Goal: Task Accomplishment & Management: Manage account settings

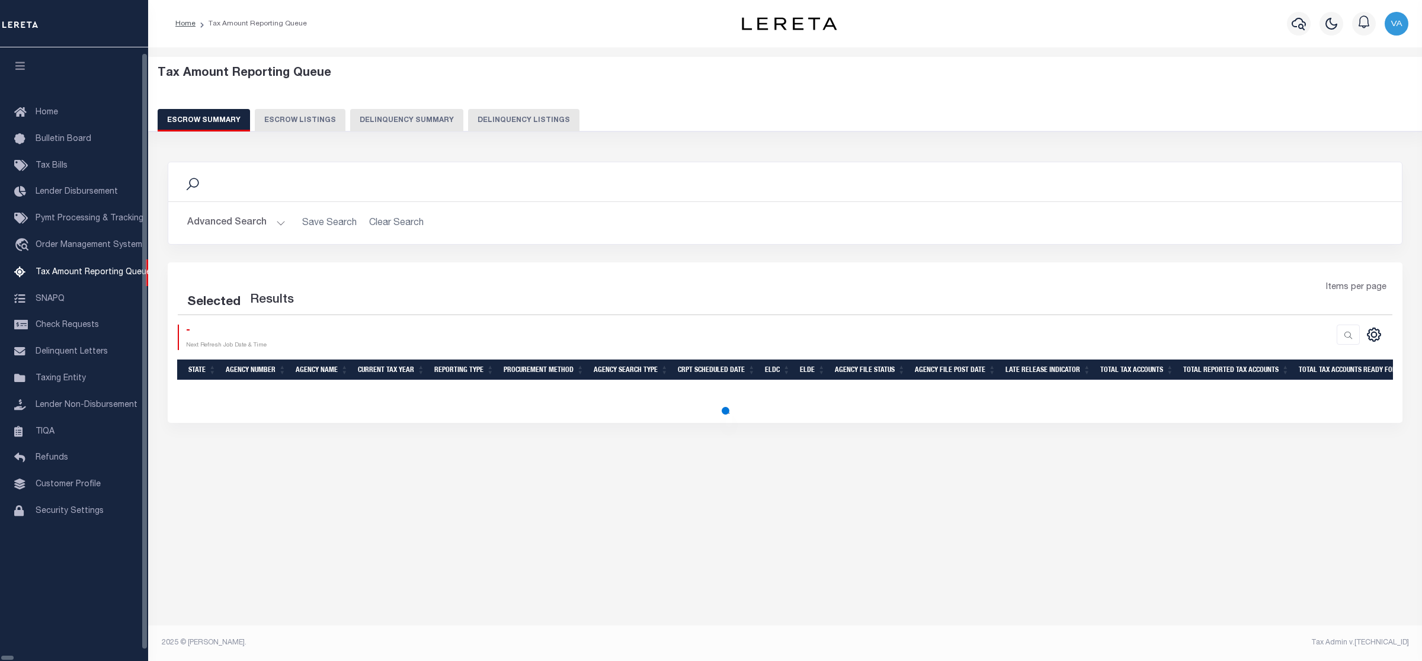
select select "100"
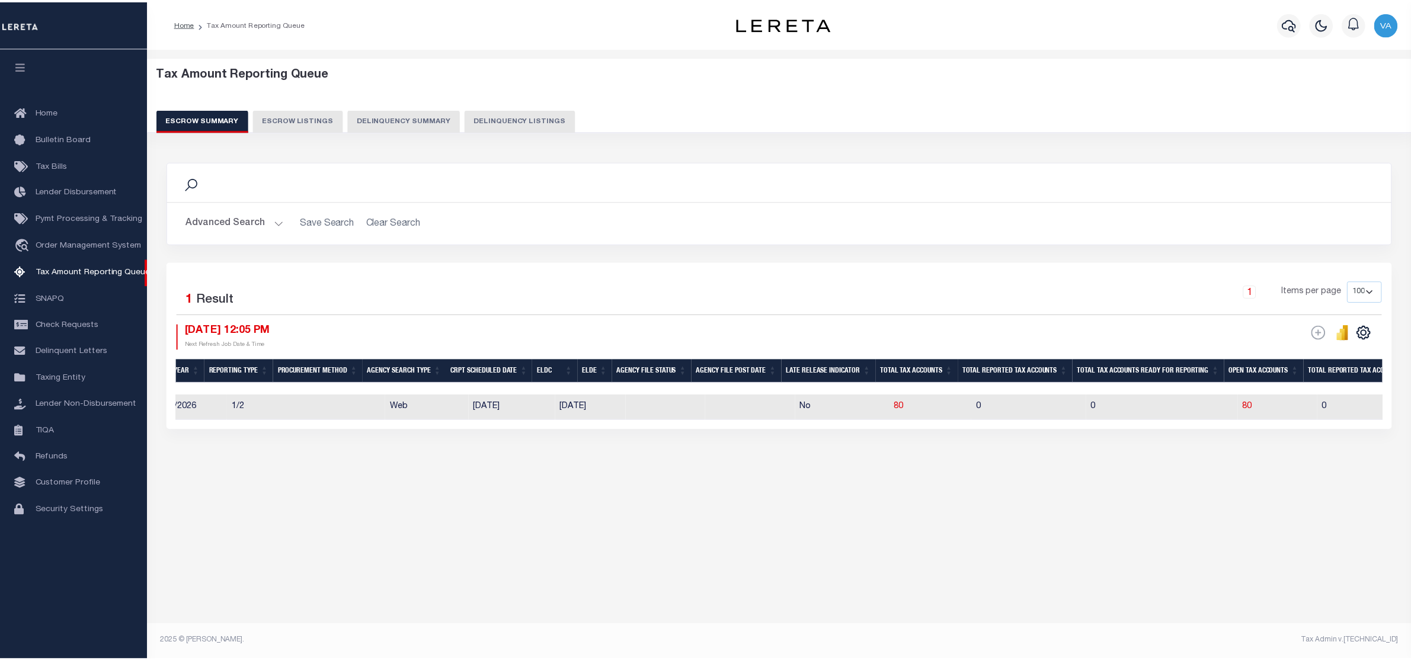
scroll to position [0, 368]
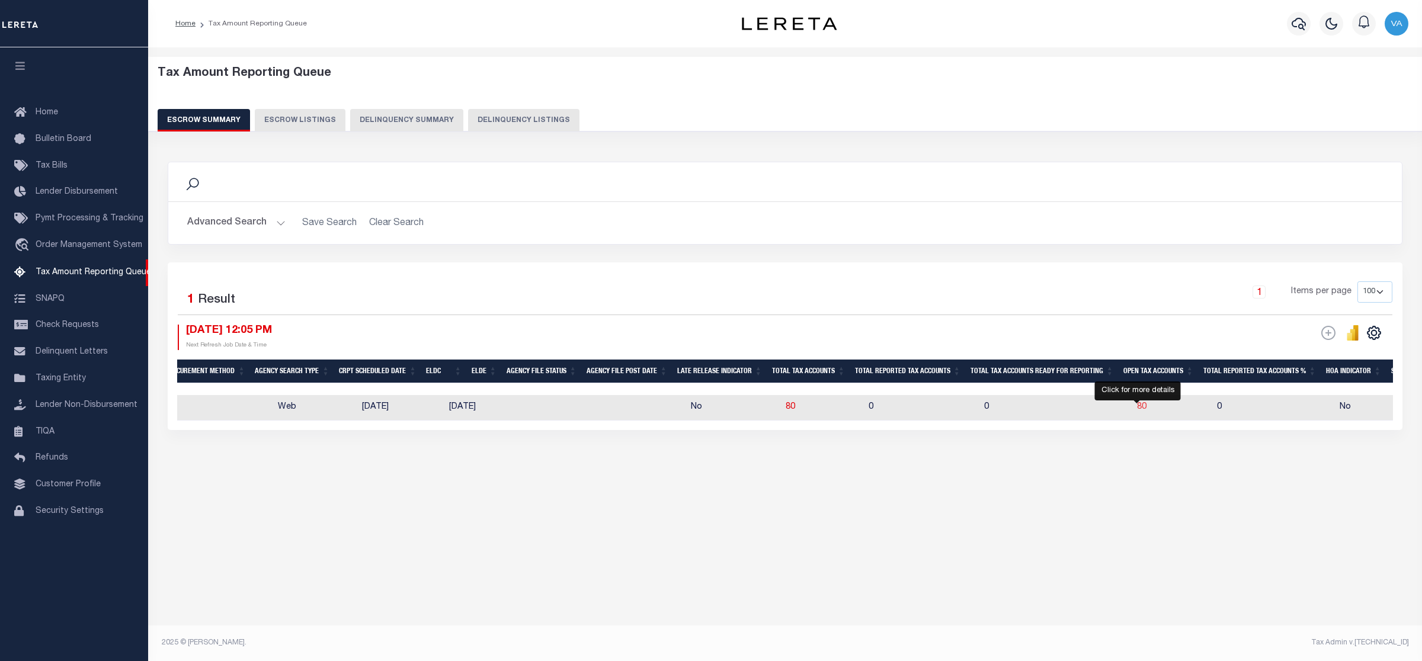
click at [1137, 409] on span "80" at bounding box center [1141, 407] width 9 height 8
select select "100"
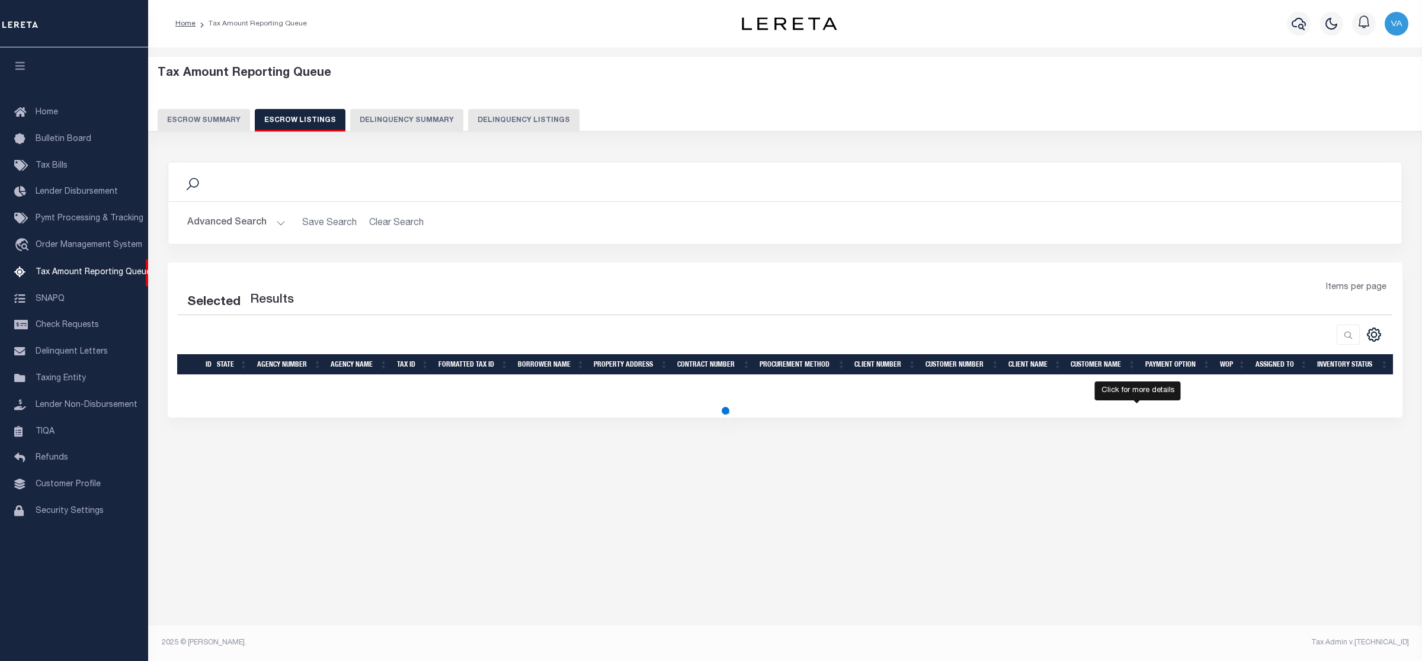
select select "100"
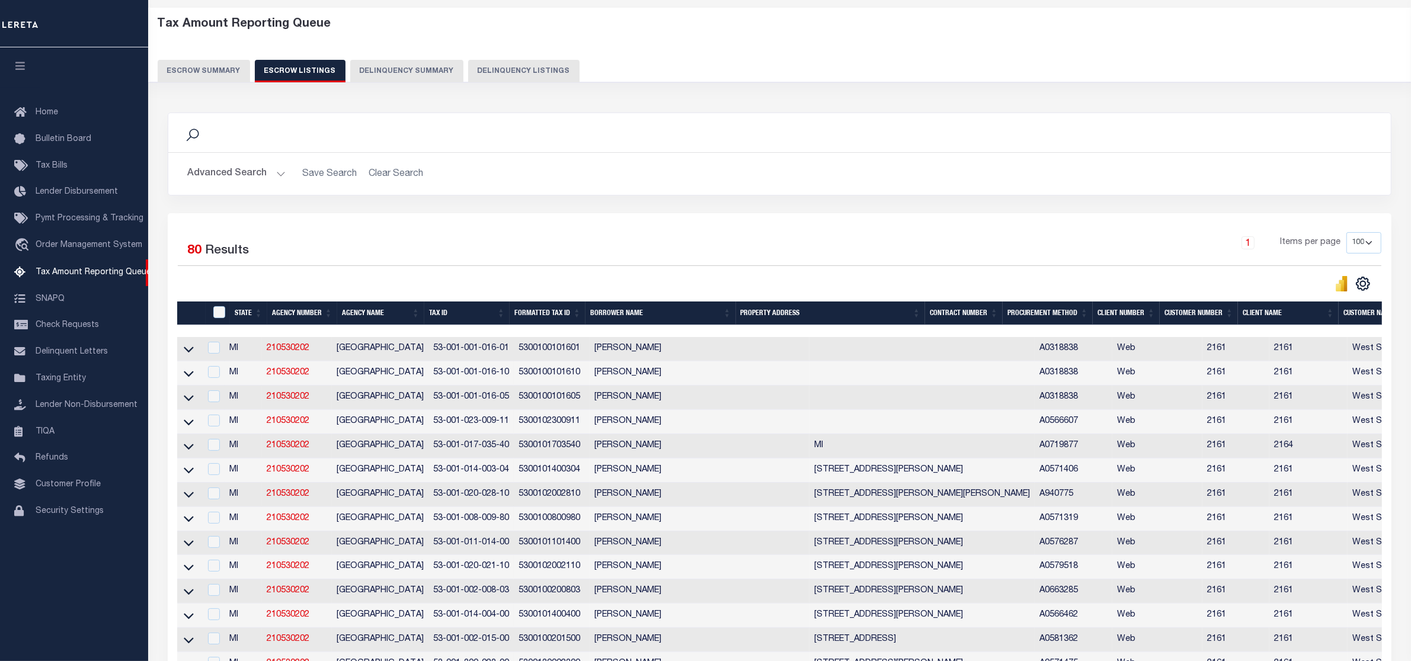
scroll to position [0, 0]
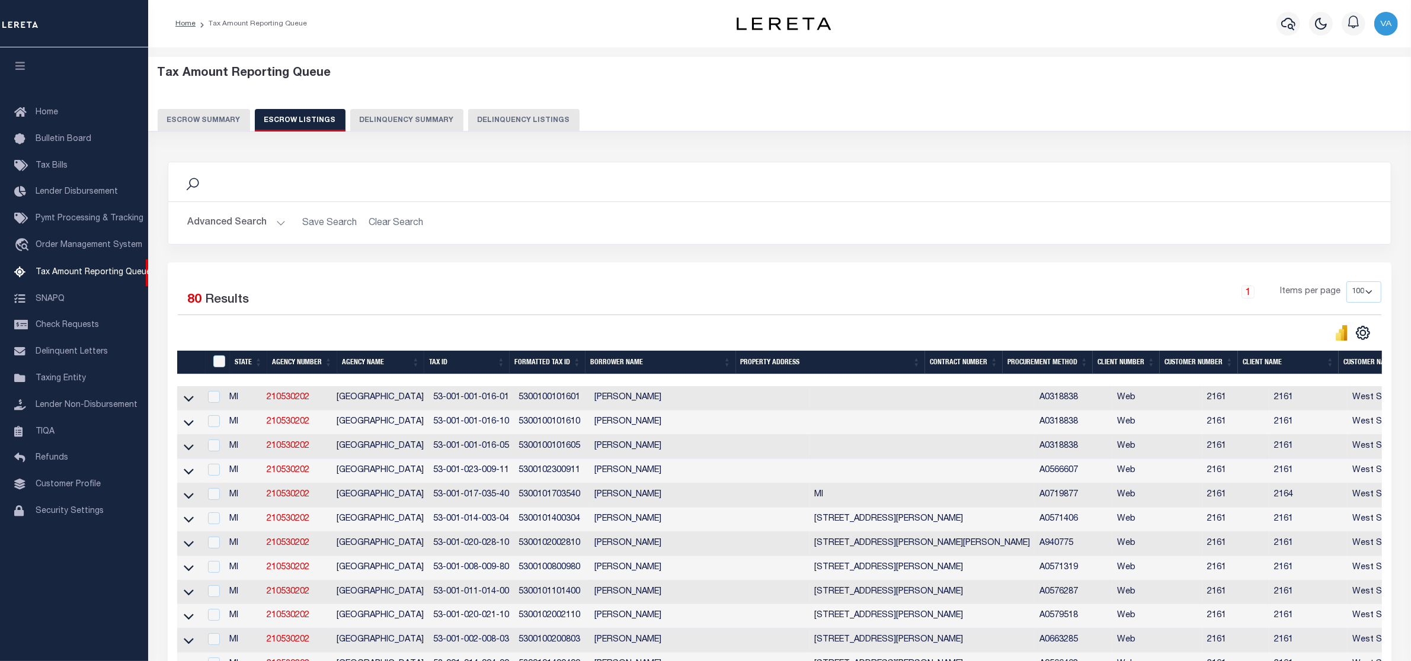
click at [503, 363] on th "Tax ID" at bounding box center [466, 363] width 85 height 24
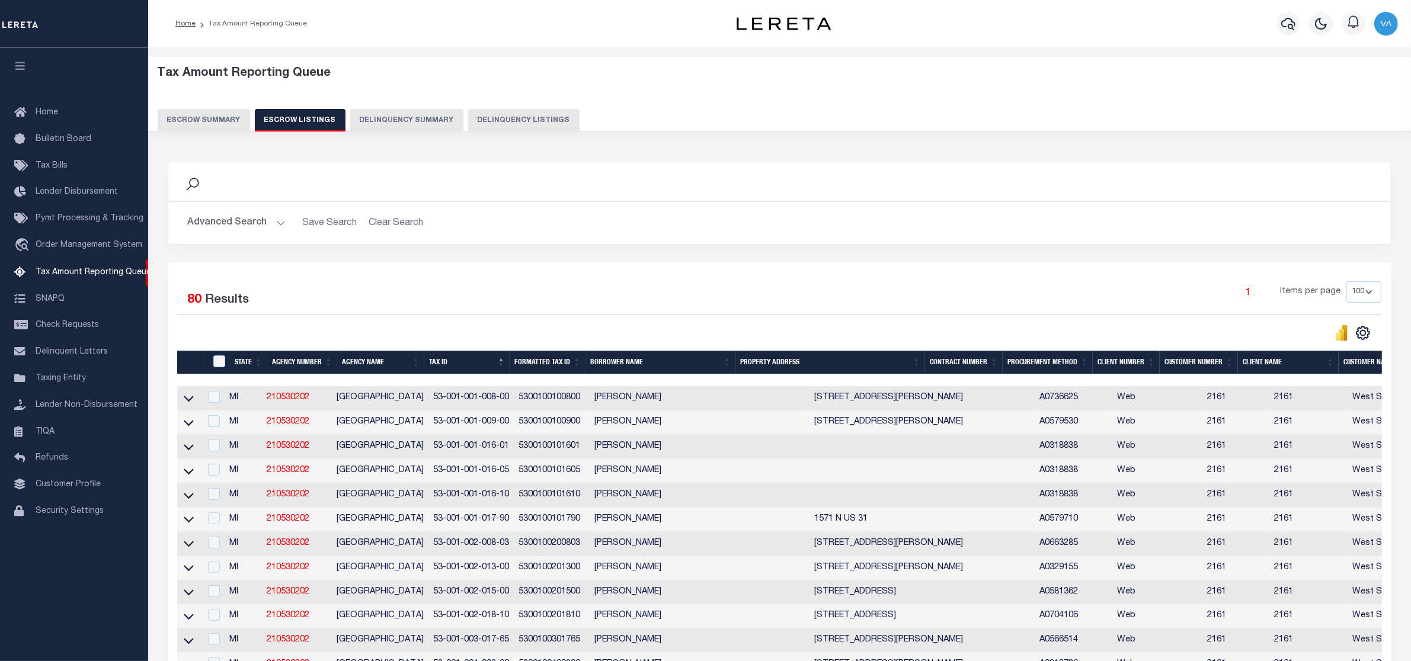
click at [500, 360] on th "Tax ID" at bounding box center [466, 363] width 85 height 24
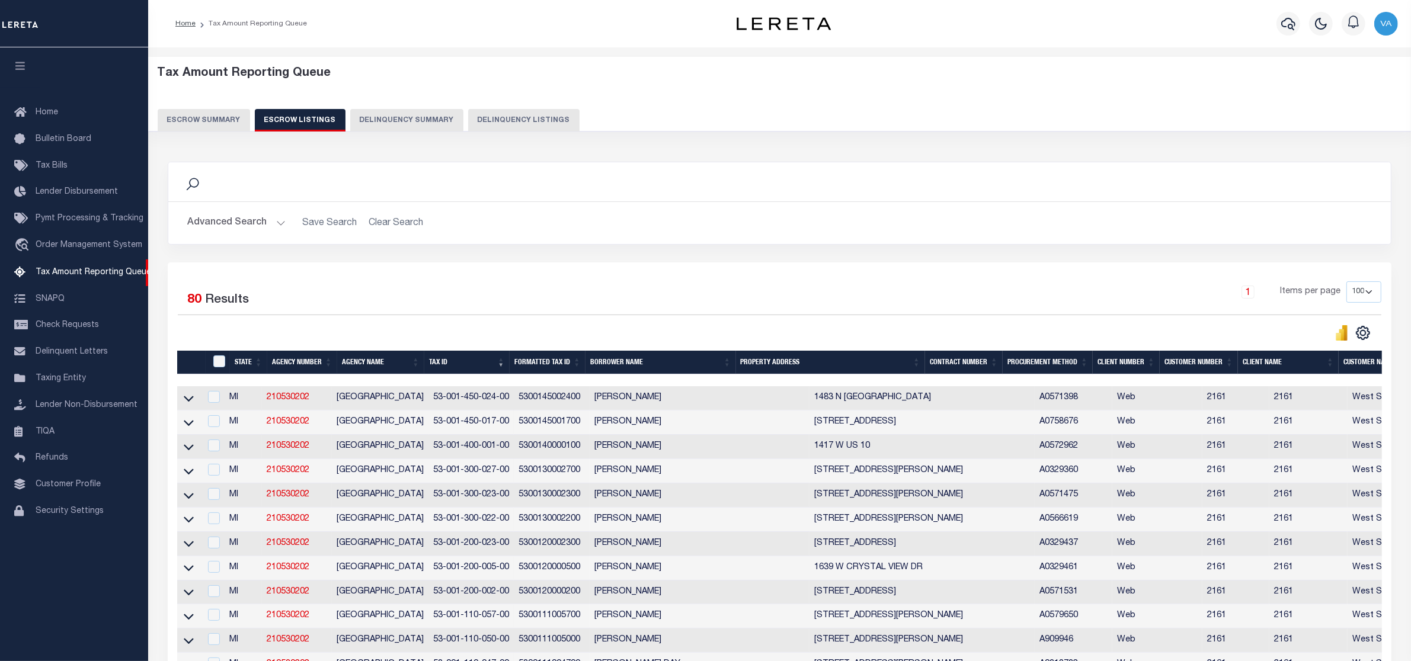
scroll to position [1473, 0]
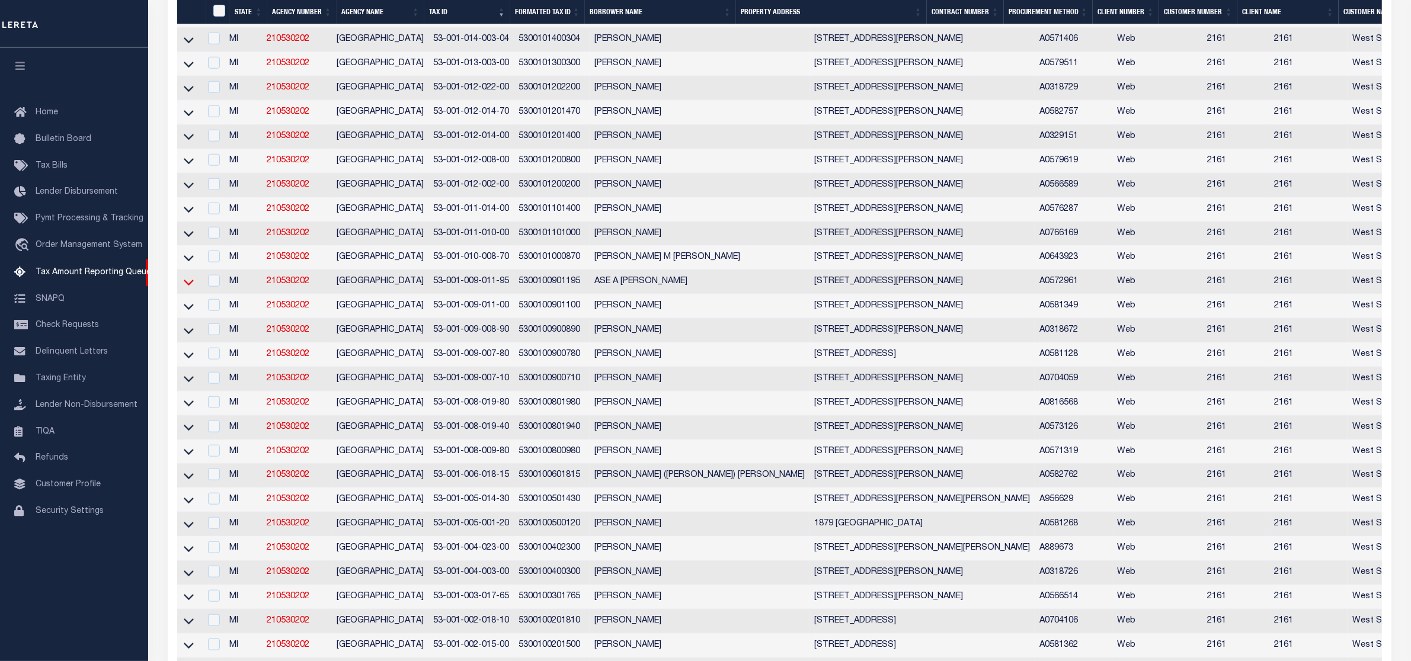
click at [185, 289] on icon at bounding box center [189, 282] width 10 height 12
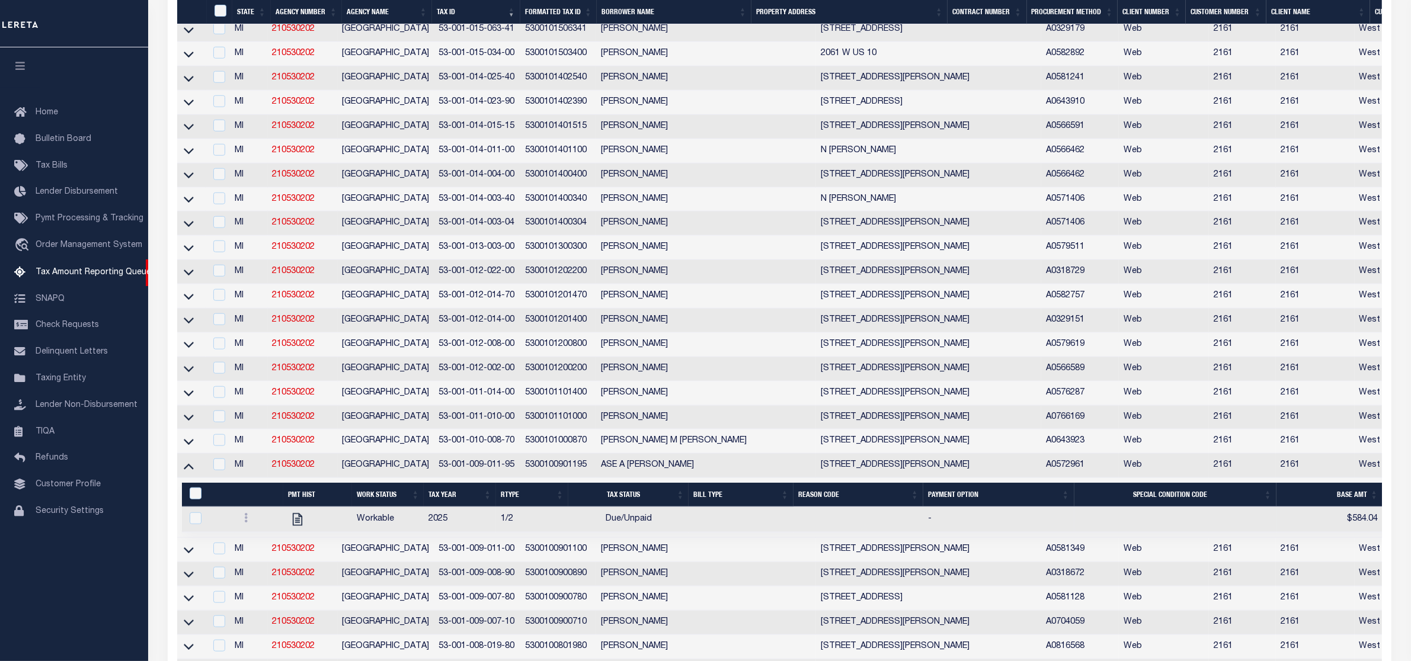
scroll to position [1500, 0]
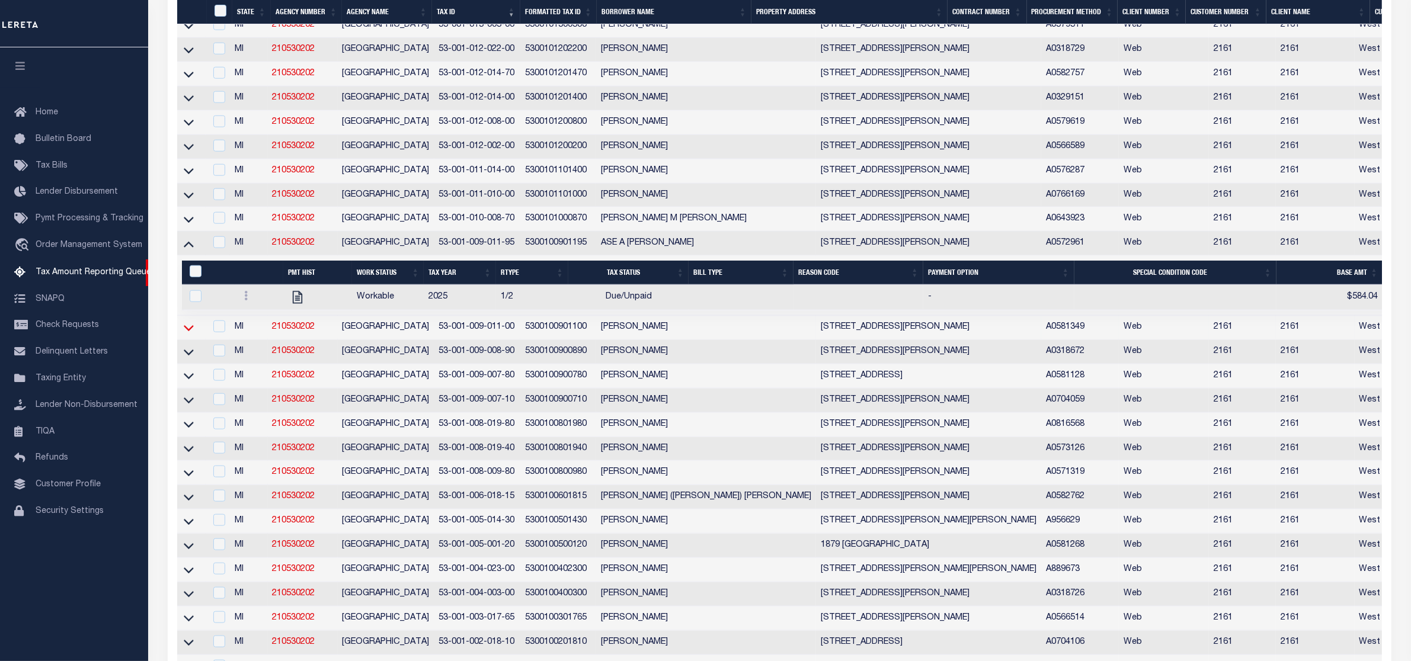
click at [187, 334] on icon at bounding box center [189, 328] width 10 height 12
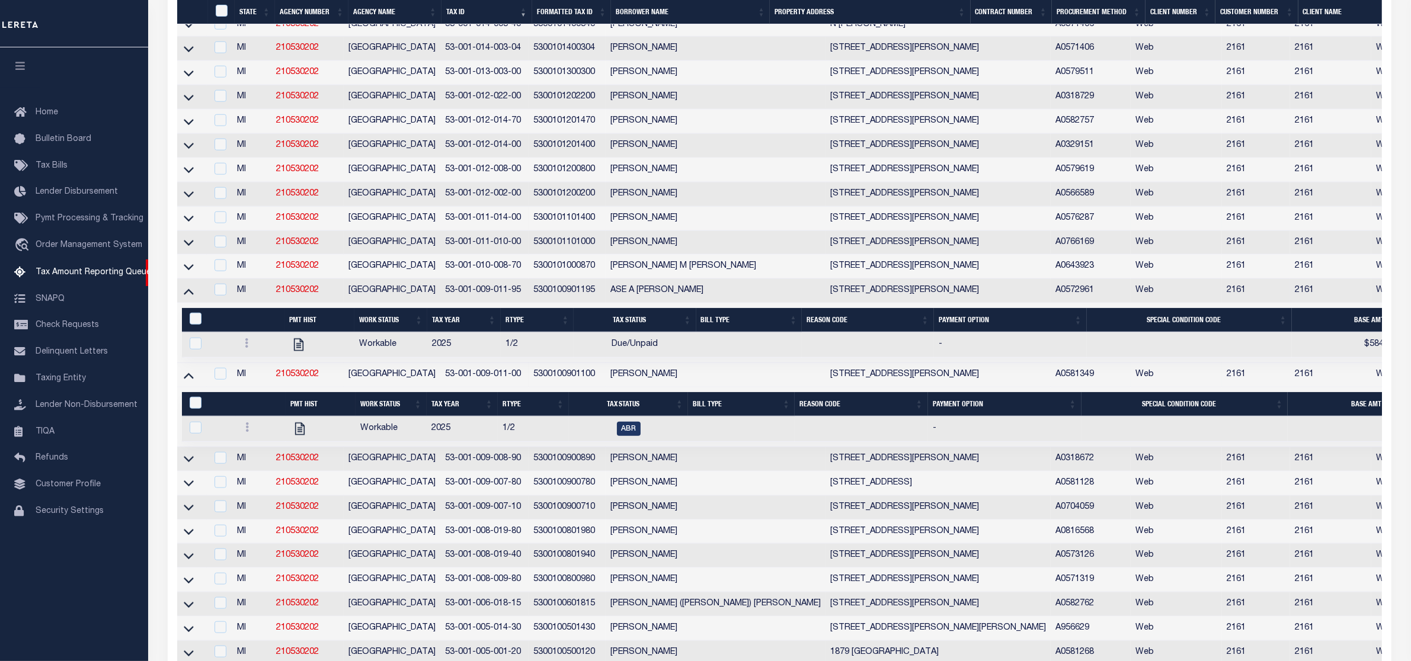
scroll to position [1527, 0]
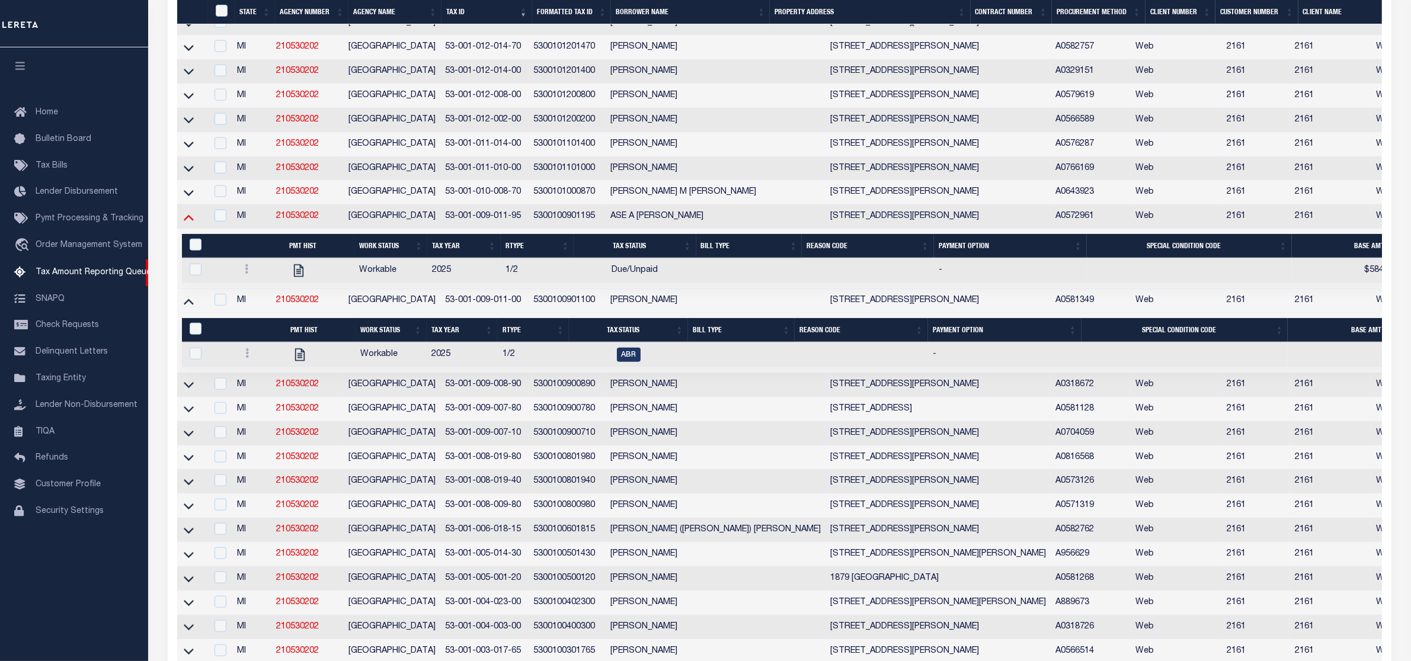
click at [188, 223] on icon at bounding box center [189, 217] width 10 height 12
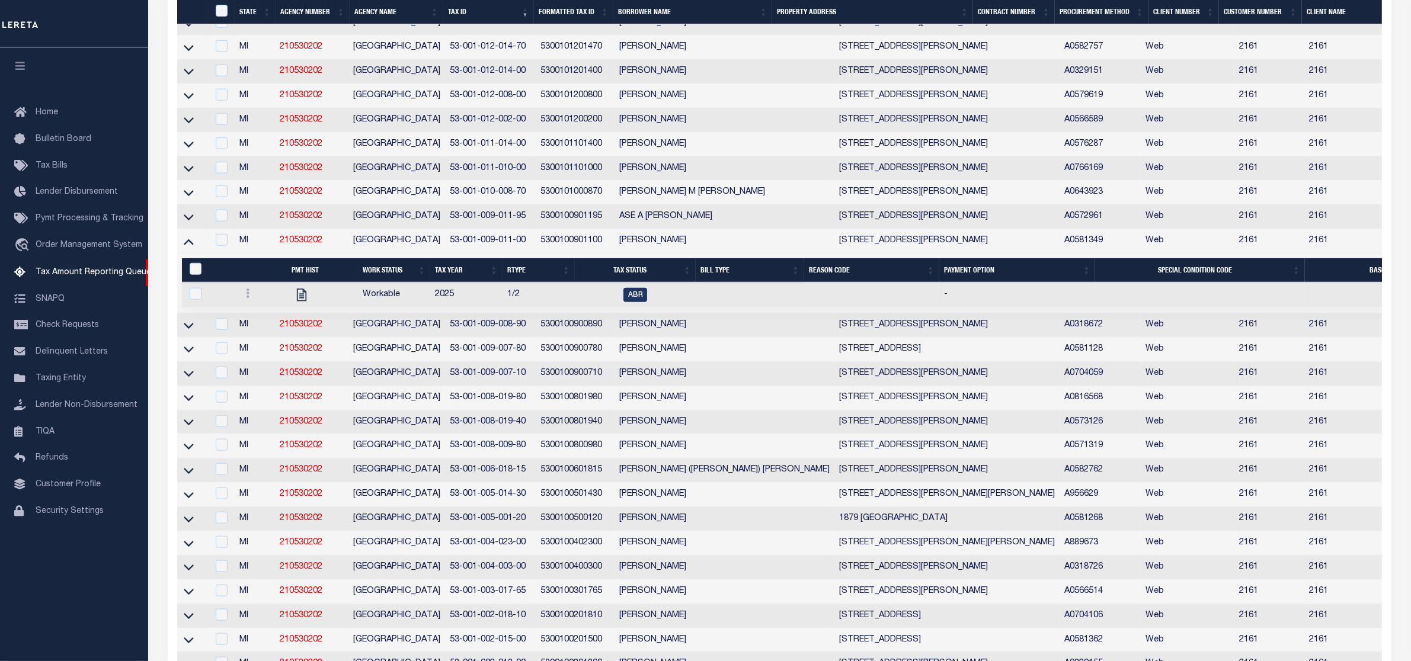
scroll to position [1477, 0]
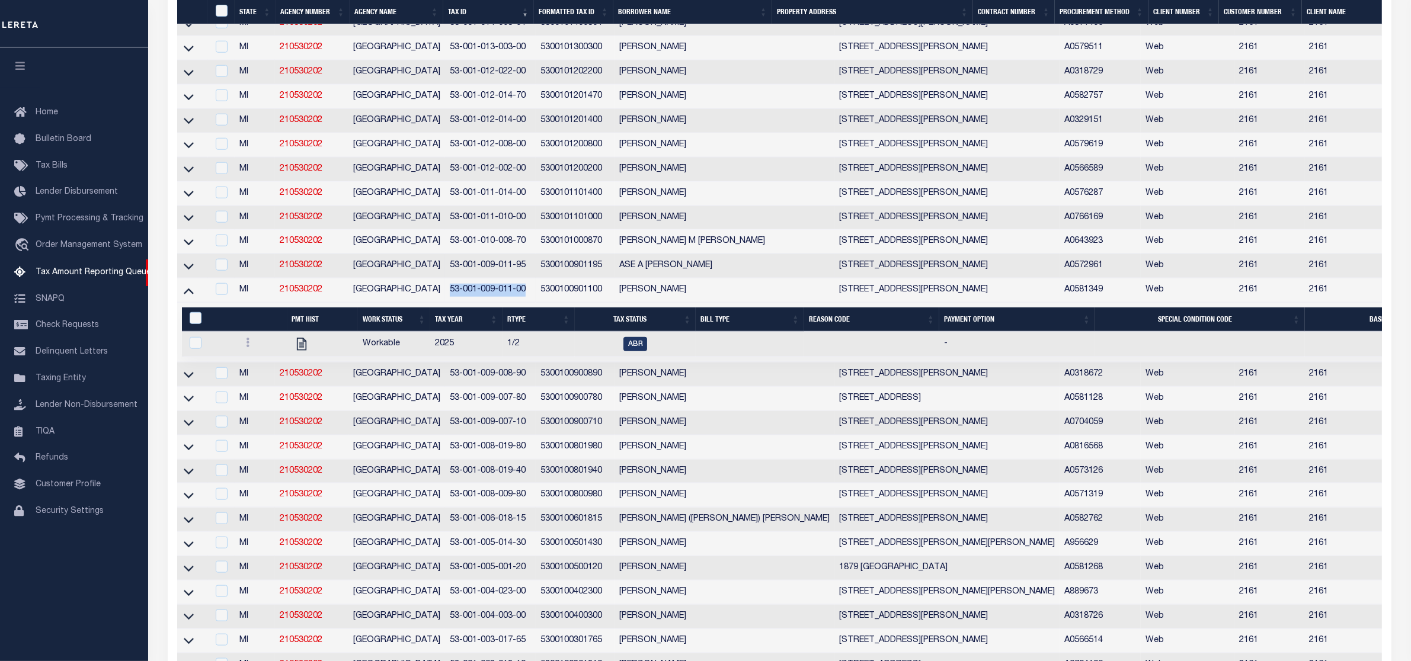
drag, startPoint x: 446, startPoint y: 335, endPoint x: 532, endPoint y: 345, distance: 86.4
click at [532, 303] on td "53-001-009-011-00" at bounding box center [490, 291] width 91 height 24
checkbox input "true"
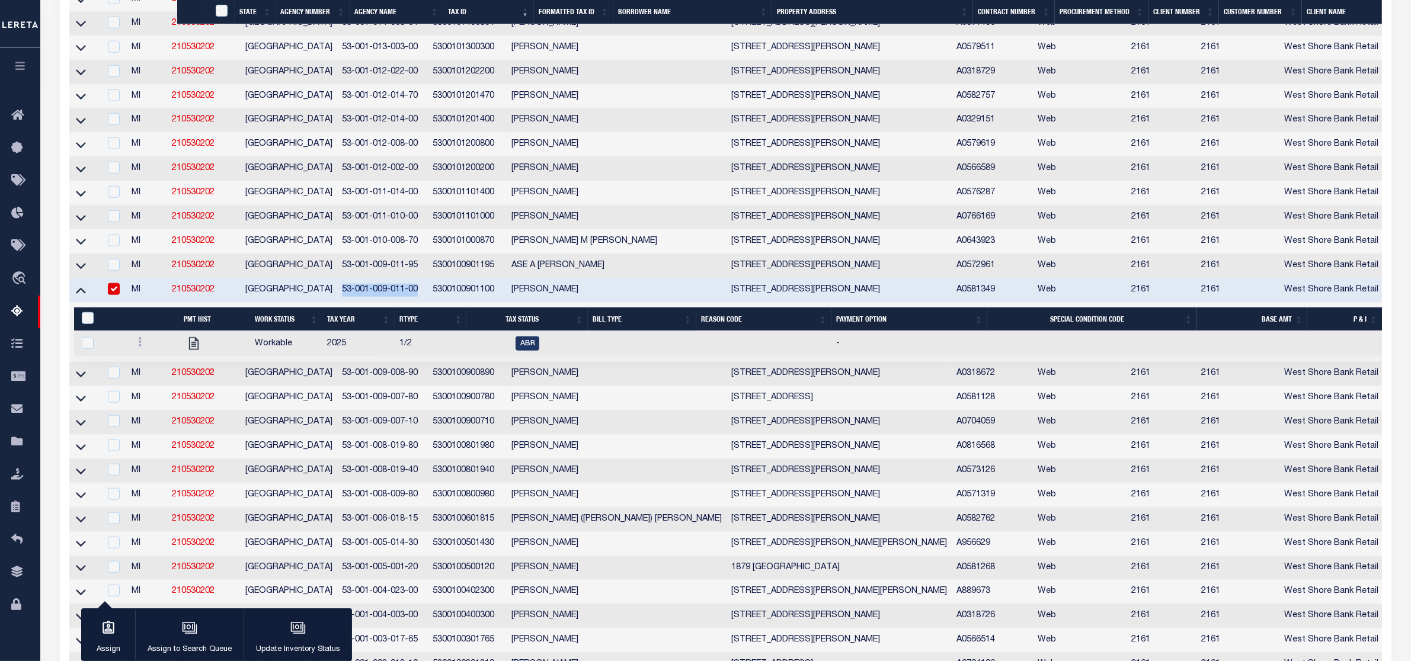
copy td "53-001-009-011-00"
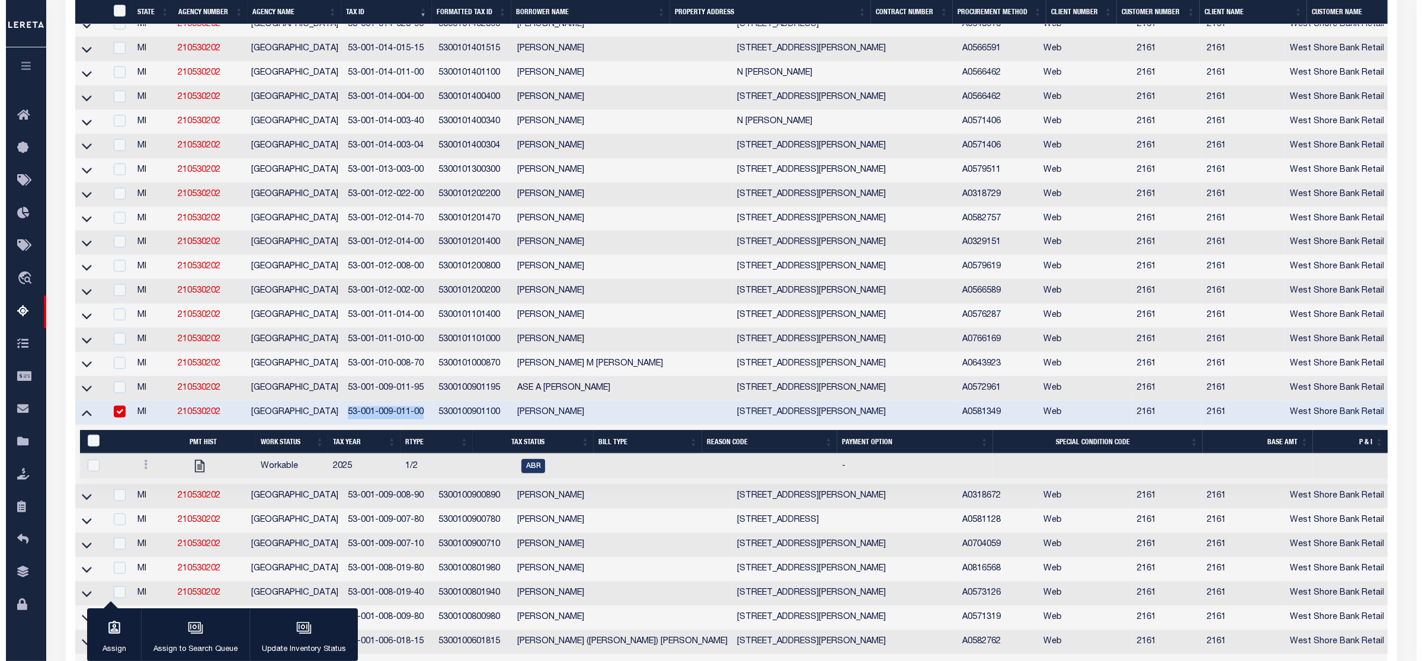
scroll to position [1501, 0]
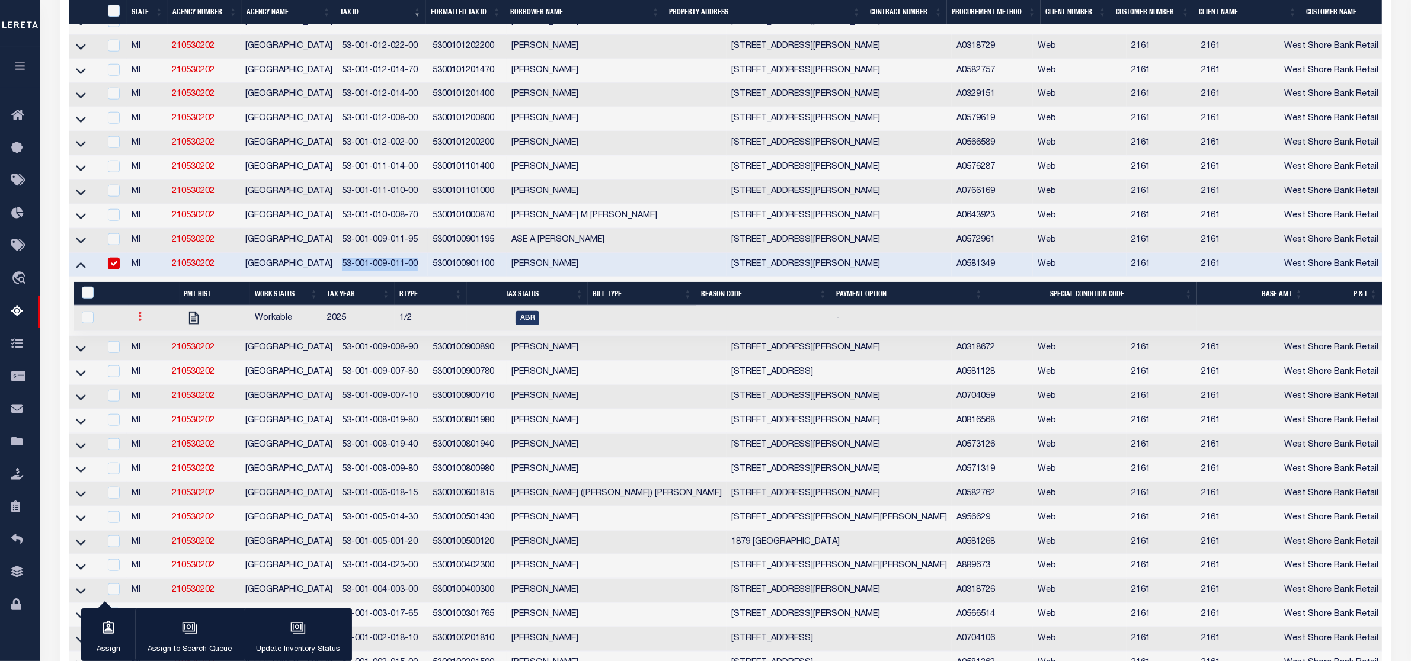
click at [138, 321] on icon at bounding box center [140, 316] width 4 height 9
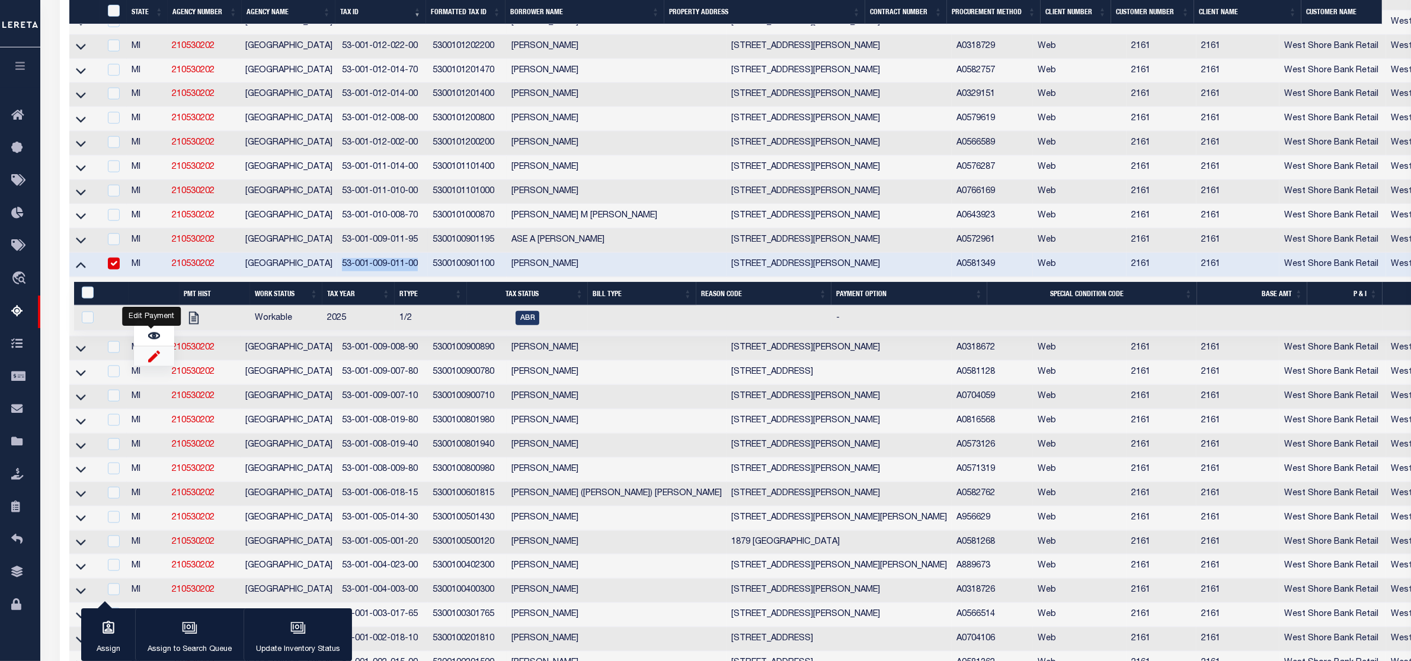
click at [149, 363] on img "" at bounding box center [154, 356] width 12 height 12
checkbox input "true"
select select
type input "[DATE]"
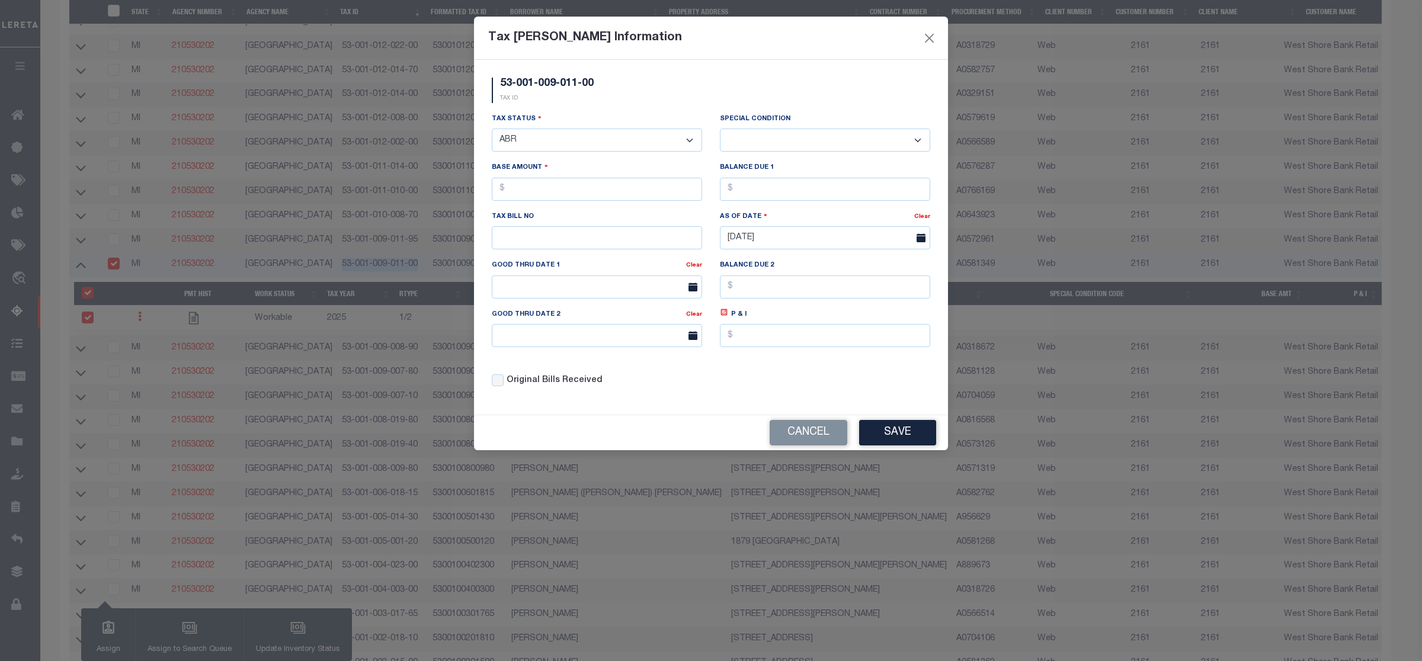
scroll to position [1379, 0]
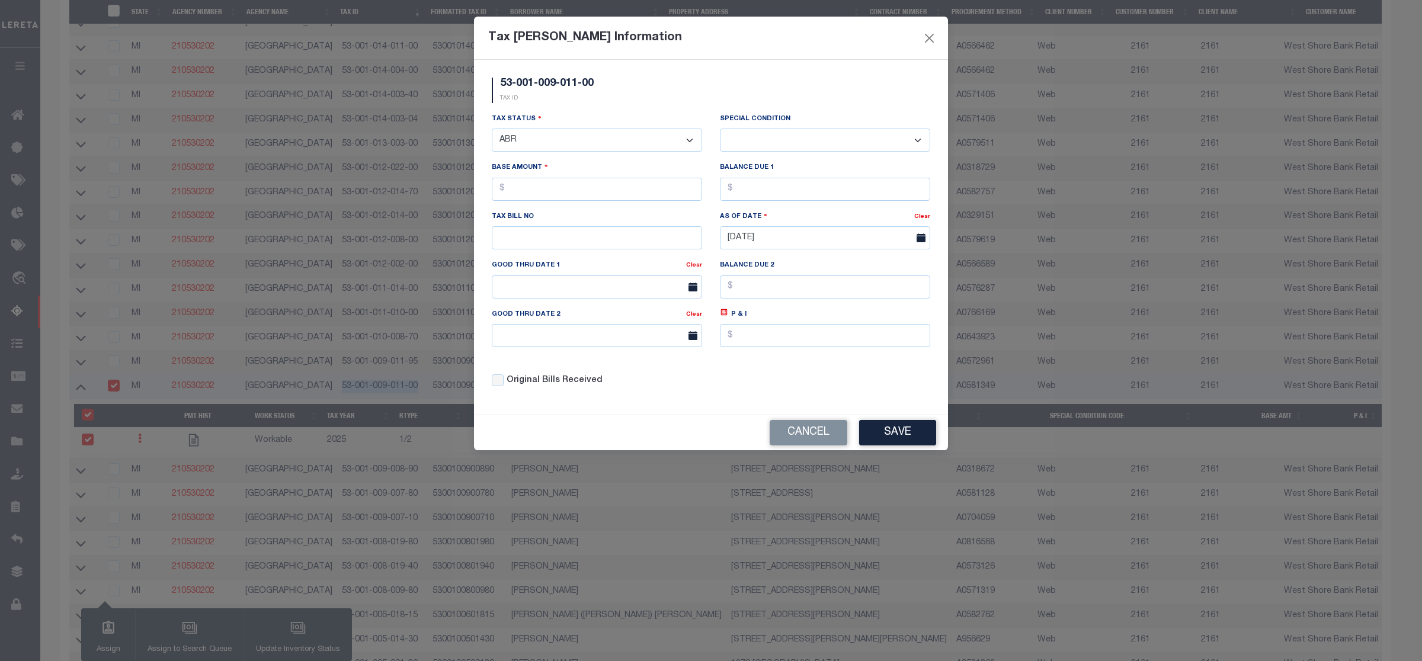
click at [564, 144] on select "- Select Status - Open Due/Unpaid Paid Incomplete No Tax Due Internal Refund Pr…" at bounding box center [597, 140] width 210 height 23
select select "DUE"
click at [492, 130] on select "- Select Status - Open Due/Unpaid Paid Incomplete No Tax Due Internal Refund Pr…" at bounding box center [597, 140] width 210 height 23
select select "0"
click at [549, 201] on input "text" at bounding box center [597, 189] width 210 height 23
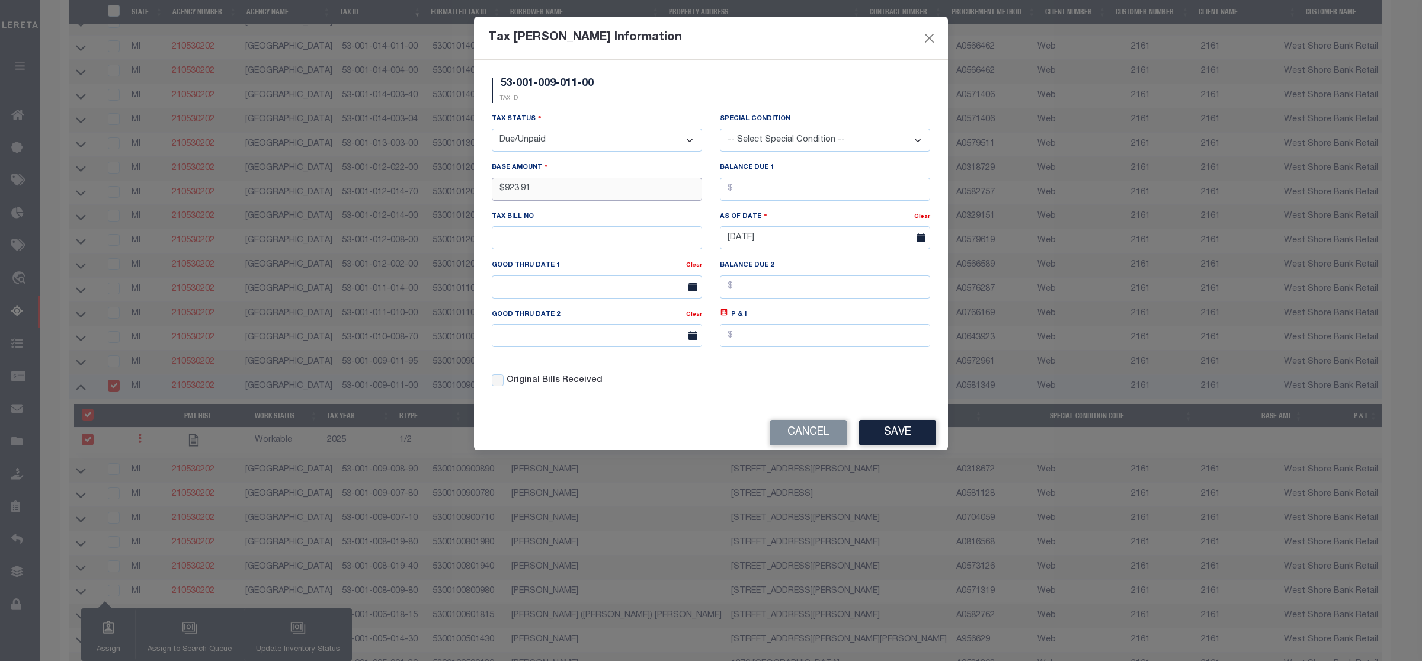
type input "$923.91"
click at [908, 443] on button "Save" at bounding box center [897, 432] width 77 height 25
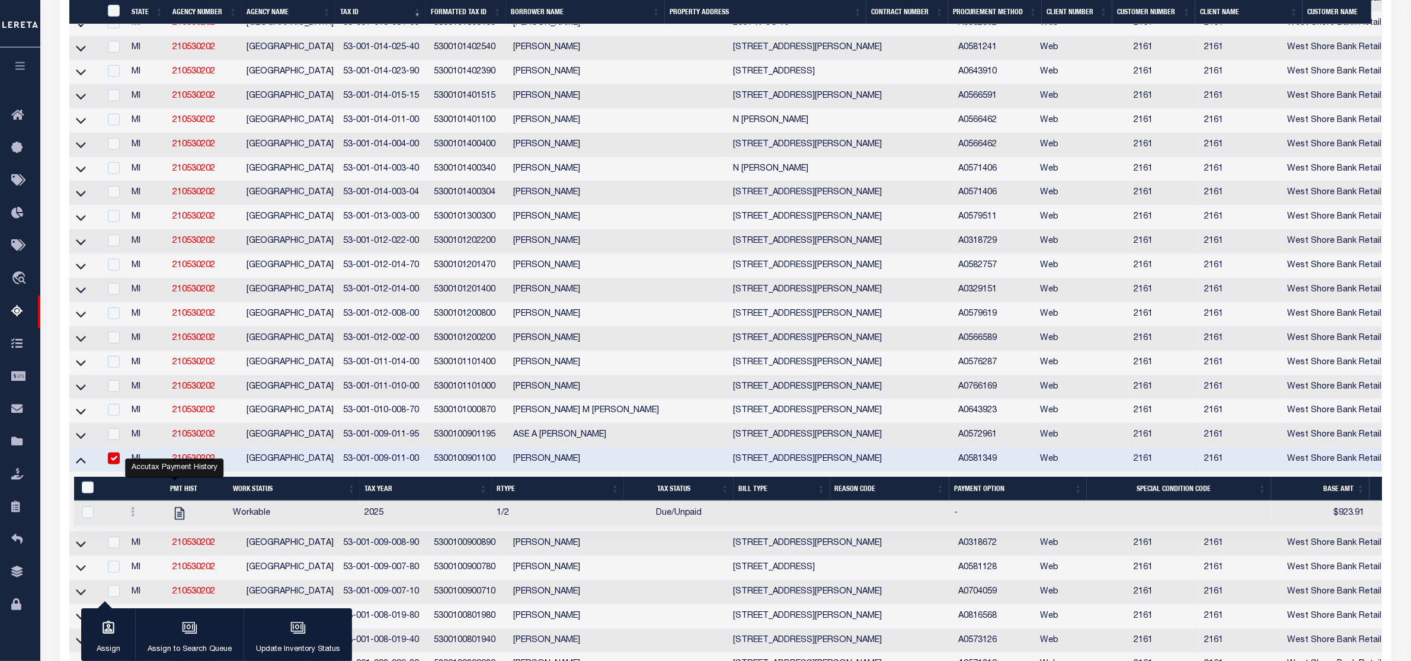
scroll to position [1456, 0]
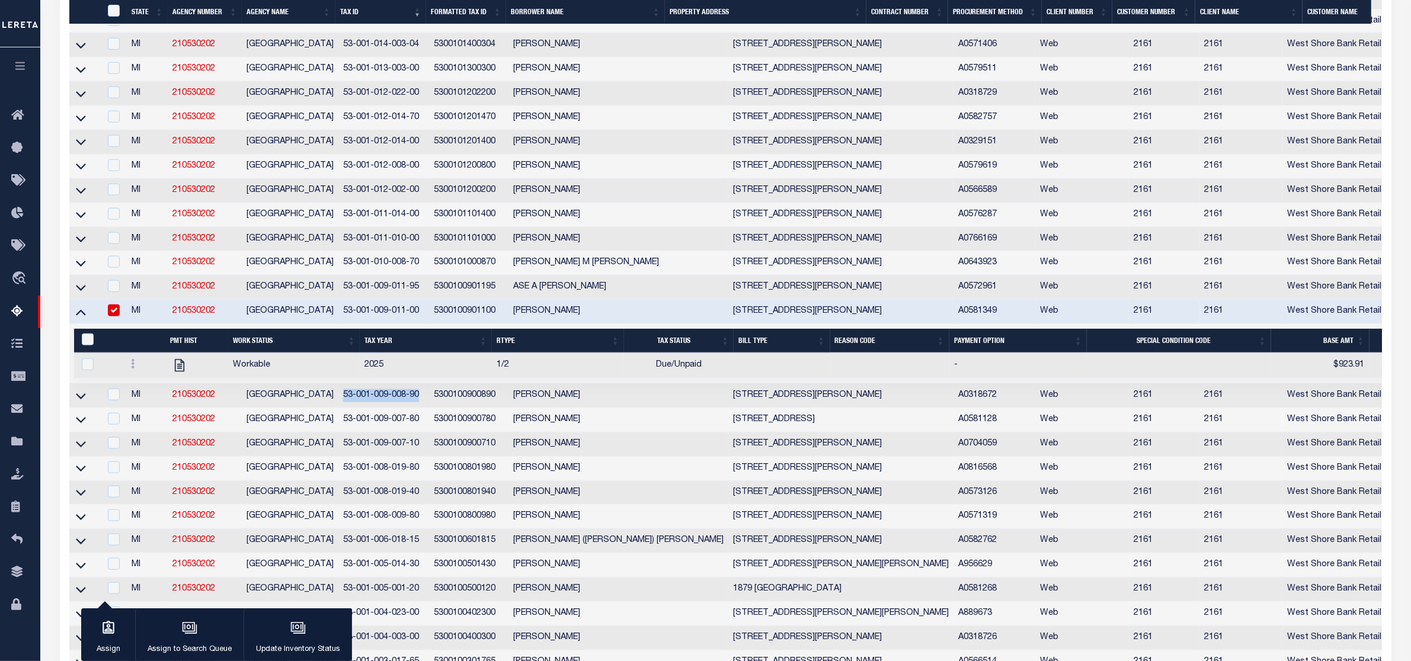
drag, startPoint x: 335, startPoint y: 444, endPoint x: 421, endPoint y: 444, distance: 85.9
click at [421, 408] on td "53-001-009-008-90" at bounding box center [383, 396] width 91 height 24
checkbox input "true"
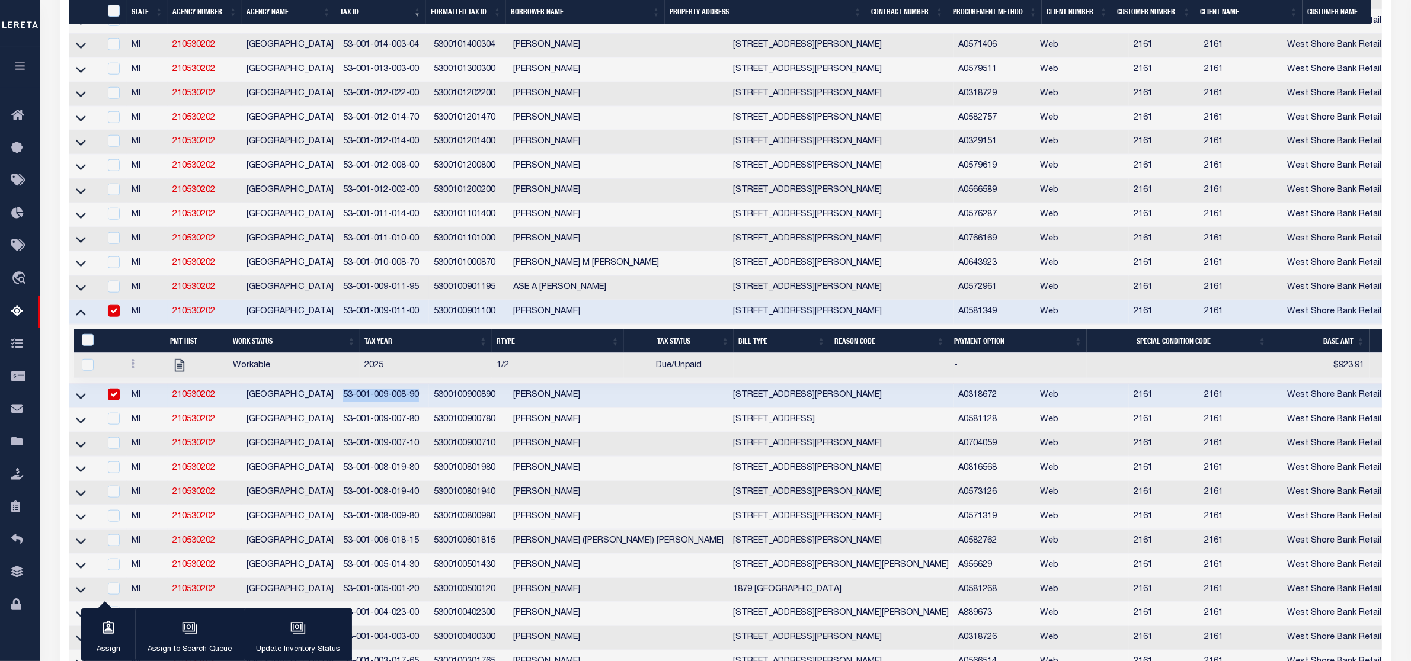
copy td "53-001-009-008-90"
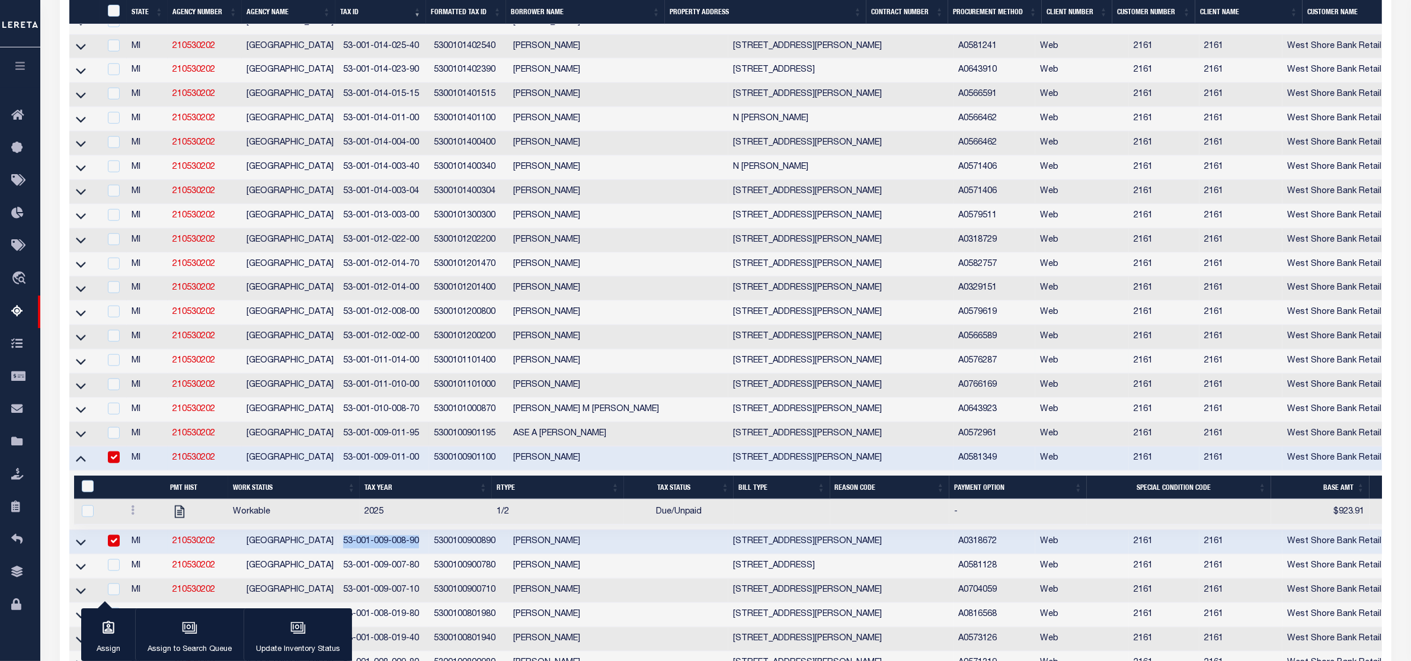
scroll to position [1530, 0]
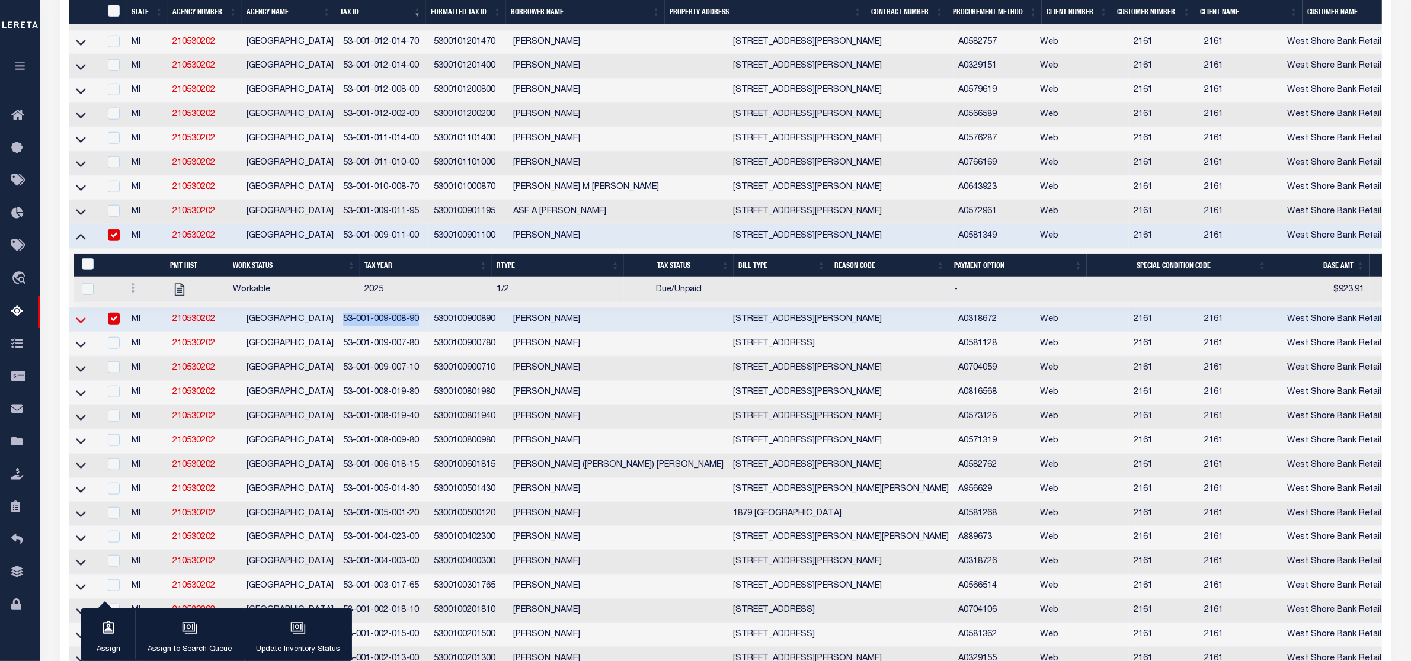
click at [77, 327] on icon at bounding box center [81, 320] width 10 height 12
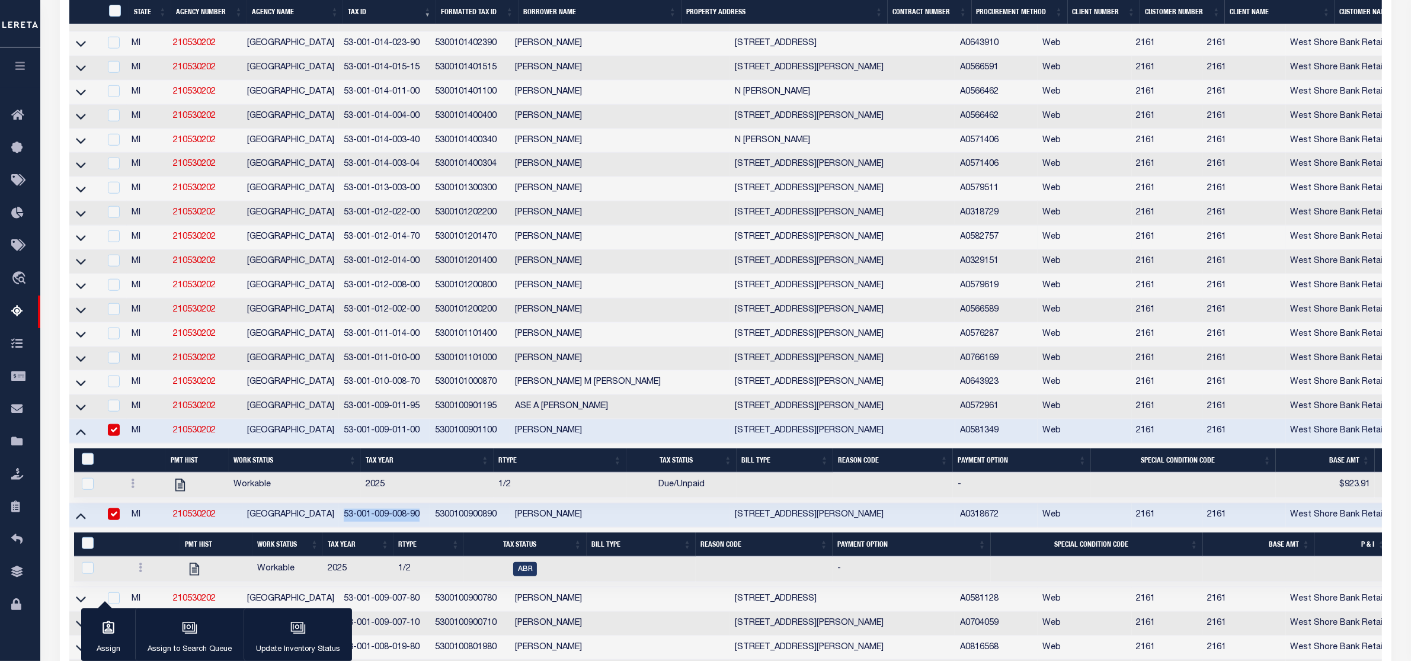
scroll to position [1484, 0]
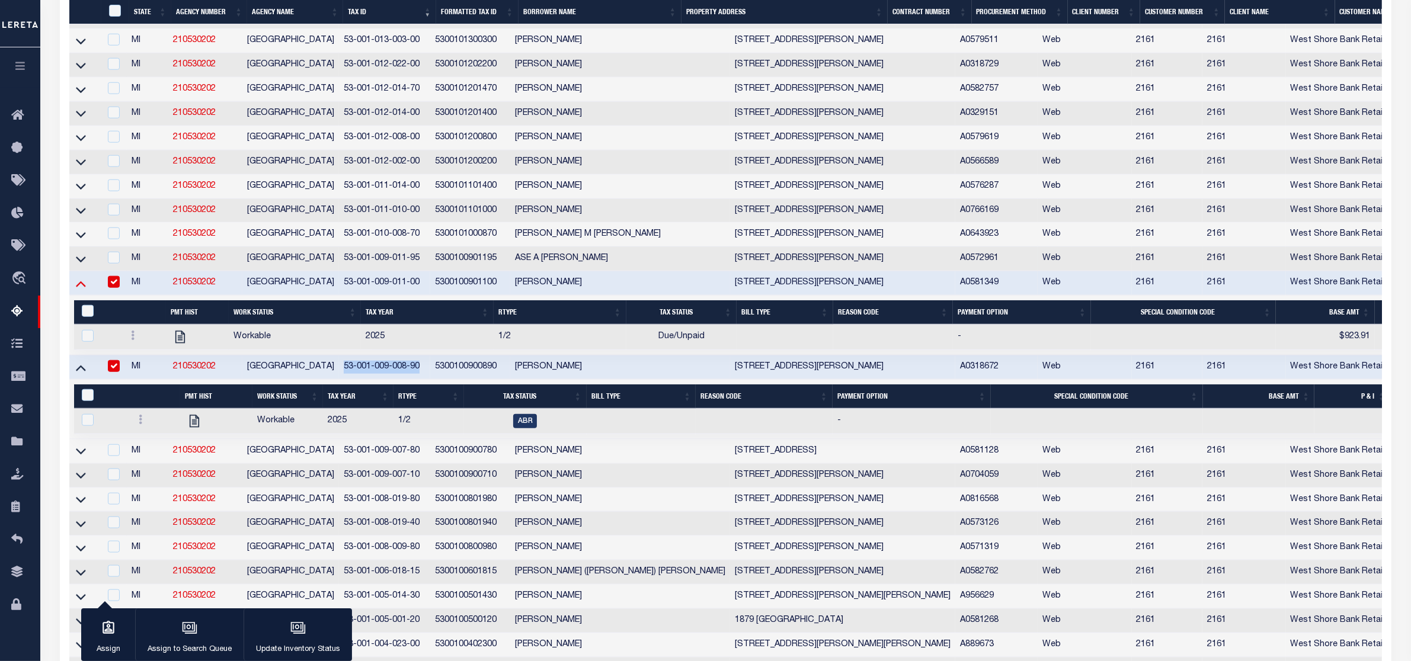
click at [84, 290] on icon at bounding box center [81, 283] width 10 height 12
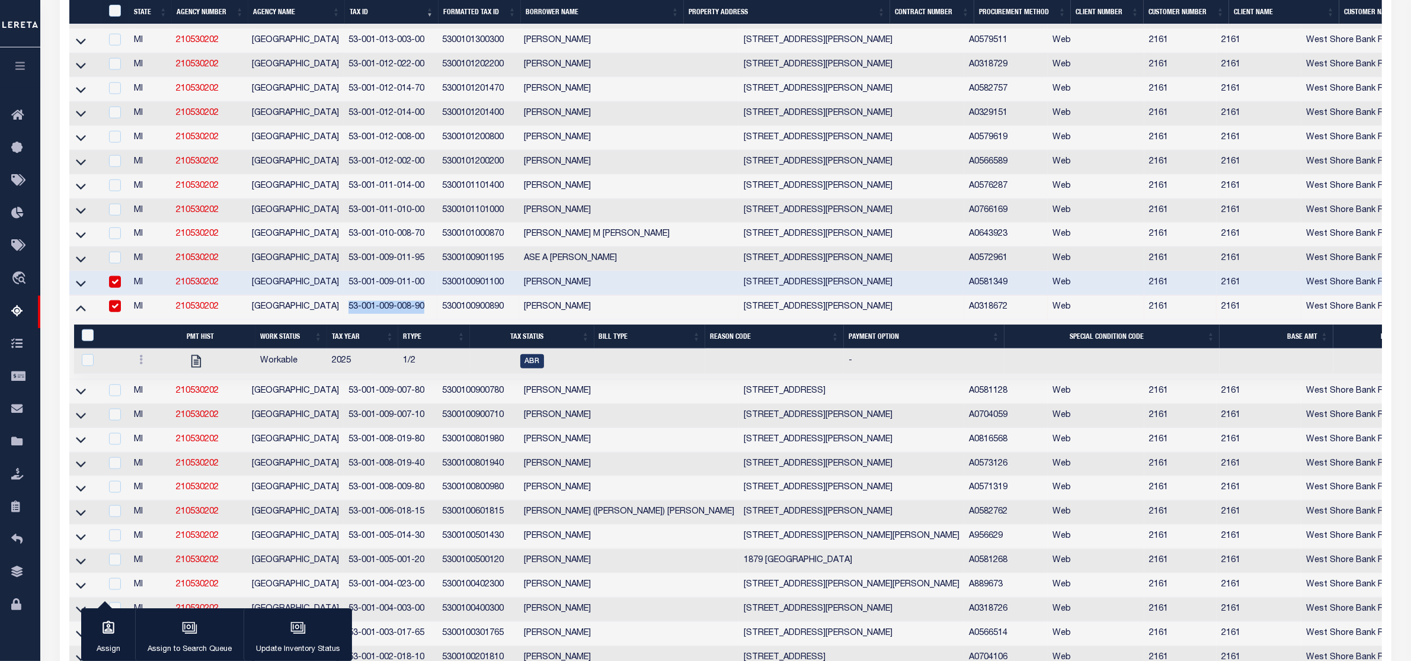
scroll to position [1435, 0]
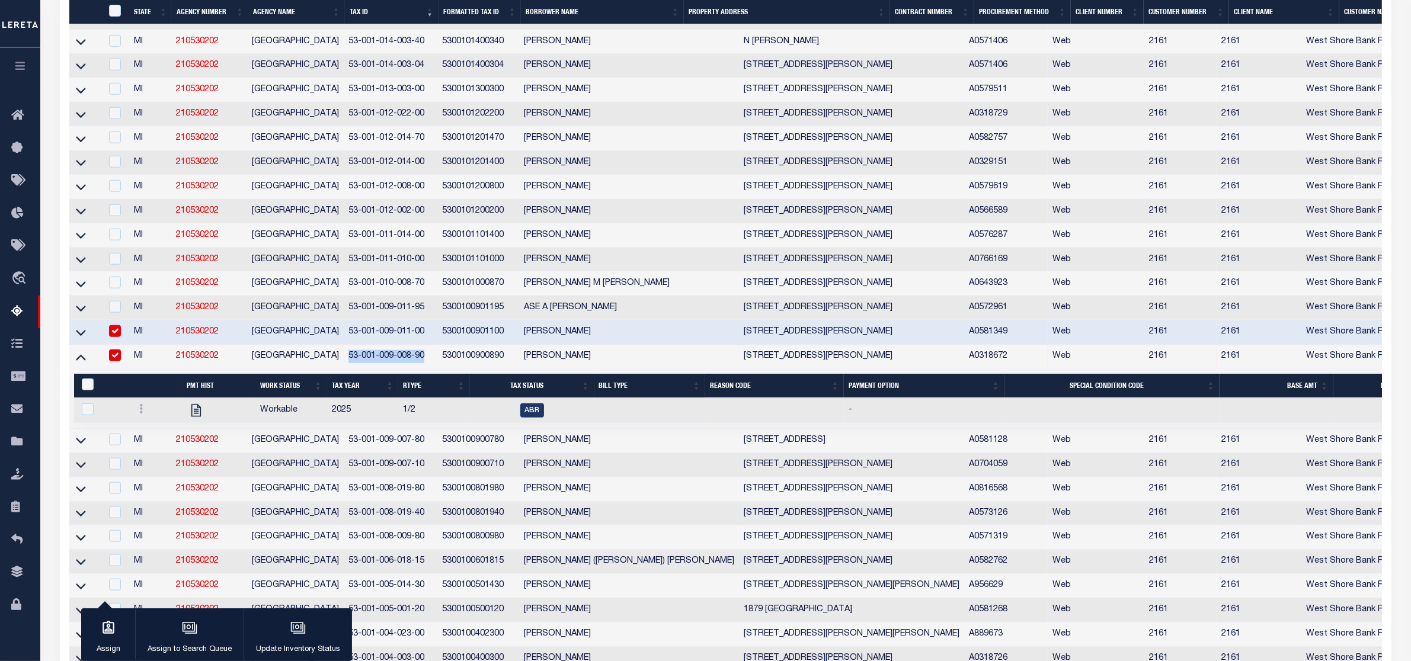
click at [116, 337] on input "checkbox" at bounding box center [115, 331] width 12 height 12
checkbox input "false"
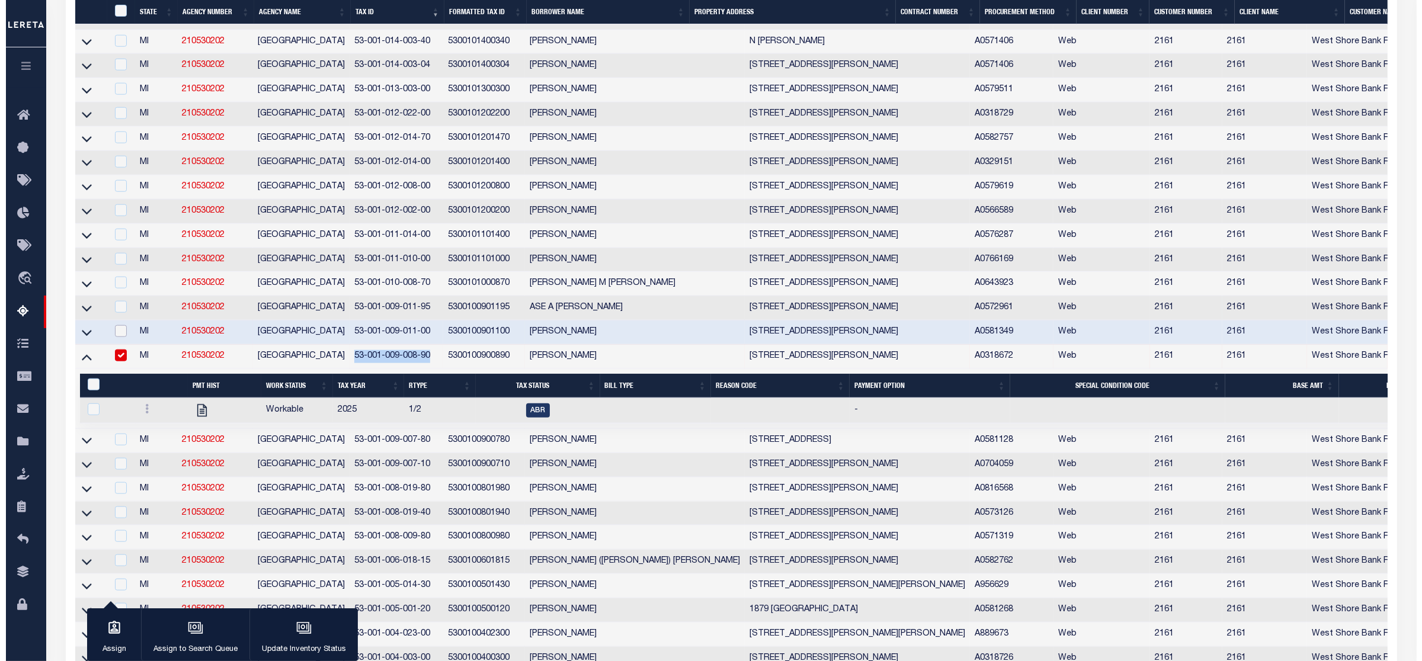
scroll to position [1433, 0]
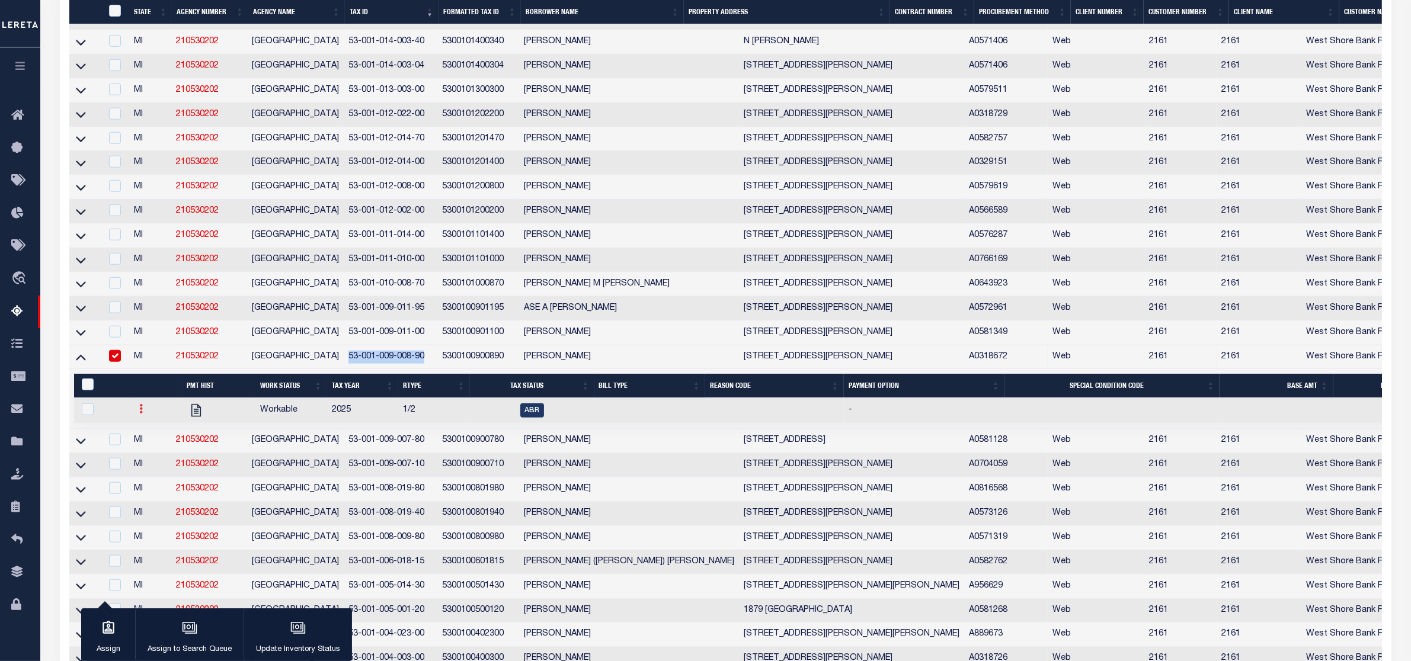
click at [140, 414] on icon at bounding box center [141, 408] width 4 height 9
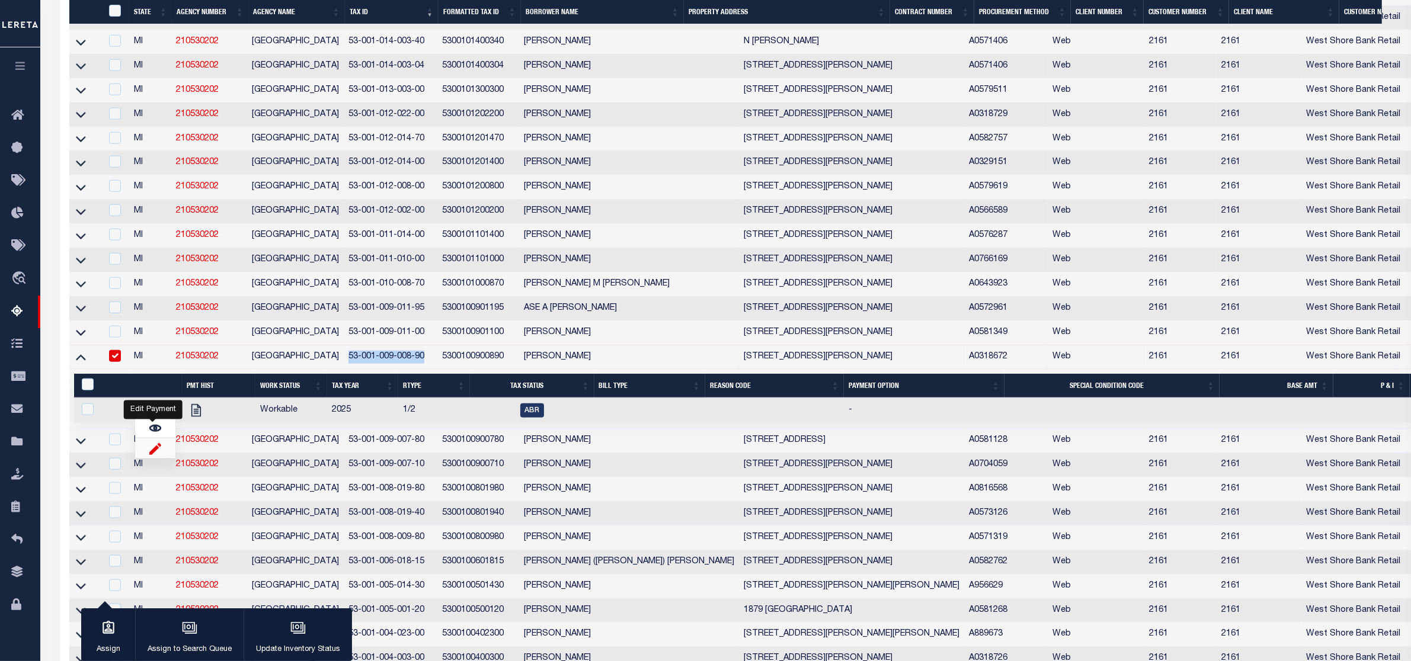
click at [154, 455] on img "" at bounding box center [155, 449] width 12 height 12
checkbox input "true"
select select
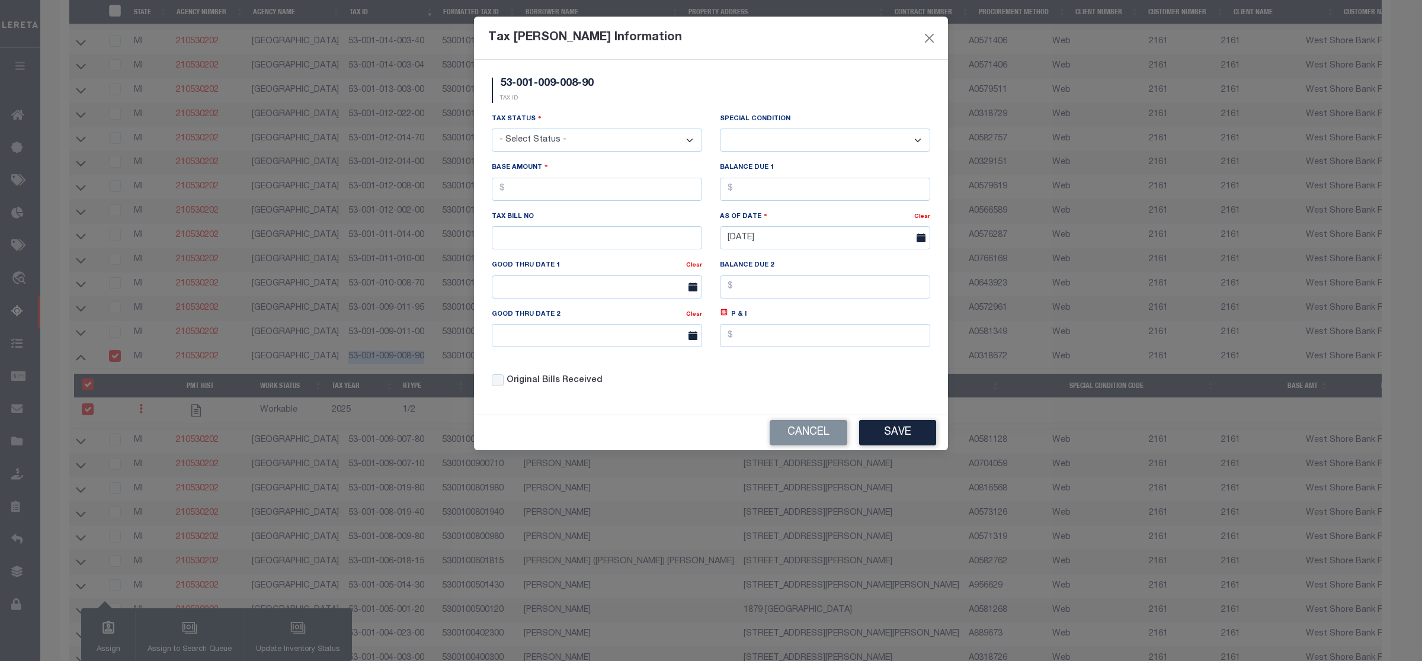
scroll to position [1262, 0]
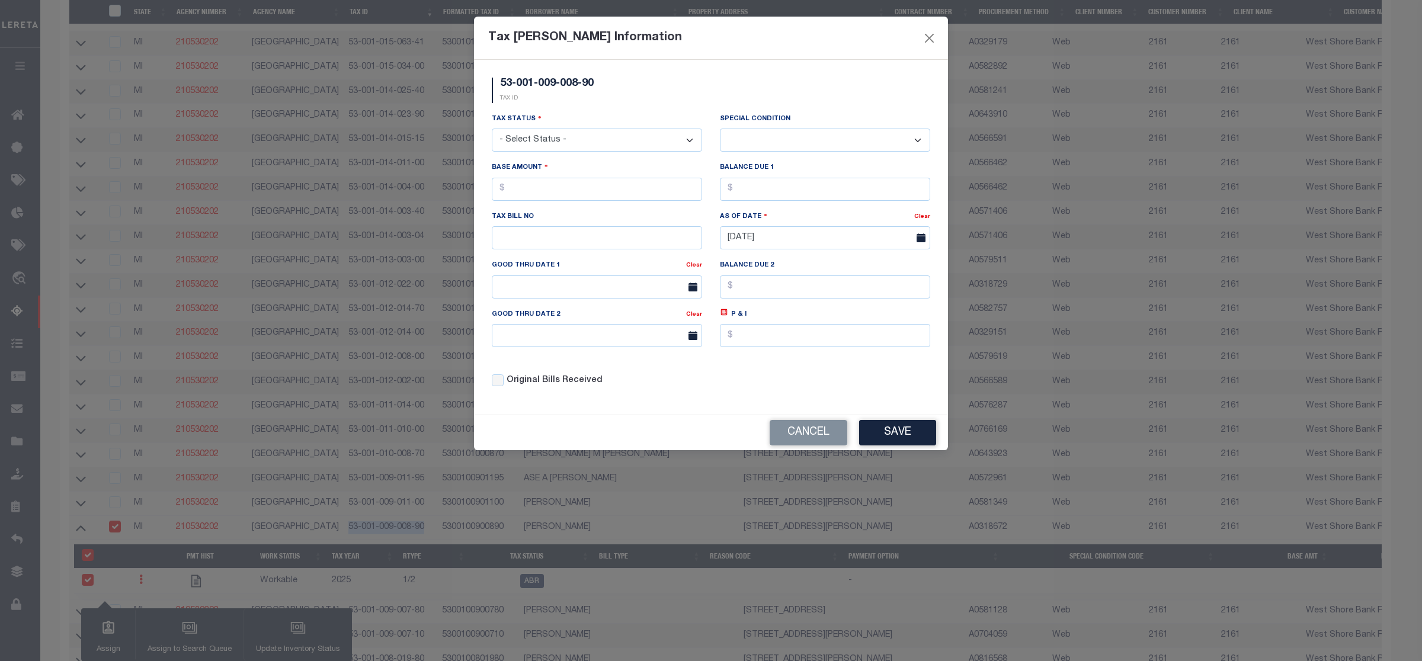
click at [577, 142] on select "- Select Status - Open Due/Unpaid Paid Incomplete No Tax Due Internal Refund Pr…" at bounding box center [597, 140] width 210 height 23
select select "DUE"
click at [492, 130] on select "- Select Status - Open Due/Unpaid Paid Incomplete No Tax Due Internal Refund Pr…" at bounding box center [597, 140] width 210 height 23
select select "0"
click at [522, 197] on input "text" at bounding box center [597, 189] width 210 height 23
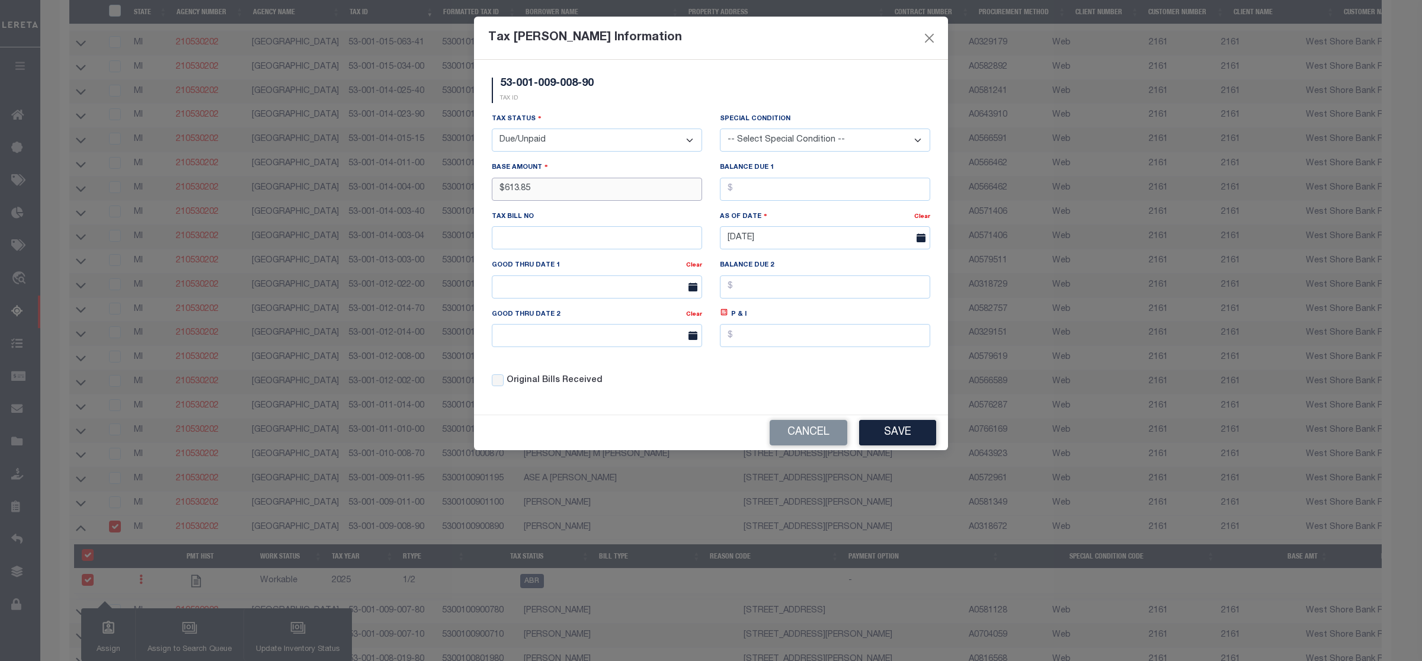
type input "$613.85"
click at [922, 439] on button "Save" at bounding box center [897, 432] width 77 height 25
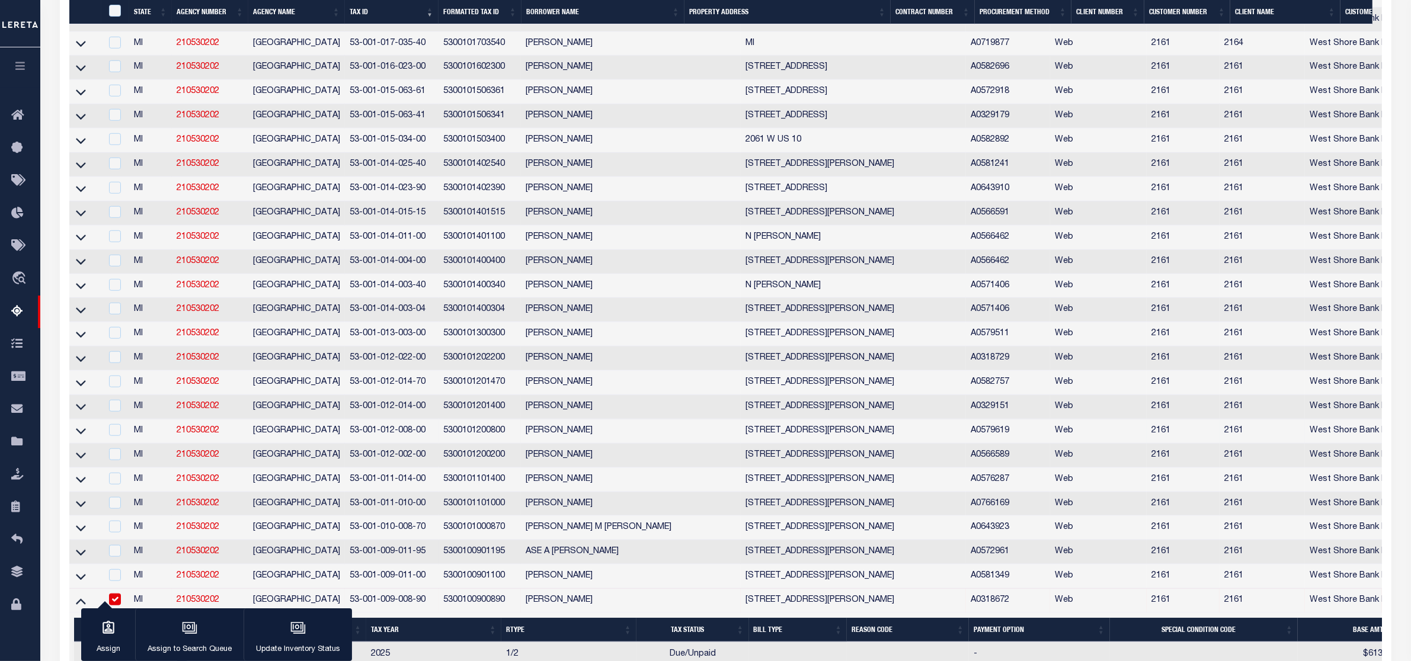
scroll to position [1487, 0]
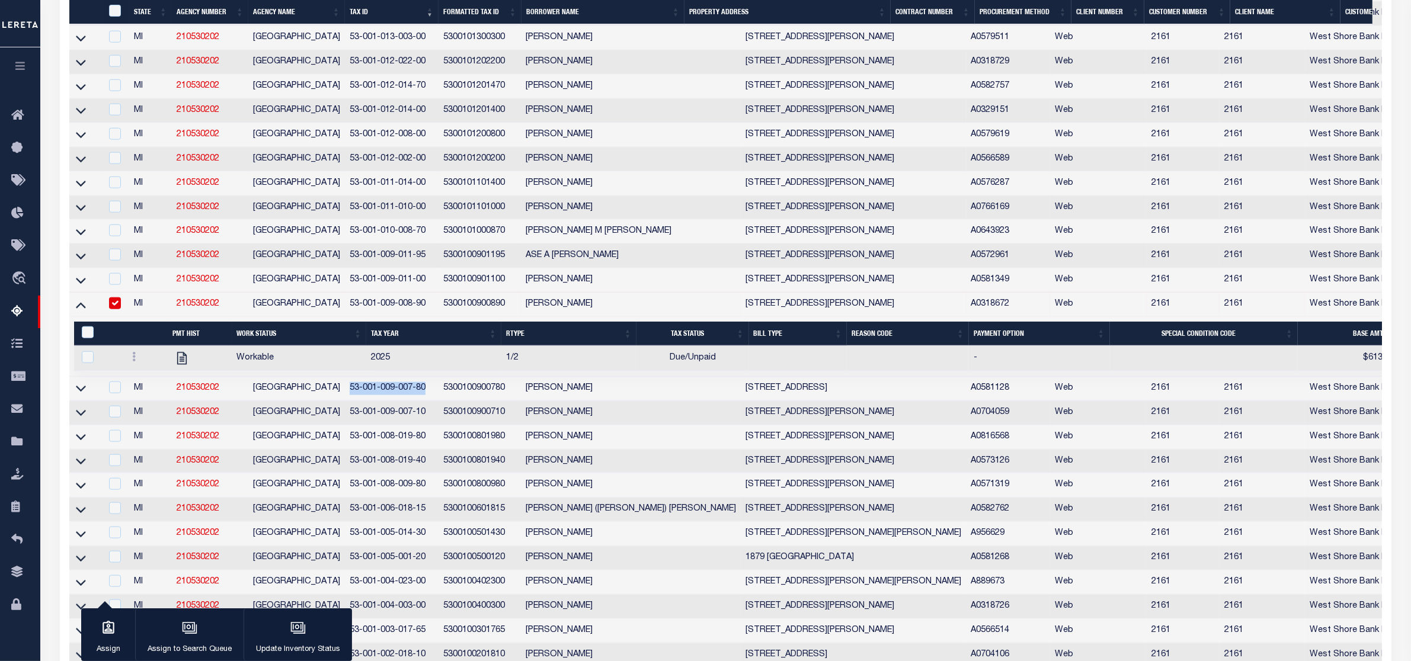
drag, startPoint x: 351, startPoint y: 439, endPoint x: 425, endPoint y: 439, distance: 74.1
click at [425, 401] on td "53-001-009-007-80" at bounding box center [392, 389] width 94 height 24
checkbox input "true"
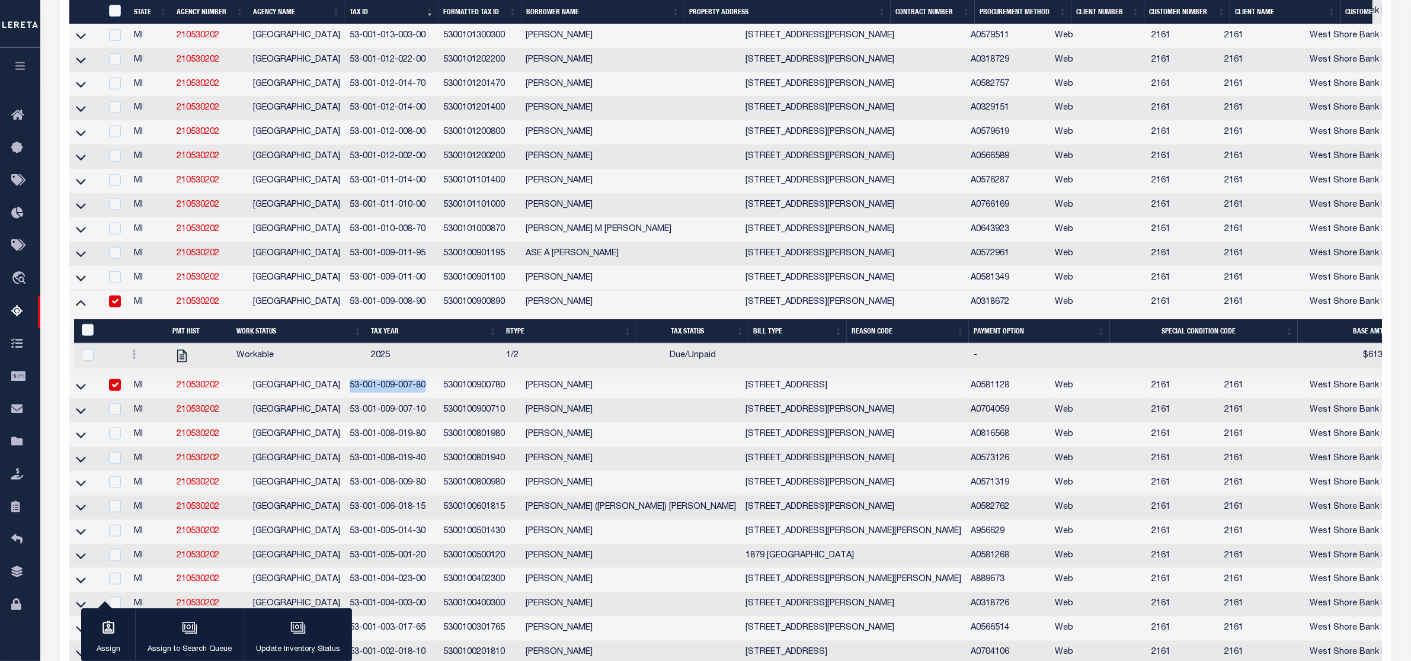
scroll to position [1485, 0]
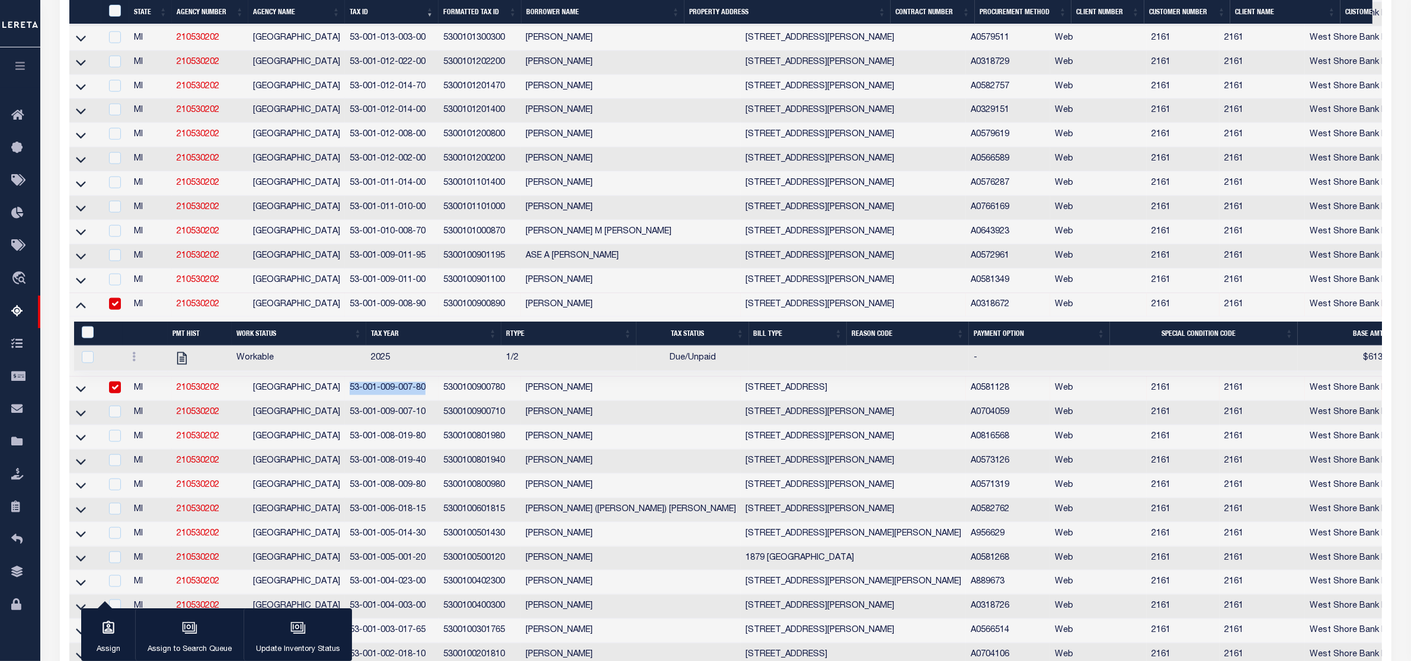
copy td "53-001-009-007-80"
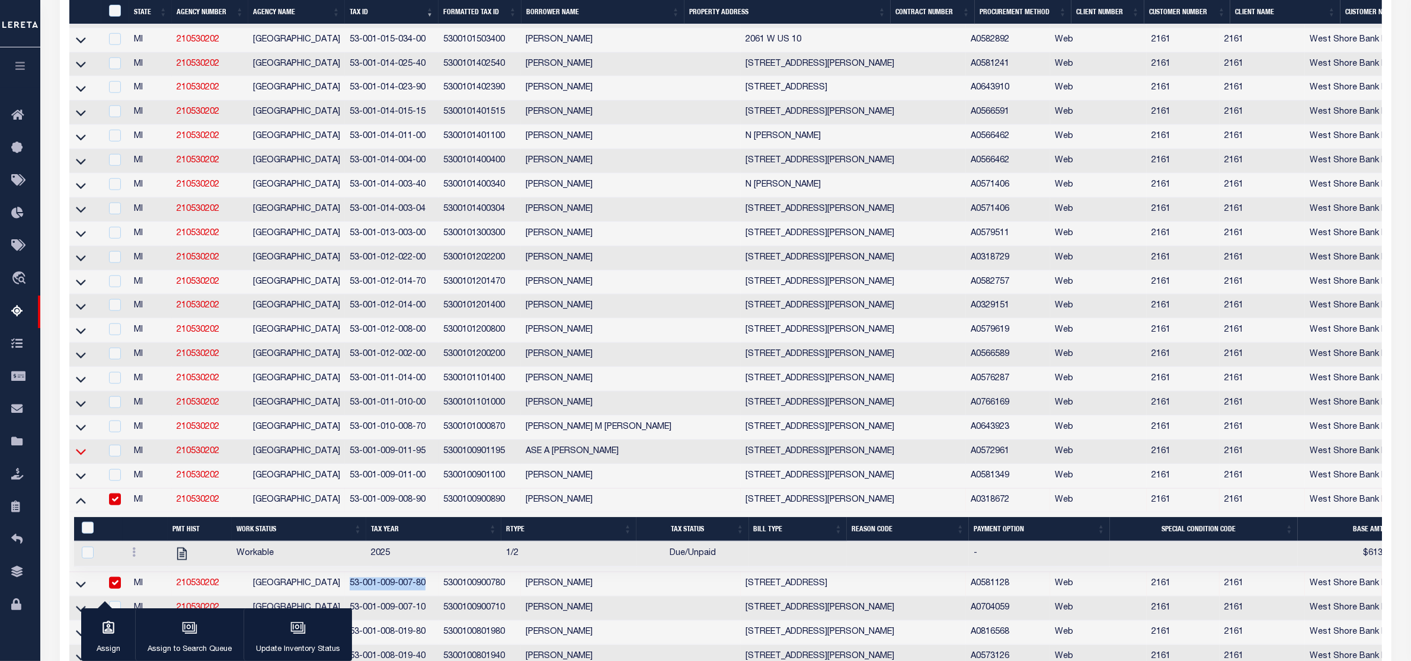
scroll to position [1438, 0]
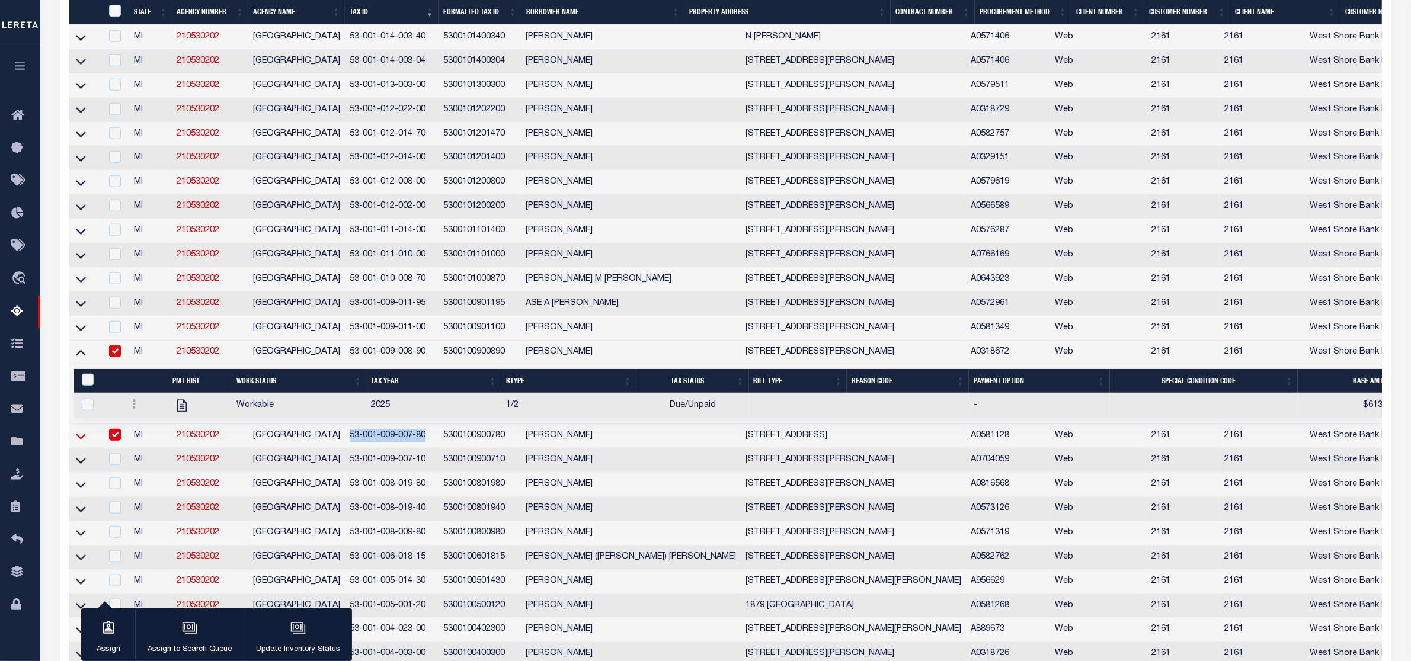
click at [81, 443] on icon at bounding box center [81, 436] width 10 height 12
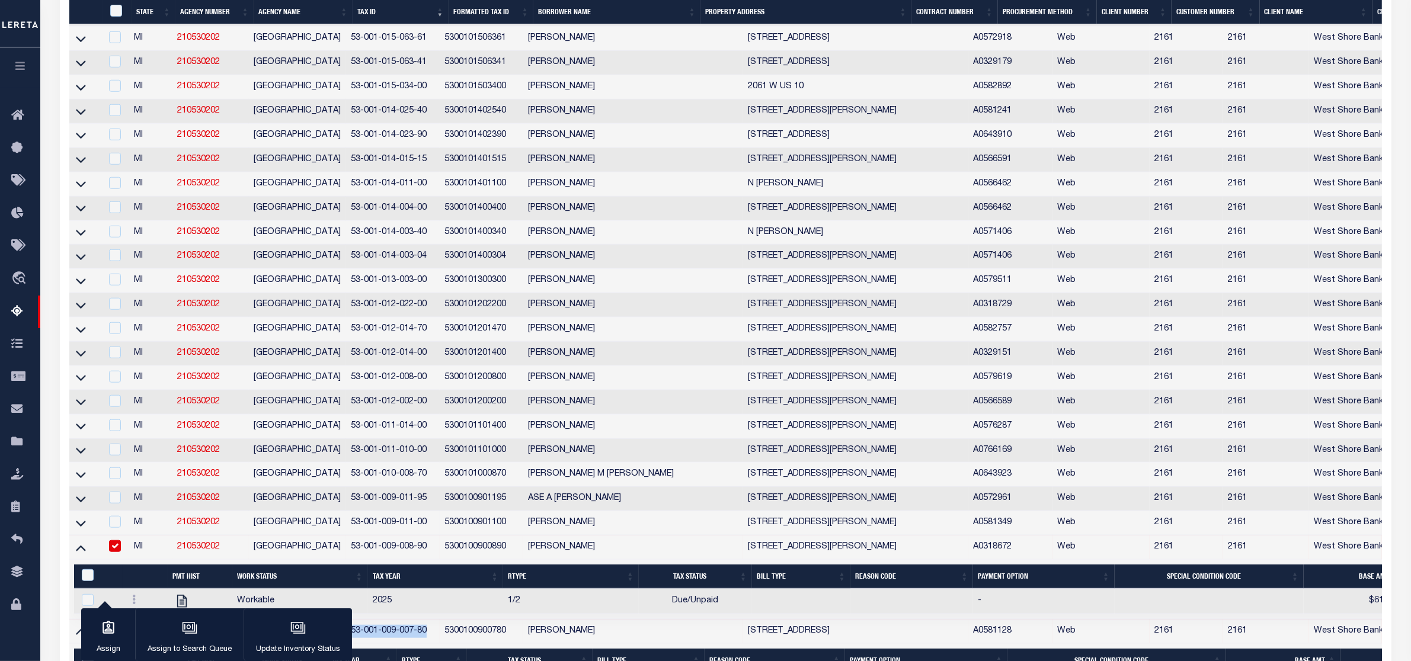
scroll to position [1467, 0]
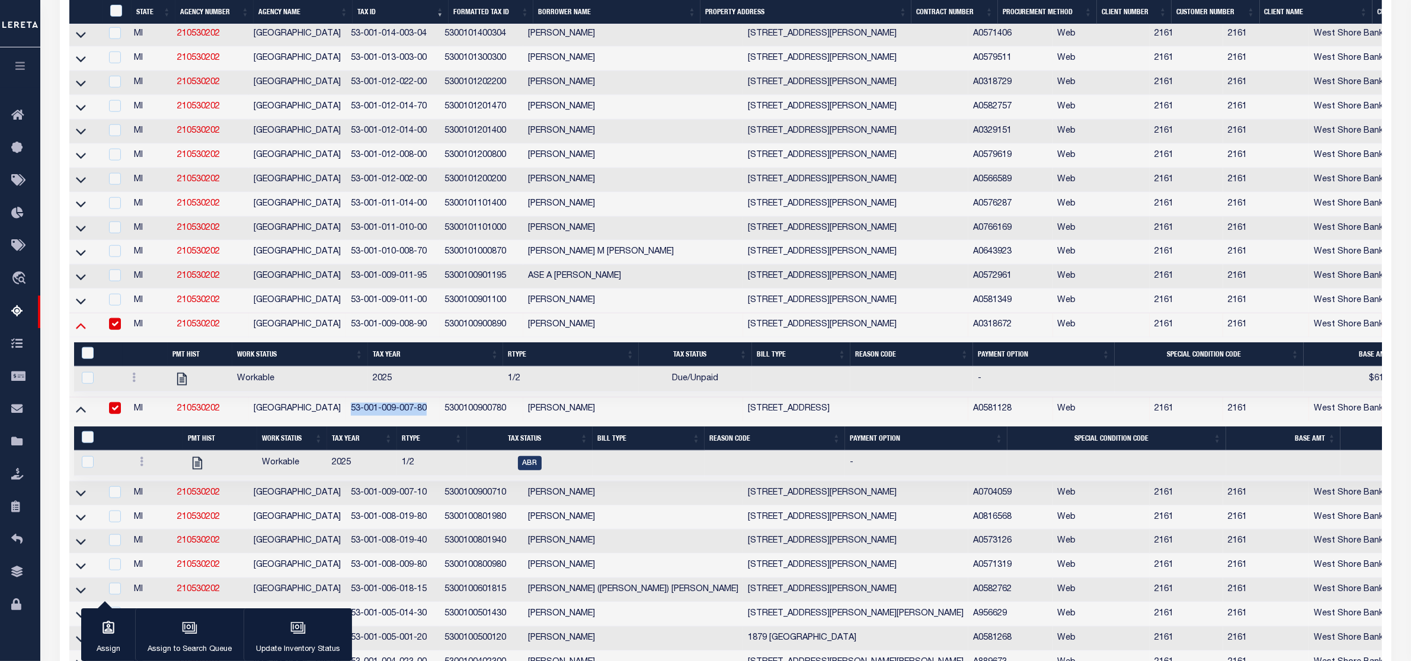
click at [79, 329] on icon at bounding box center [81, 327] width 10 height 6
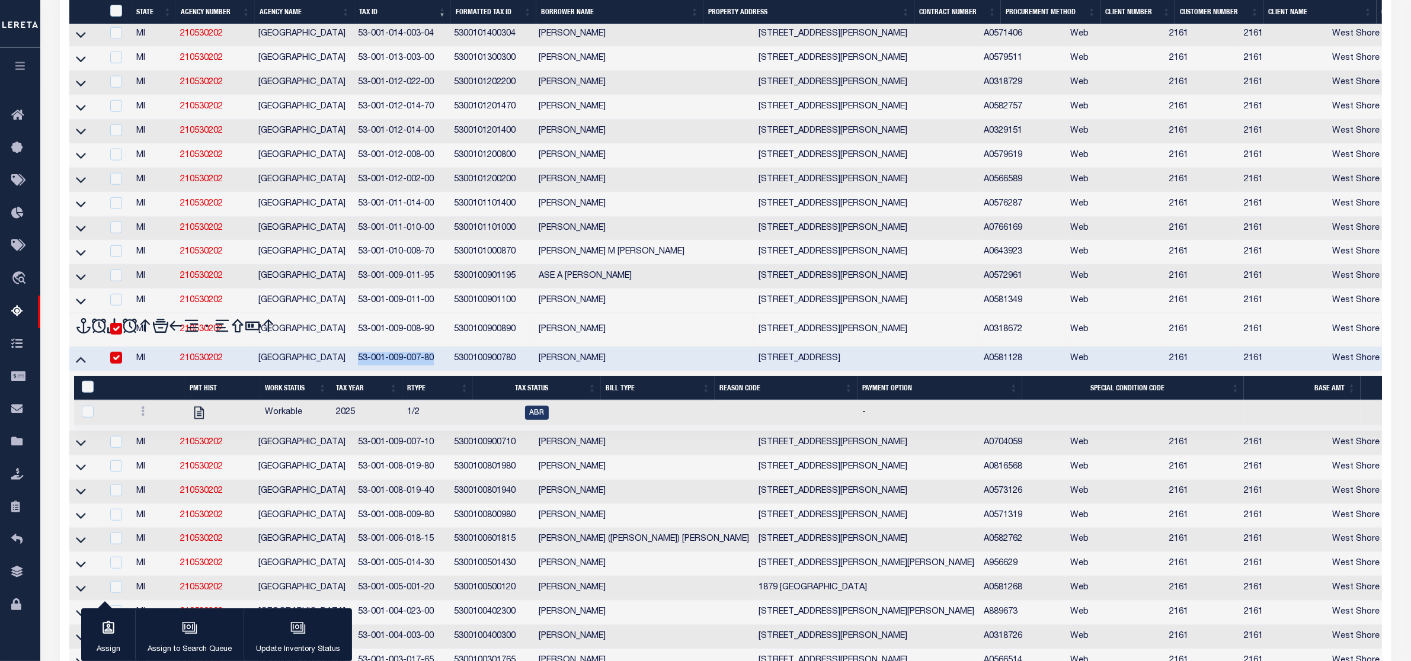
scroll to position [1418, 0]
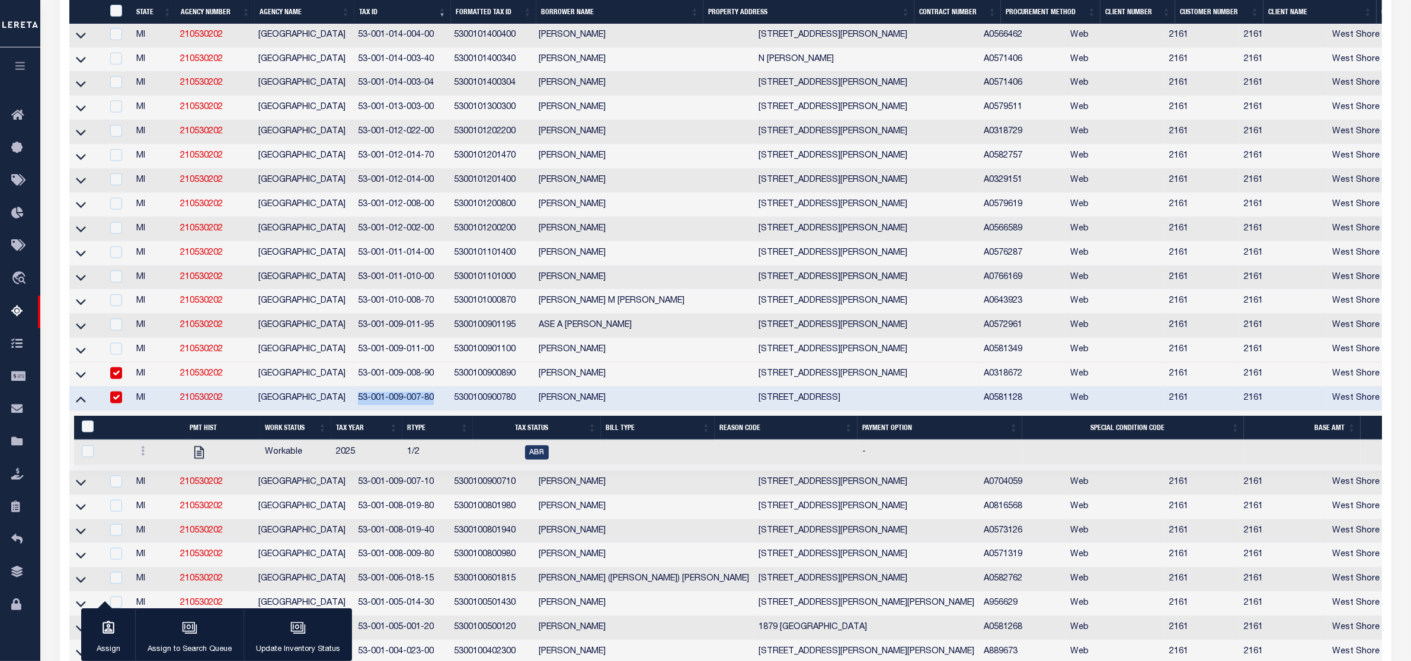
click at [119, 379] on input "checkbox" at bounding box center [116, 373] width 12 height 12
checkbox input "false"
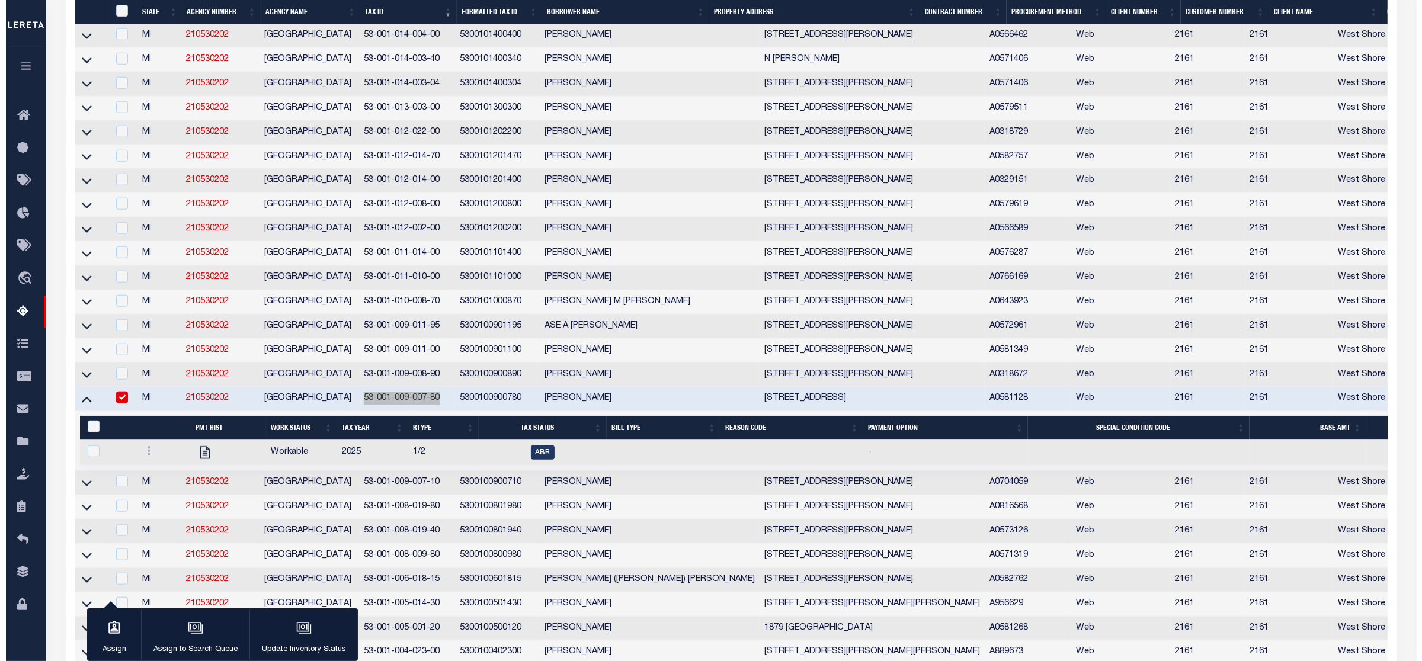
scroll to position [1563, 0]
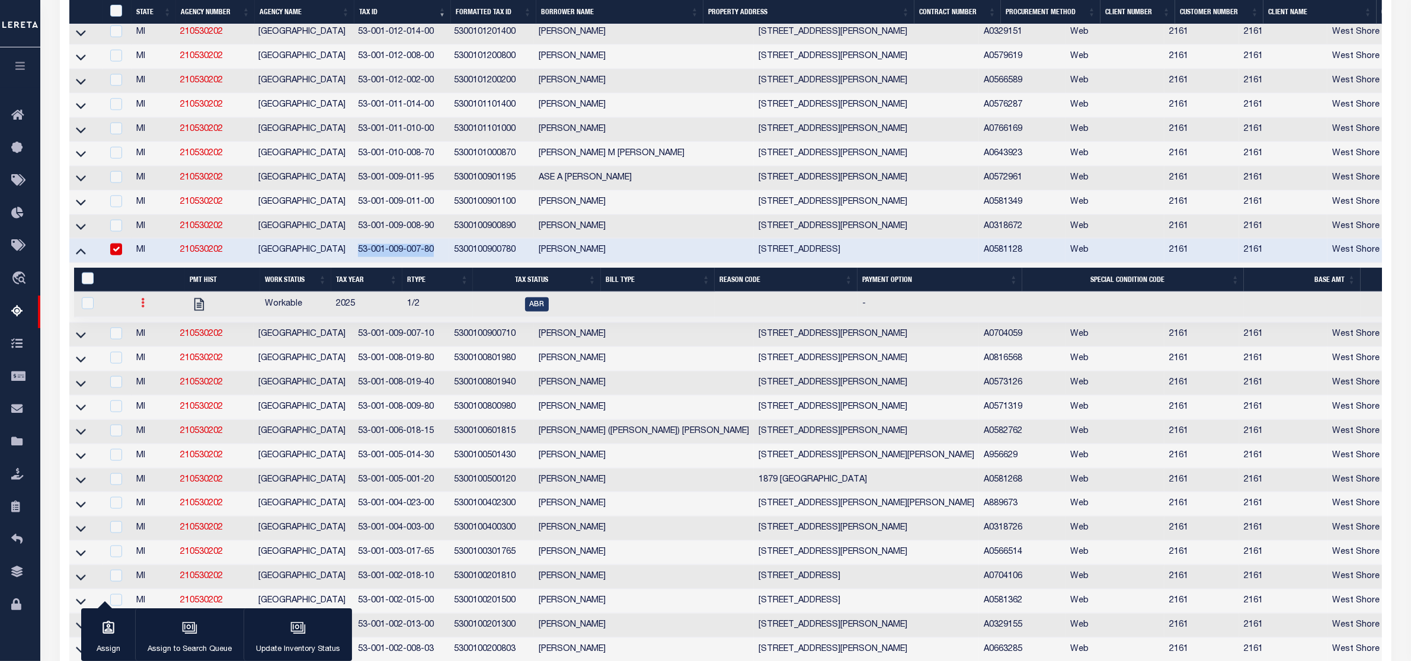
click at [141, 308] on icon at bounding box center [143, 302] width 4 height 9
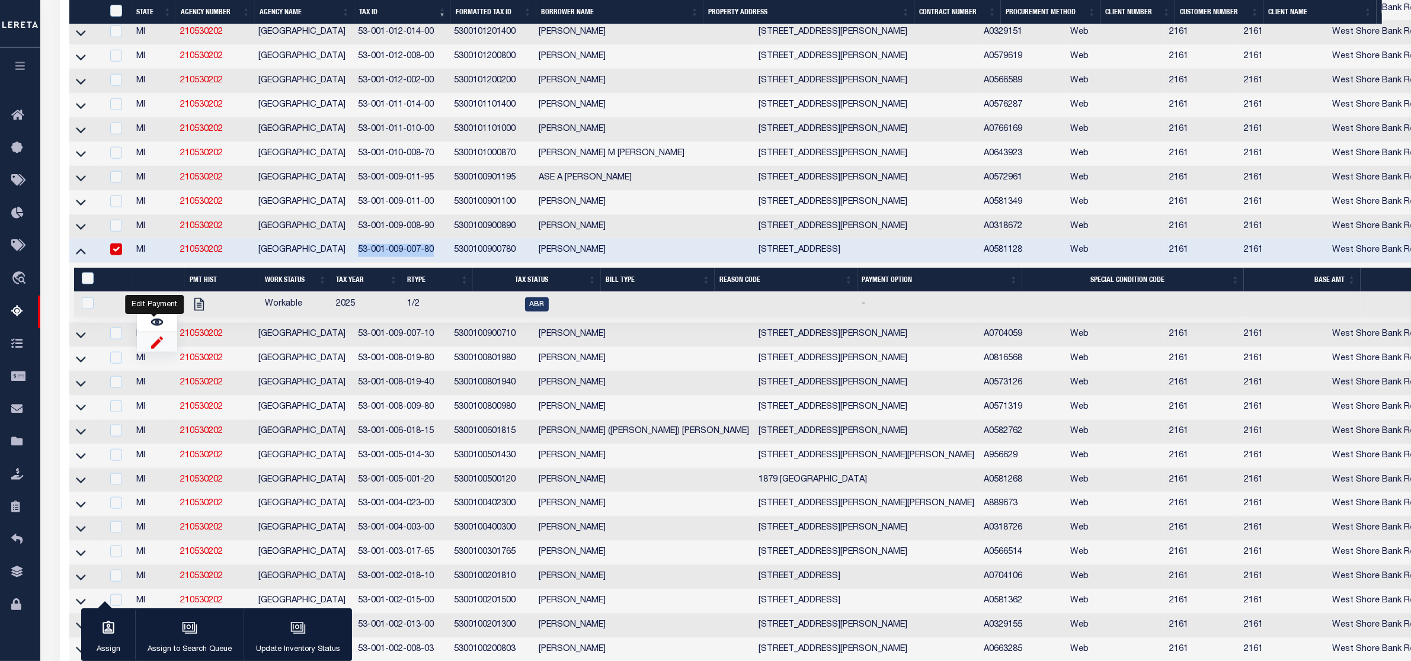
click at [156, 348] on img "" at bounding box center [157, 342] width 12 height 12
checkbox input "true"
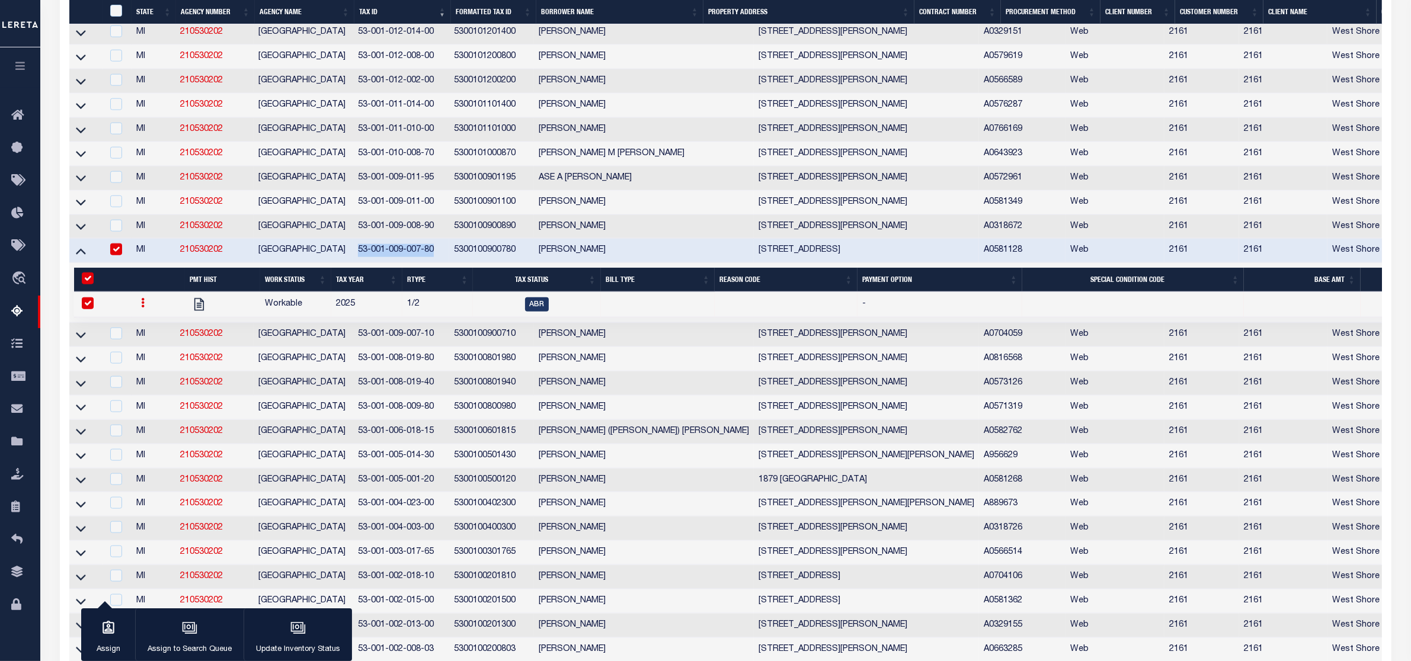
select select
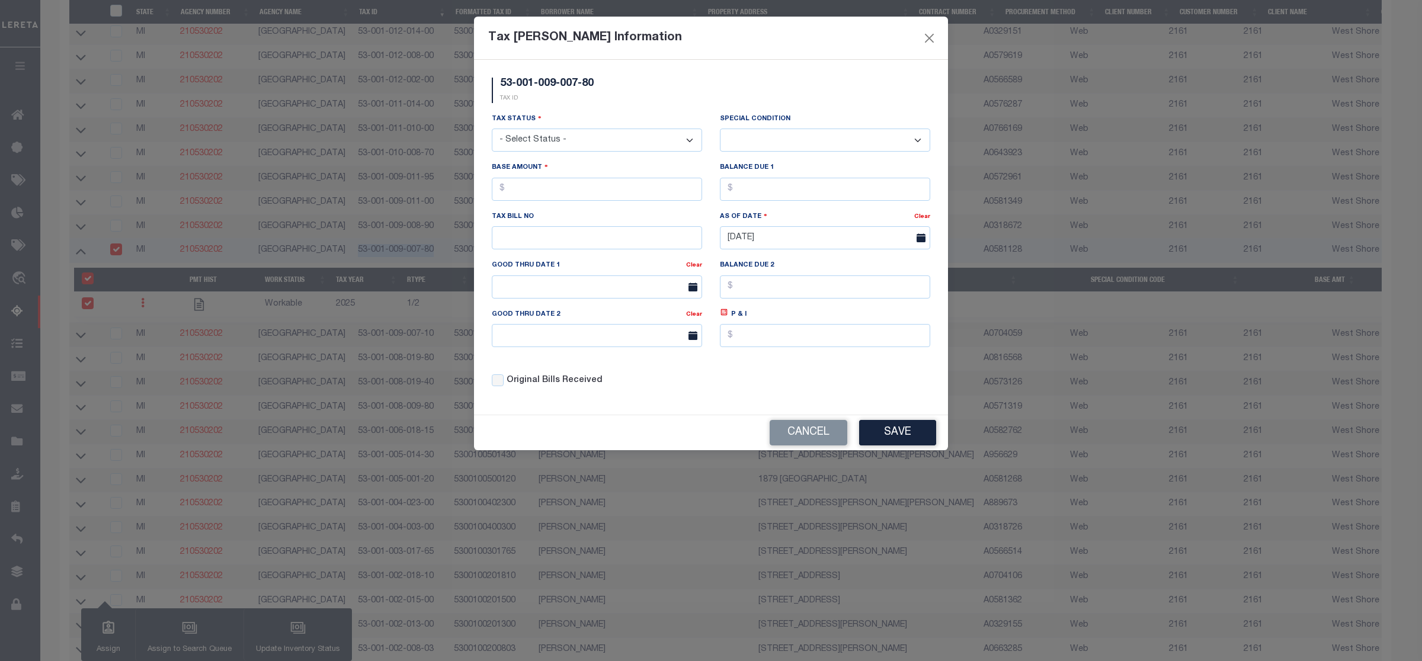
scroll to position [1343, 0]
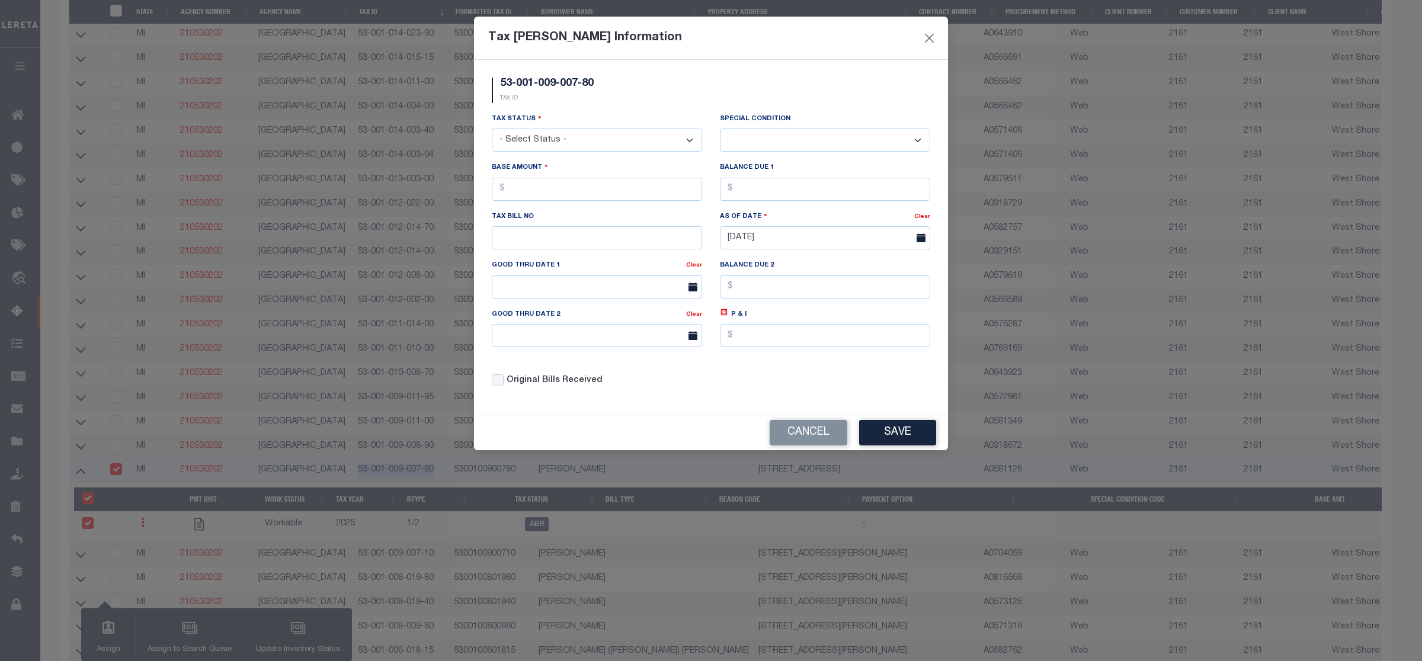
click at [514, 140] on select "- Select Status - Open Due/Unpaid Paid Incomplete No Tax Due Internal Refund Pr…" at bounding box center [597, 140] width 210 height 23
select select "DUE"
click at [492, 130] on select "- Select Status - Open Due/Unpaid Paid Incomplete No Tax Due Internal Refund Pr…" at bounding box center [597, 140] width 210 height 23
select select "0"
click at [520, 199] on input "text" at bounding box center [597, 189] width 210 height 23
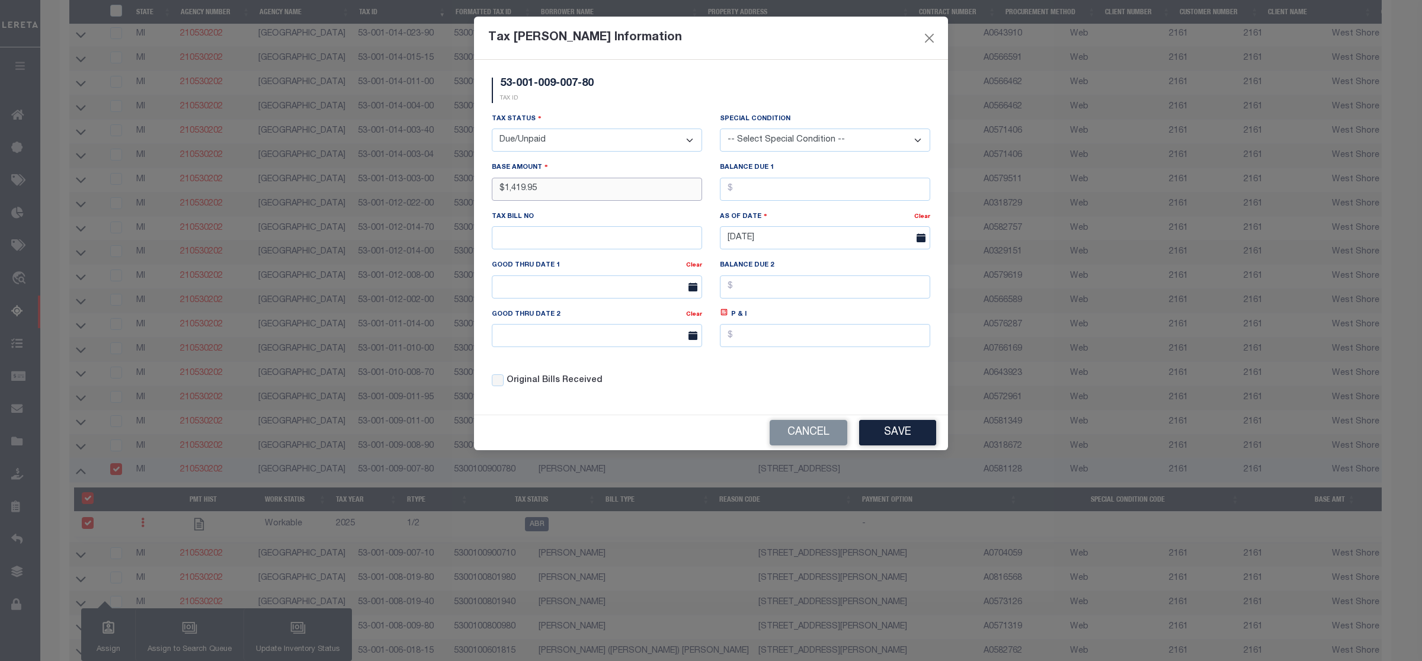
type input "$1,419.95"
click at [903, 439] on button "Save" at bounding box center [897, 432] width 77 height 25
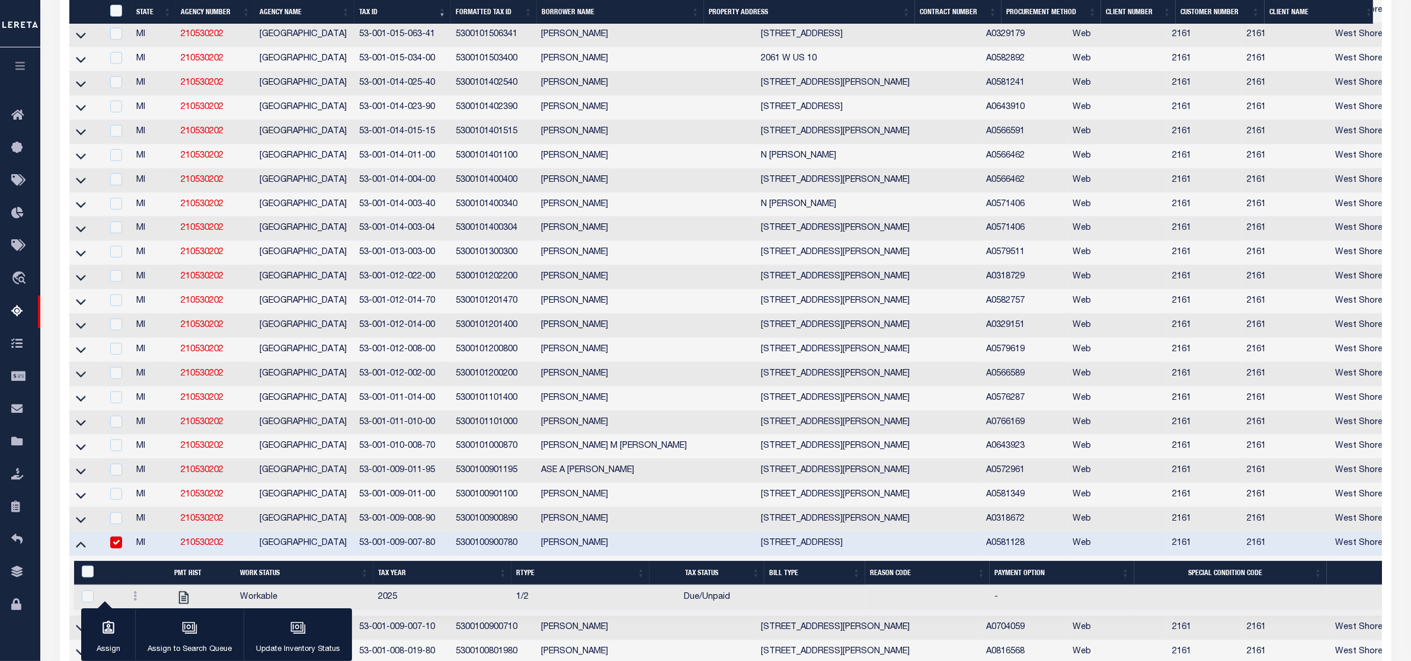
scroll to position [1495, 0]
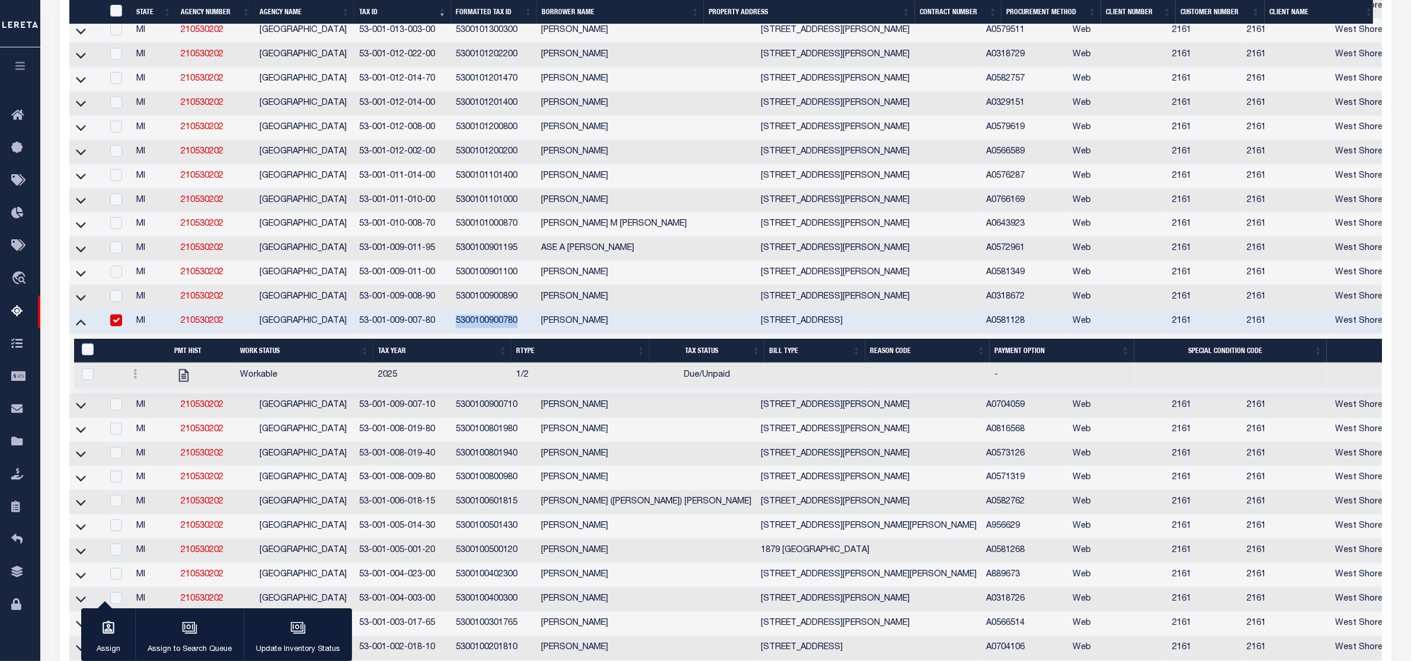
drag, startPoint x: 456, startPoint y: 372, endPoint x: 529, endPoint y: 372, distance: 72.3
click at [529, 334] on td "5300100900780" at bounding box center [493, 322] width 85 height 24
checkbox input "false"
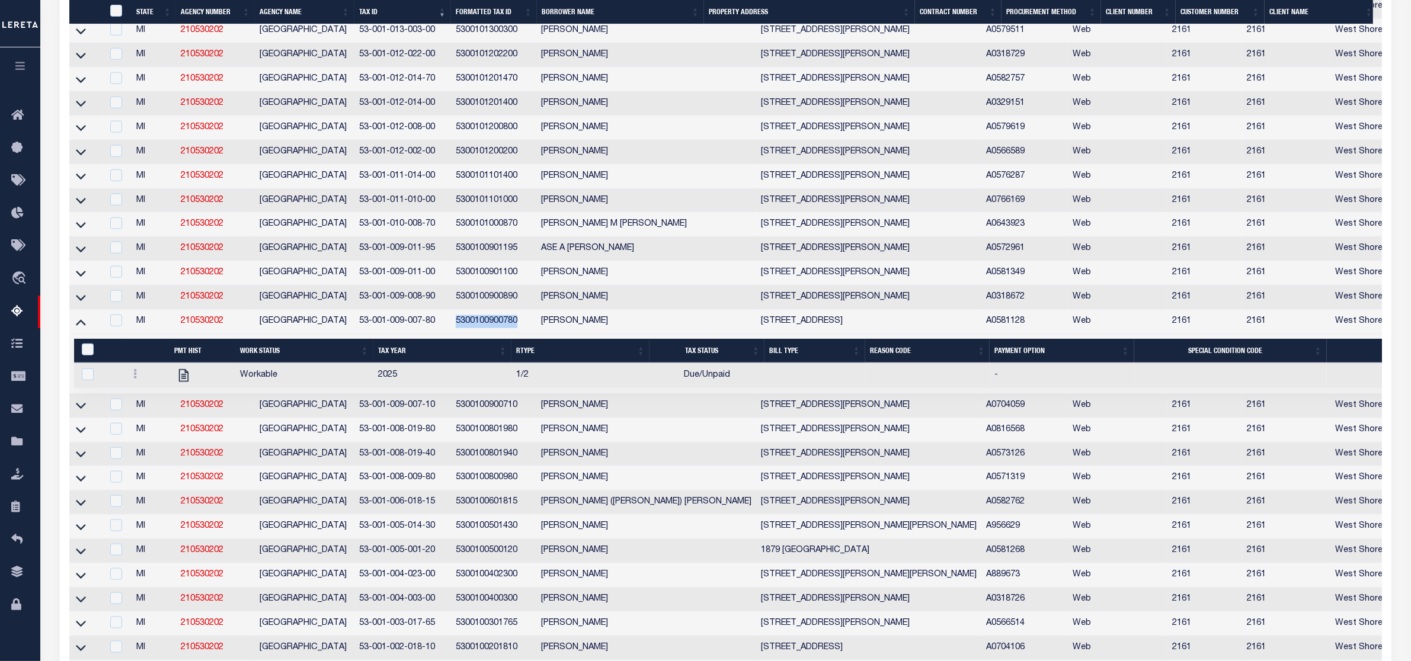
copy td "5300100900780"
drag, startPoint x: 75, startPoint y: 461, endPoint x: 386, endPoint y: 437, distance: 312.0
click at [76, 412] on icon at bounding box center [81, 405] width 10 height 12
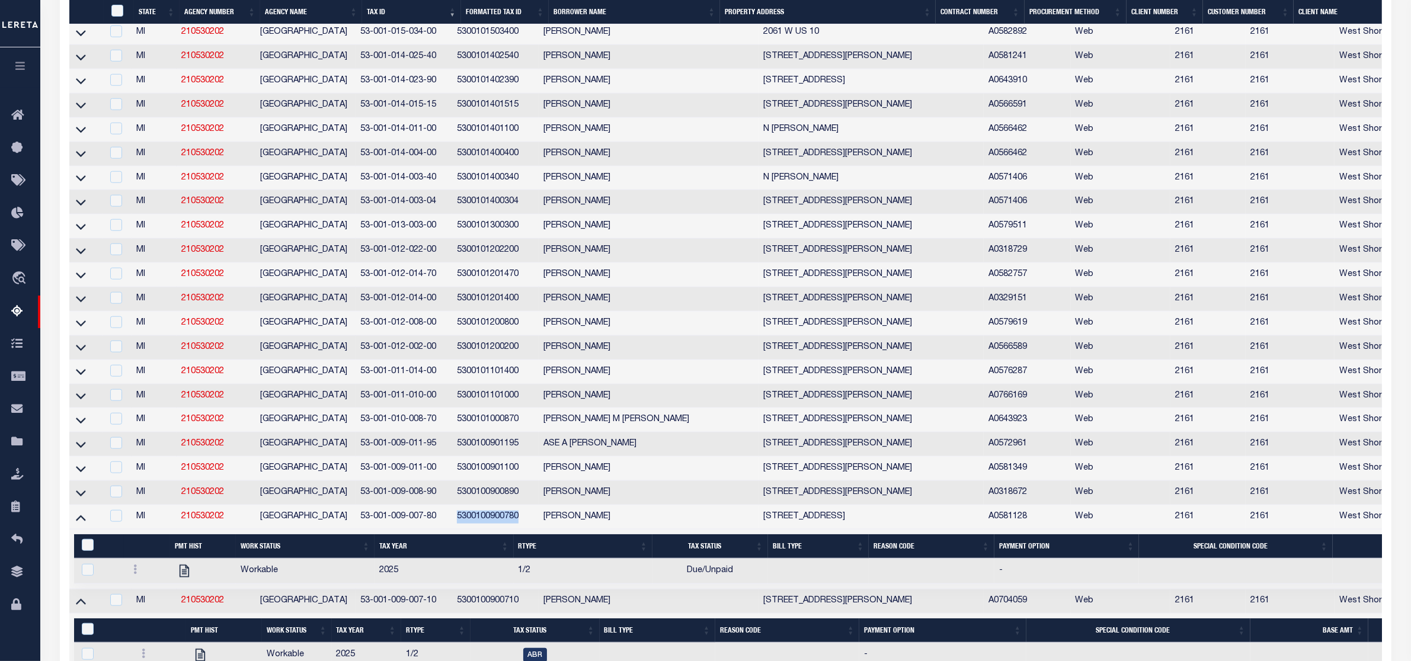
scroll to position [1521, 0]
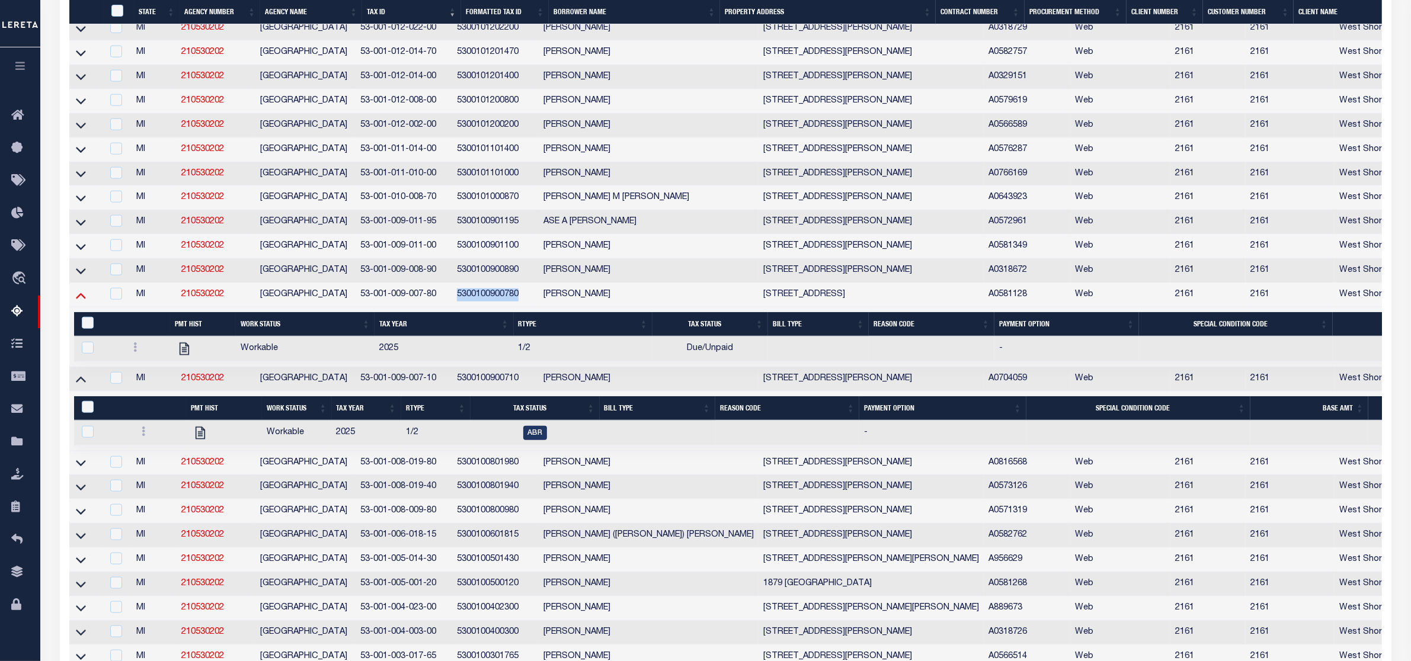
click at [84, 299] on icon at bounding box center [81, 296] width 10 height 6
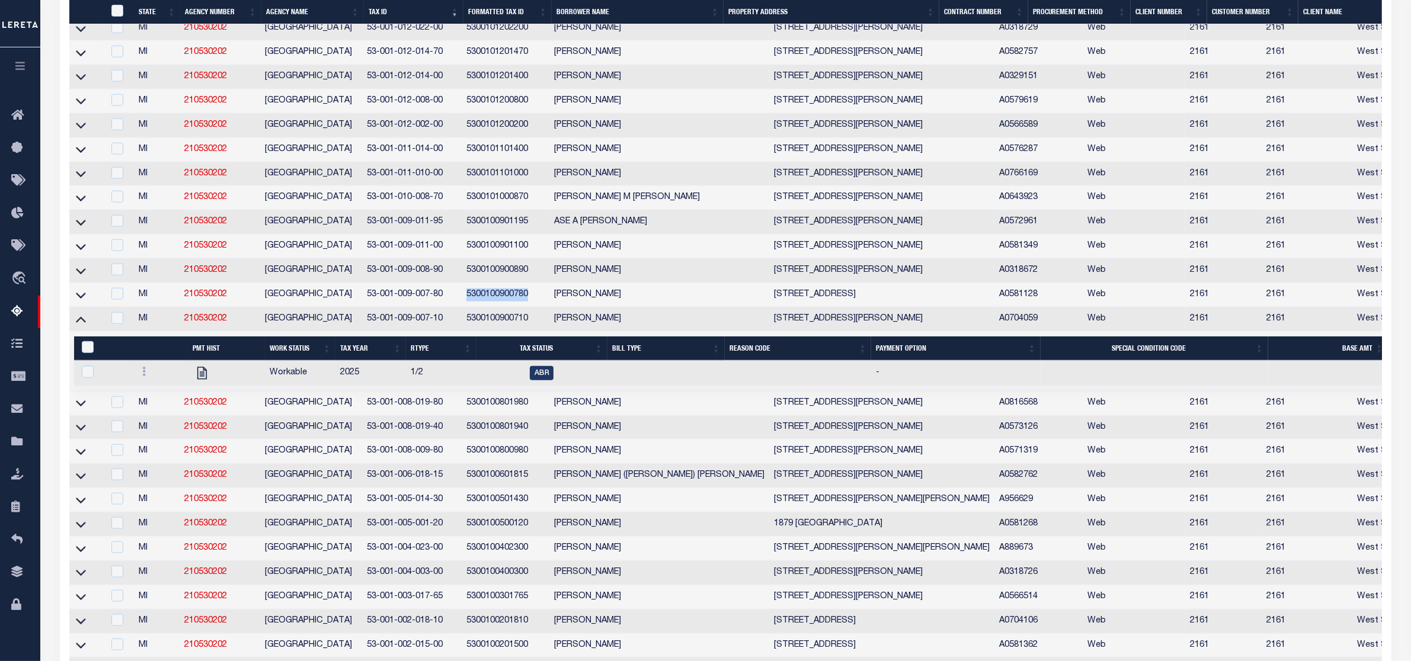
scroll to position [1473, 0]
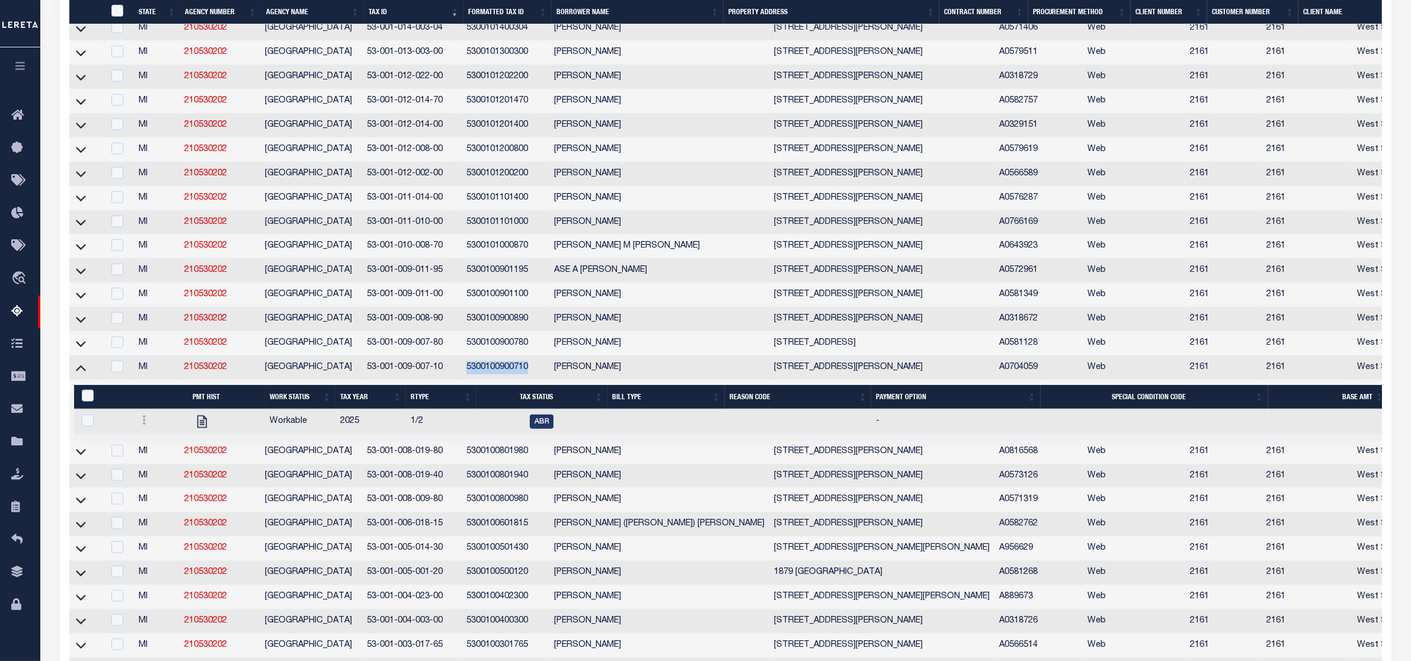
drag, startPoint x: 466, startPoint y: 417, endPoint x: 533, endPoint y: 413, distance: 67.1
click at [533, 380] on td "5300100900710" at bounding box center [506, 368] width 88 height 24
checkbox input "true"
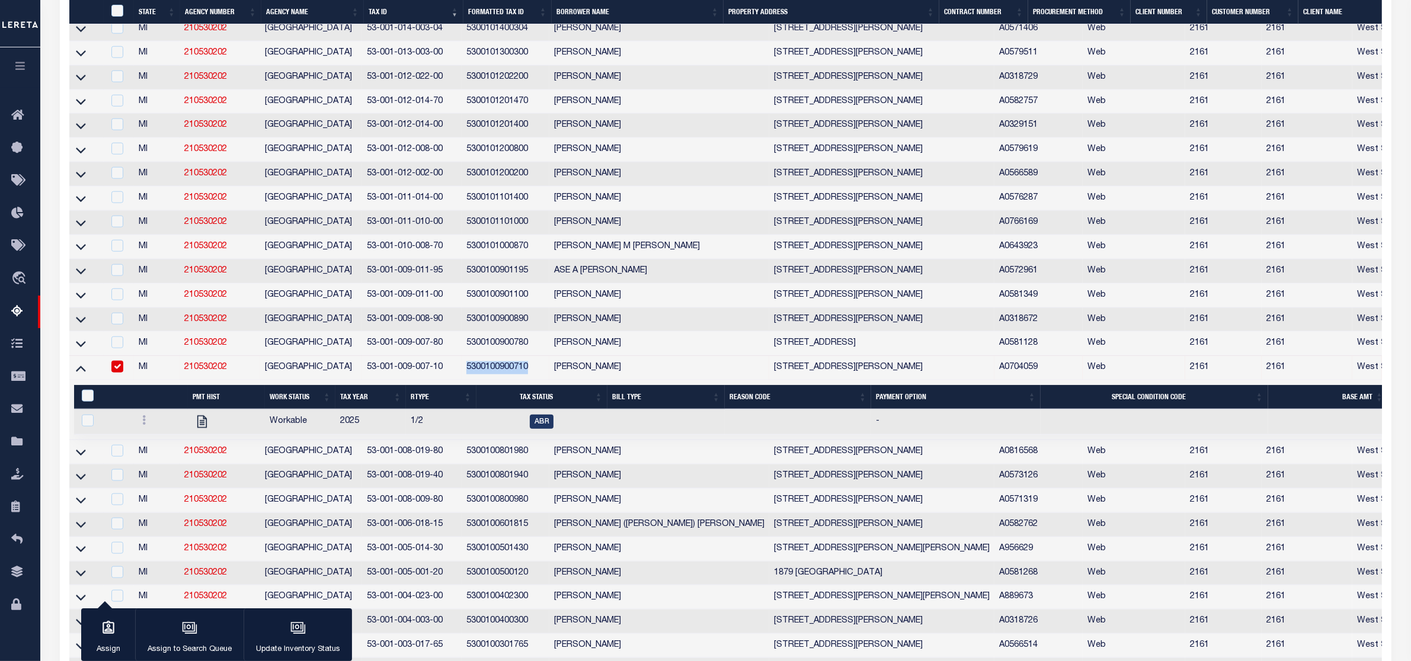
copy td "5300100900710"
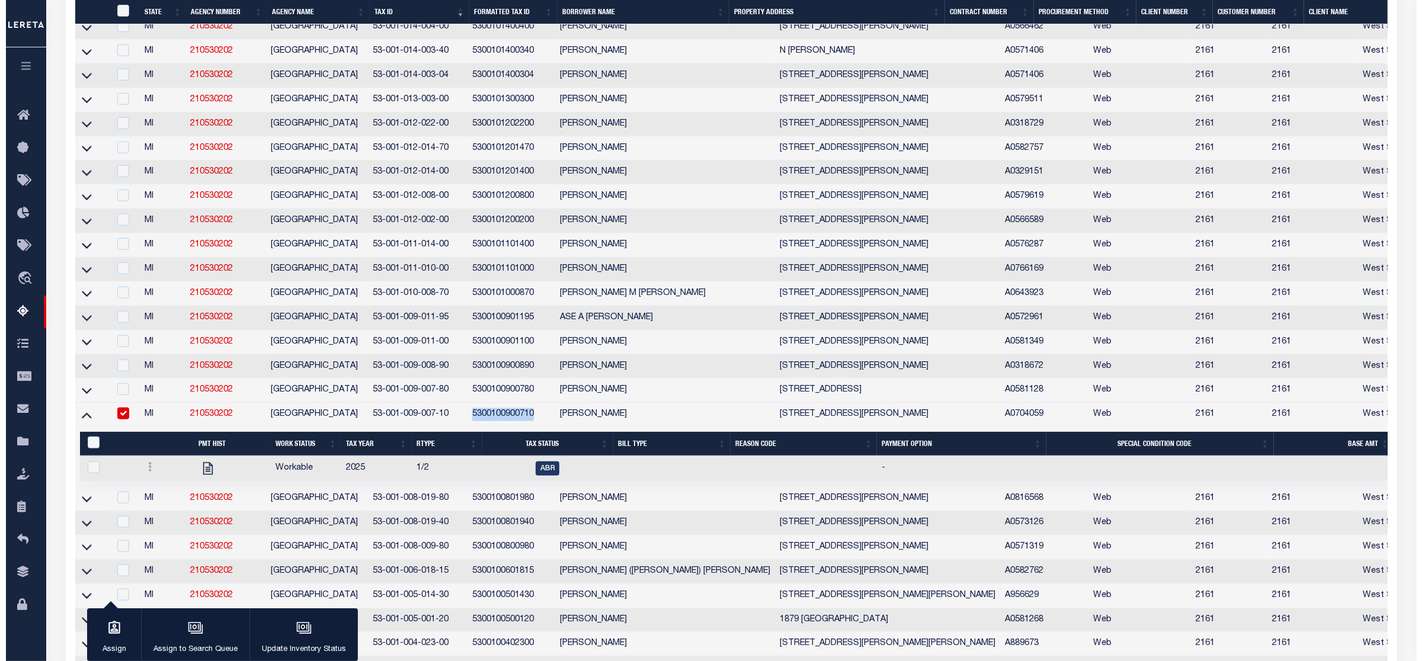
scroll to position [1498, 0]
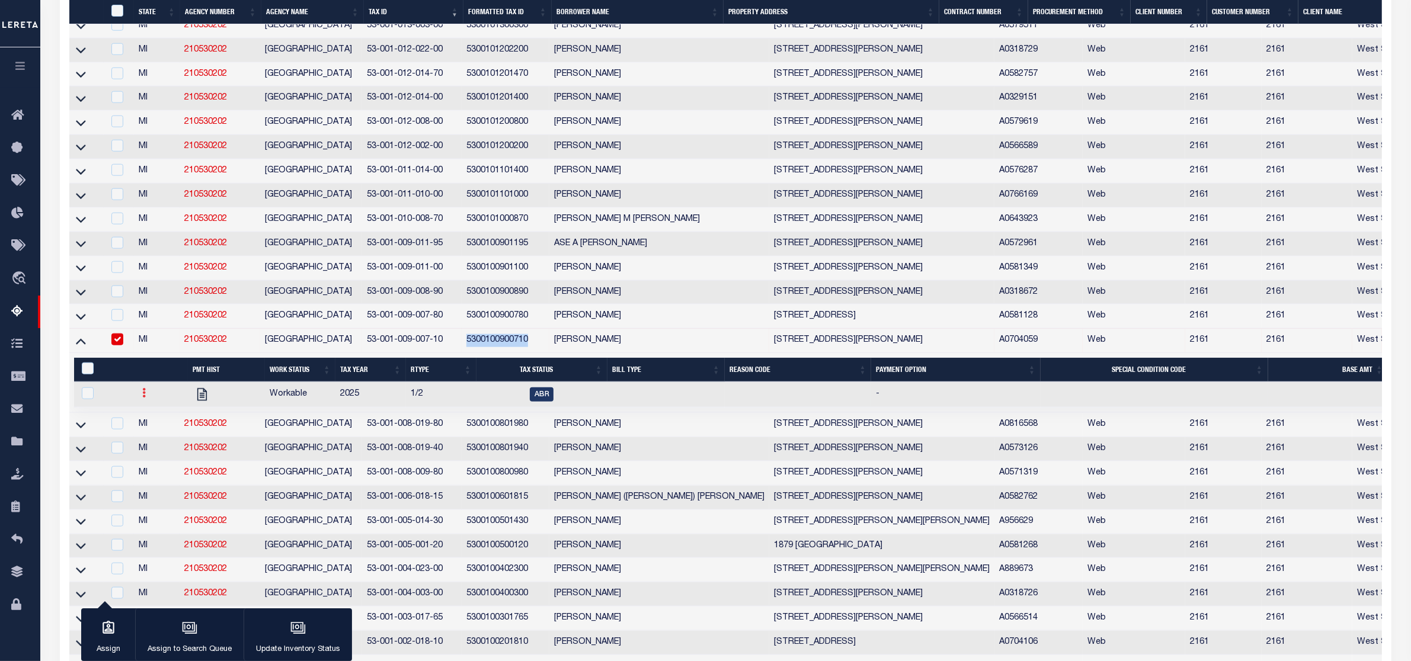
click at [143, 398] on icon at bounding box center [144, 392] width 4 height 9
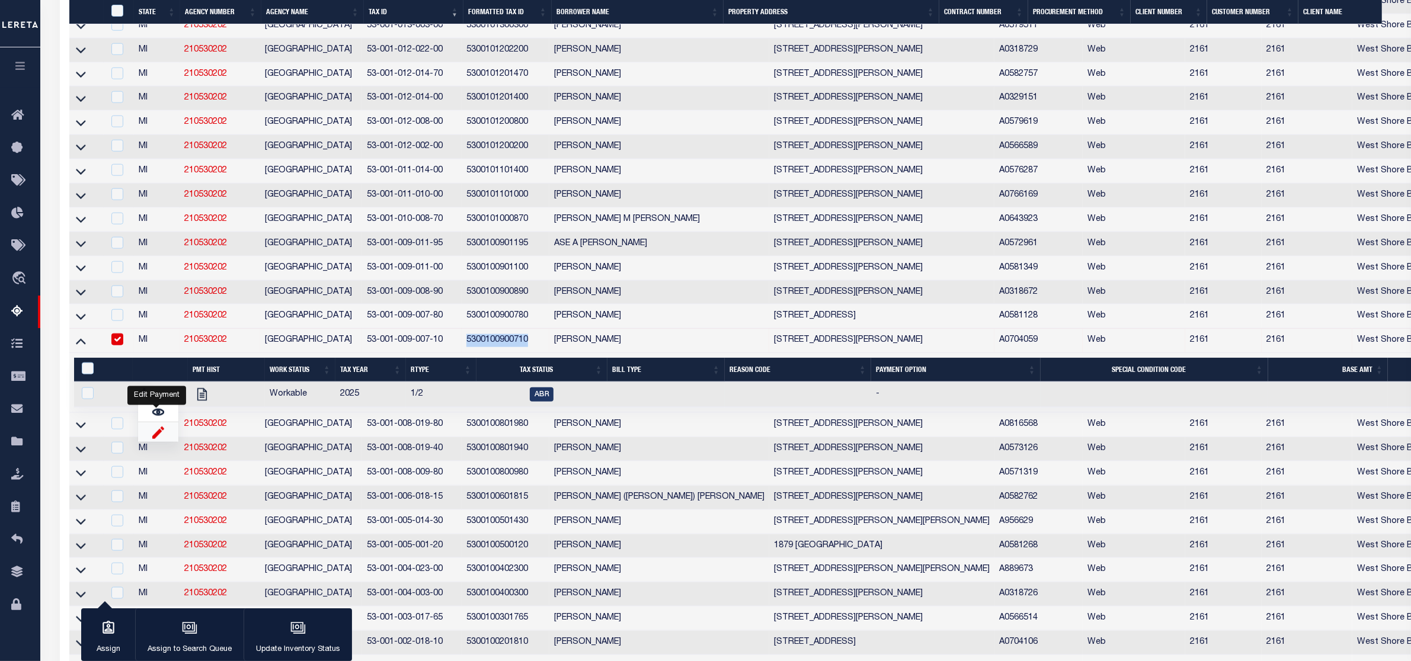
click at [155, 439] on img "" at bounding box center [158, 432] width 12 height 12
checkbox input "true"
select select
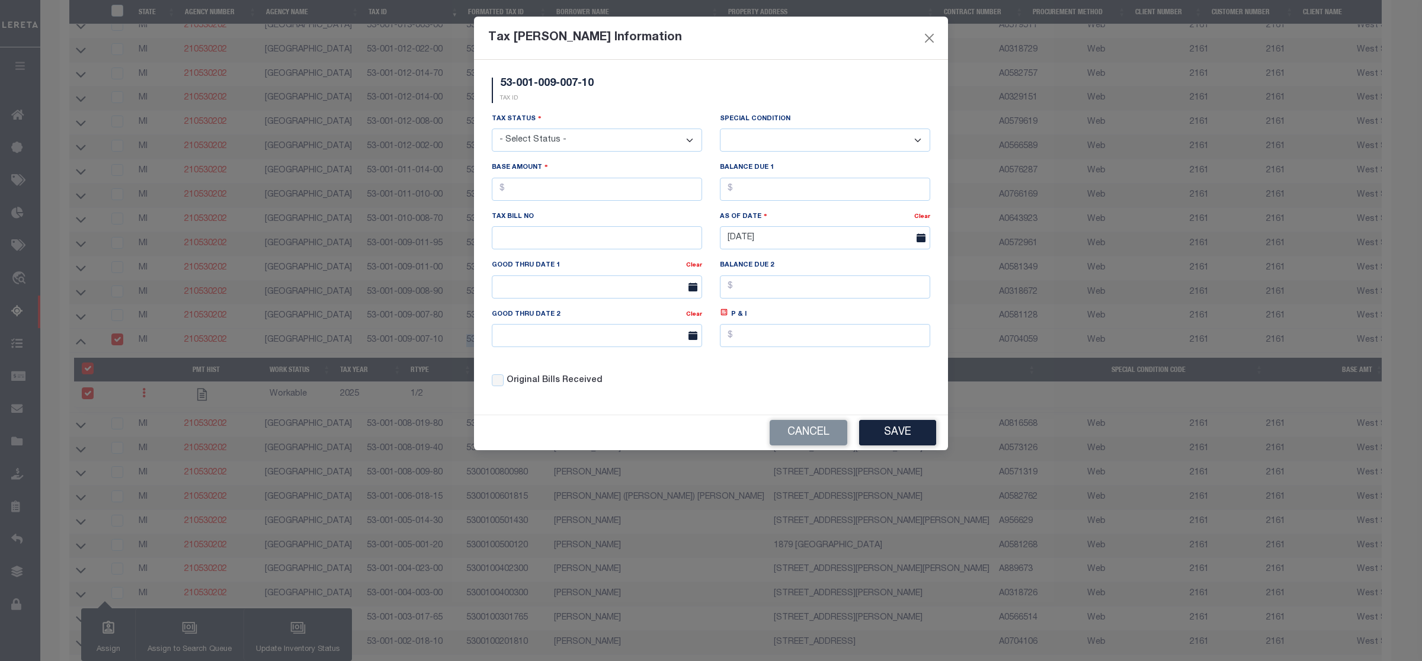
scroll to position [1228, 0]
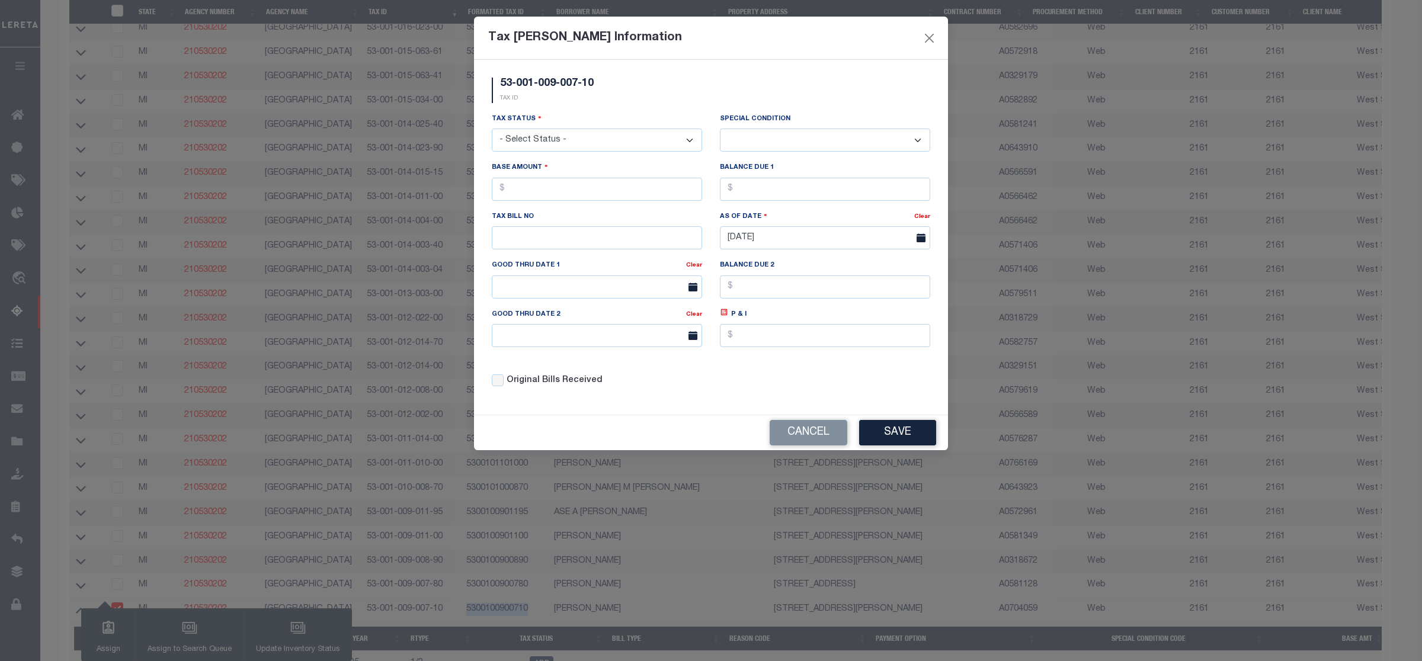
click at [543, 138] on select "- Select Status - Open Due/Unpaid Paid Incomplete No Tax Due Internal Refund Pr…" at bounding box center [597, 140] width 210 height 23
select select "DUE"
click at [492, 130] on select "- Select Status - Open Due/Unpaid Paid Incomplete No Tax Due Internal Refund Pr…" at bounding box center [597, 140] width 210 height 23
select select "0"
click at [528, 196] on input "text" at bounding box center [597, 189] width 210 height 23
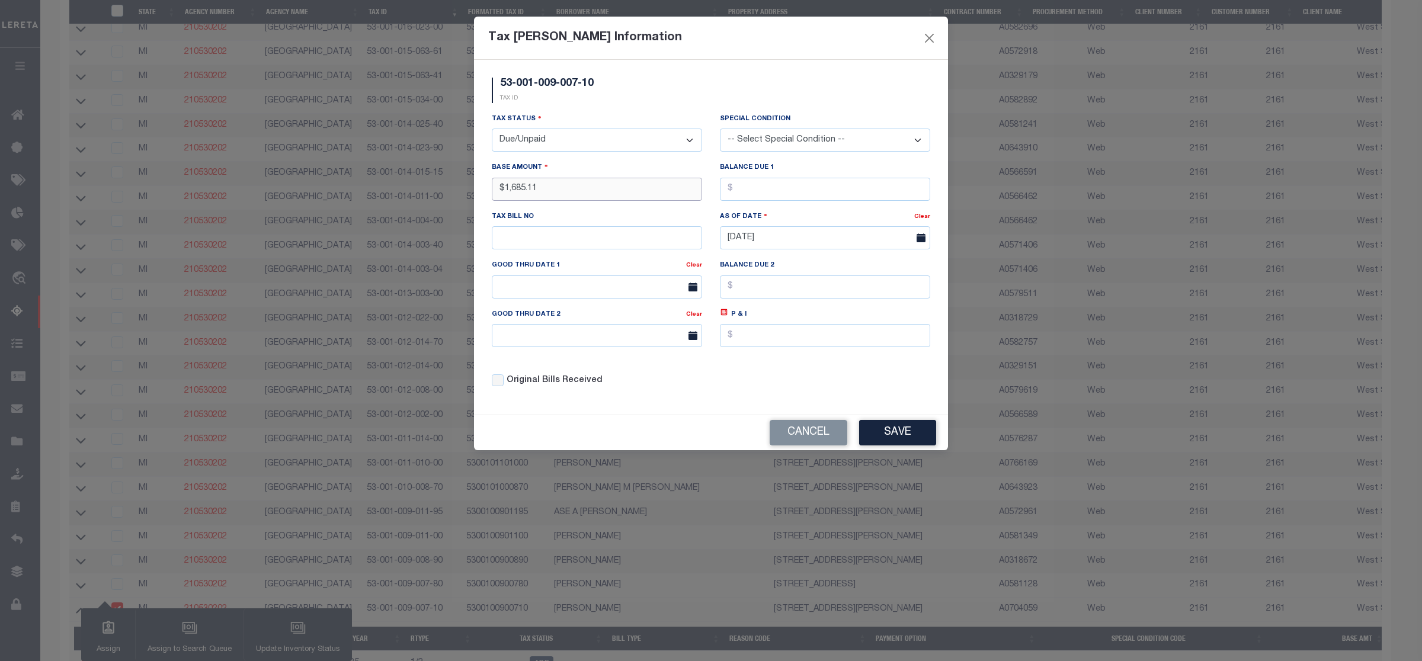
type input "$1,685.11"
click at [887, 442] on button "Save" at bounding box center [897, 432] width 77 height 25
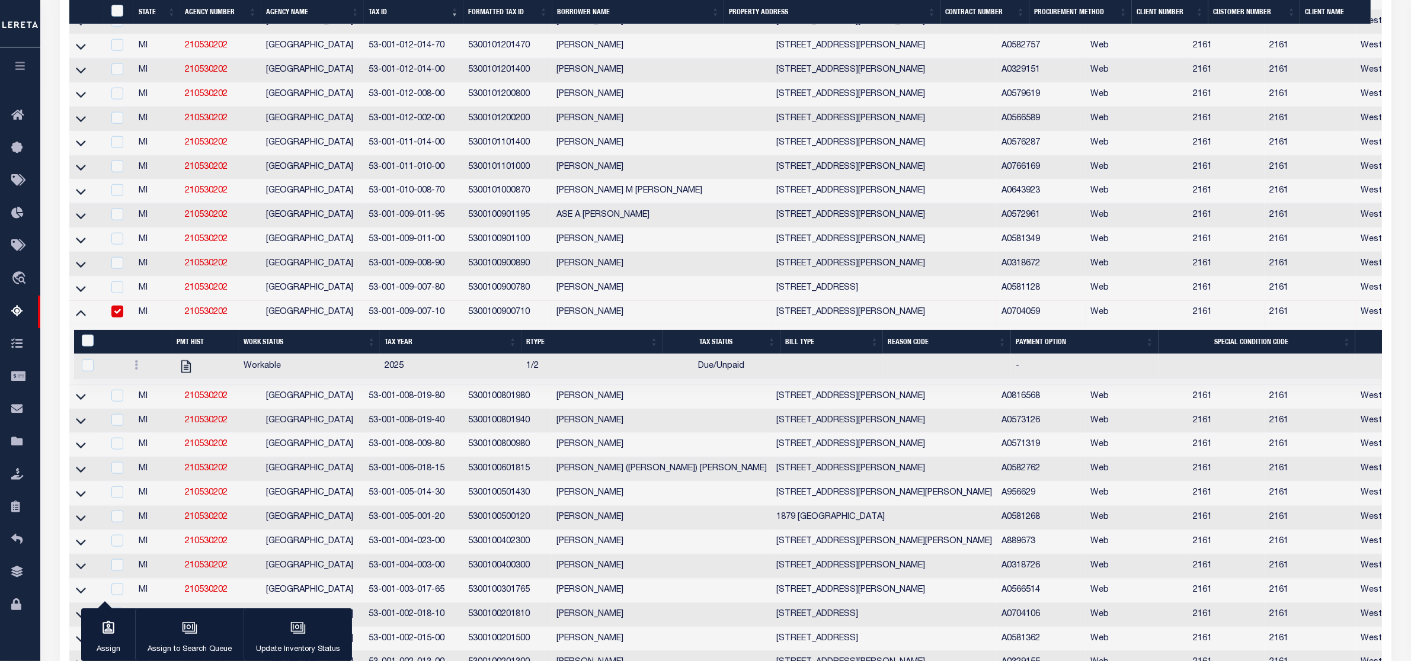
scroll to position [1602, 0]
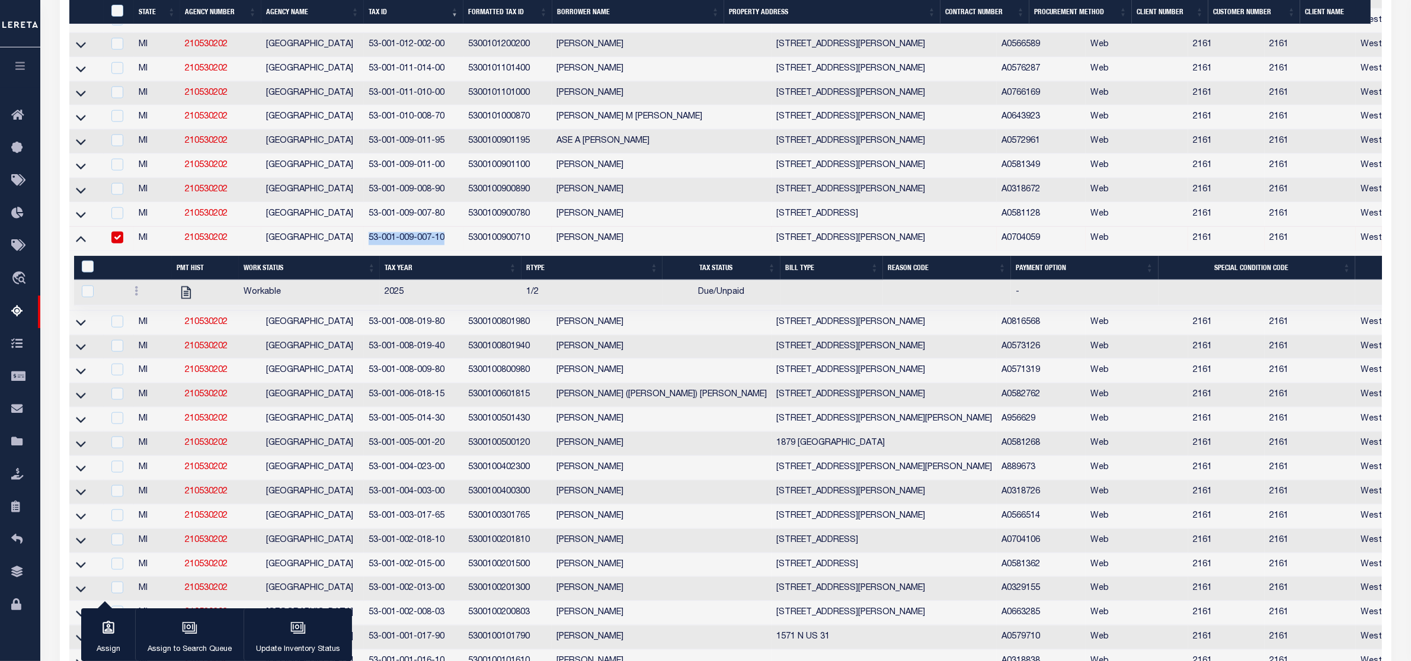
drag, startPoint x: 367, startPoint y: 288, endPoint x: 455, endPoint y: 300, distance: 88.5
click at [455, 251] on td "53-001-009-007-10" at bounding box center [414, 239] width 100 height 24
checkbox input "false"
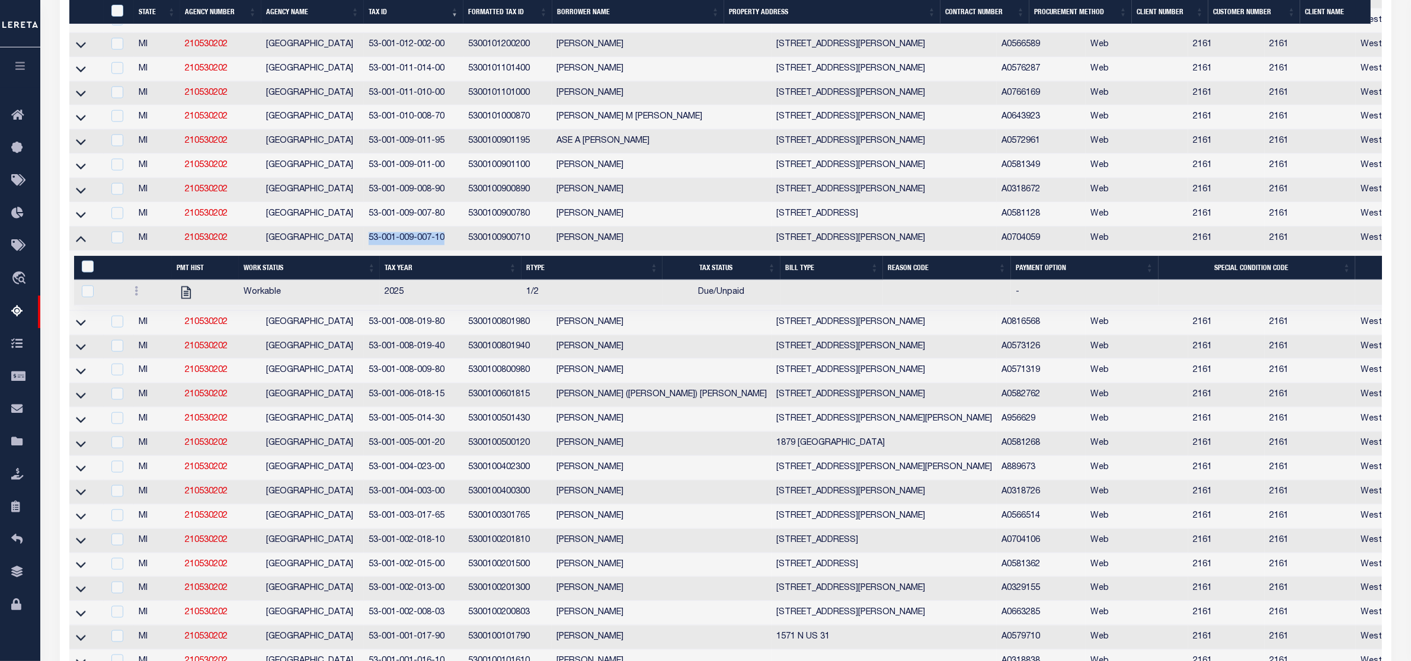
copy td "53-001-009-007-10"
drag, startPoint x: 364, startPoint y: 375, endPoint x: 446, endPoint y: 371, distance: 81.3
click at [446, 335] on td "53-001-008-019-80" at bounding box center [414, 323] width 100 height 24
checkbox input "true"
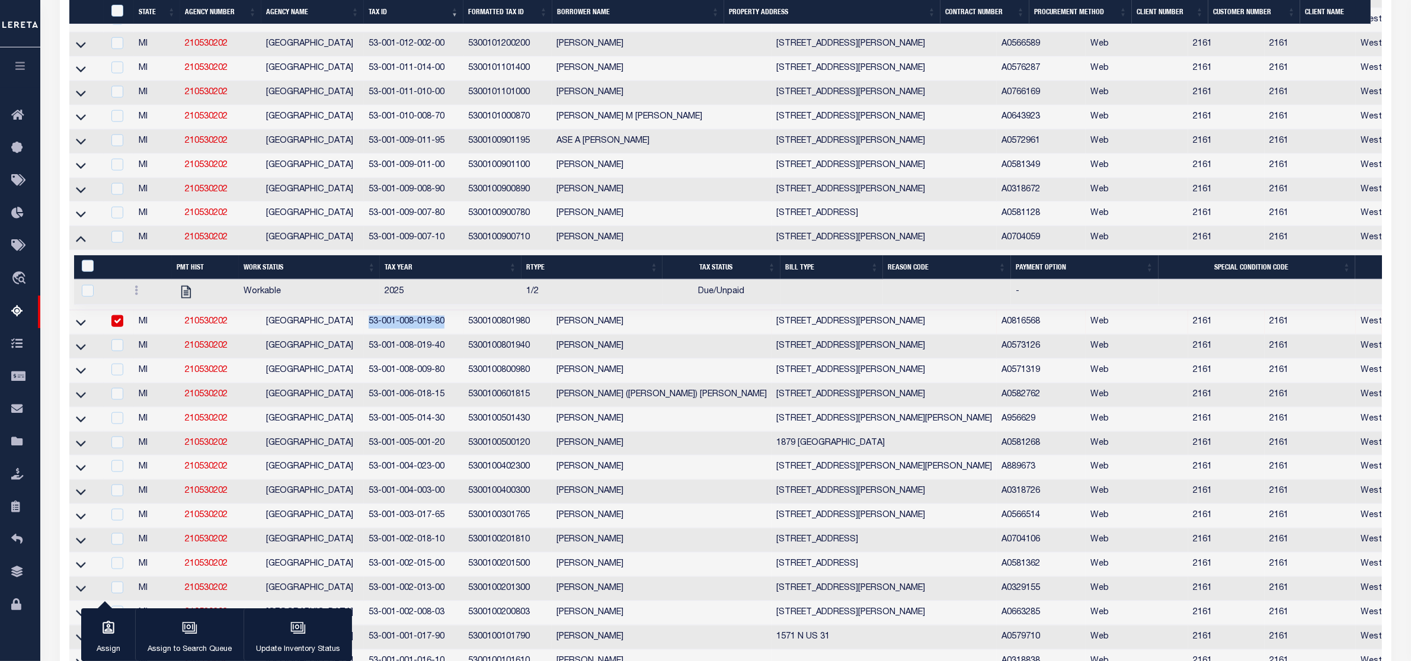
copy td "53-001-008-019-80"
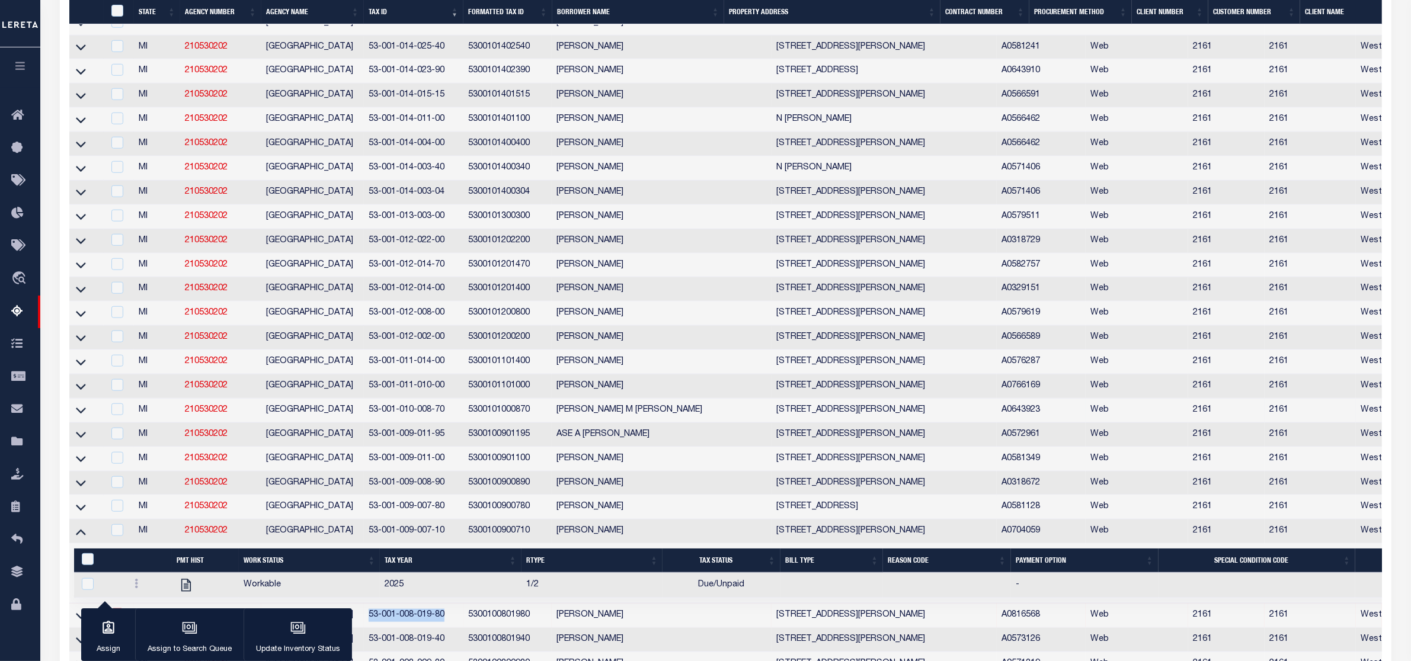
scroll to position [1529, 0]
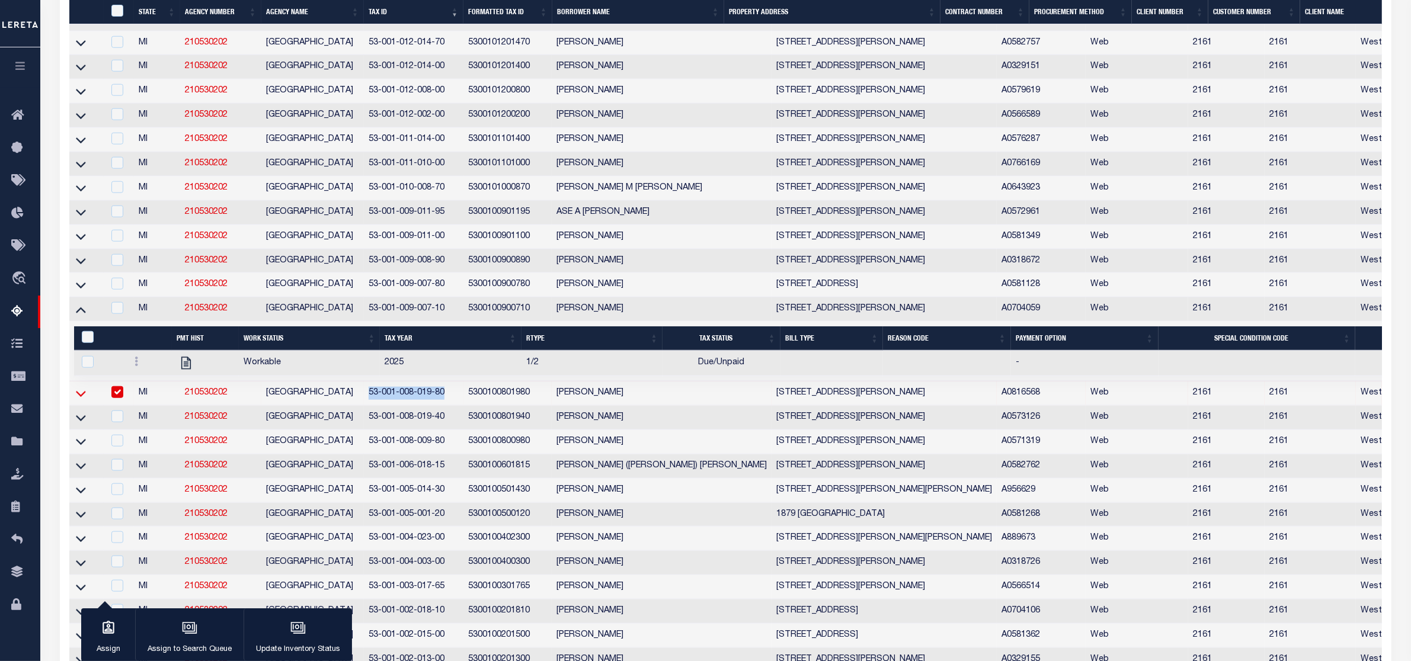
click at [78, 400] on icon at bounding box center [81, 394] width 10 height 12
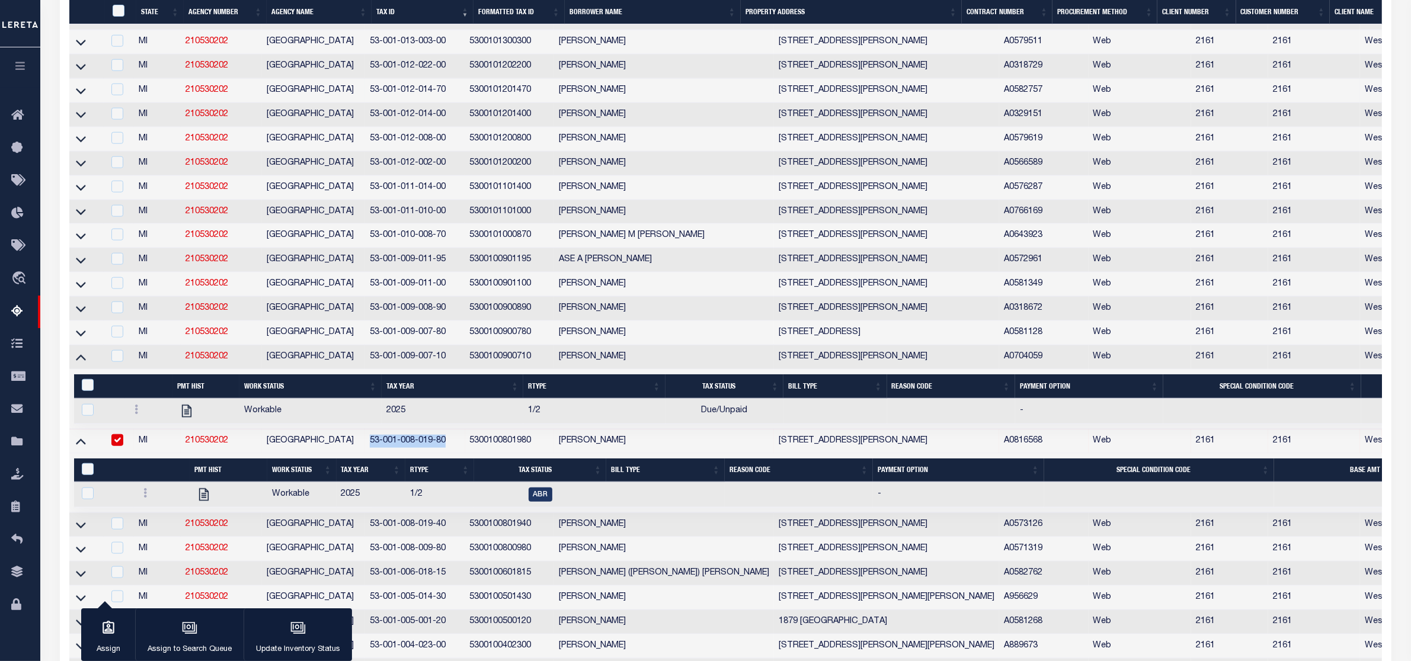
scroll to position [1557, 0]
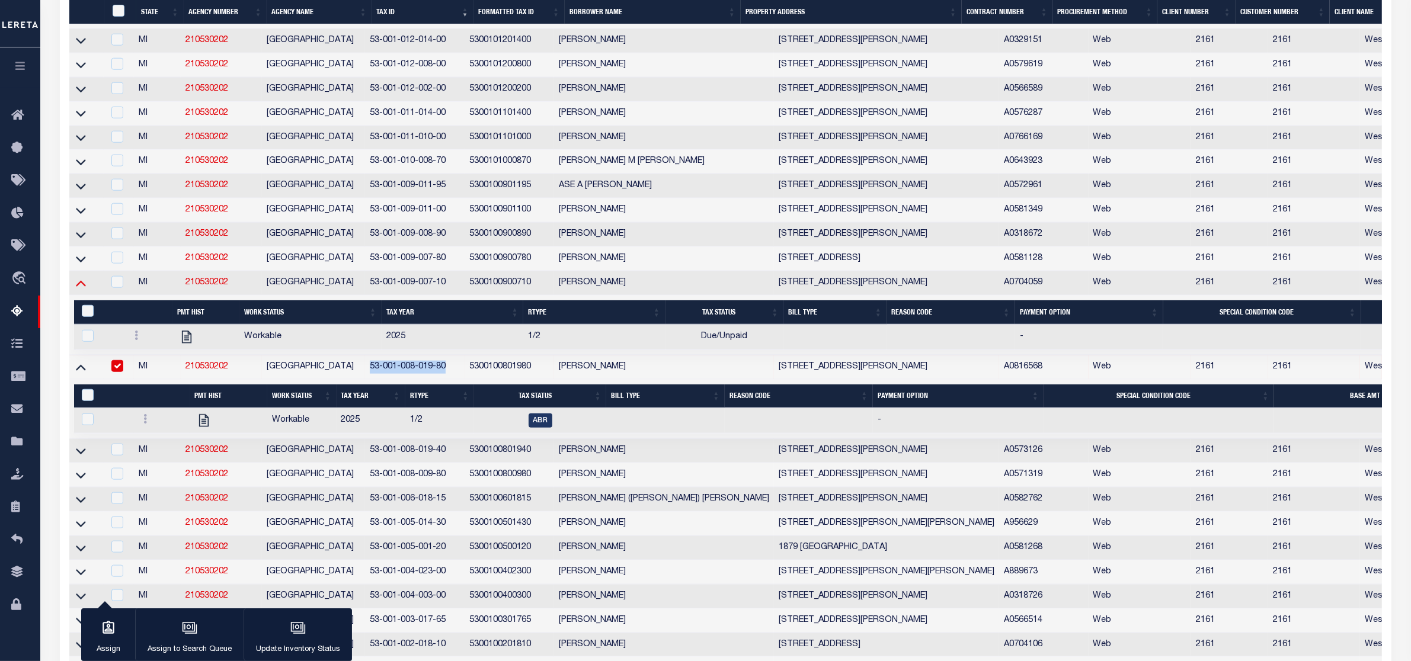
click at [81, 289] on icon at bounding box center [81, 283] width 10 height 12
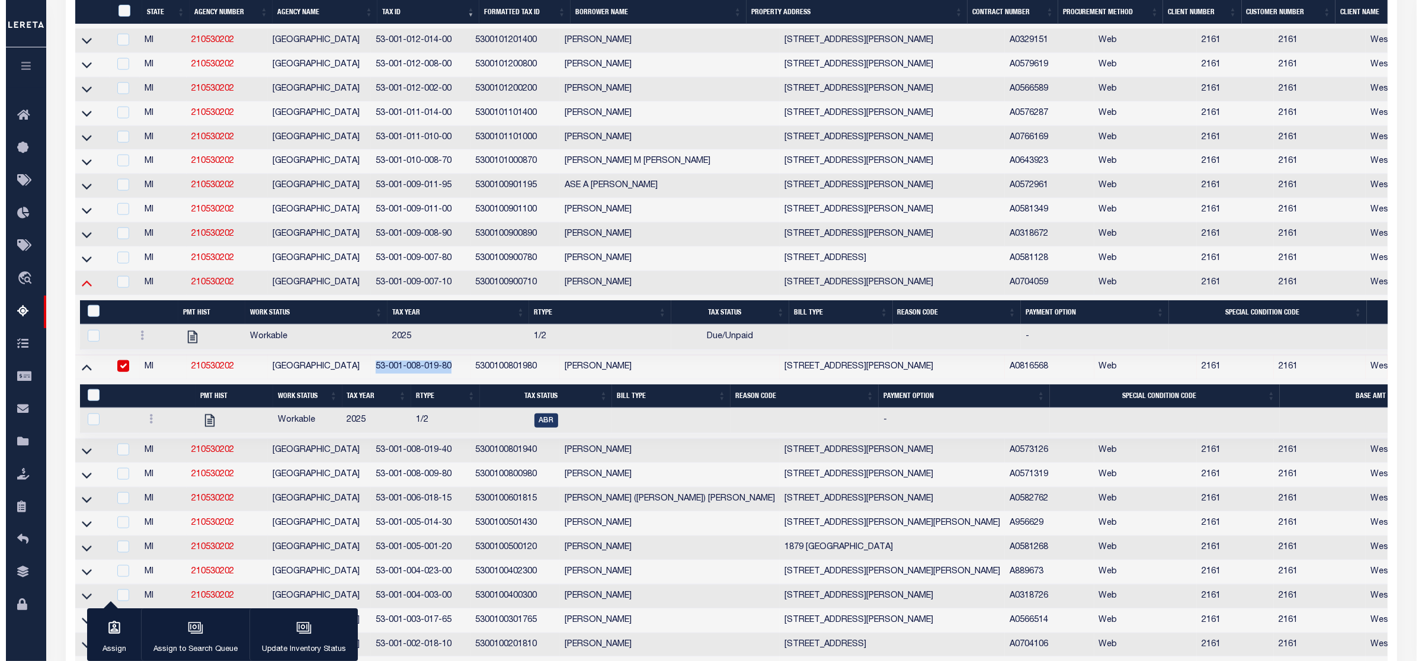
scroll to position [1509, 0]
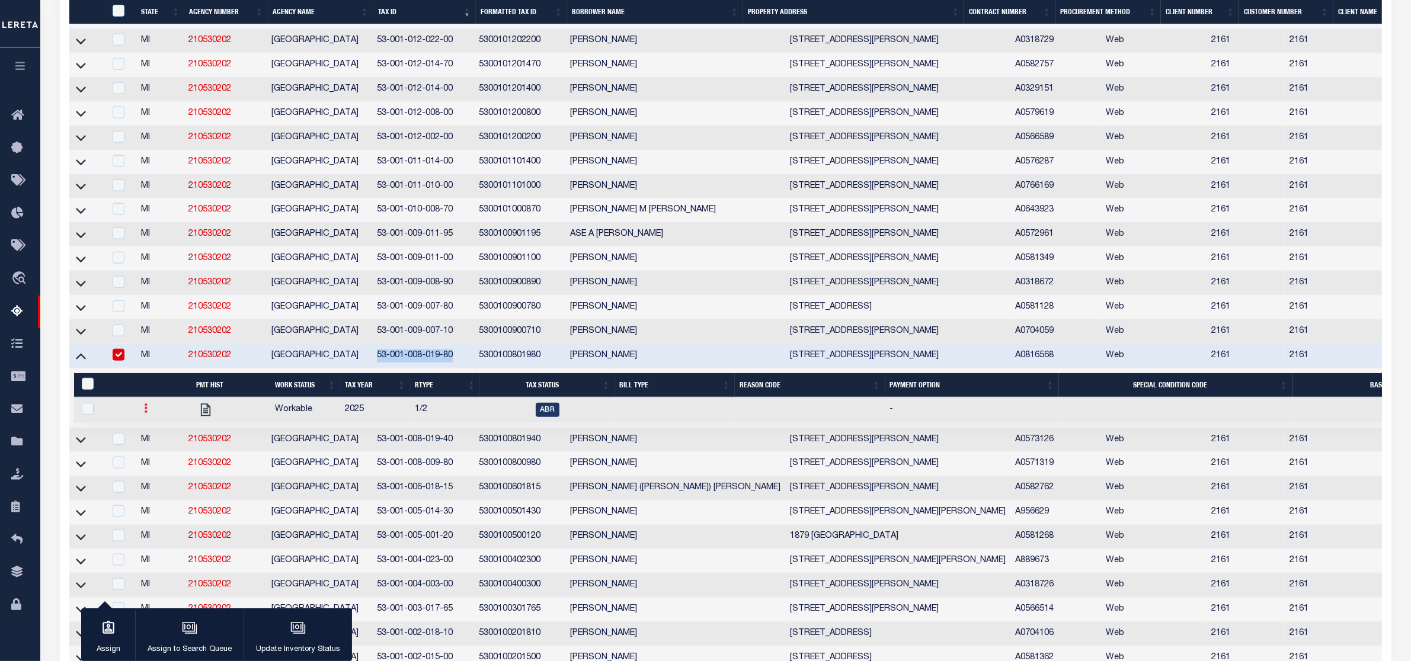
click at [145, 413] on icon at bounding box center [146, 408] width 4 height 9
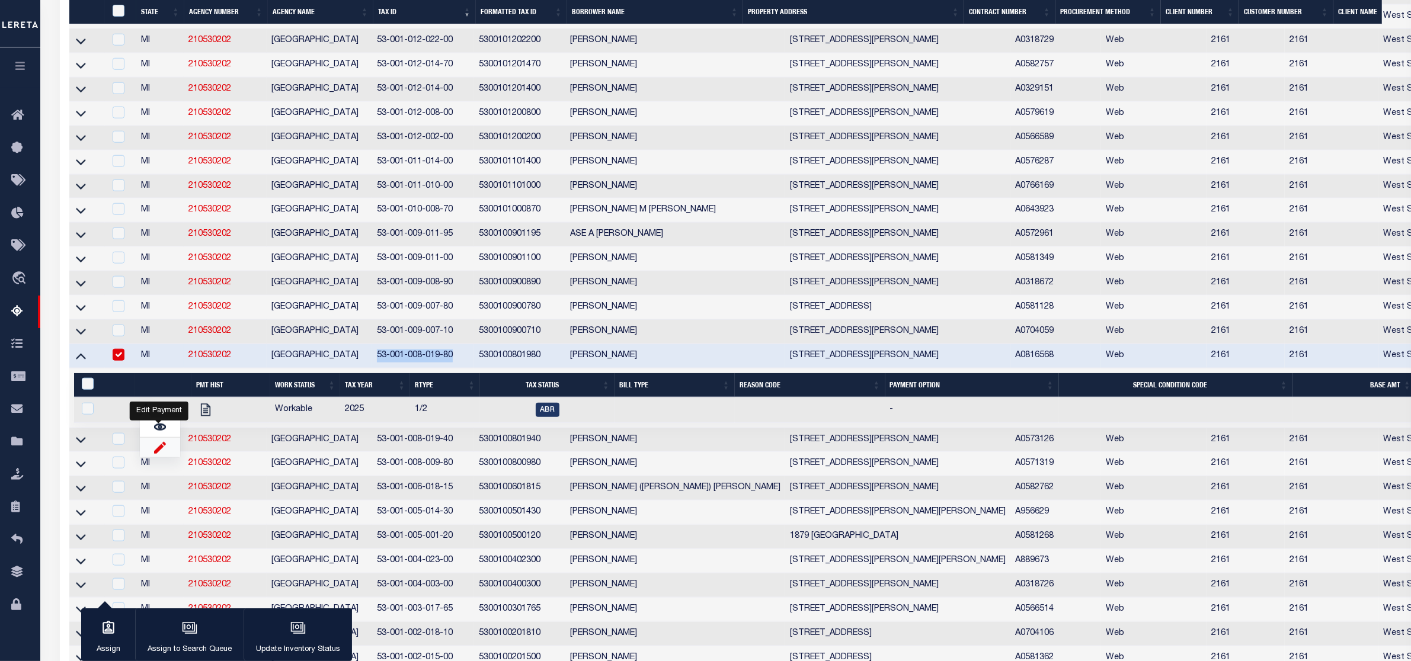
click at [160, 454] on img "" at bounding box center [160, 447] width 12 height 12
checkbox input "true"
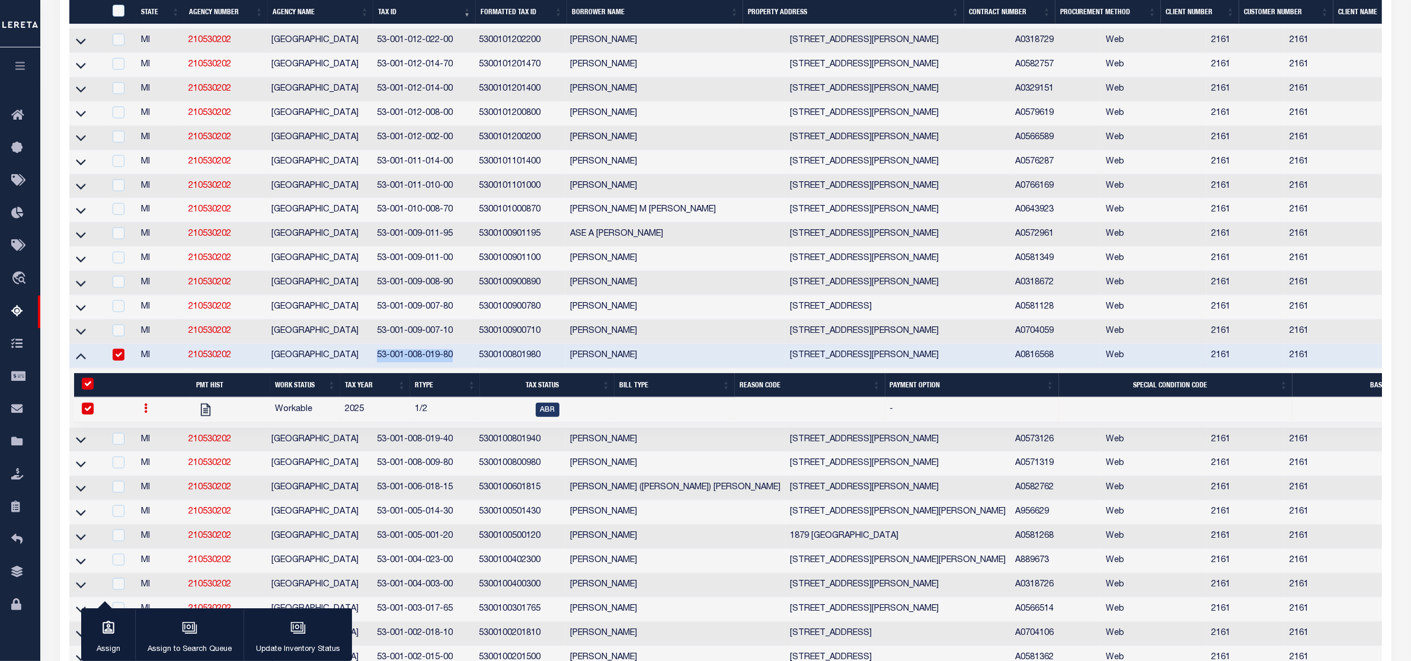
select select
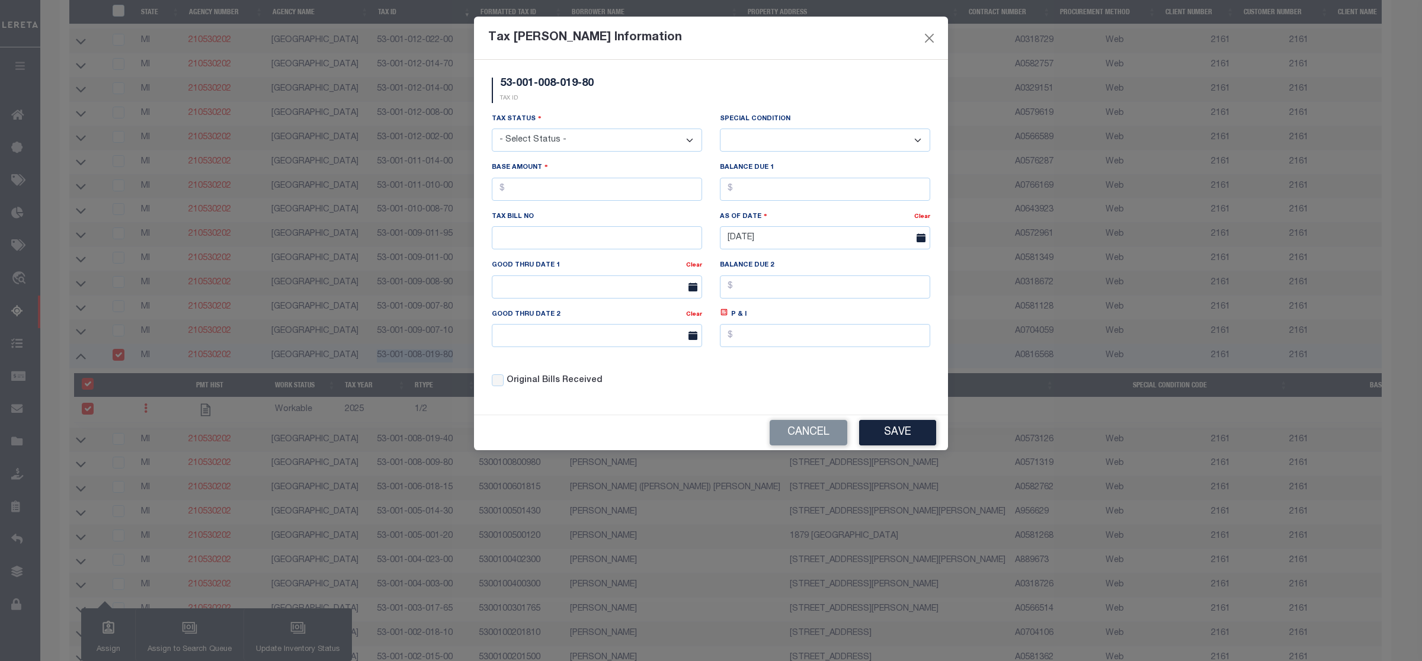
scroll to position [1191, 0]
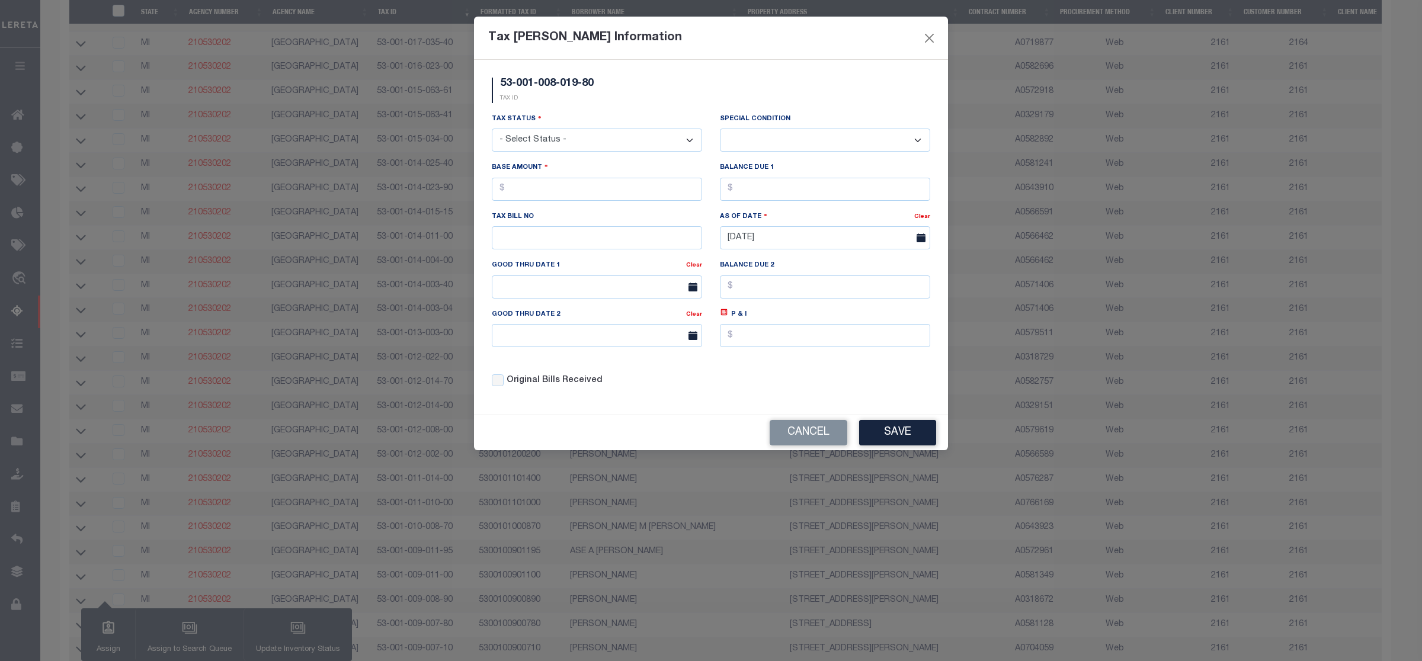
click at [635, 140] on select "- Select Status - Open Due/Unpaid Paid Incomplete No Tax Due Internal Refund Pr…" at bounding box center [597, 140] width 210 height 23
select select "DUE"
click at [492, 130] on select "- Select Status - Open Due/Unpaid Paid Incomplete No Tax Due Internal Refund Pr…" at bounding box center [597, 140] width 210 height 23
select select "0"
click at [527, 196] on input "text" at bounding box center [597, 189] width 210 height 23
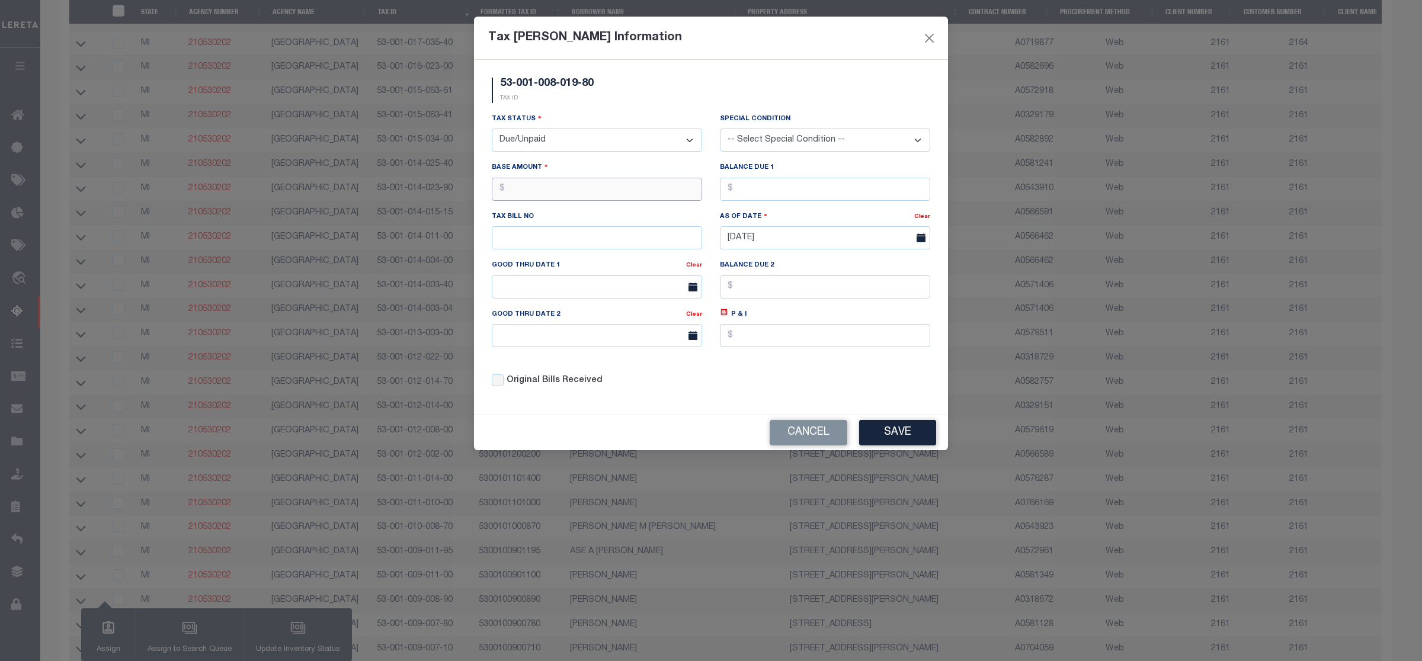
click at [593, 193] on input "text" at bounding box center [597, 189] width 210 height 23
type input "$1,484.36"
click at [885, 439] on button "Save" at bounding box center [897, 432] width 77 height 25
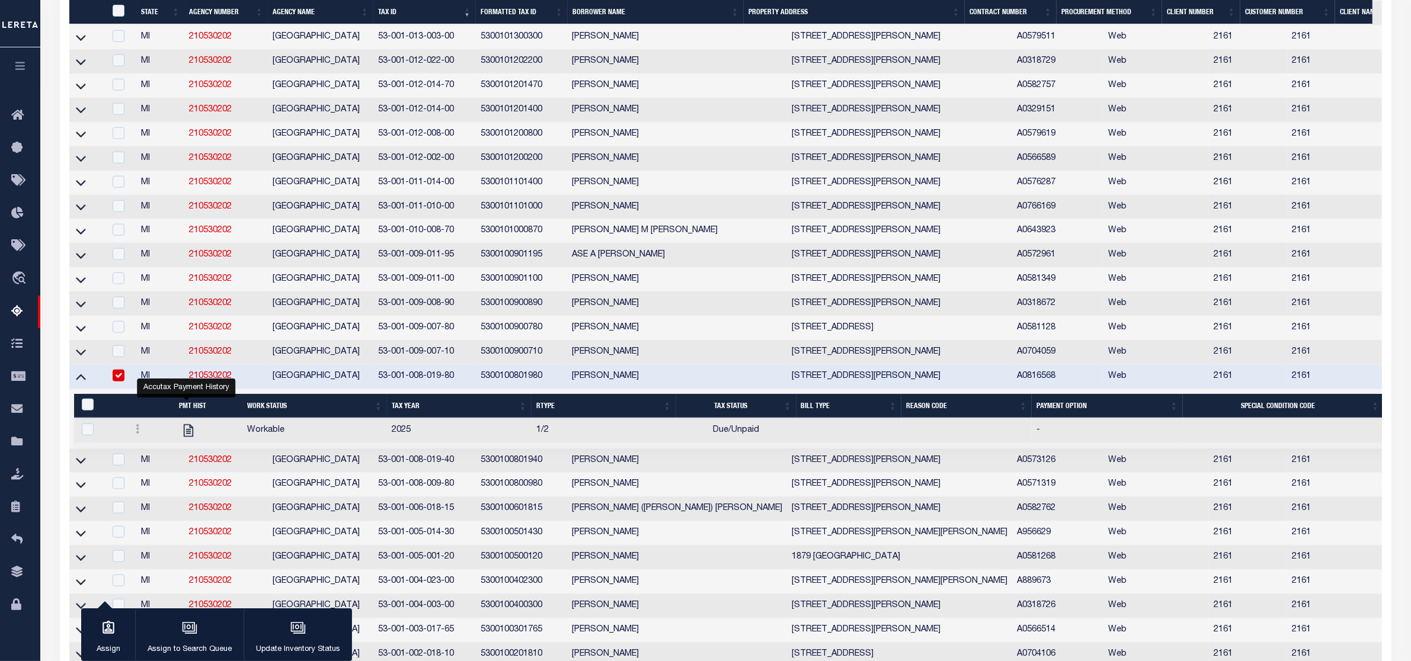
scroll to position [1562, 0]
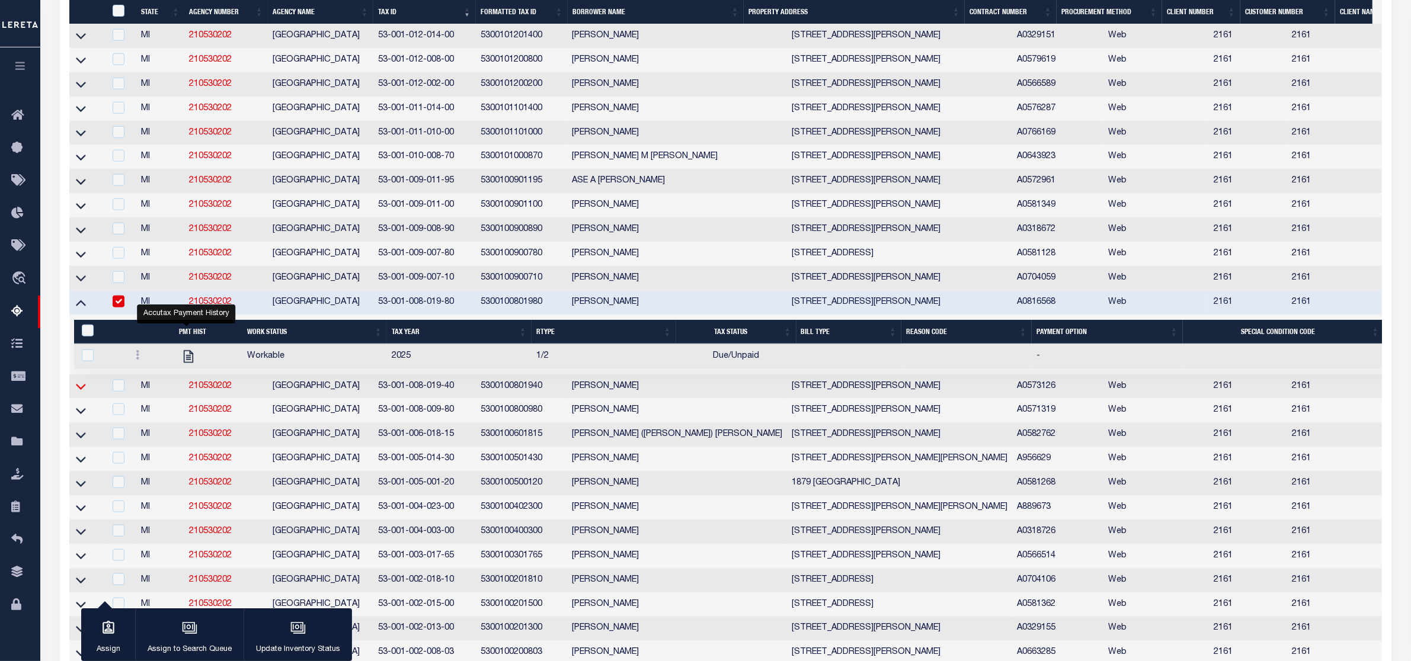
click at [81, 393] on icon at bounding box center [81, 386] width 10 height 12
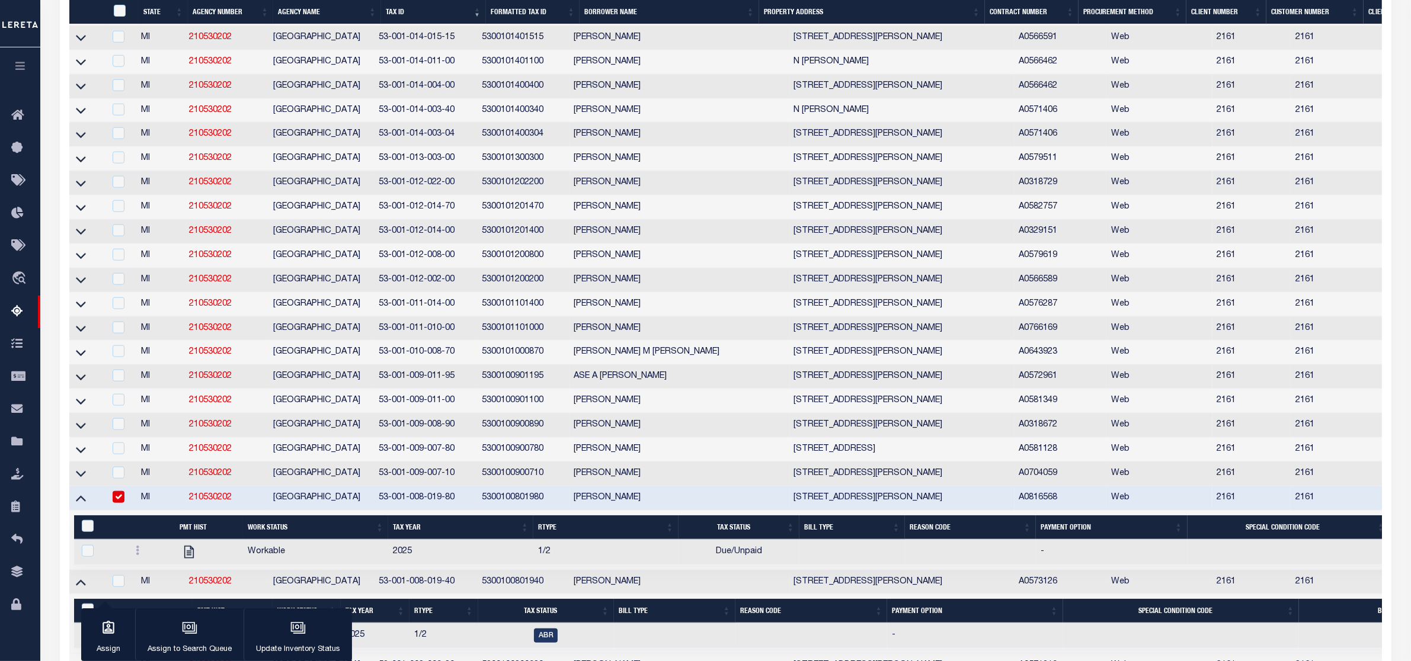
scroll to position [1515, 0]
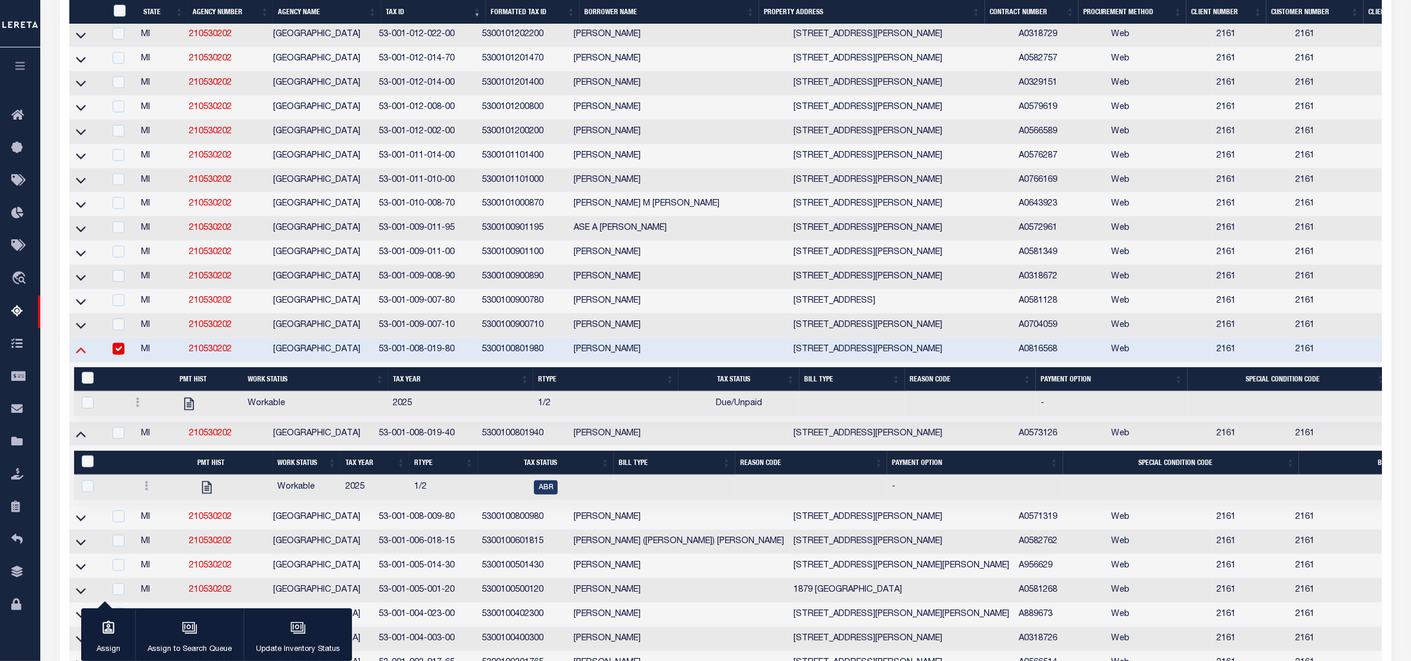
click at [84, 354] on icon at bounding box center [81, 351] width 10 height 6
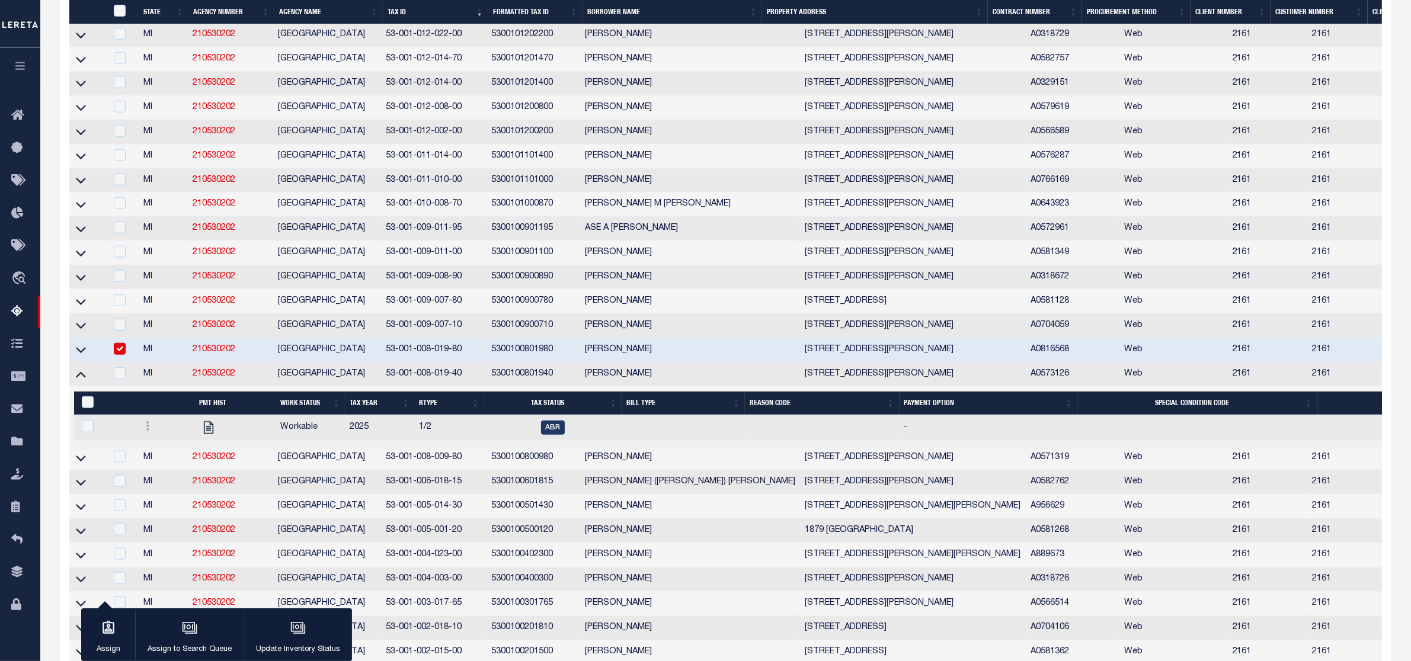
scroll to position [1466, 0]
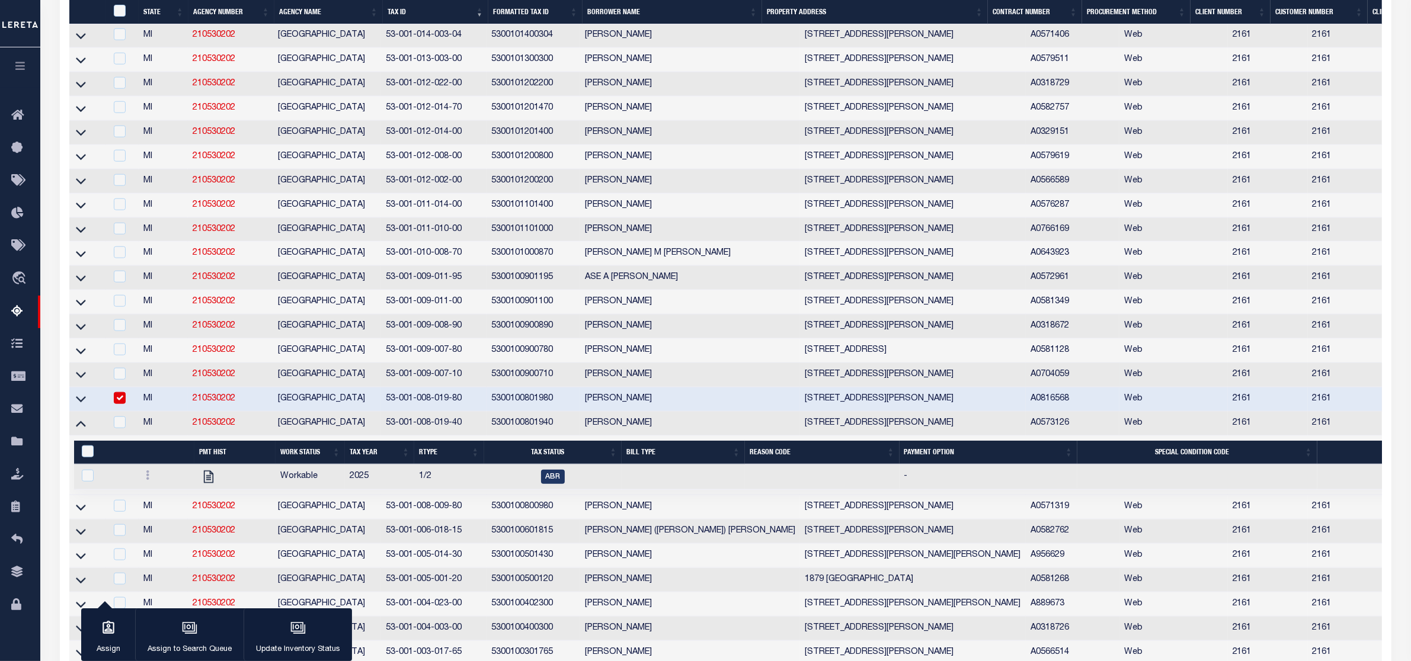
click at [121, 404] on input "checkbox" at bounding box center [120, 398] width 12 height 12
checkbox input "false"
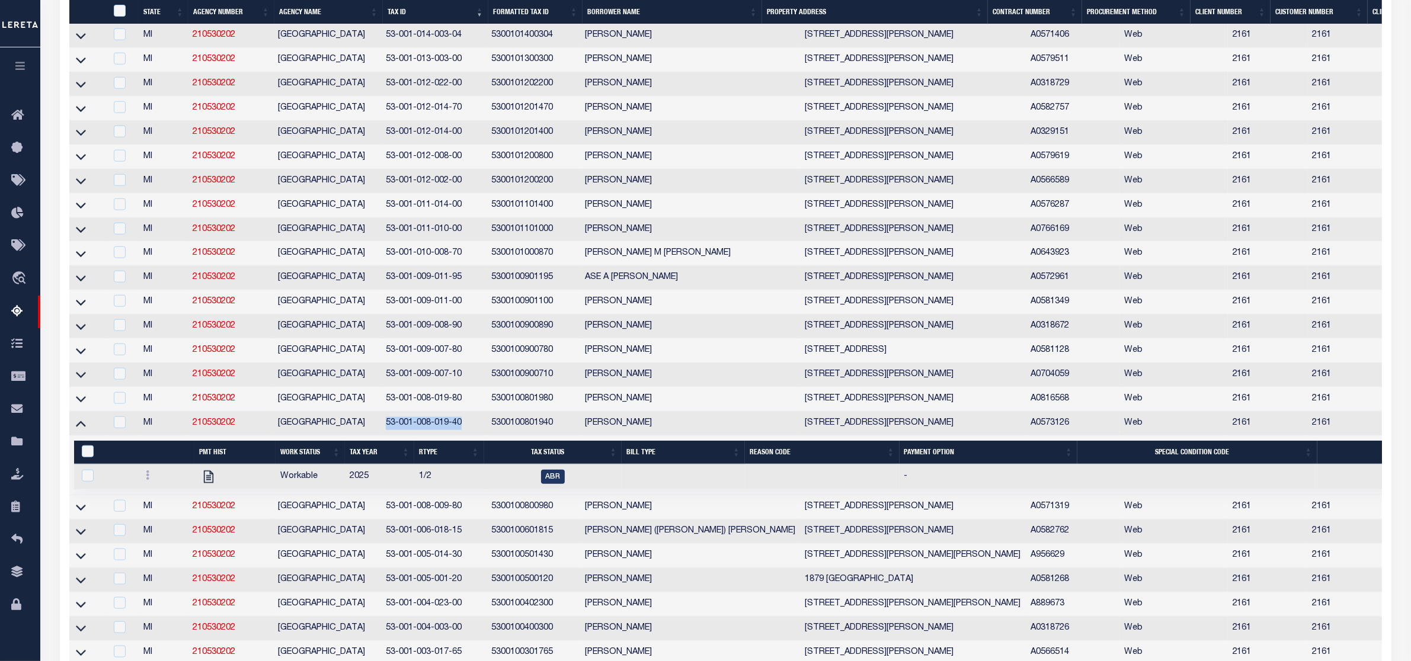
drag, startPoint x: 386, startPoint y: 475, endPoint x: 472, endPoint y: 474, distance: 85.9
click at [472, 436] on td "53-001-008-019-40" at bounding box center [433, 424] width 105 height 24
checkbox input "true"
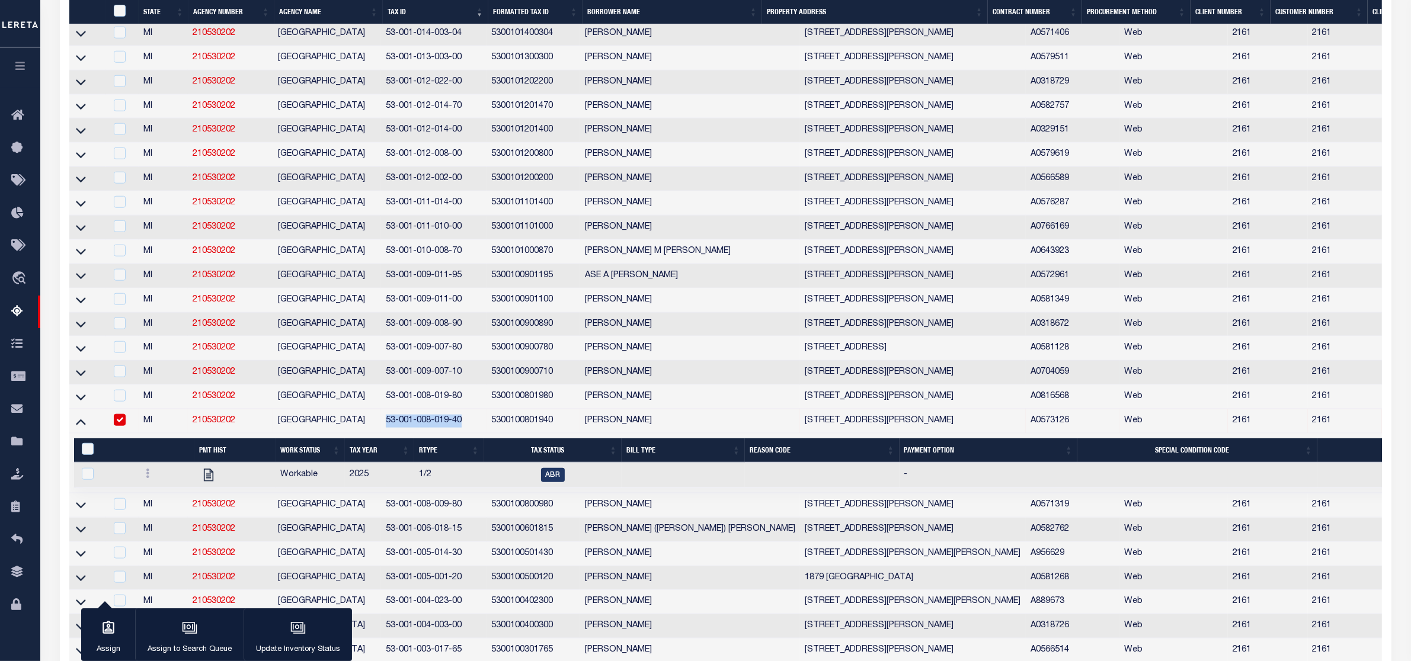
scroll to position [1464, 0]
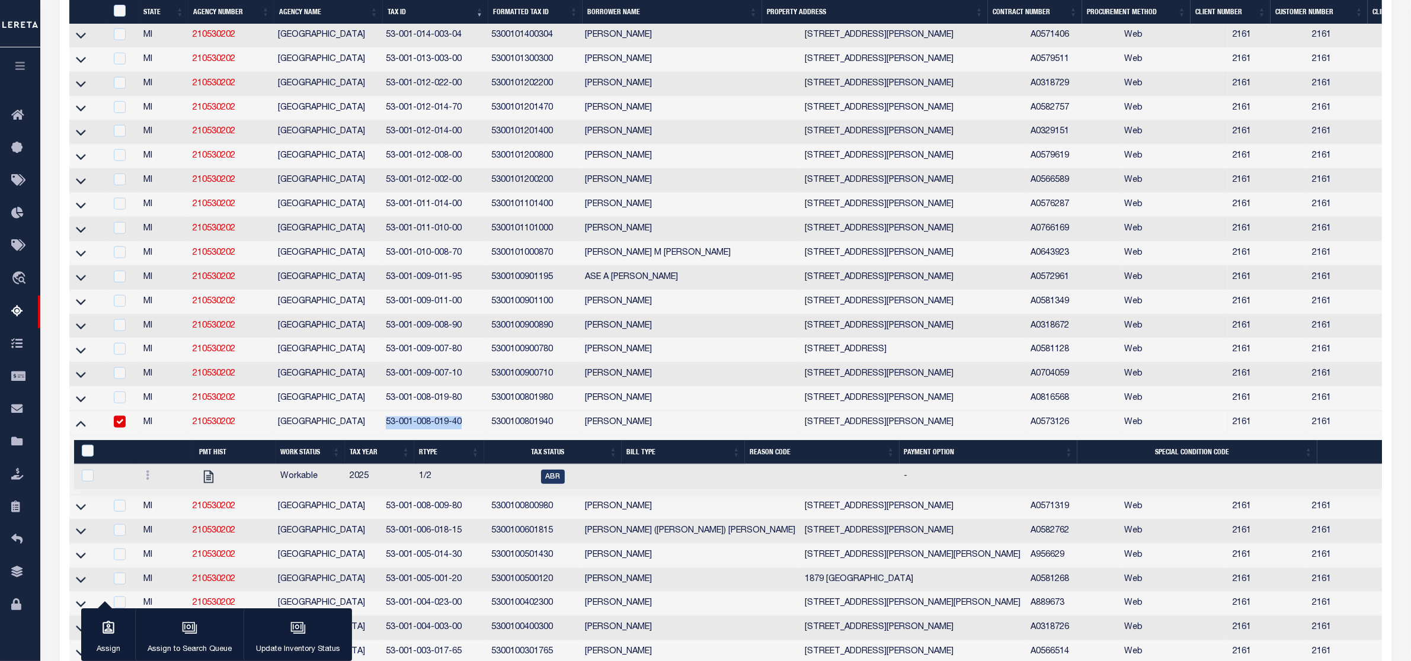
copy td "53-001-008-019-40"
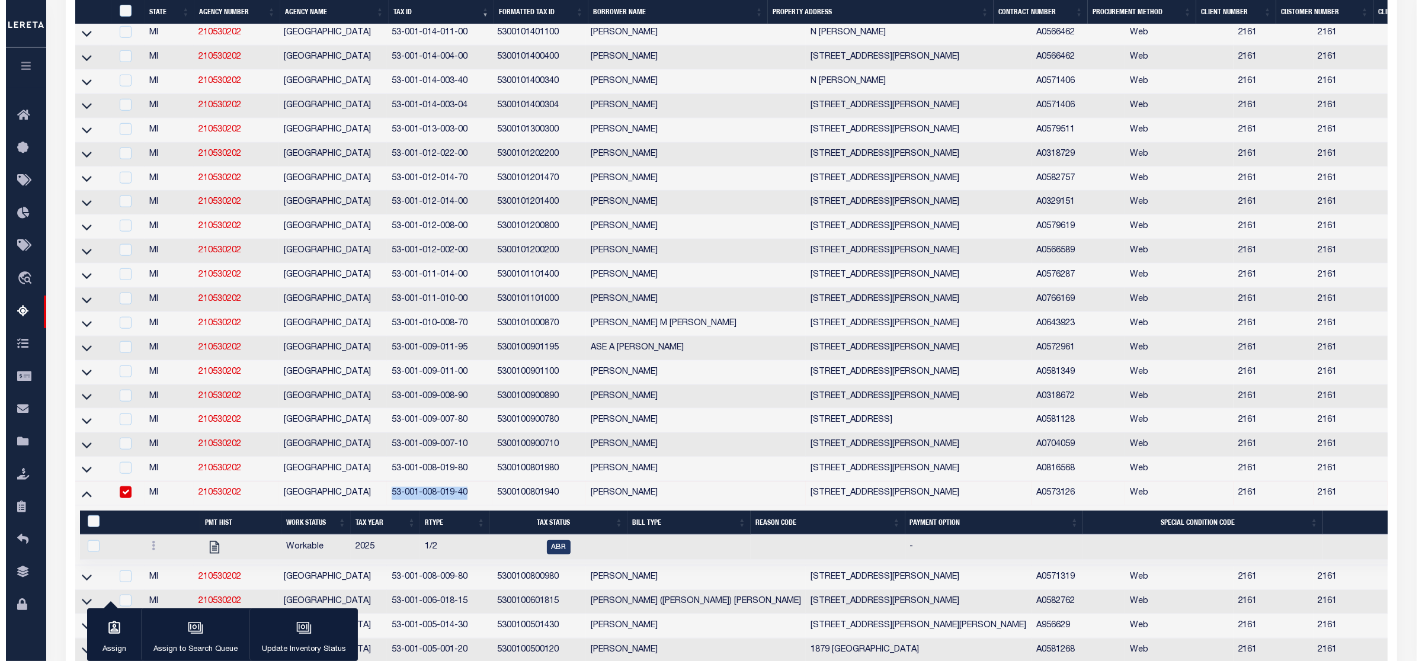
scroll to position [1615, 0]
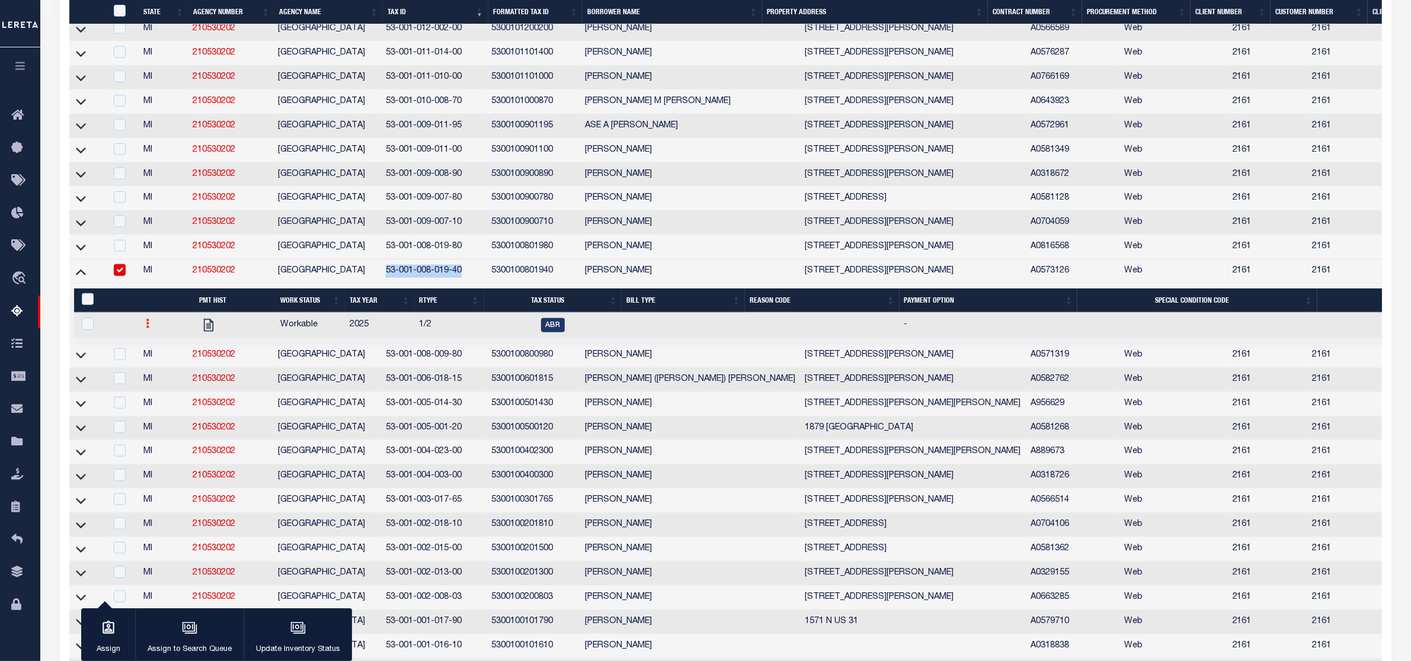
click at [146, 328] on icon at bounding box center [148, 323] width 4 height 9
click at [162, 369] on img "" at bounding box center [162, 363] width 12 height 12
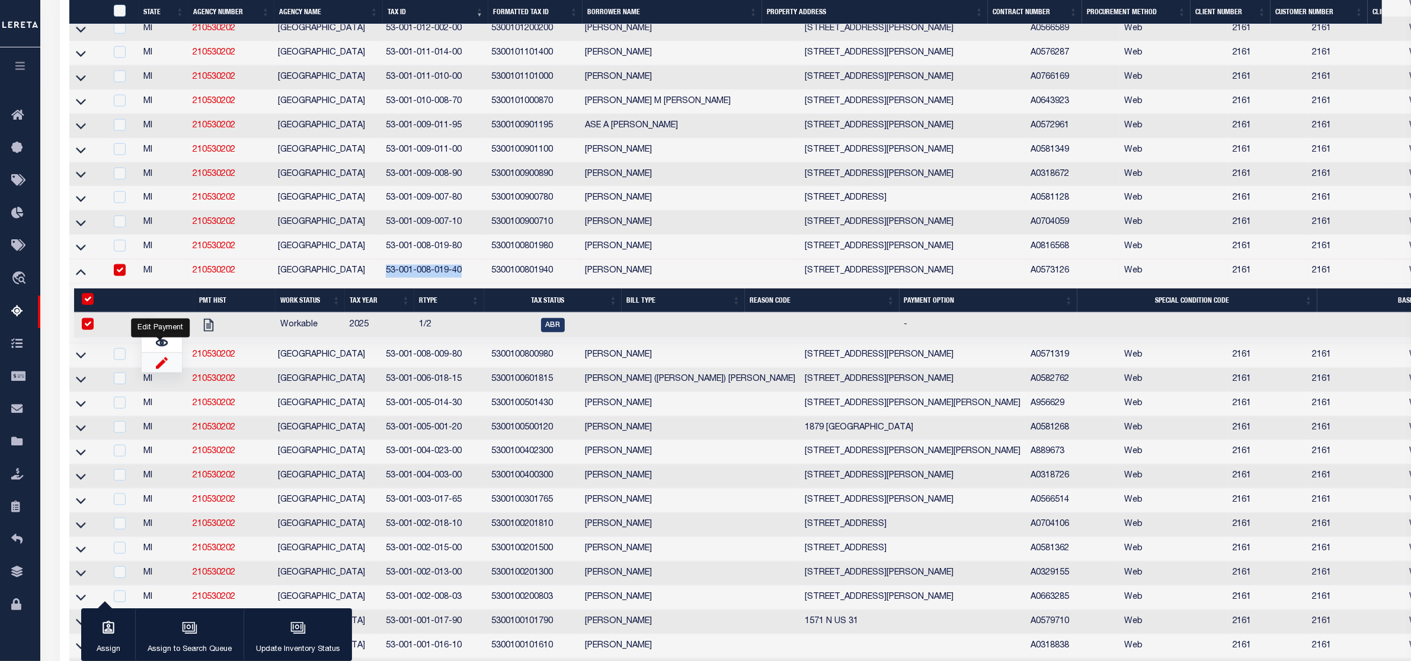
checkbox input "true"
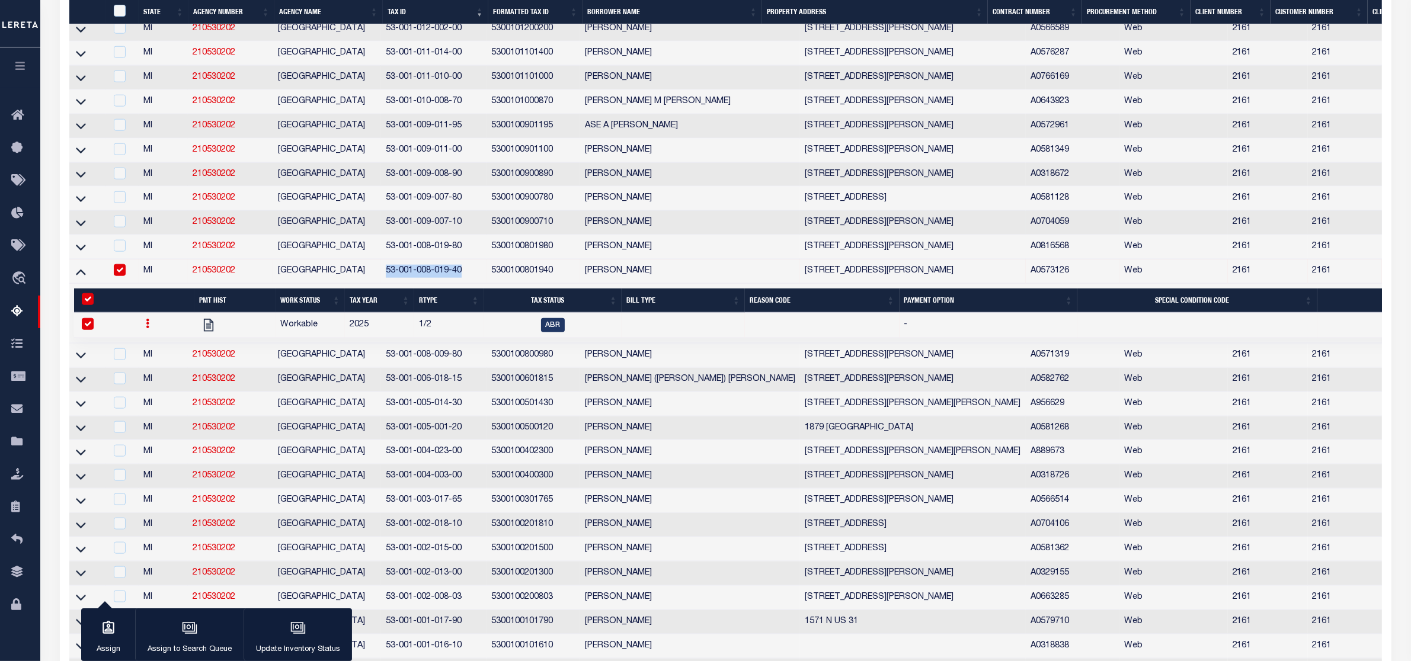
select select
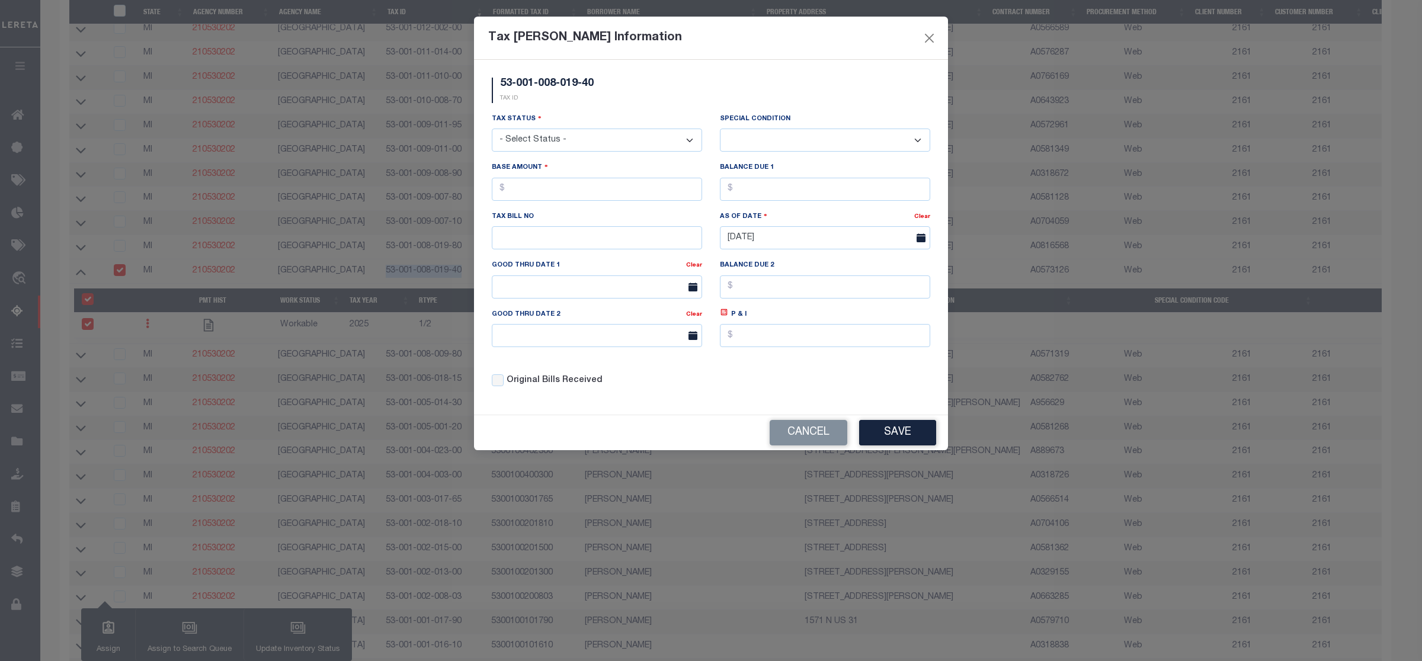
scroll to position [1249, 0]
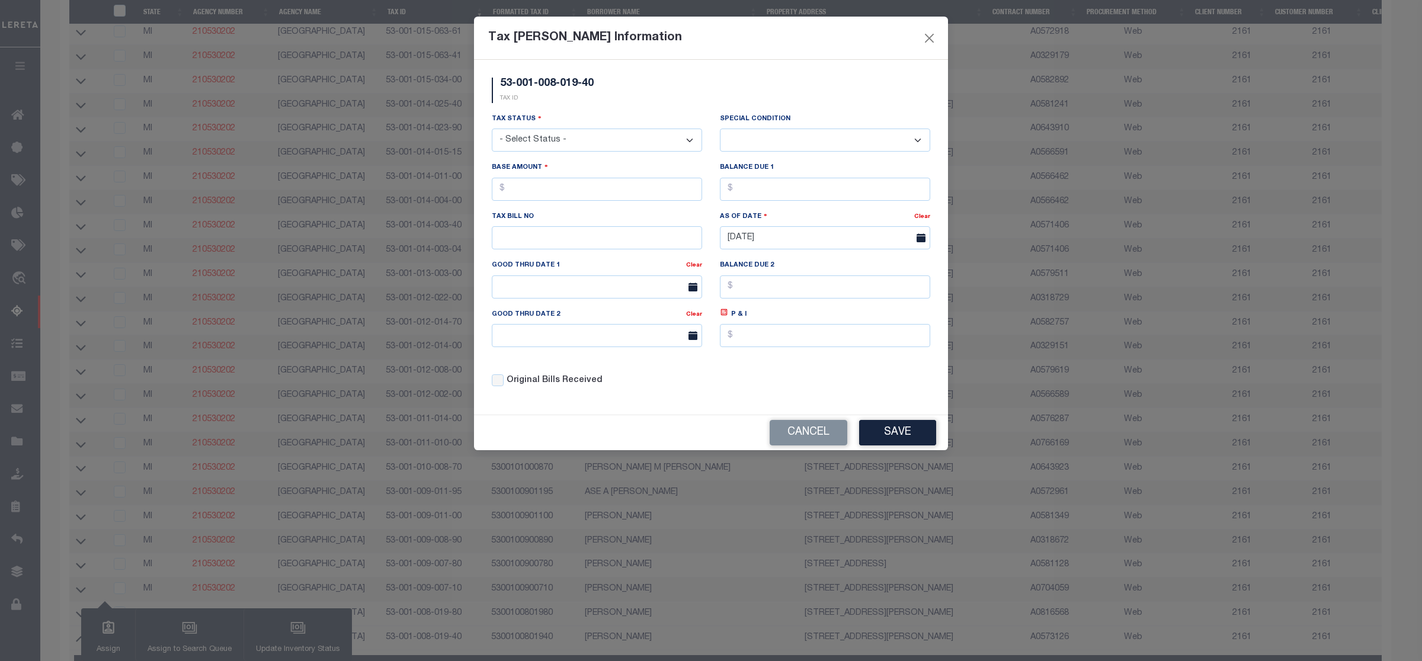
click at [658, 155] on div "Tax Status - Select Status - Open Due/Unpaid Paid Incomplete No Tax Due Interna…" at bounding box center [597, 137] width 228 height 49
click at [621, 143] on select "- Select Status - Open Due/Unpaid Paid Incomplete No Tax Due Internal Refund Pr…" at bounding box center [597, 140] width 210 height 23
select select "DUE"
click at [492, 130] on select "- Select Status - Open Due/Unpaid Paid Incomplete No Tax Due Internal Refund Pr…" at bounding box center [597, 140] width 210 height 23
select select "0"
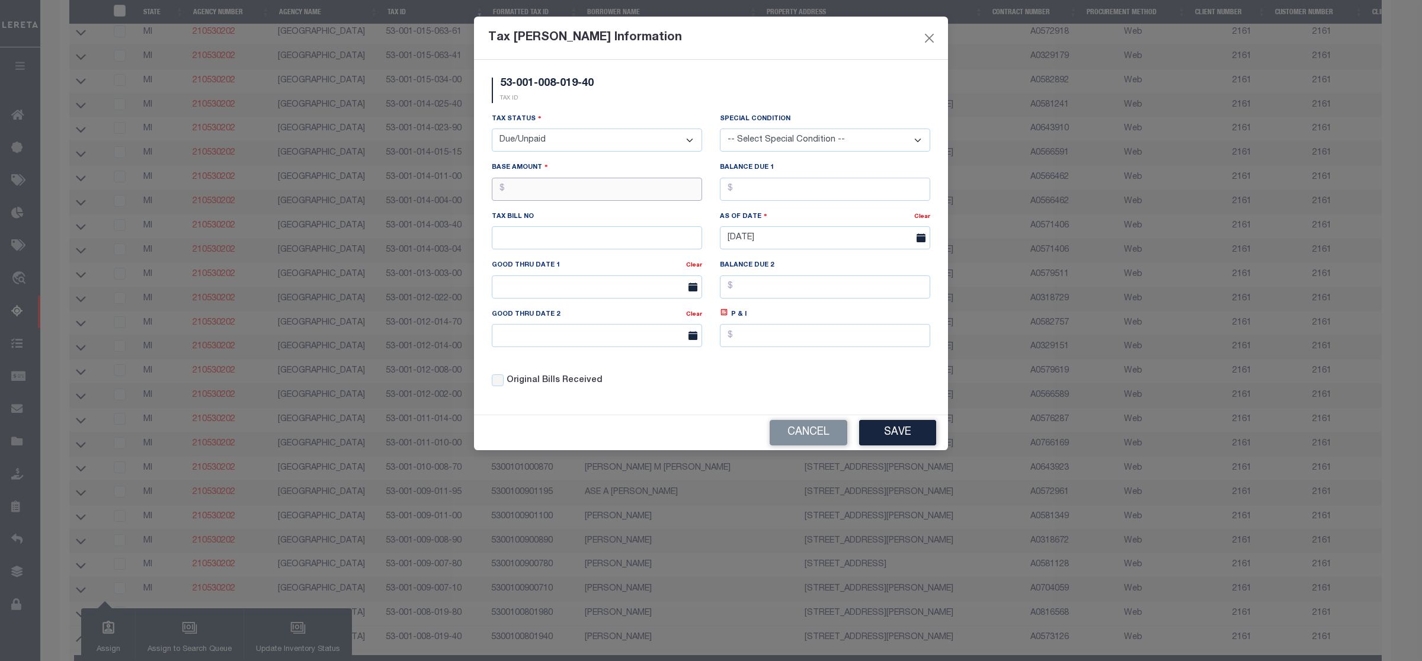
click at [558, 196] on input "text" at bounding box center [597, 189] width 210 height 23
type input "$1,318.40"
click at [903, 436] on button "Save" at bounding box center [897, 432] width 77 height 25
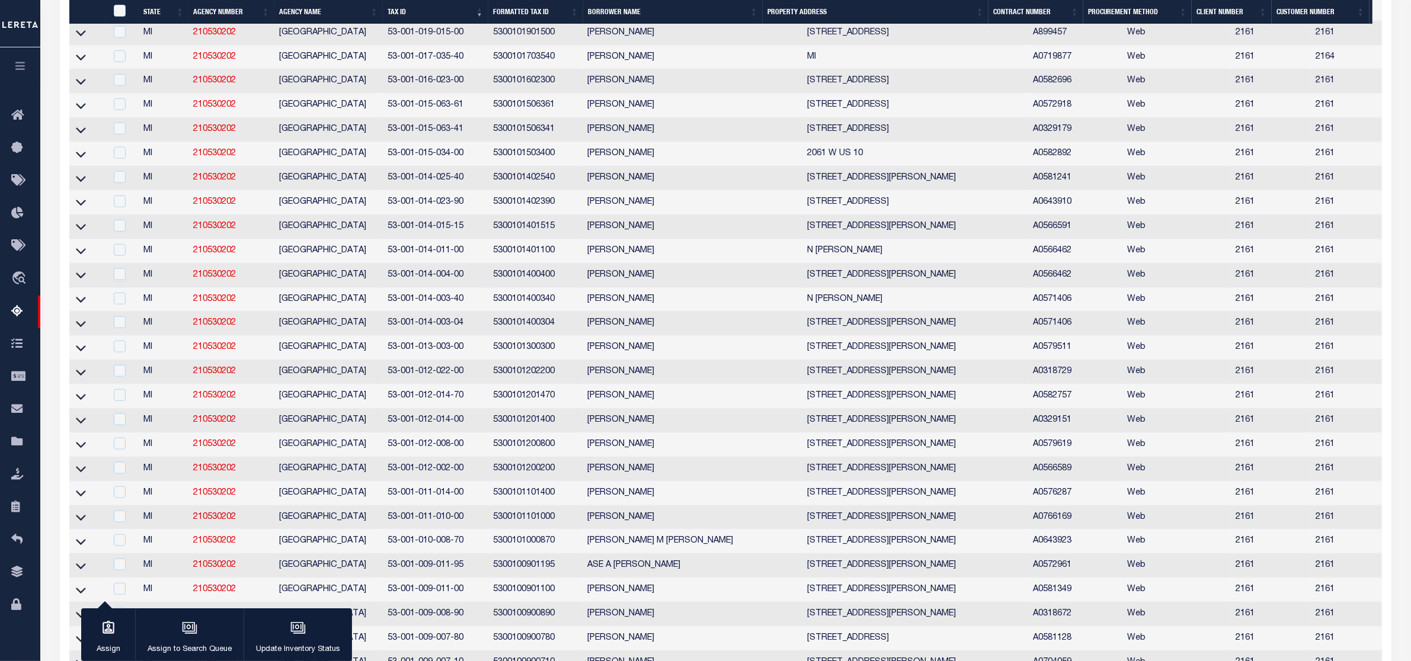
scroll to position [1474, 0]
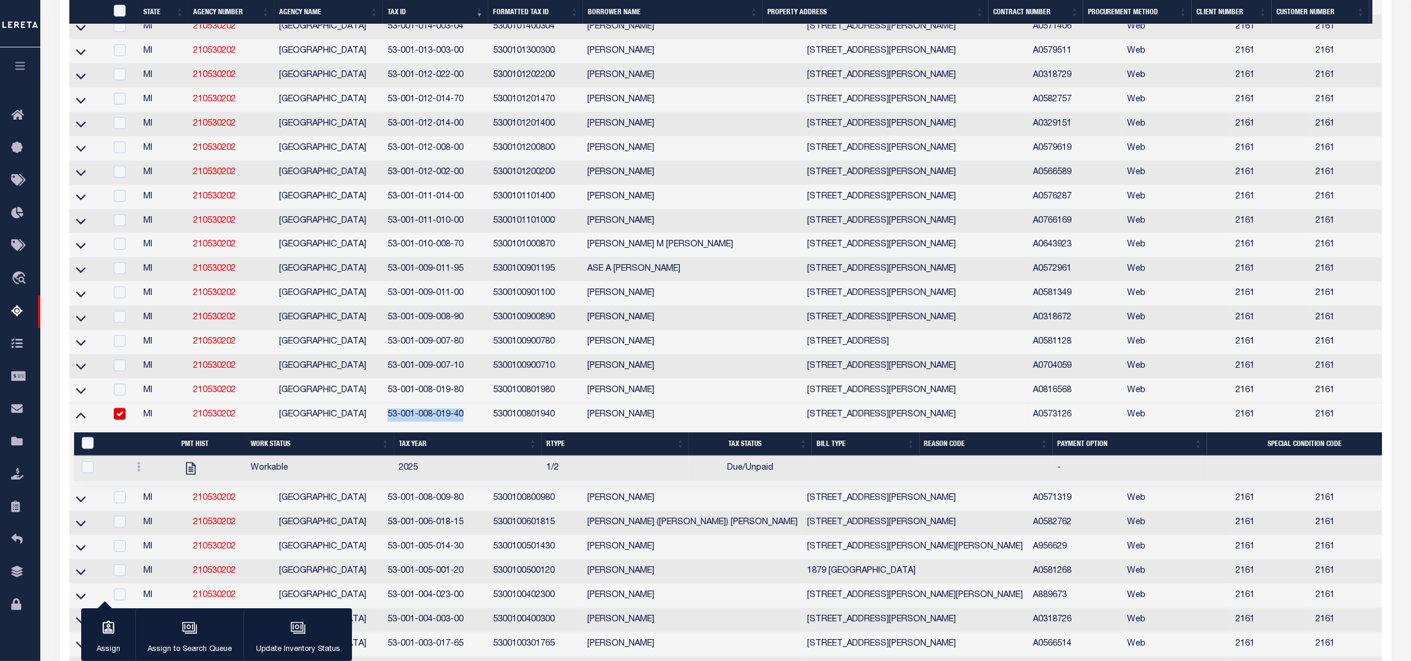
drag, startPoint x: 383, startPoint y: 466, endPoint x: 463, endPoint y: 461, distance: 80.2
click at [463, 428] on td "53-001-008-019-40" at bounding box center [435, 416] width 105 height 24
checkbox input "false"
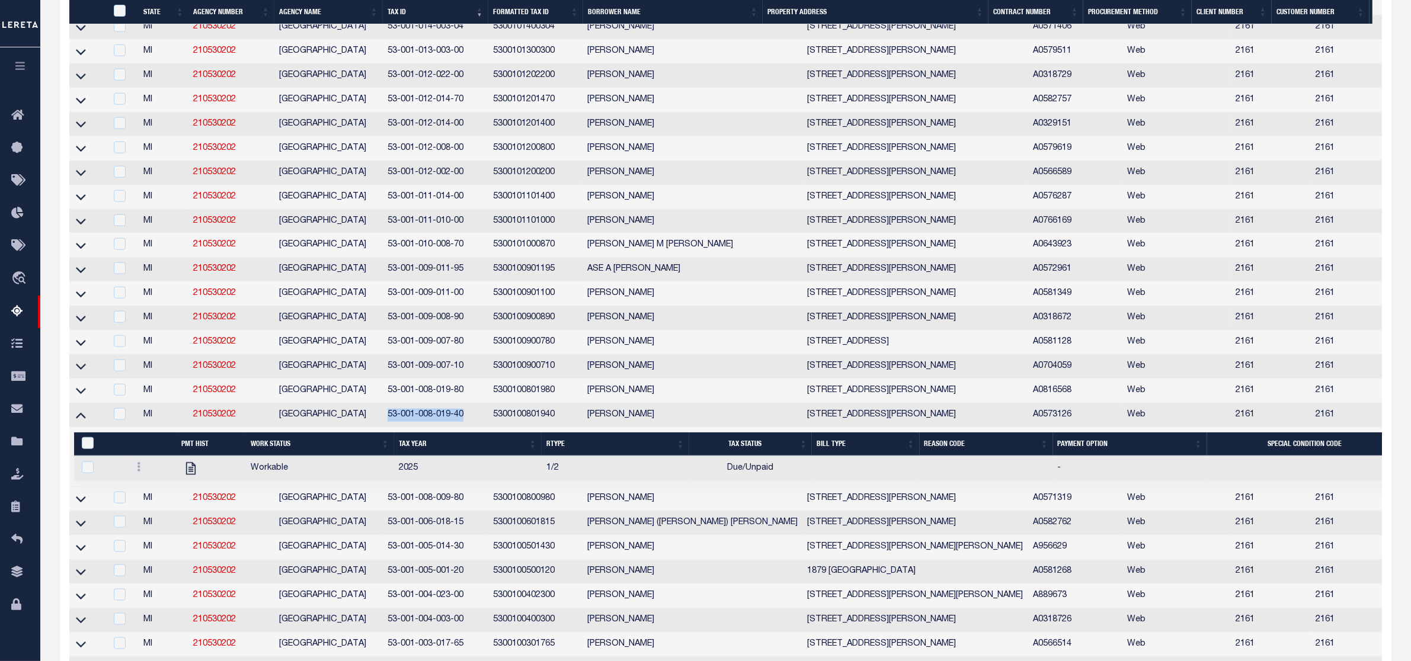
copy td "53-001-008-019-40"
click at [81, 505] on icon at bounding box center [81, 499] width 10 height 12
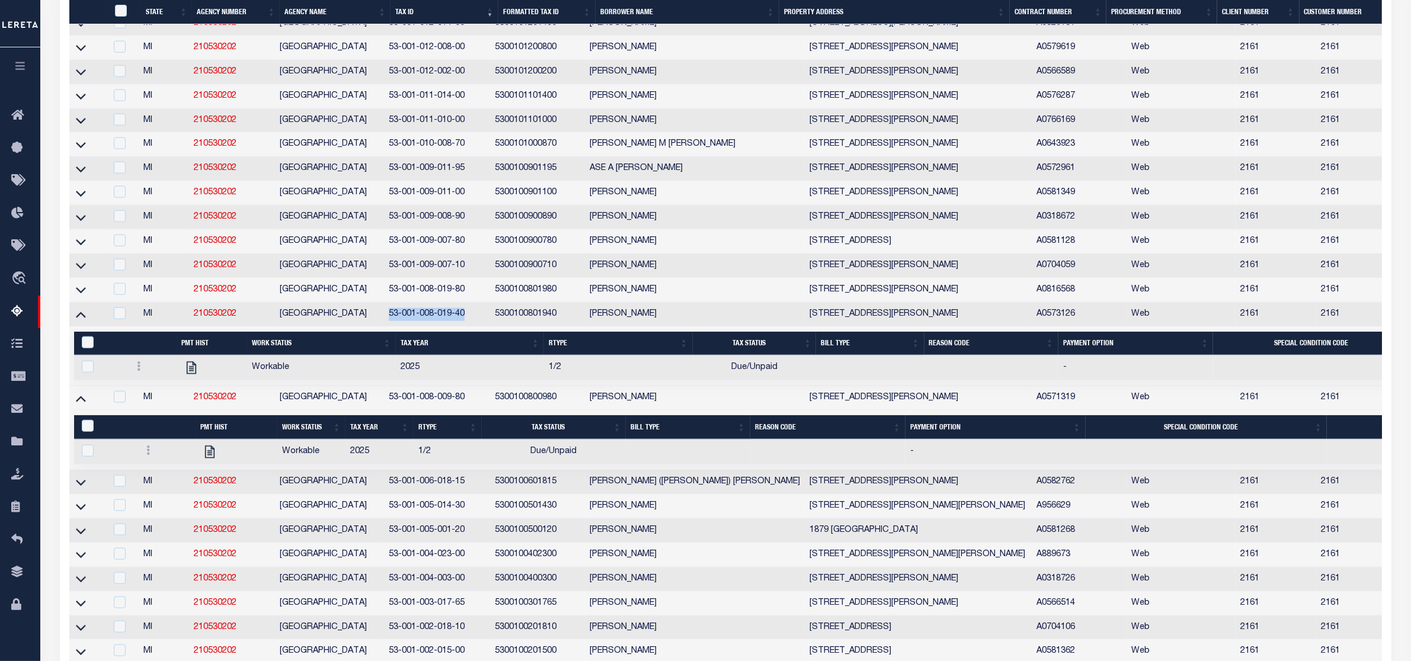
scroll to position [1649, 0]
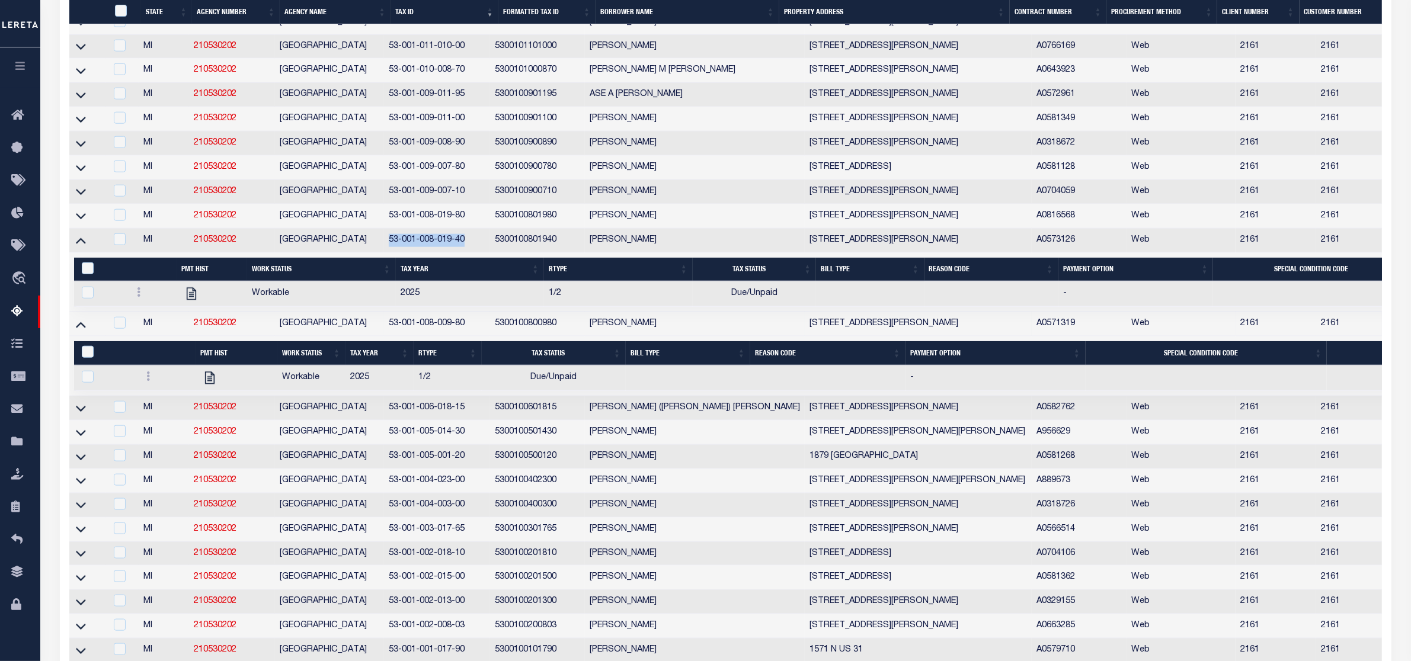
drag, startPoint x: 475, startPoint y: 378, endPoint x: 385, endPoint y: 382, distance: 90.2
click at [385, 337] on tr "MI 210530202 AMBER TOWNSHIP 53-001-008-009-80 5300100800980 JADINE T JOWERS 107…" at bounding box center [1047, 324] width 1956 height 24
copy tr "53-001-008-009-80"
click at [84, 247] on icon at bounding box center [81, 240] width 10 height 12
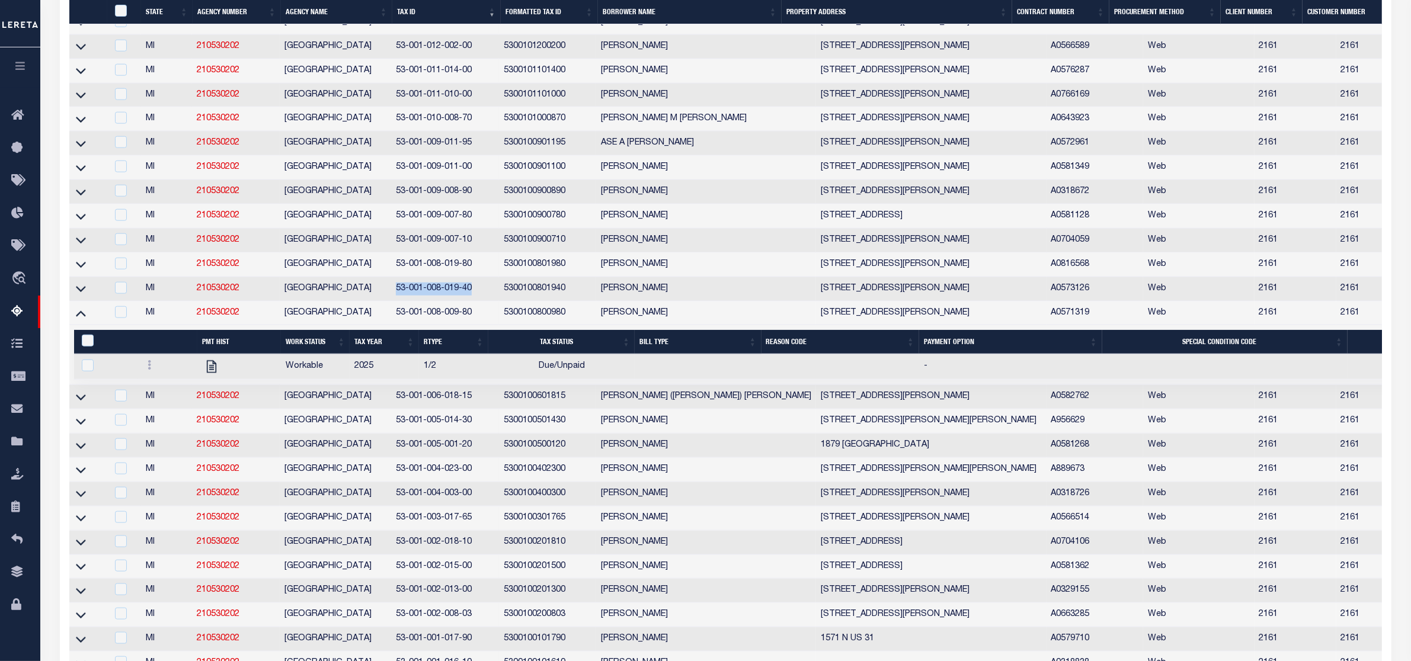
scroll to position [1674, 0]
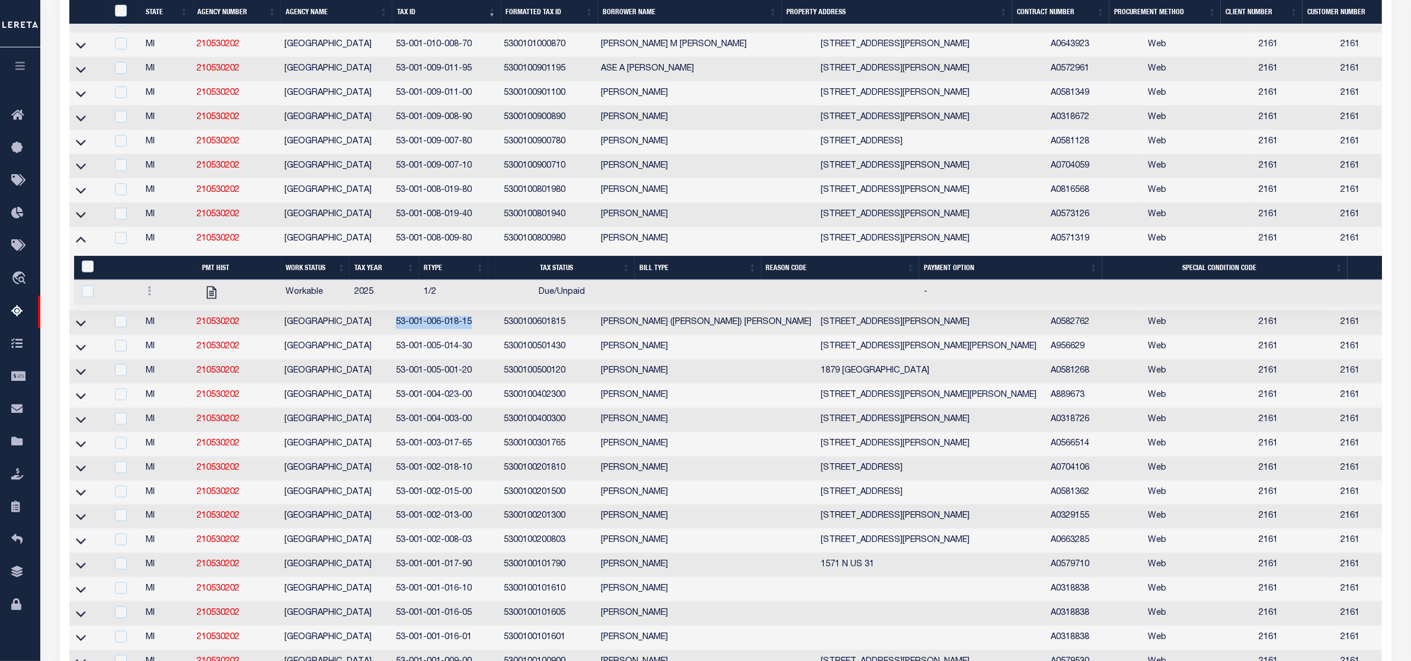
drag, startPoint x: 393, startPoint y: 378, endPoint x: 471, endPoint y: 378, distance: 78.2
click at [471, 335] on td "53-001-006-018-15" at bounding box center [445, 323] width 108 height 24
checkbox input "true"
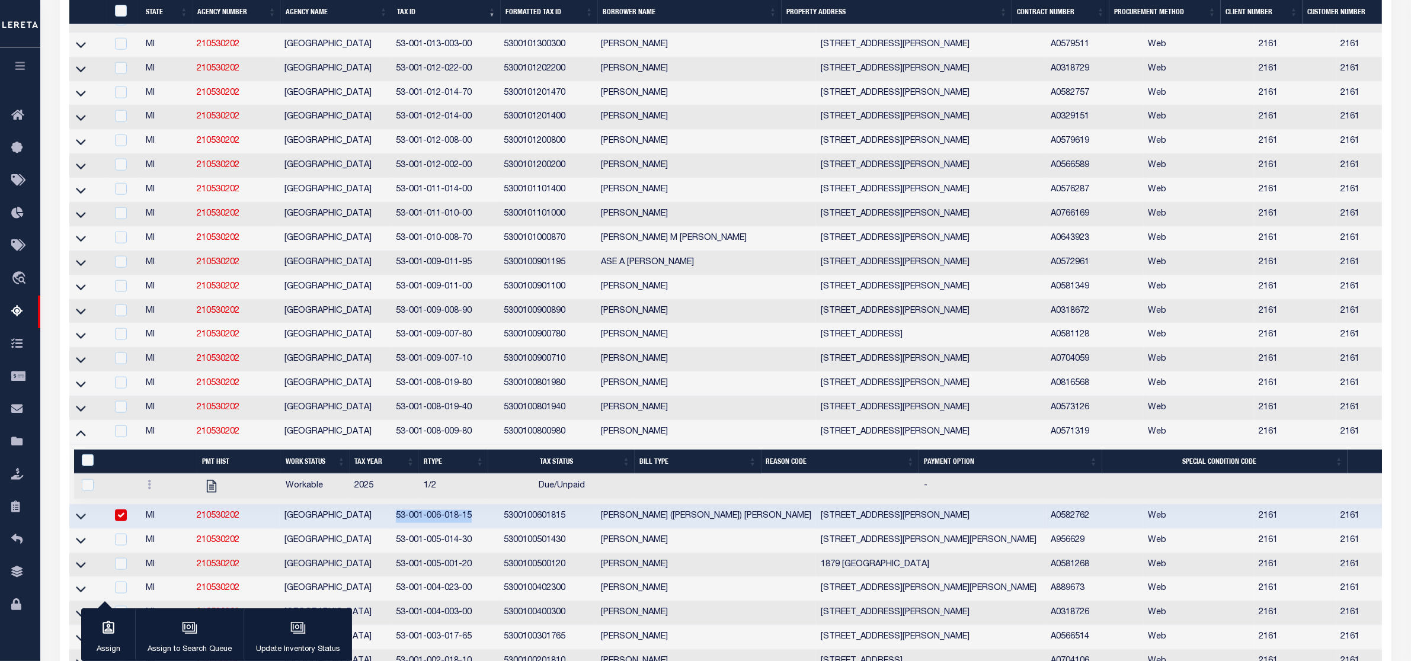
scroll to position [1701, 0]
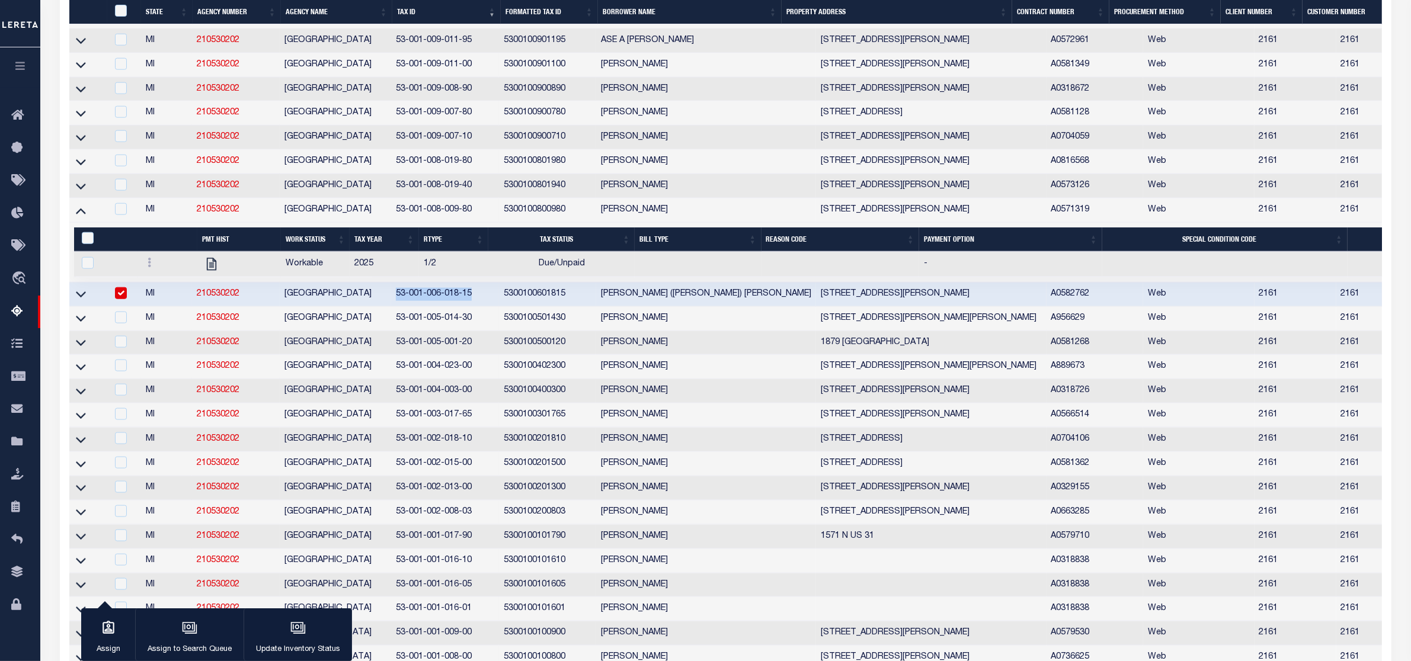
click at [74, 298] on link at bounding box center [81, 294] width 14 height 8
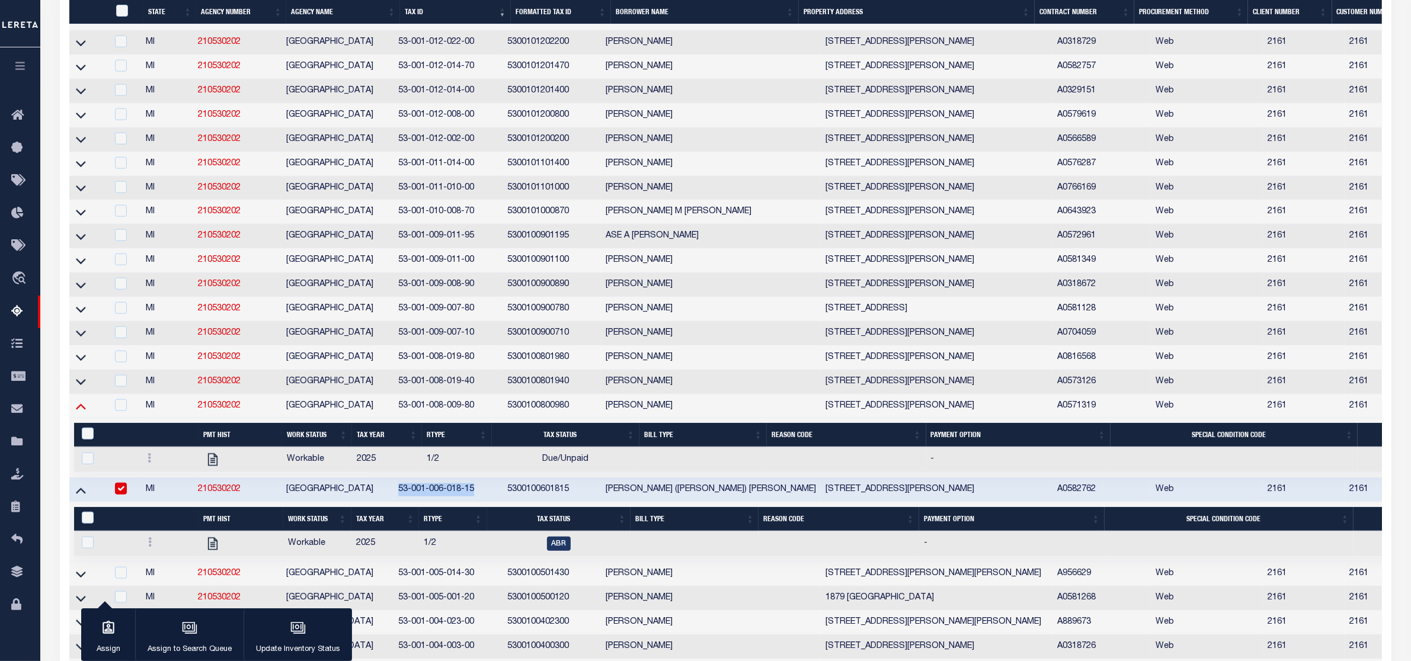
click at [82, 412] on icon at bounding box center [81, 406] width 10 height 12
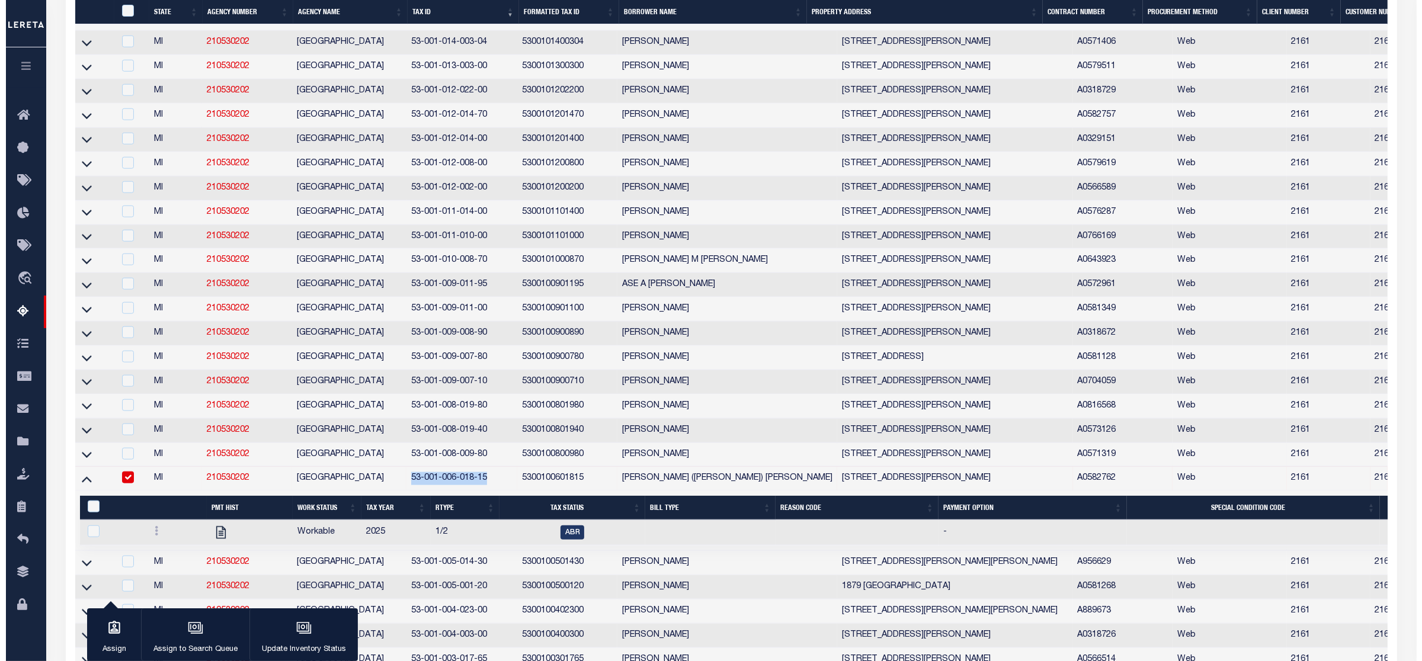
scroll to position [1607, 0]
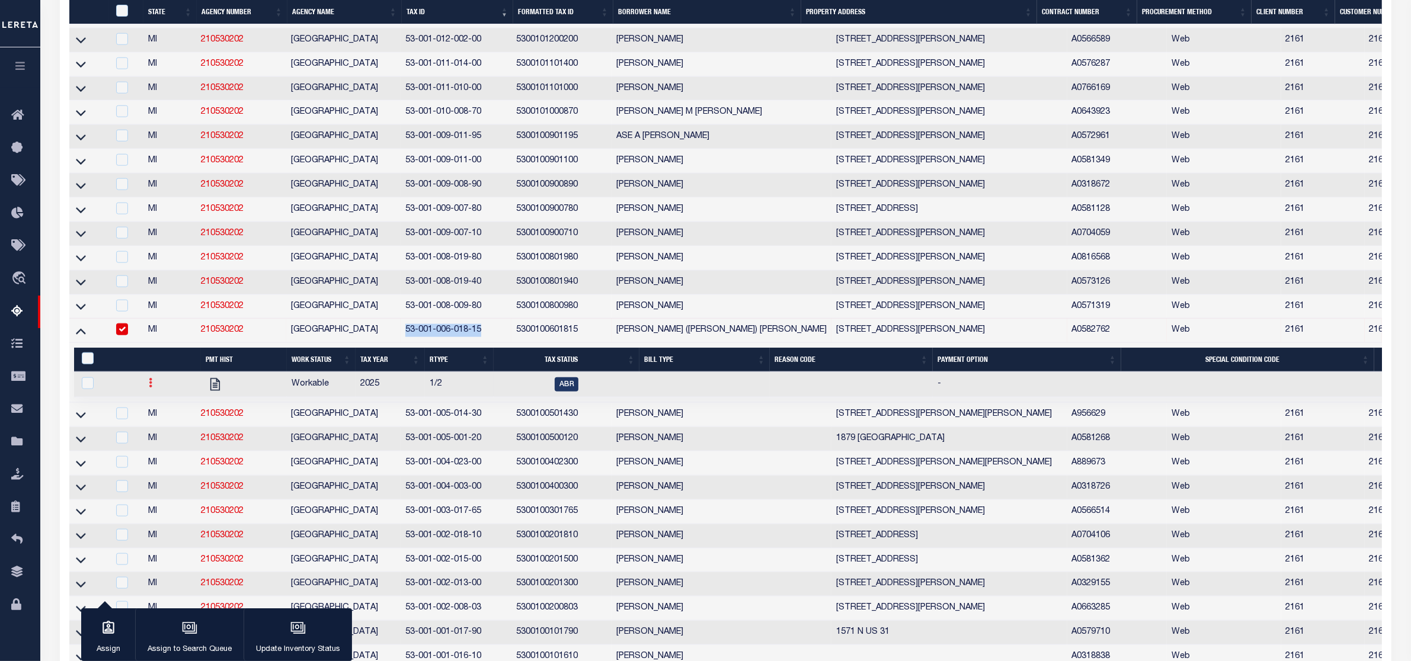
click at [149, 388] on icon at bounding box center [151, 382] width 4 height 9
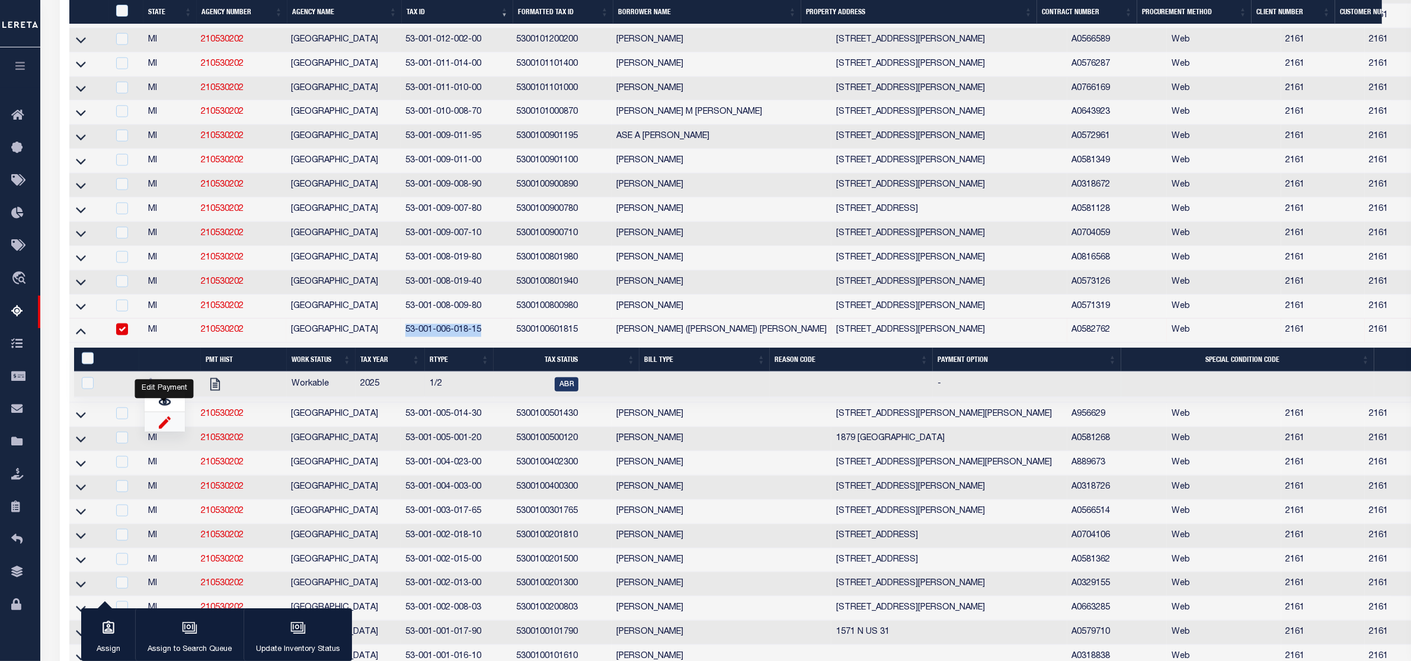
click at [164, 428] on img "" at bounding box center [165, 422] width 12 height 12
checkbox input "true"
select select
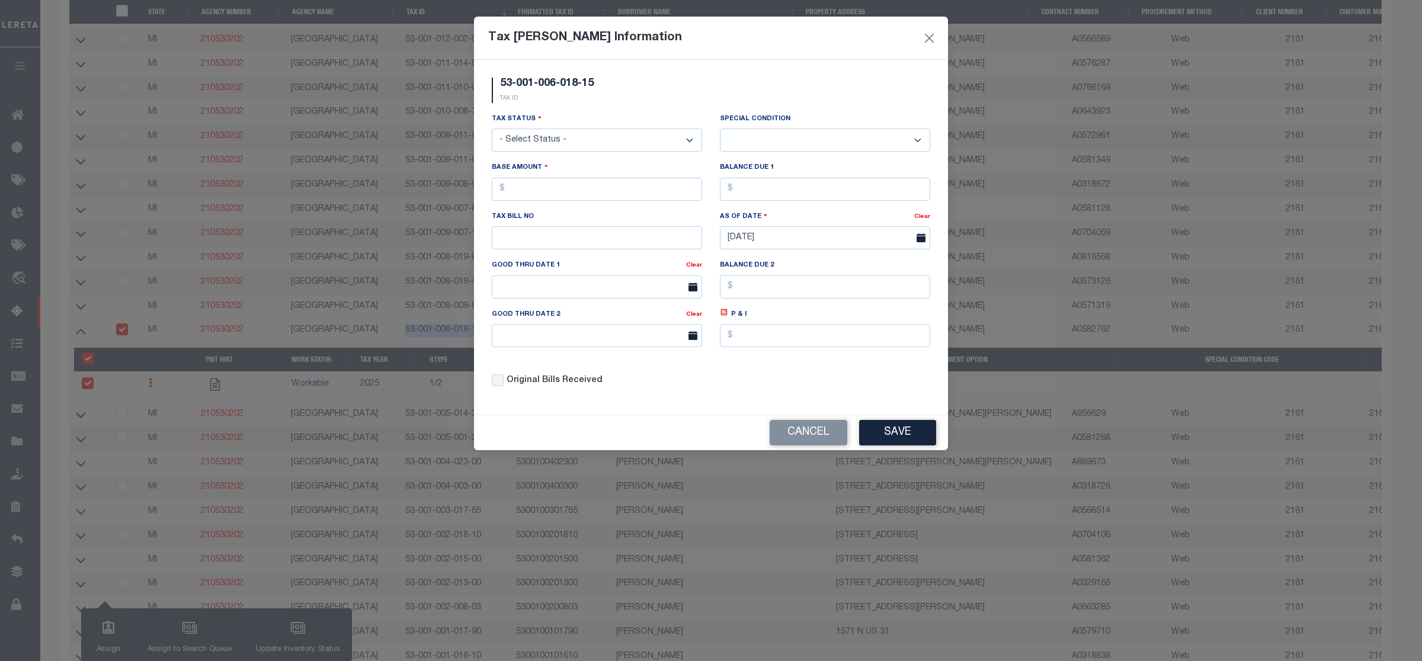
scroll to position [1166, 0]
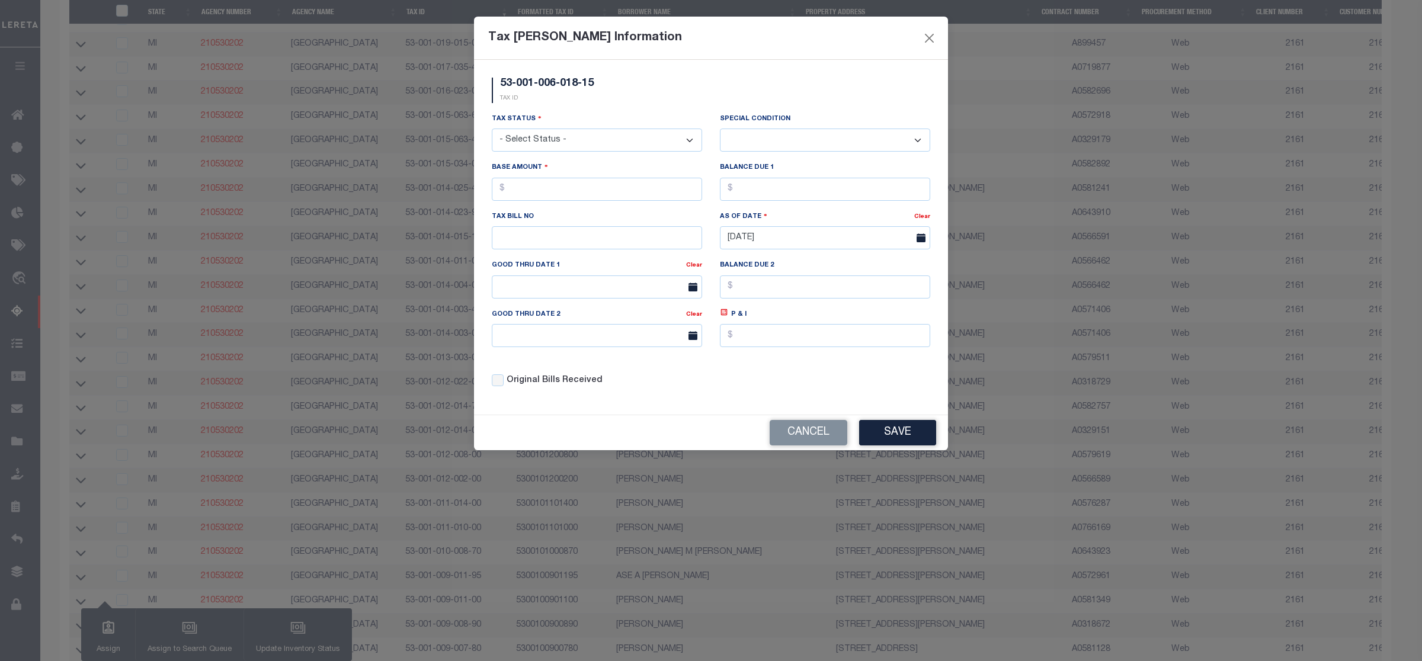
click at [594, 146] on select "- Select Status - Open Due/Unpaid Paid Incomplete No Tax Due Internal Refund Pr…" at bounding box center [597, 140] width 210 height 23
select select "DUE"
click at [492, 130] on select "- Select Status - Open Due/Unpaid Paid Incomplete No Tax Due Internal Refund Pr…" at bounding box center [597, 140] width 210 height 23
select select "0"
click at [529, 188] on input "text" at bounding box center [597, 189] width 210 height 23
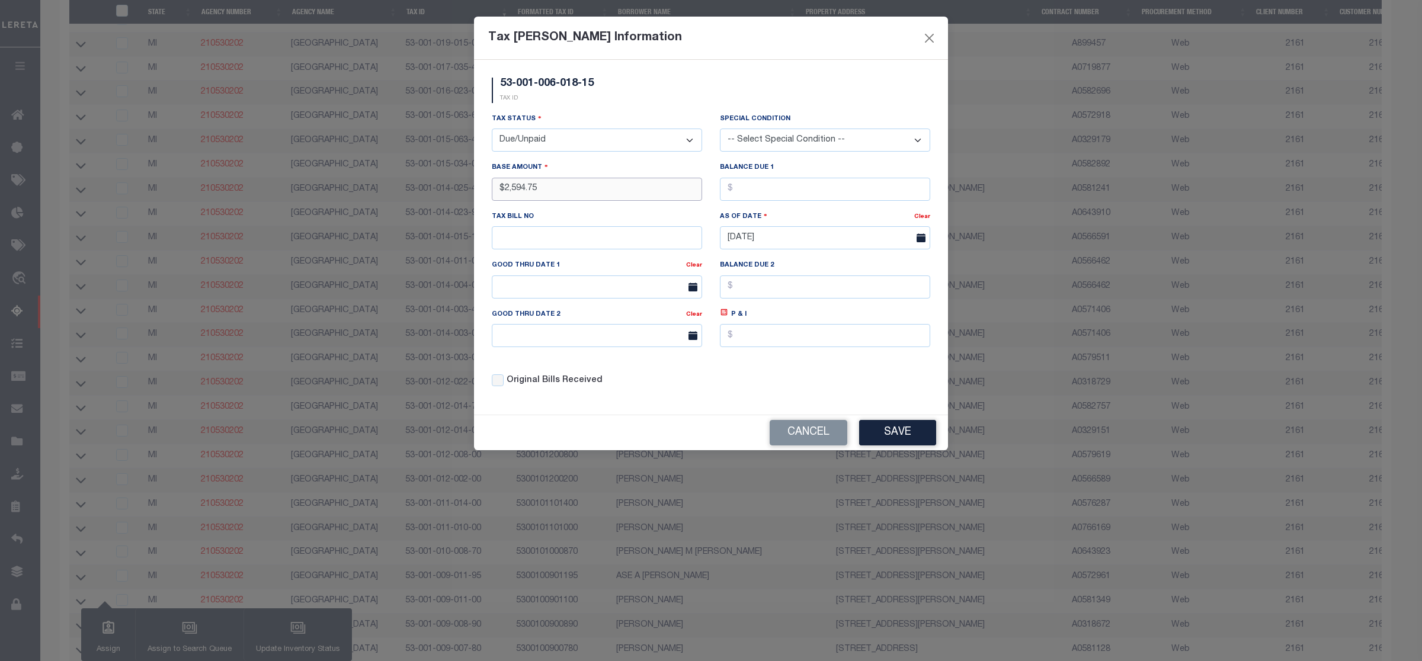
type input "$2,594.75"
click at [905, 433] on button "Save" at bounding box center [897, 432] width 77 height 25
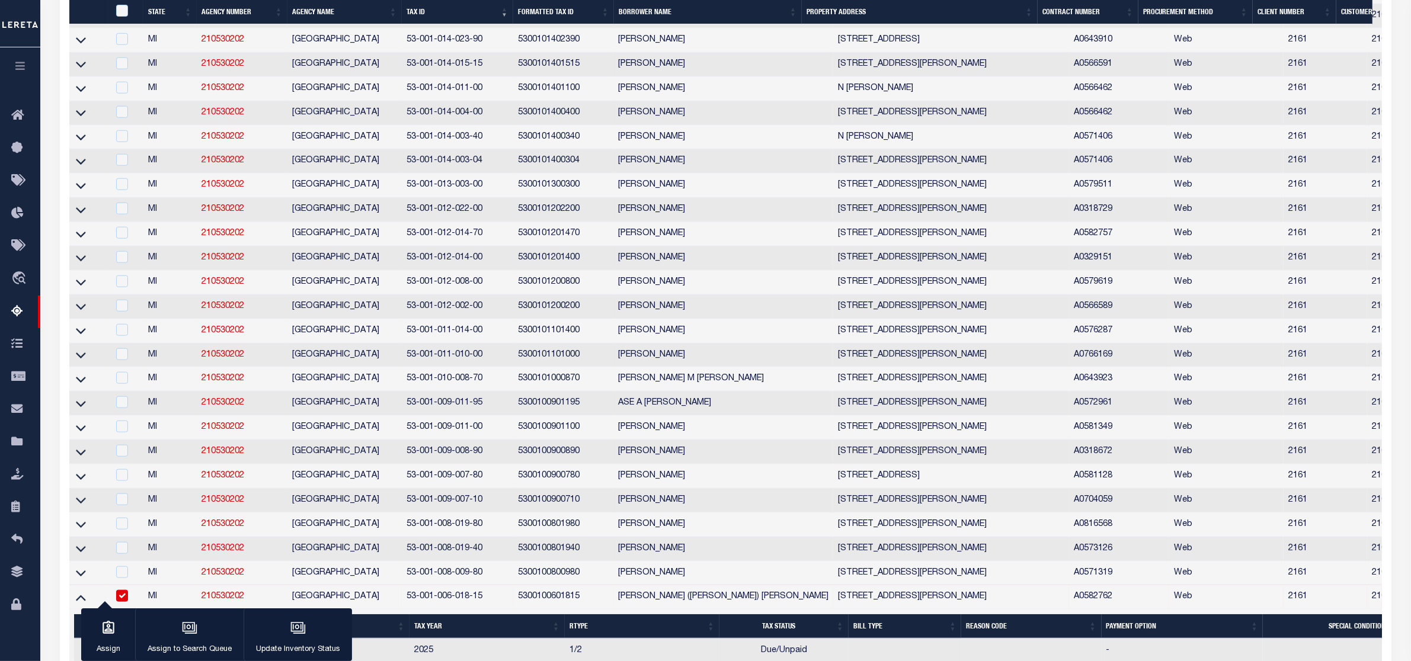
scroll to position [1636, 0]
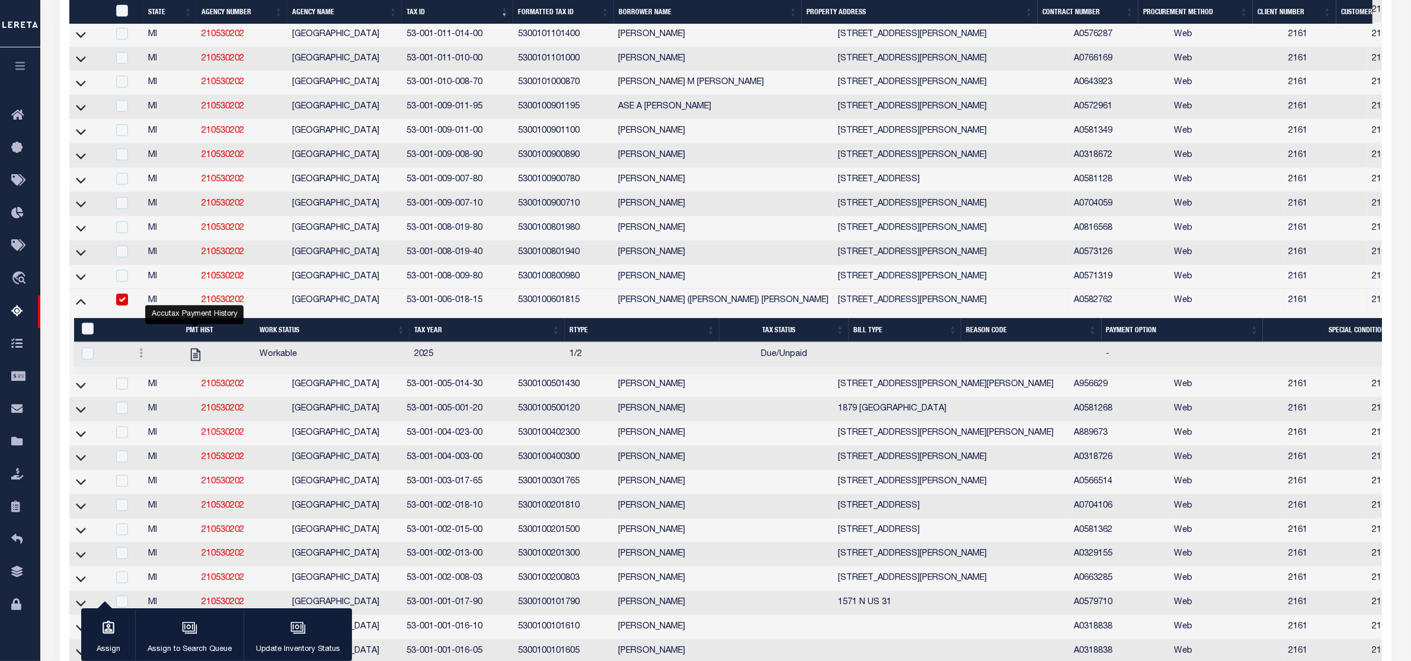
click at [127, 306] on input "checkbox" at bounding box center [122, 300] width 12 height 12
checkbox input "false"
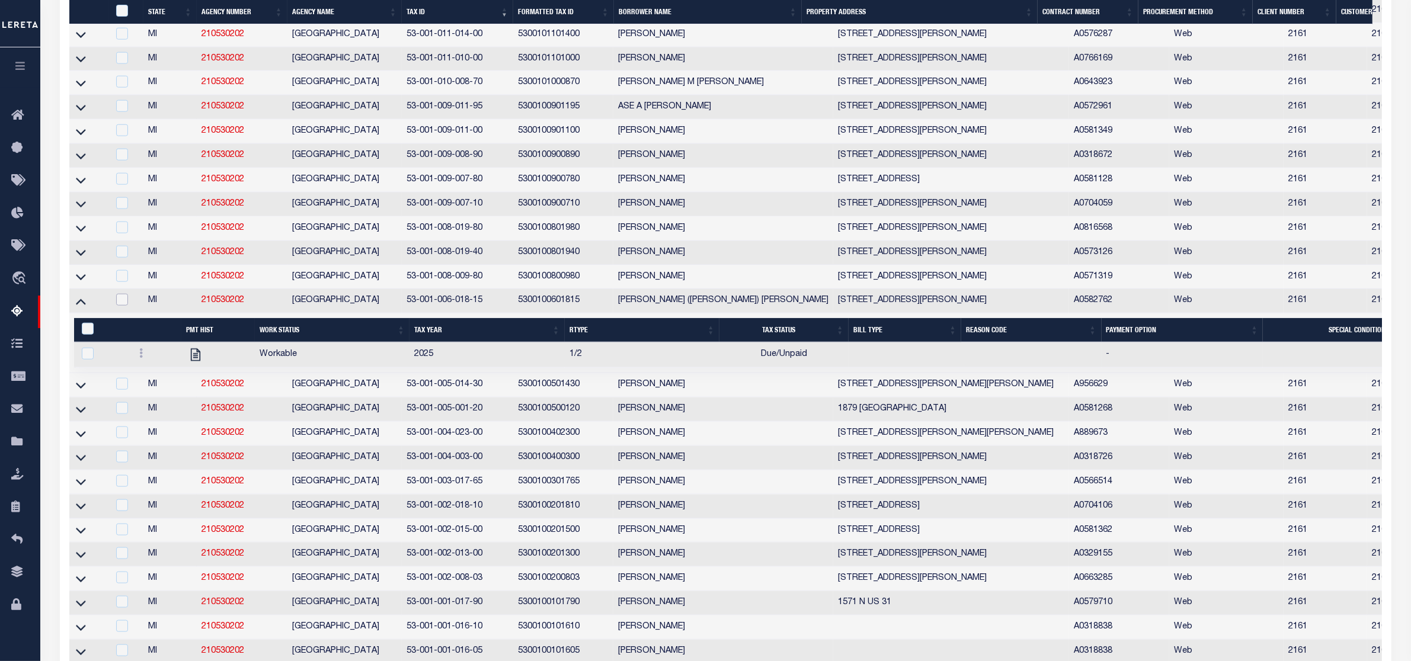
scroll to position [1784, 0]
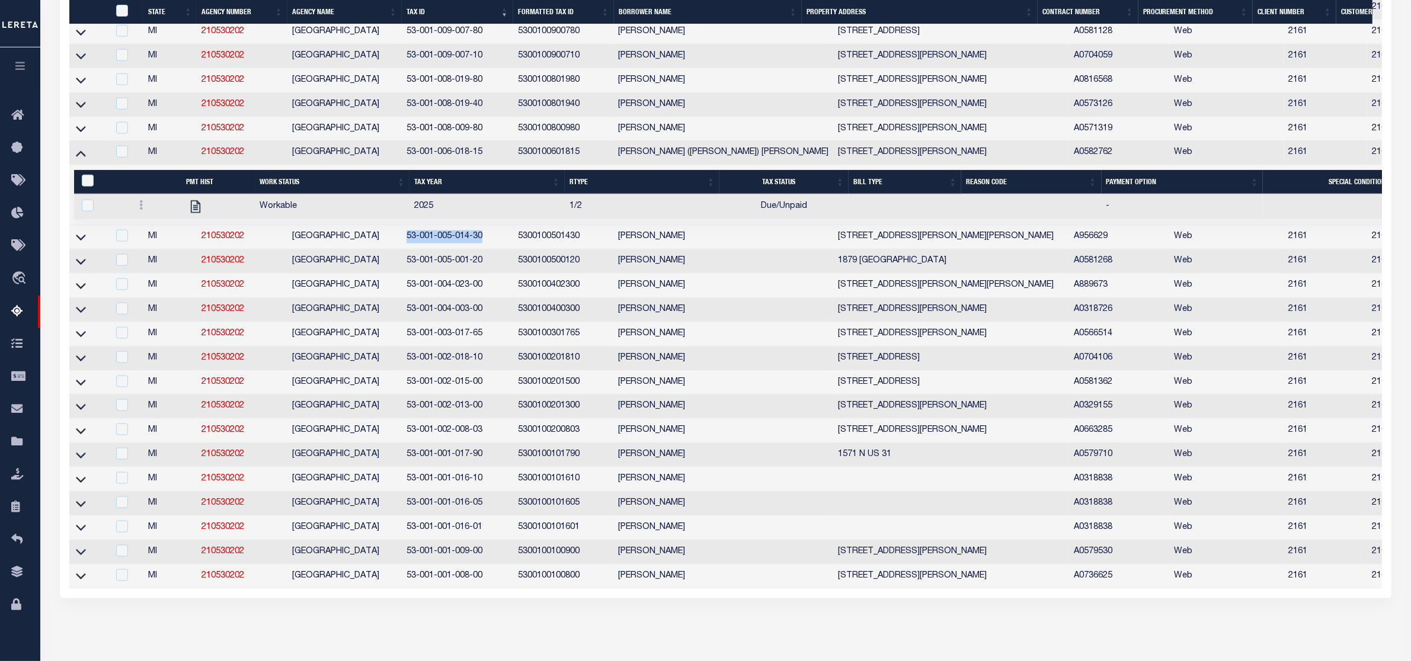
drag, startPoint x: 404, startPoint y: 292, endPoint x: 484, endPoint y: 294, distance: 80.6
click at [484, 249] on td "53-001-005-014-30" at bounding box center [457, 237] width 111 height 24
checkbox input "true"
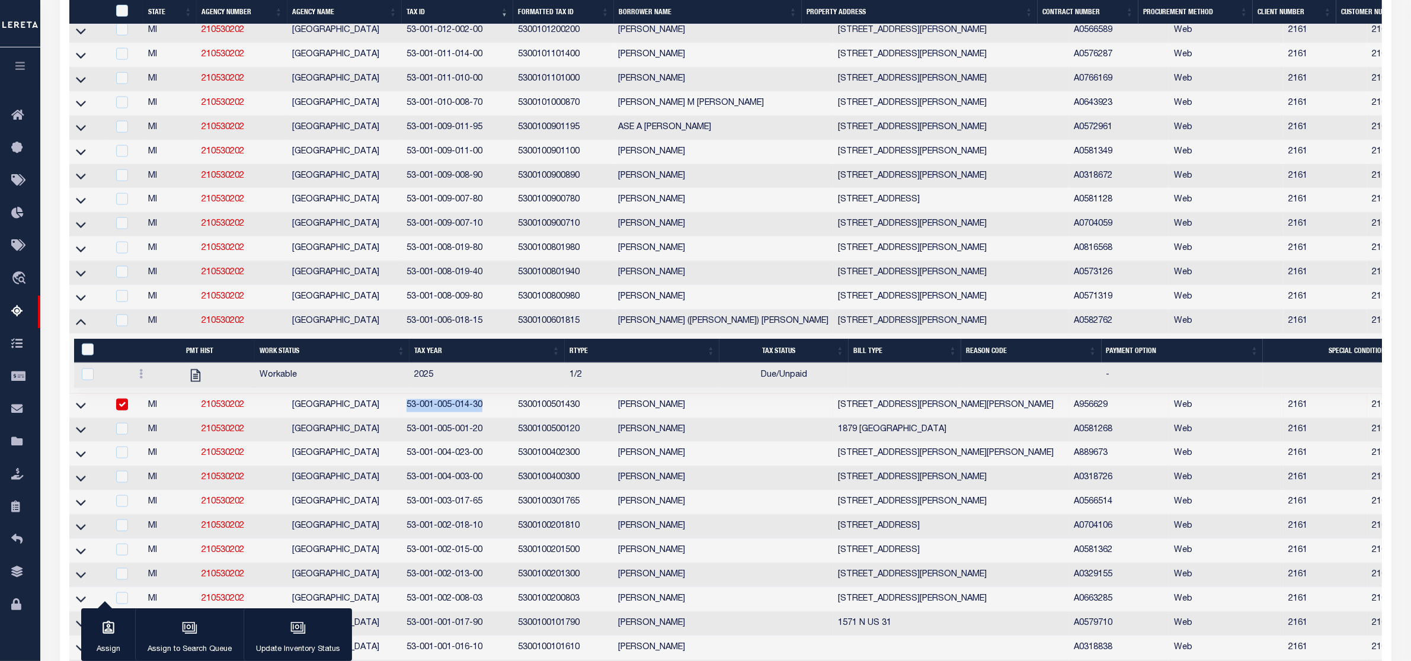
scroll to position [1688, 0]
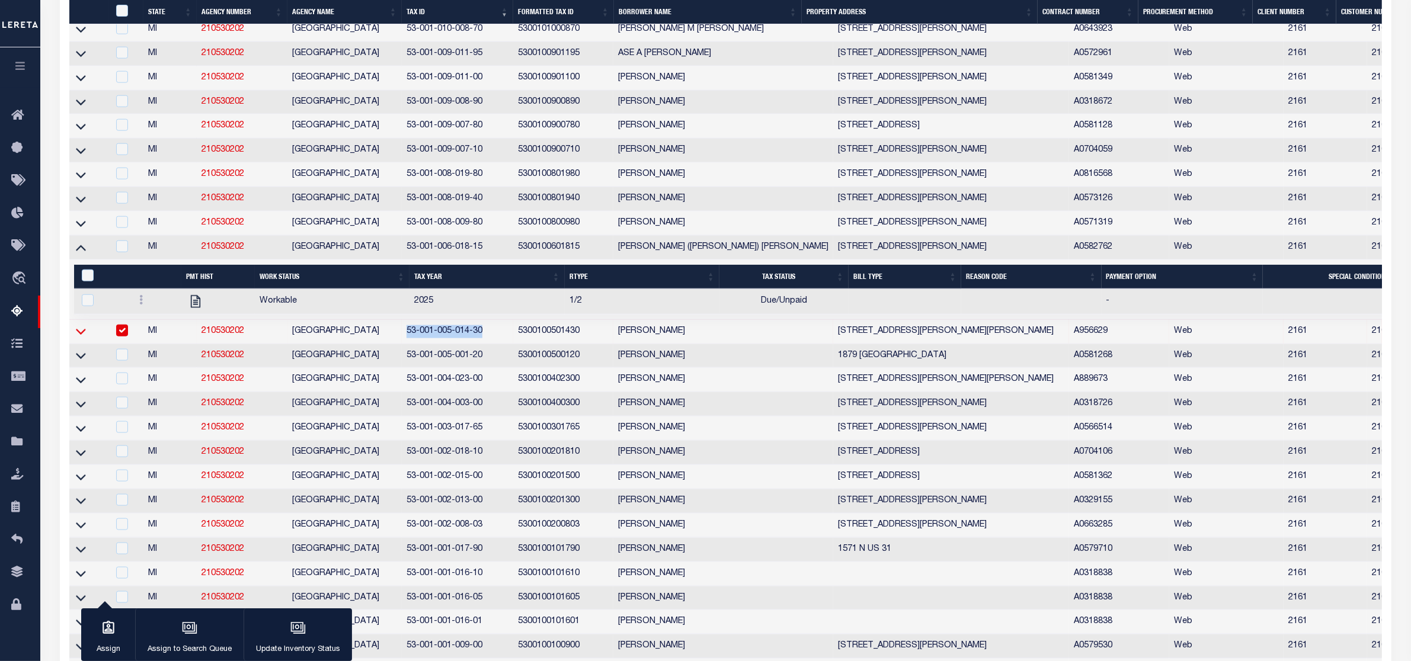
click at [81, 338] on icon at bounding box center [81, 331] width 10 height 12
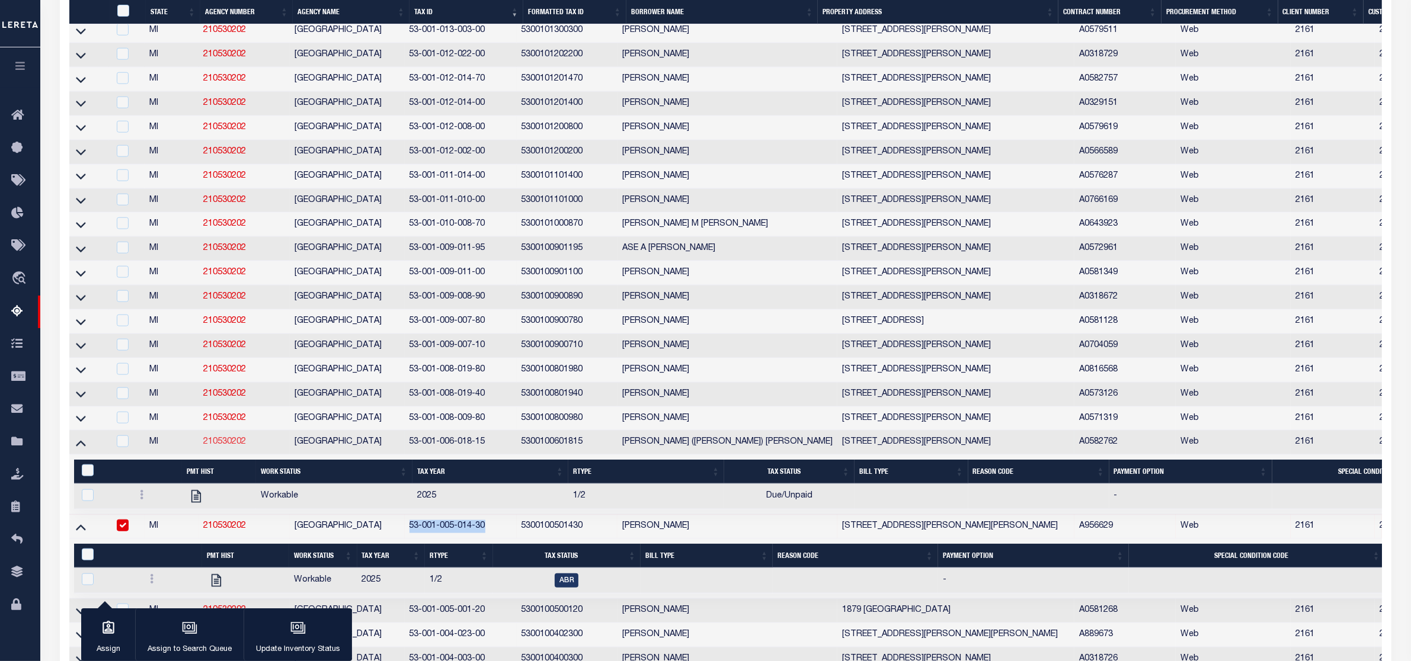
scroll to position [1717, 0]
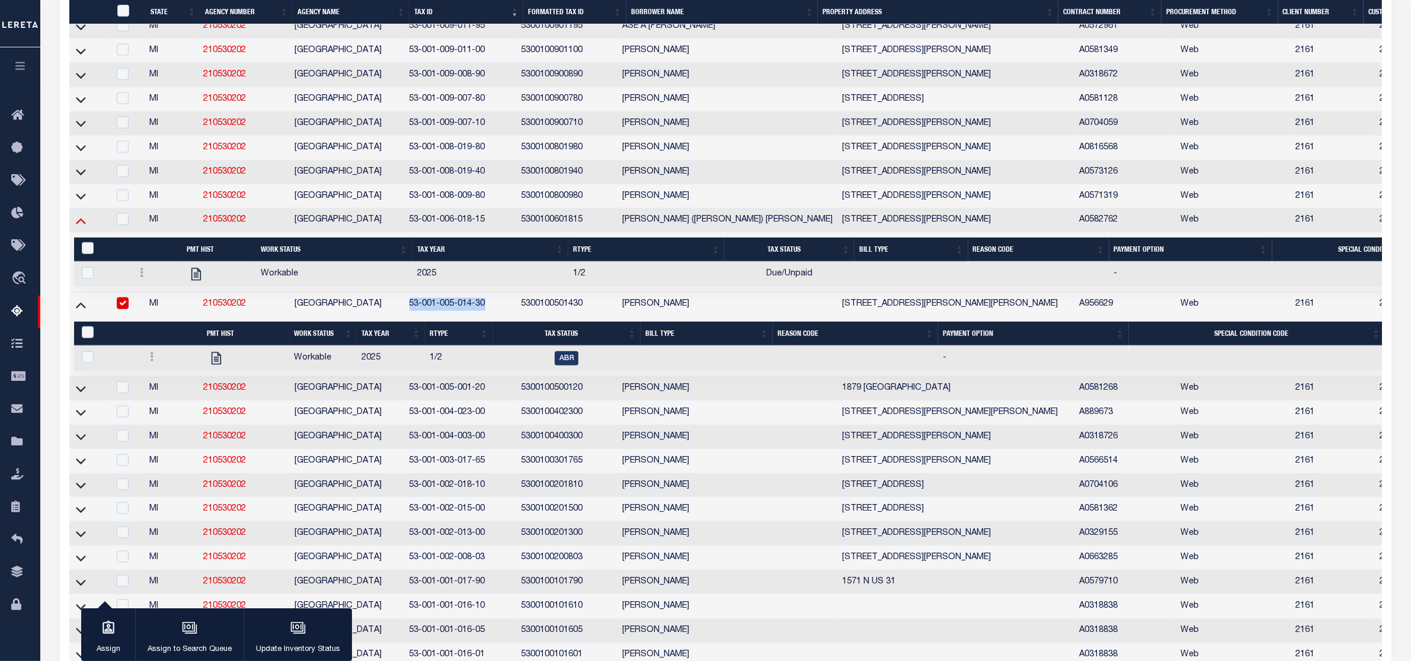
click at [83, 227] on icon at bounding box center [81, 221] width 10 height 12
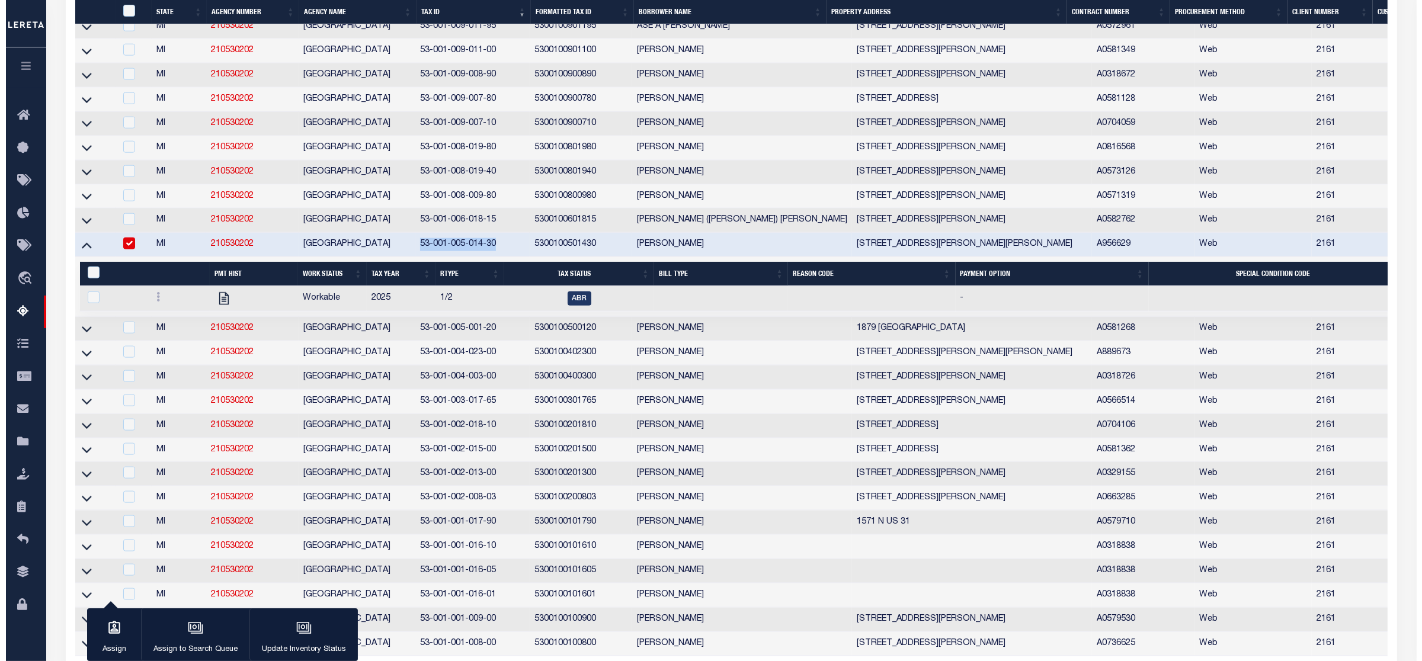
scroll to position [1668, 0]
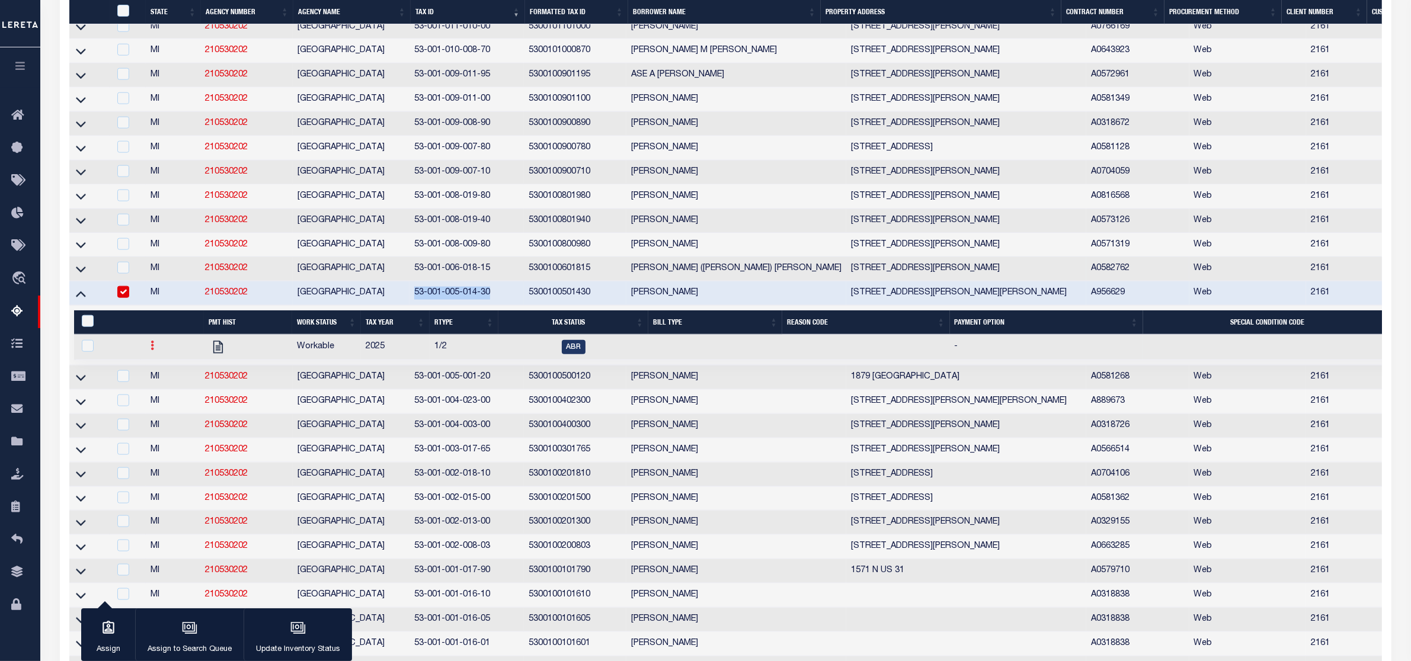
click at [152, 350] on icon at bounding box center [153, 345] width 4 height 9
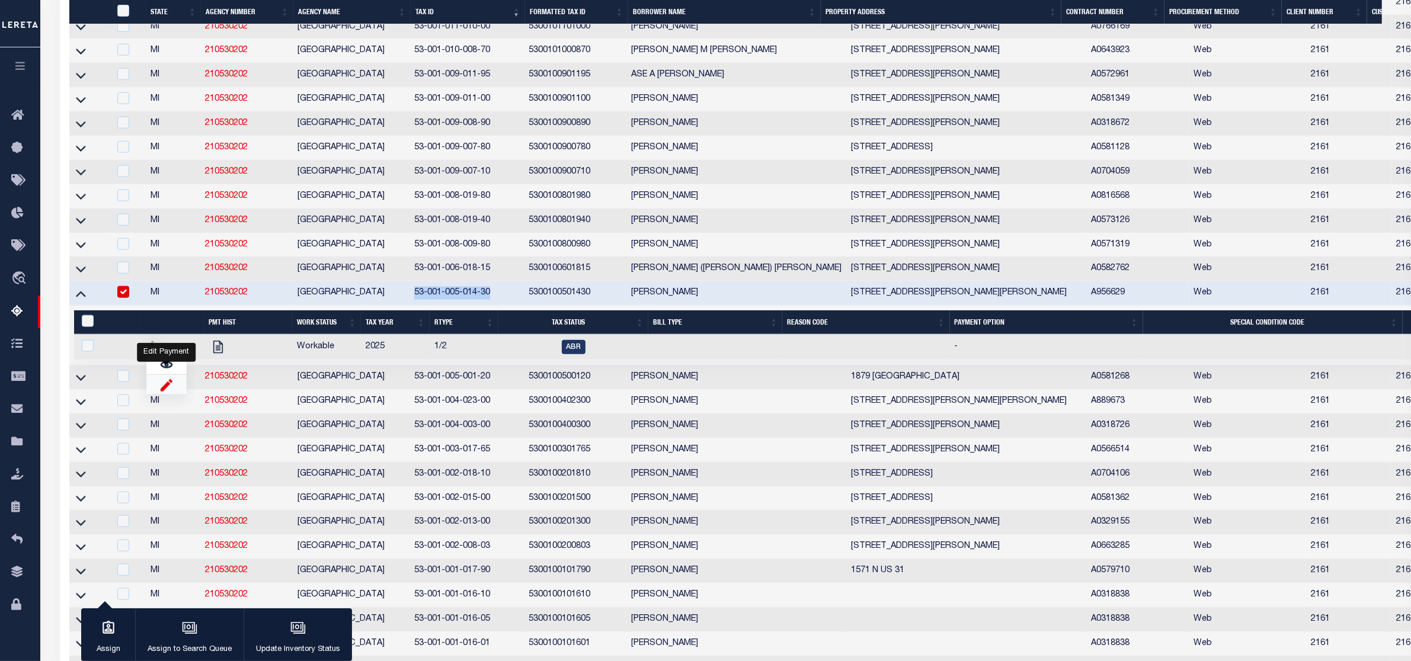
click at [170, 391] on img "" at bounding box center [167, 385] width 12 height 12
checkbox input "true"
select select
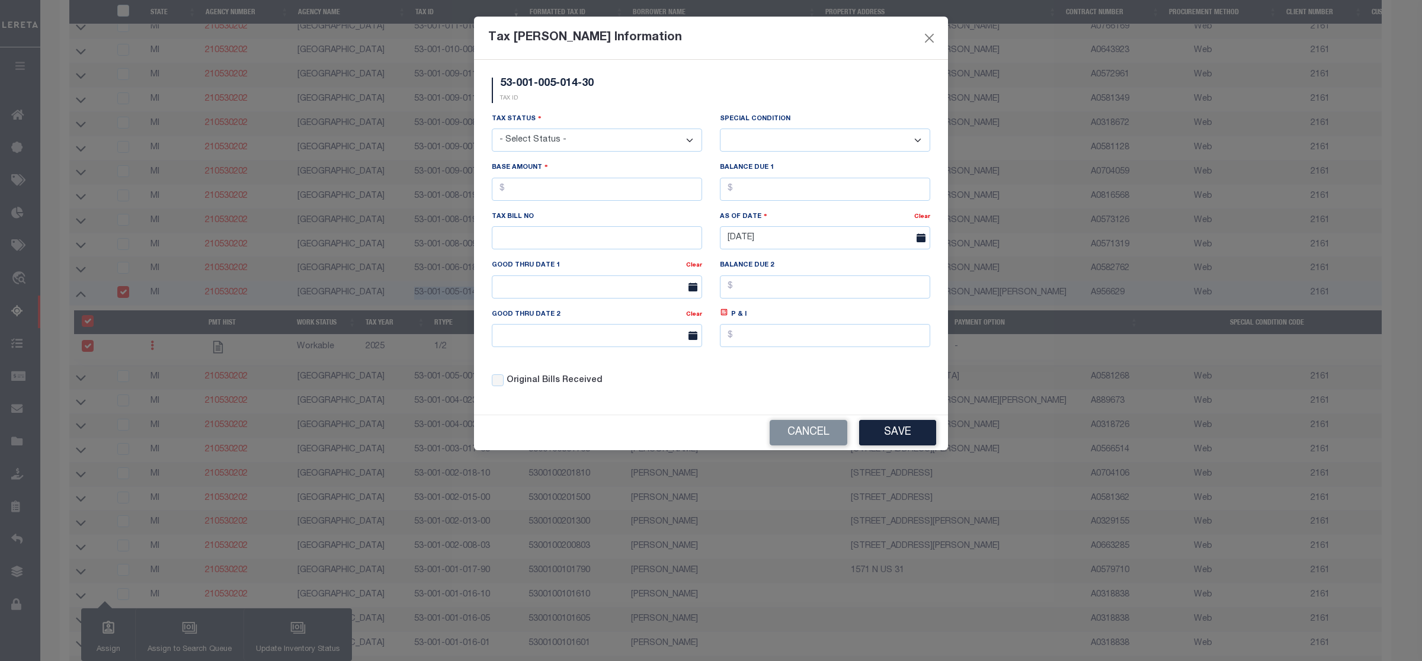
scroll to position [1179, 0]
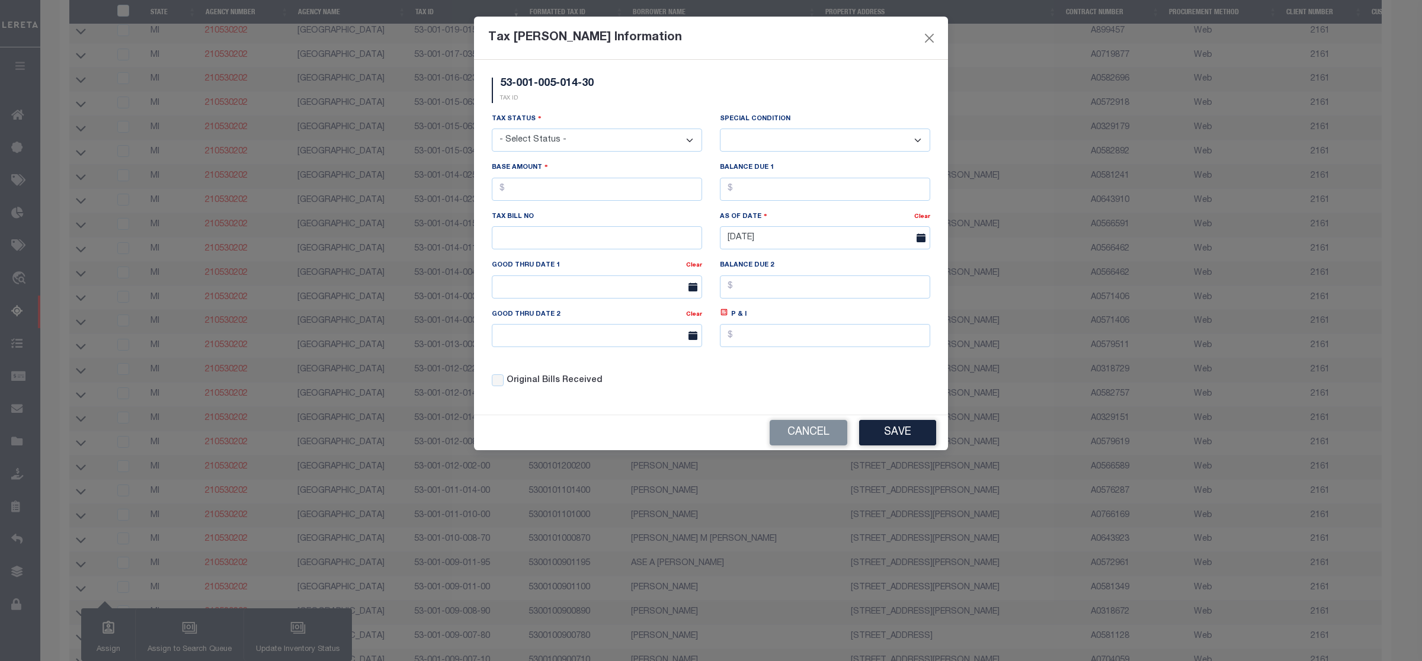
click at [552, 143] on select "- Select Status - Open Due/Unpaid Paid Incomplete No Tax Due Internal Refund Pr…" at bounding box center [597, 140] width 210 height 23
select select "DUE"
click at [492, 130] on select "- Select Status - Open Due/Unpaid Paid Incomplete No Tax Due Internal Refund Pr…" at bounding box center [597, 140] width 210 height 23
select select "0"
click at [555, 201] on input "text" at bounding box center [597, 189] width 210 height 23
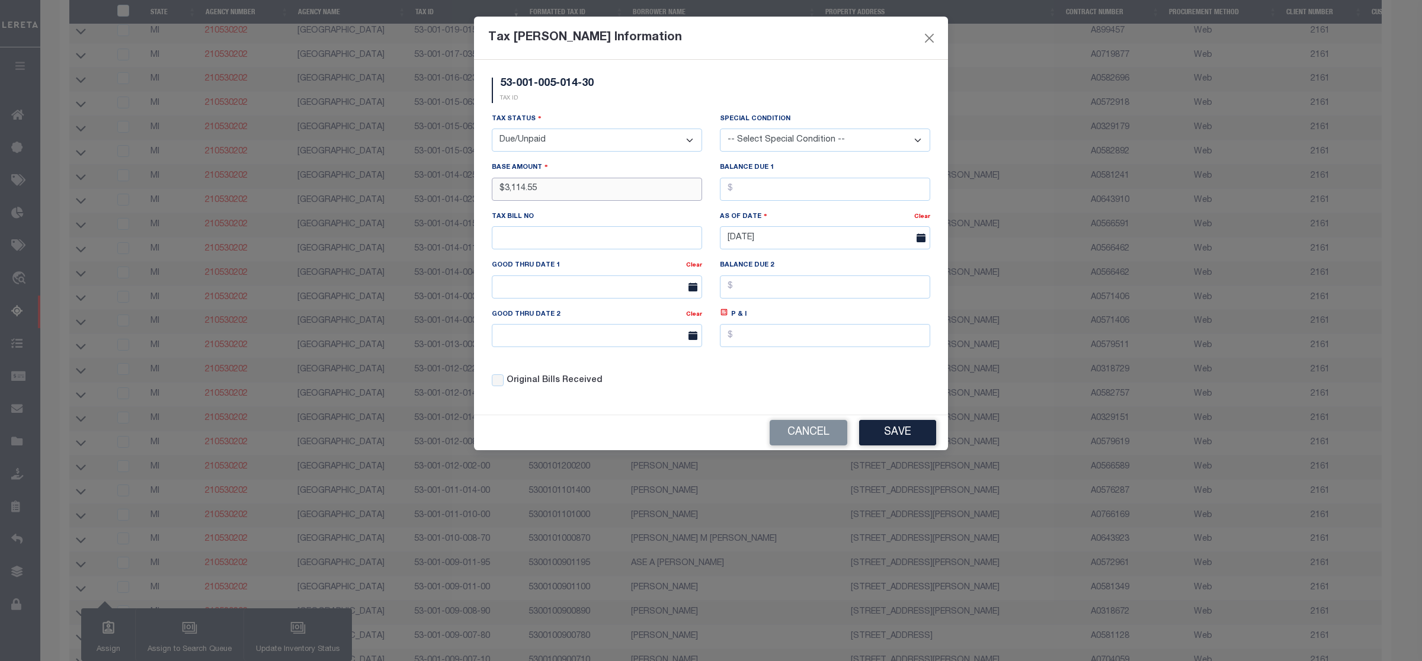
type input "$3,114.55"
click at [878, 437] on button "Save" at bounding box center [897, 432] width 77 height 25
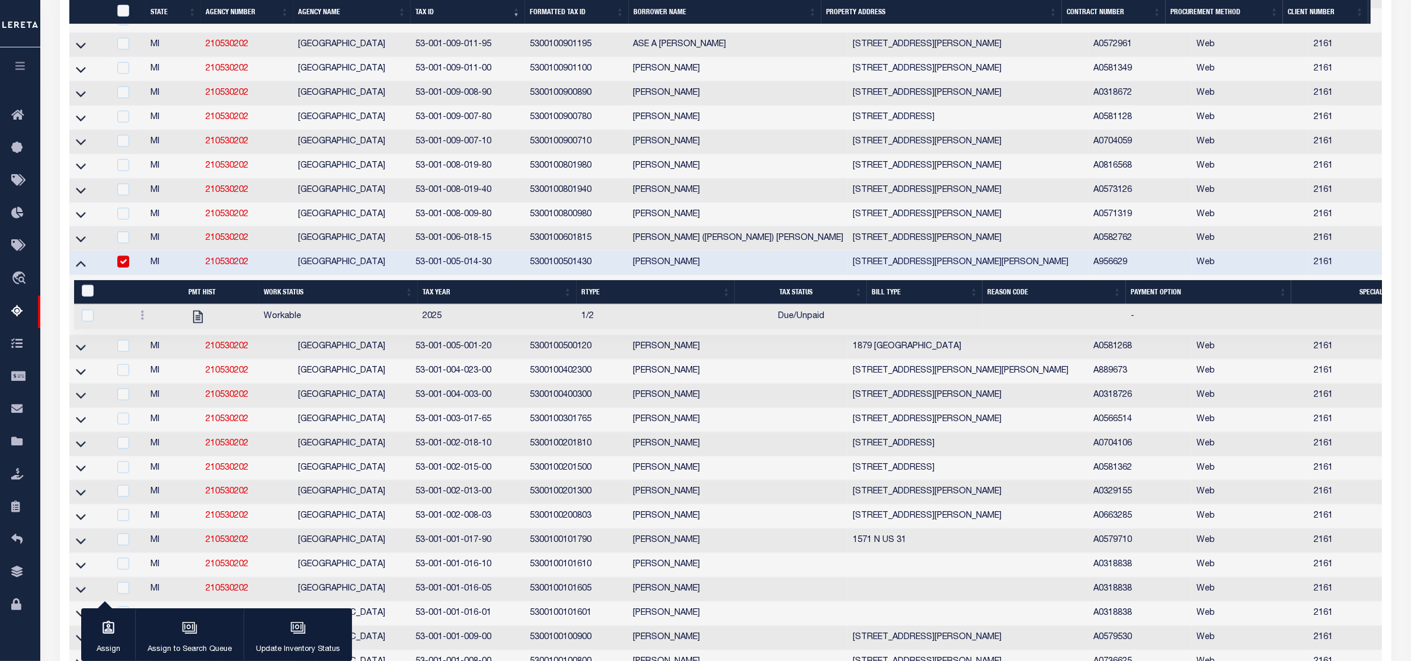
scroll to position [1904, 0]
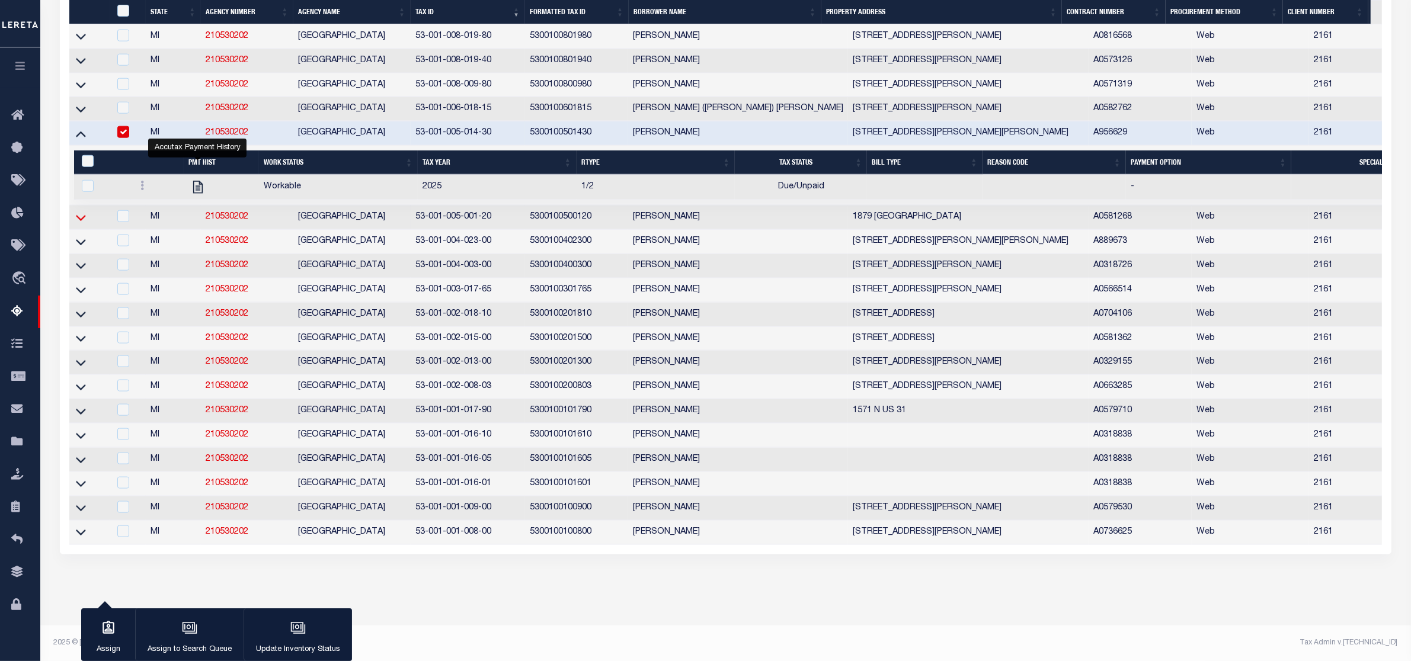
click at [81, 212] on icon at bounding box center [81, 218] width 10 height 12
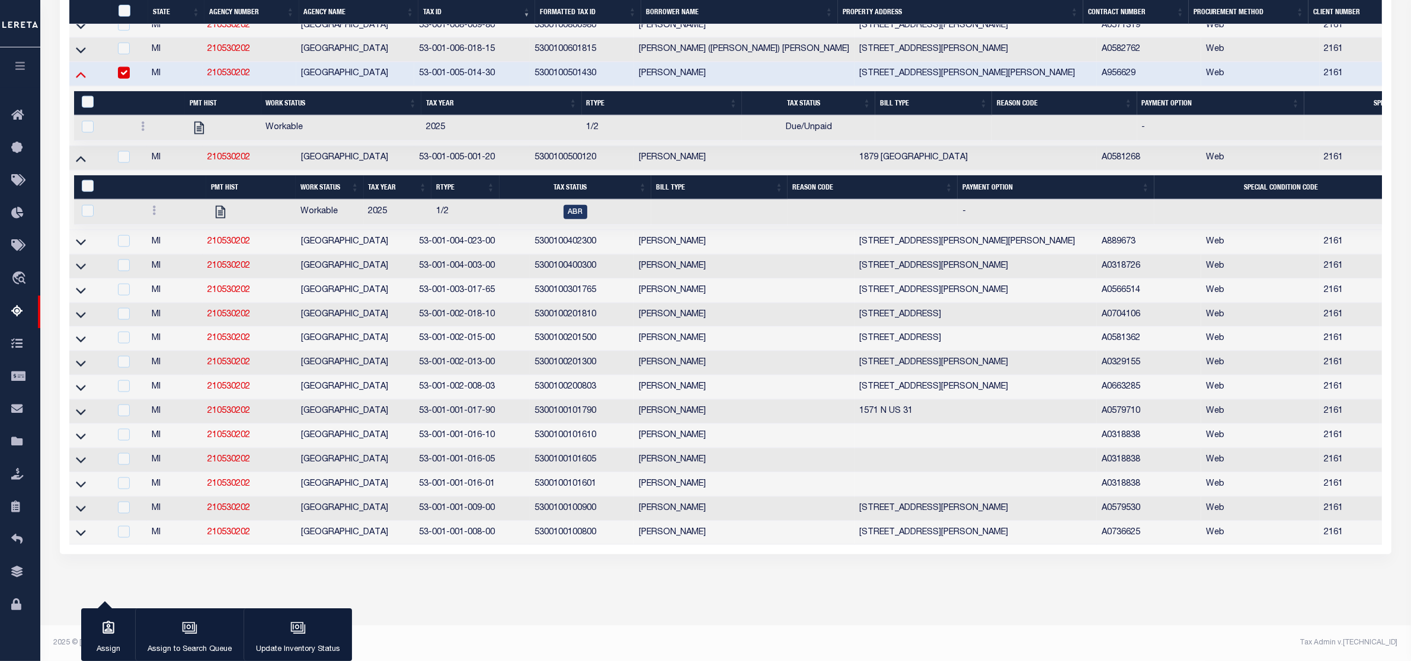
scroll to position [1880, 0]
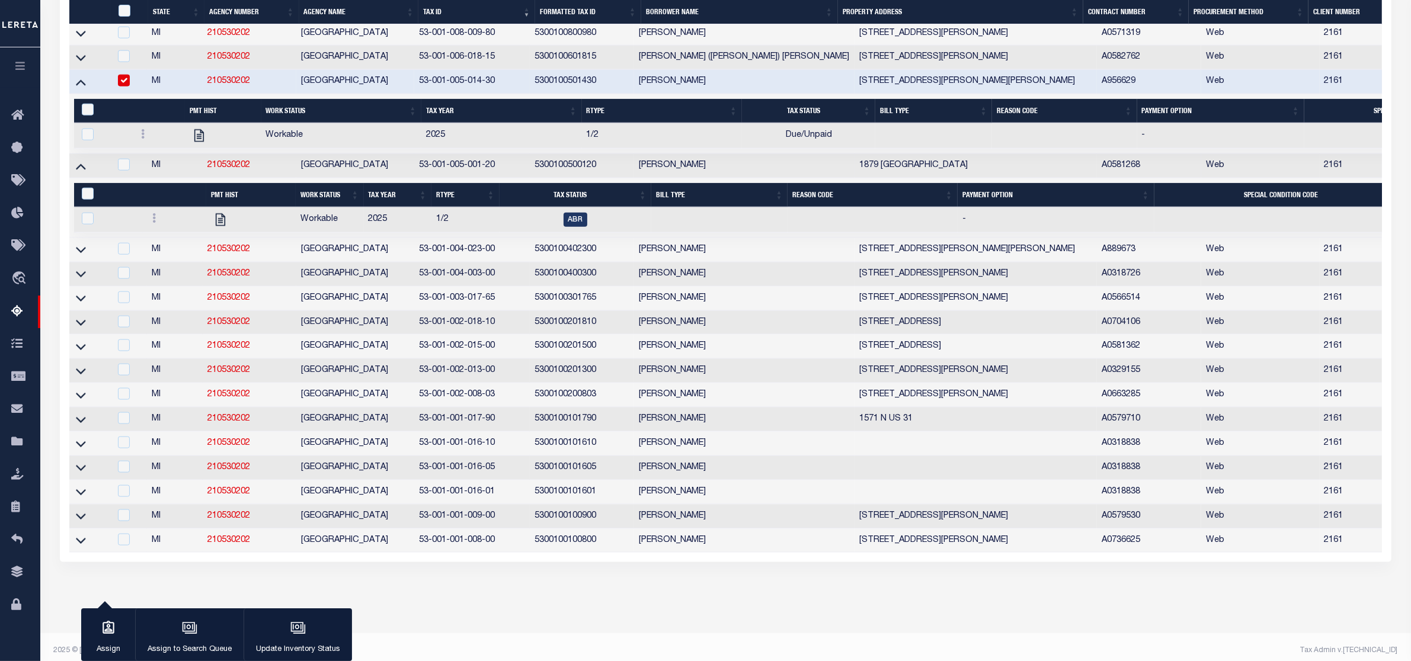
click at [126, 87] on input "checkbox" at bounding box center [124, 81] width 12 height 12
checkbox input "false"
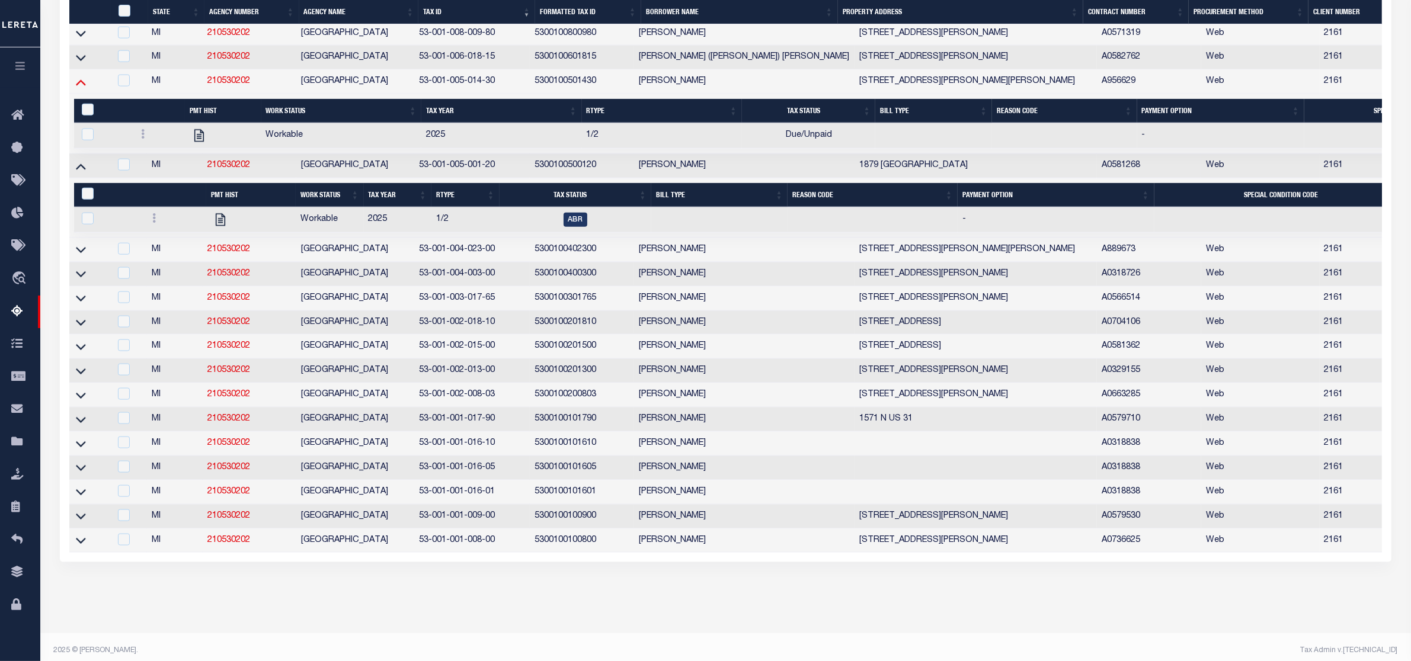
click at [83, 86] on icon at bounding box center [81, 83] width 10 height 6
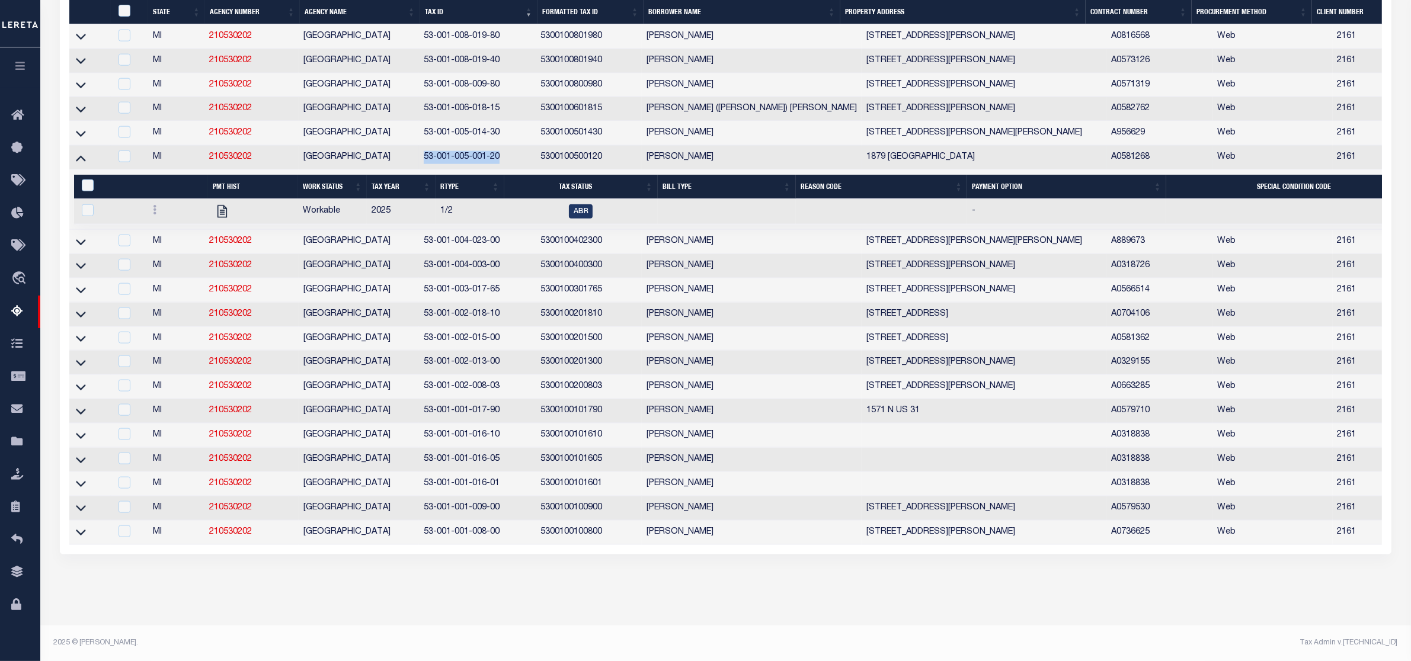
drag, startPoint x: 502, startPoint y: 161, endPoint x: 423, endPoint y: 165, distance: 79.5
click at [423, 165] on td "53-001-005-001-20" at bounding box center [477, 158] width 117 height 24
checkbox input "true"
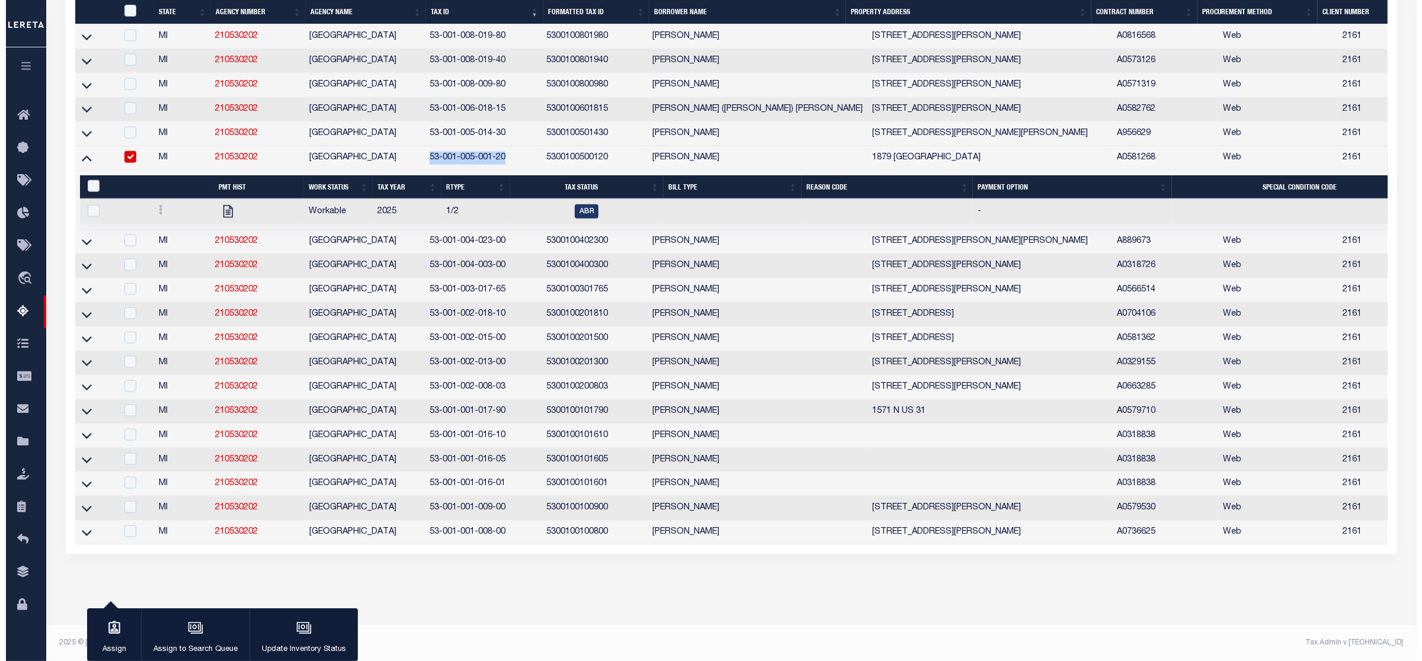
scroll to position [1877, 0]
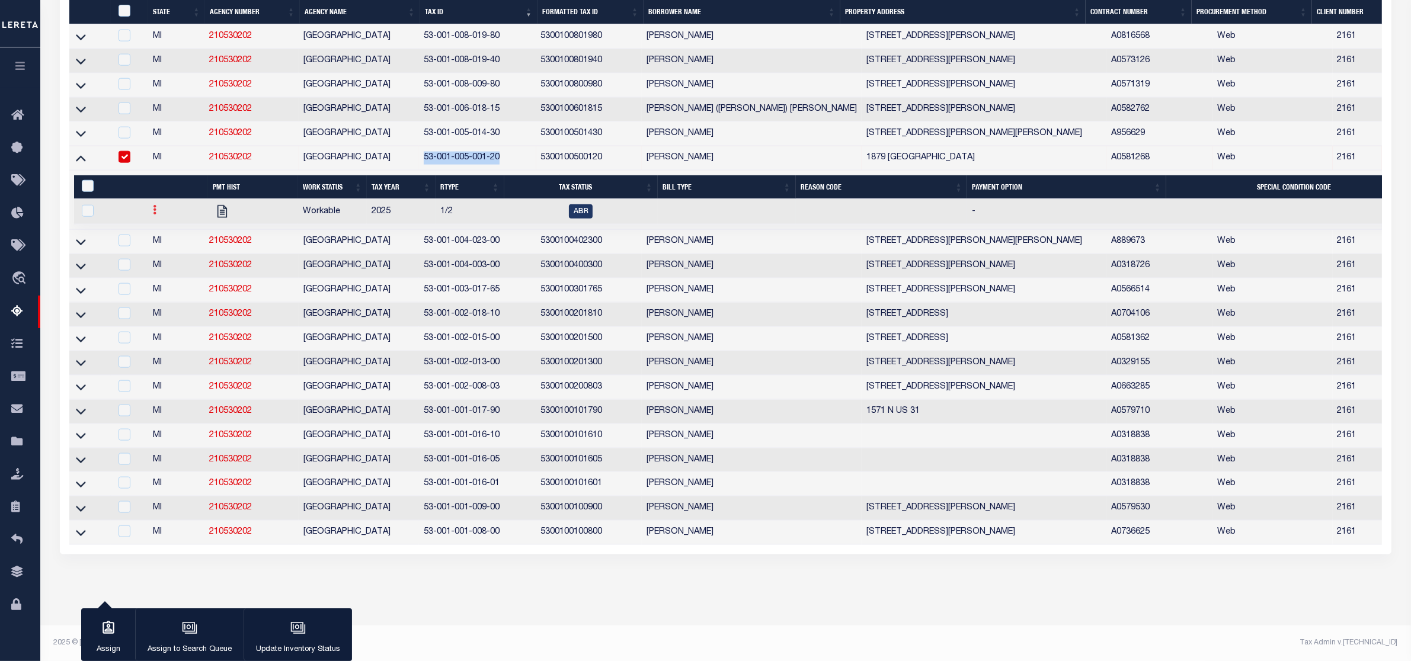
click at [154, 214] on icon at bounding box center [155, 209] width 4 height 9
click at [170, 255] on img "" at bounding box center [169, 250] width 12 height 12
checkbox input "true"
select select
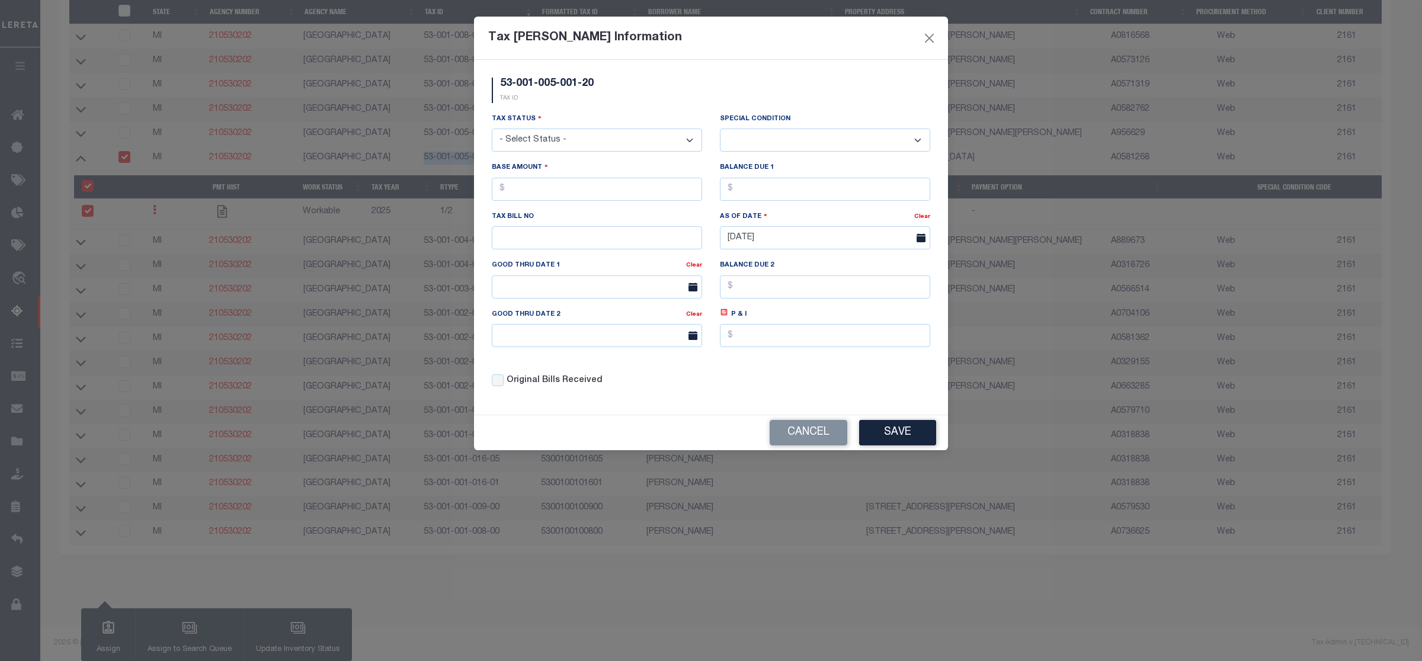
click at [588, 141] on select "- Select Status - Open Due/Unpaid Paid Incomplete No Tax Due Internal Refund Pr…" at bounding box center [597, 140] width 210 height 23
select select "DUE"
click at [492, 130] on select "- Select Status - Open Due/Unpaid Paid Incomplete No Tax Due Internal Refund Pr…" at bounding box center [597, 140] width 210 height 23
select select "0"
click at [534, 199] on input "text" at bounding box center [597, 189] width 210 height 23
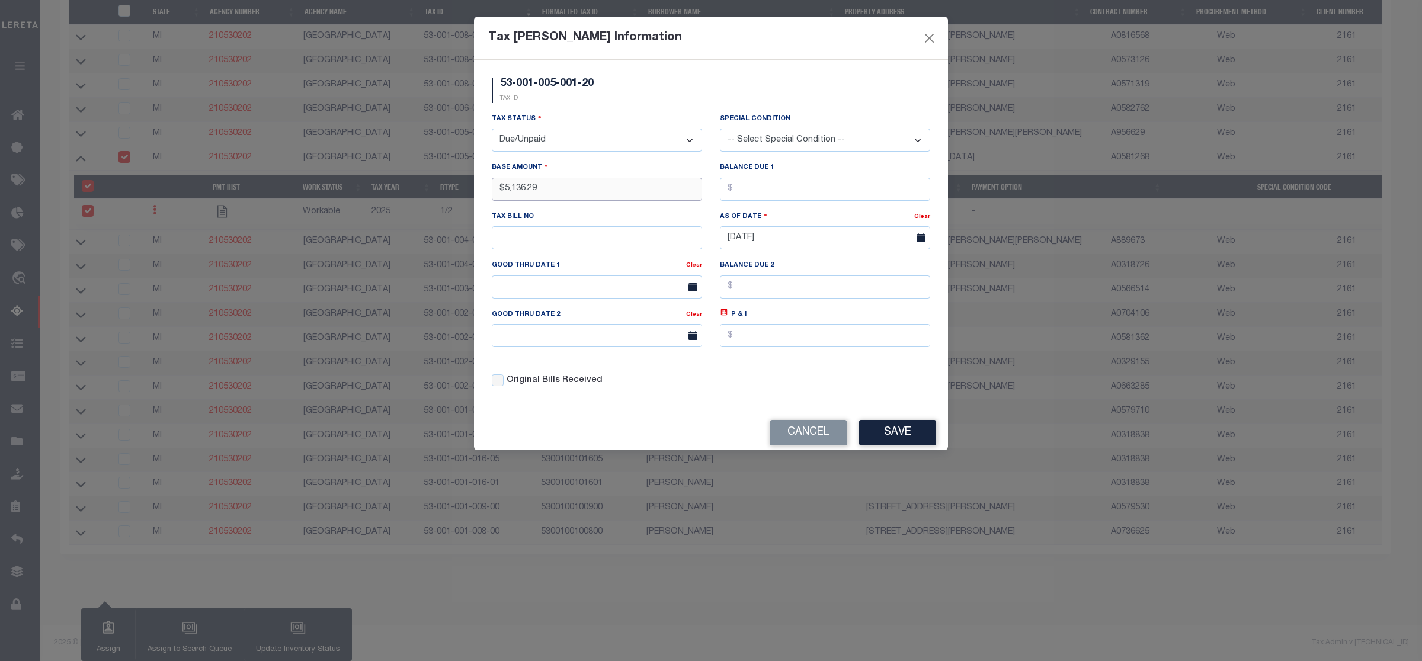
type input "$5,136.29"
click at [892, 434] on button "Save" at bounding box center [897, 432] width 77 height 25
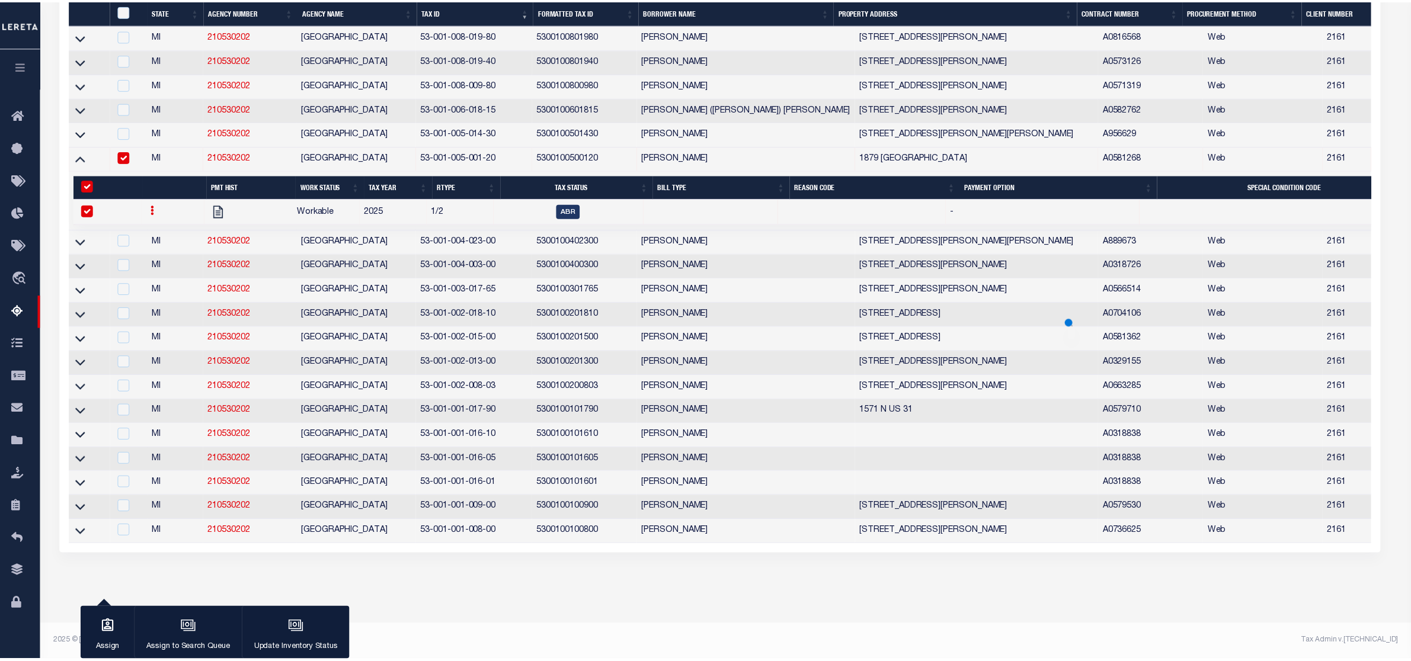
scroll to position [1880, 0]
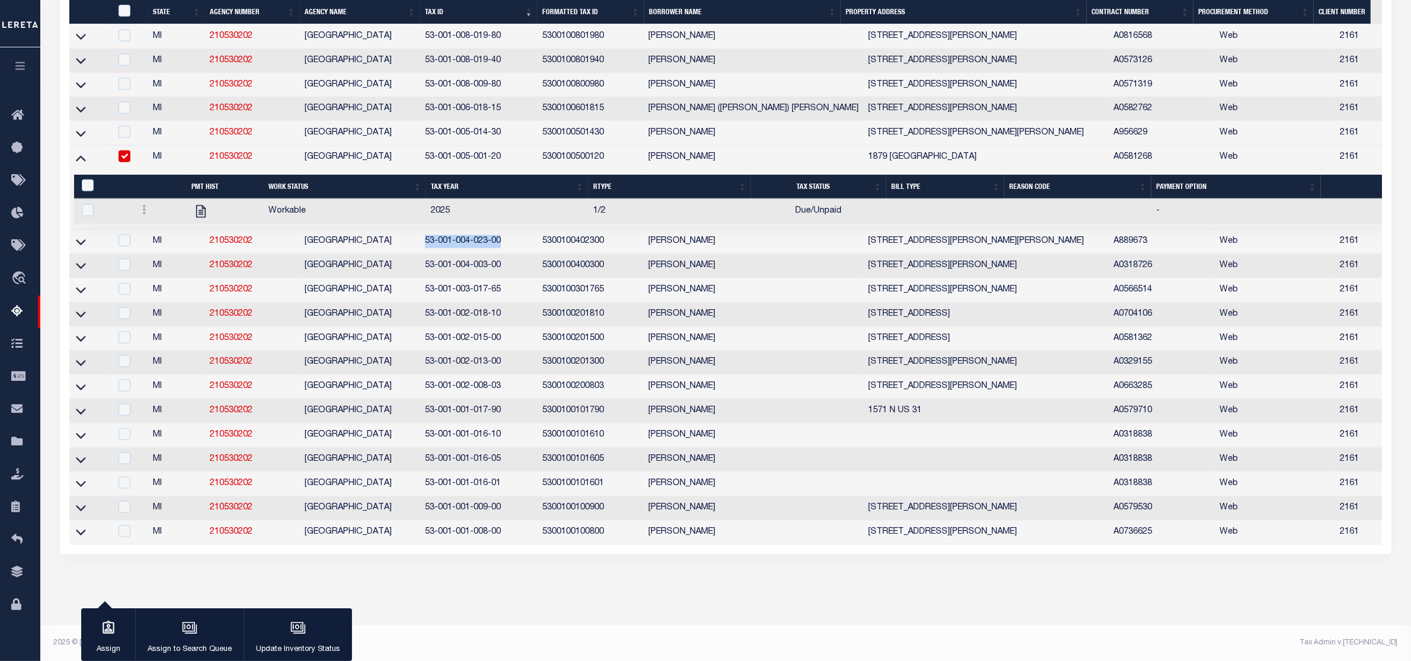
drag, startPoint x: 422, startPoint y: 246, endPoint x: 508, endPoint y: 249, distance: 86.0
click at [508, 249] on td "53-001-004-023-00" at bounding box center [478, 242] width 117 height 24
checkbox input "true"
click at [79, 246] on icon at bounding box center [81, 243] width 10 height 6
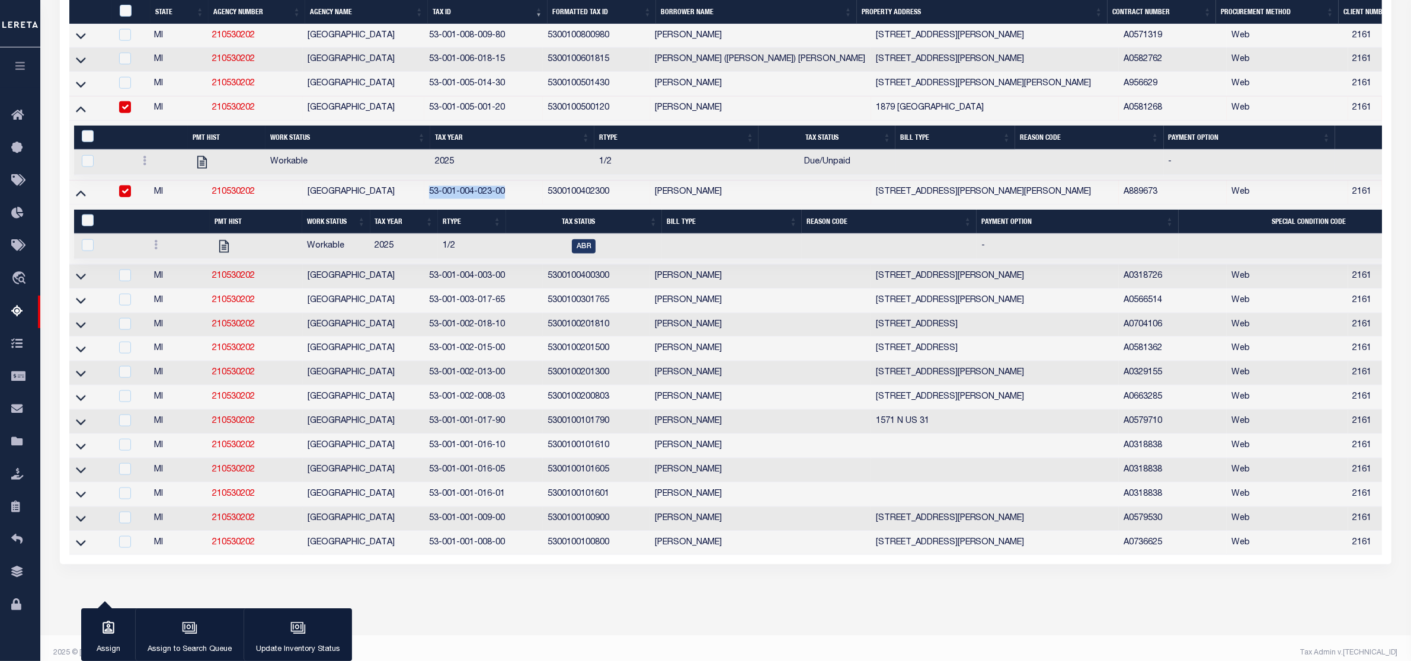
scroll to position [1880, 0]
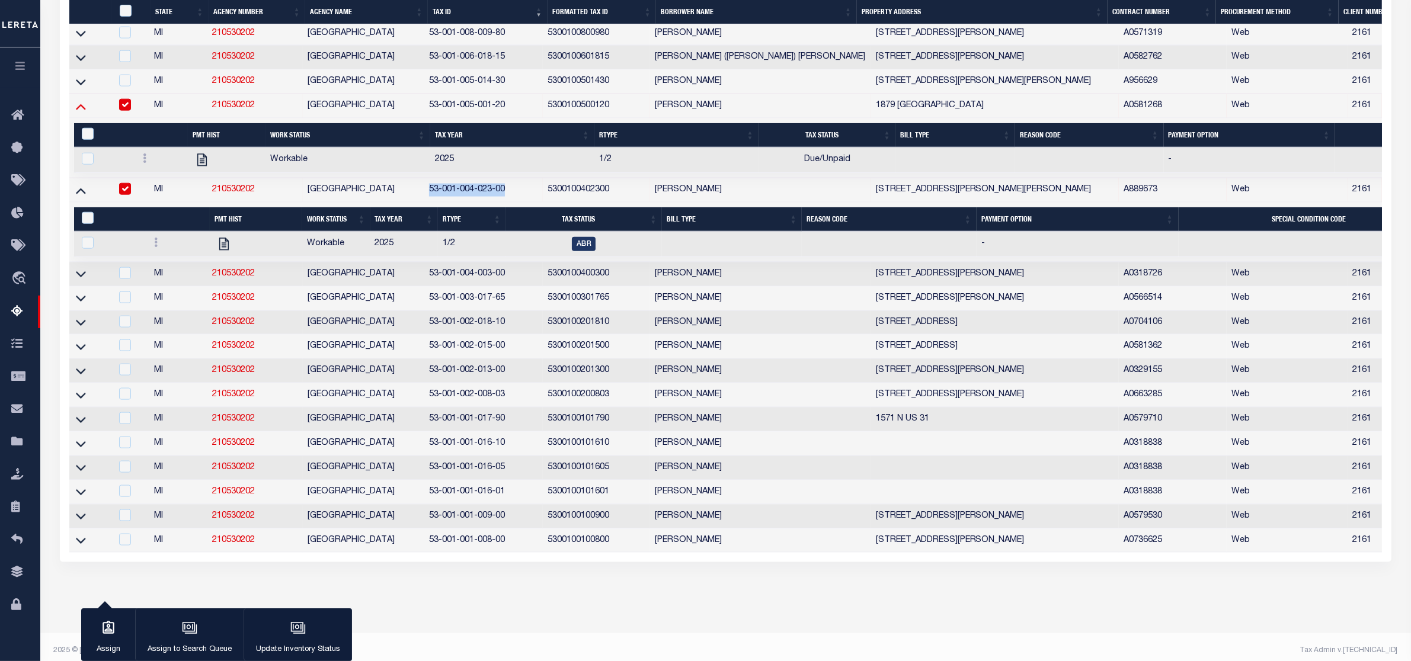
click at [81, 113] on icon at bounding box center [81, 106] width 10 height 12
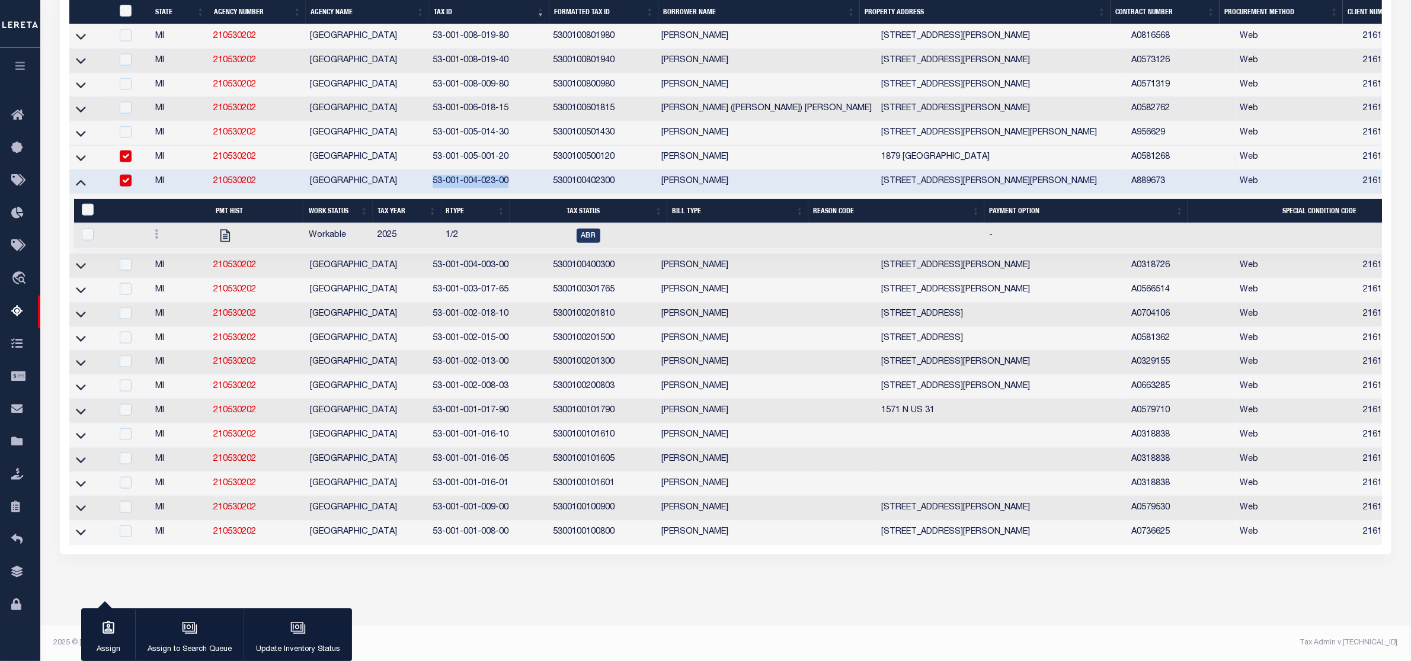
click at [125, 162] on input "checkbox" at bounding box center [126, 157] width 12 height 12
checkbox input "false"
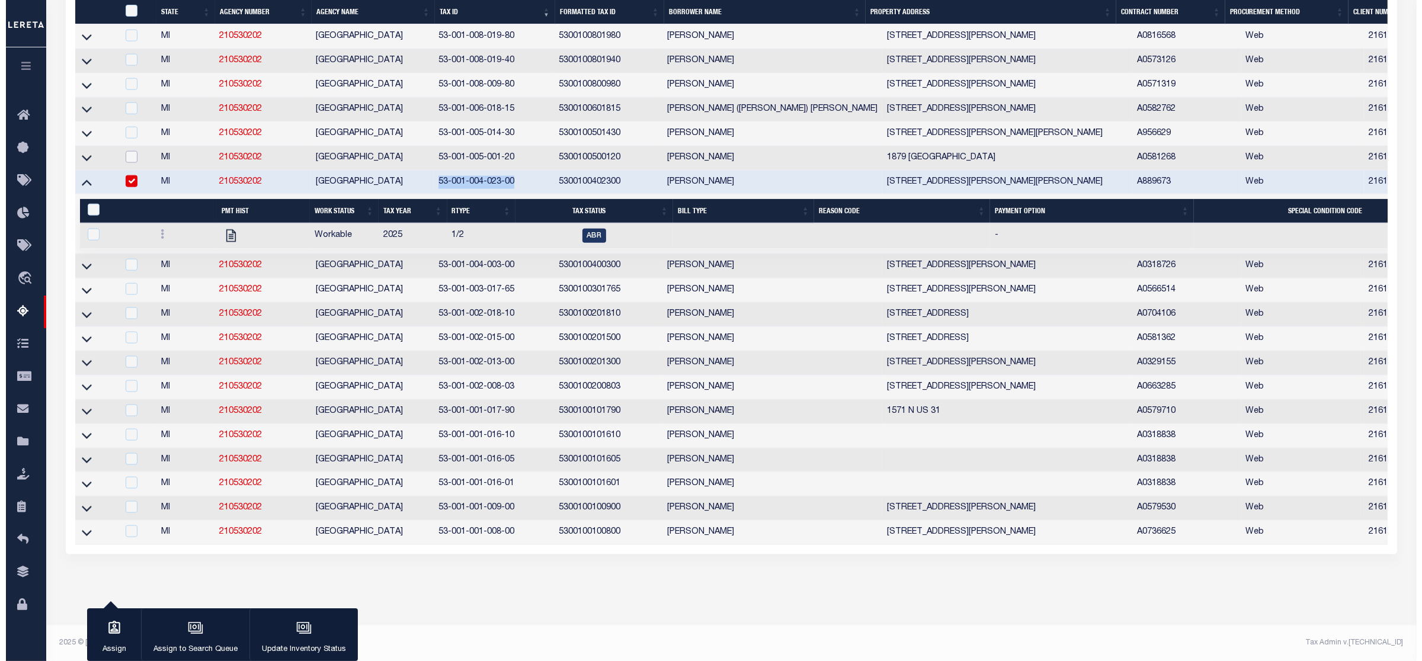
scroll to position [1877, 0]
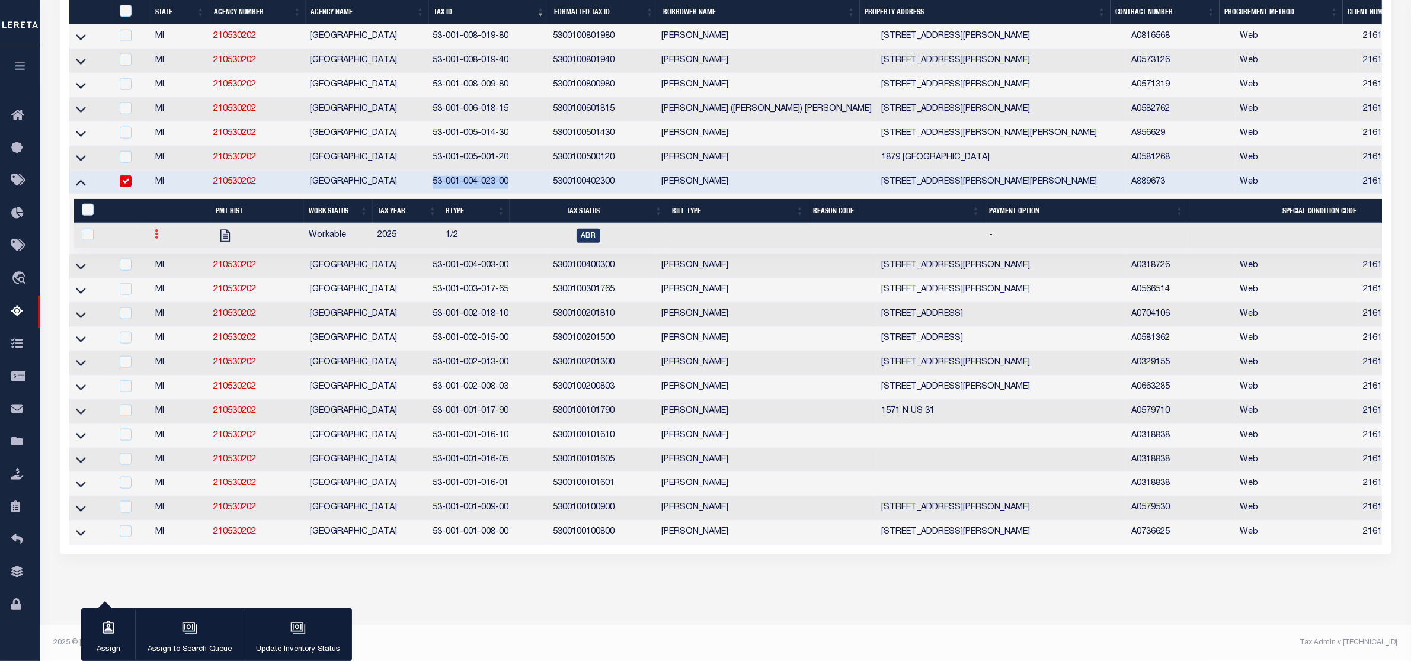
click at [155, 239] on icon at bounding box center [157, 233] width 4 height 9
click at [170, 280] on img "" at bounding box center [171, 274] width 12 height 12
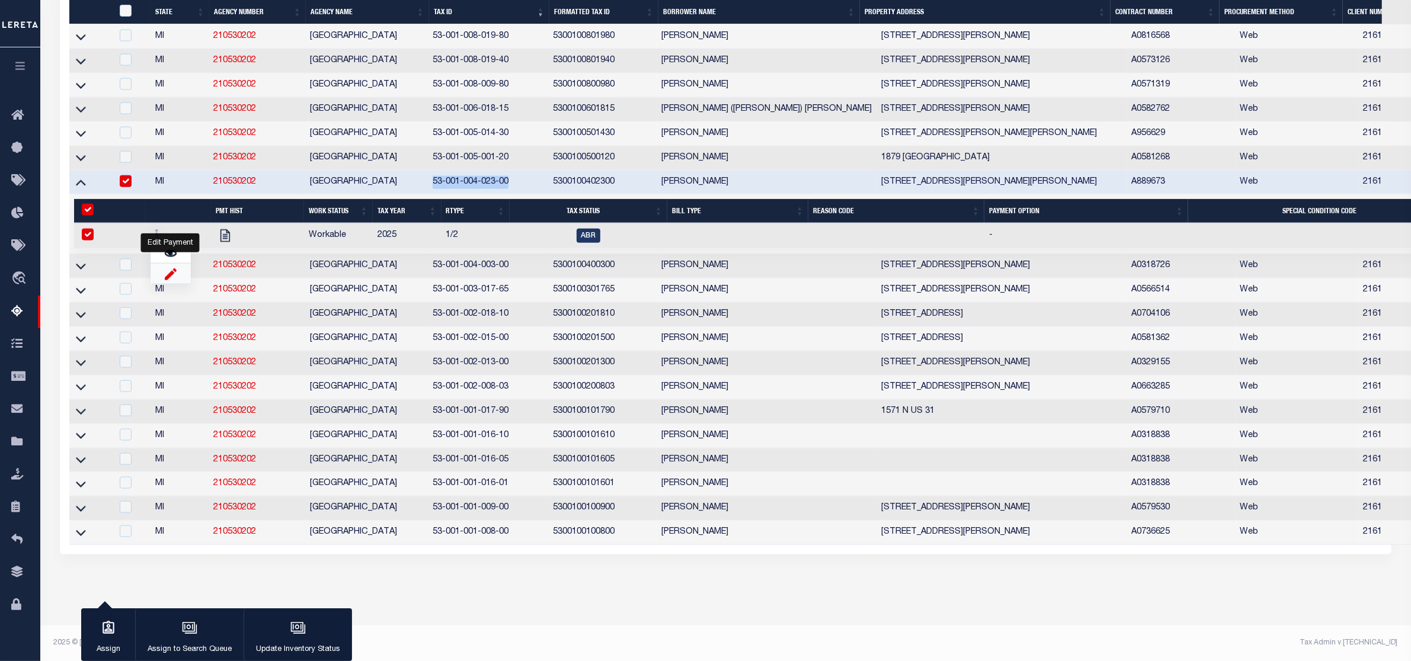
checkbox input "true"
select select
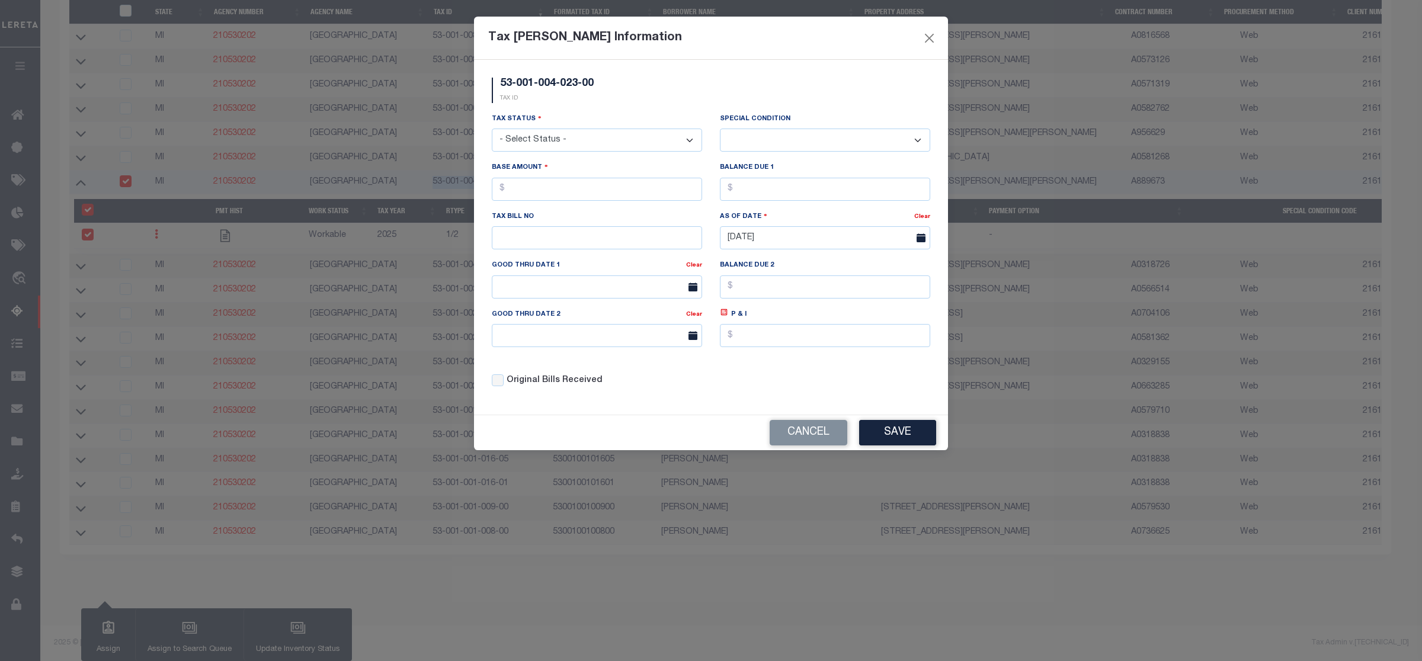
click at [602, 144] on select "- Select Status - Open Due/Unpaid Paid Incomplete No Tax Due Internal Refund Pr…" at bounding box center [597, 140] width 210 height 23
select select "DUE"
click at [492, 130] on select "- Select Status - Open Due/Unpaid Paid Incomplete No Tax Due Internal Refund Pr…" at bounding box center [597, 140] width 210 height 23
select select "0"
click at [542, 196] on input "text" at bounding box center [597, 189] width 210 height 23
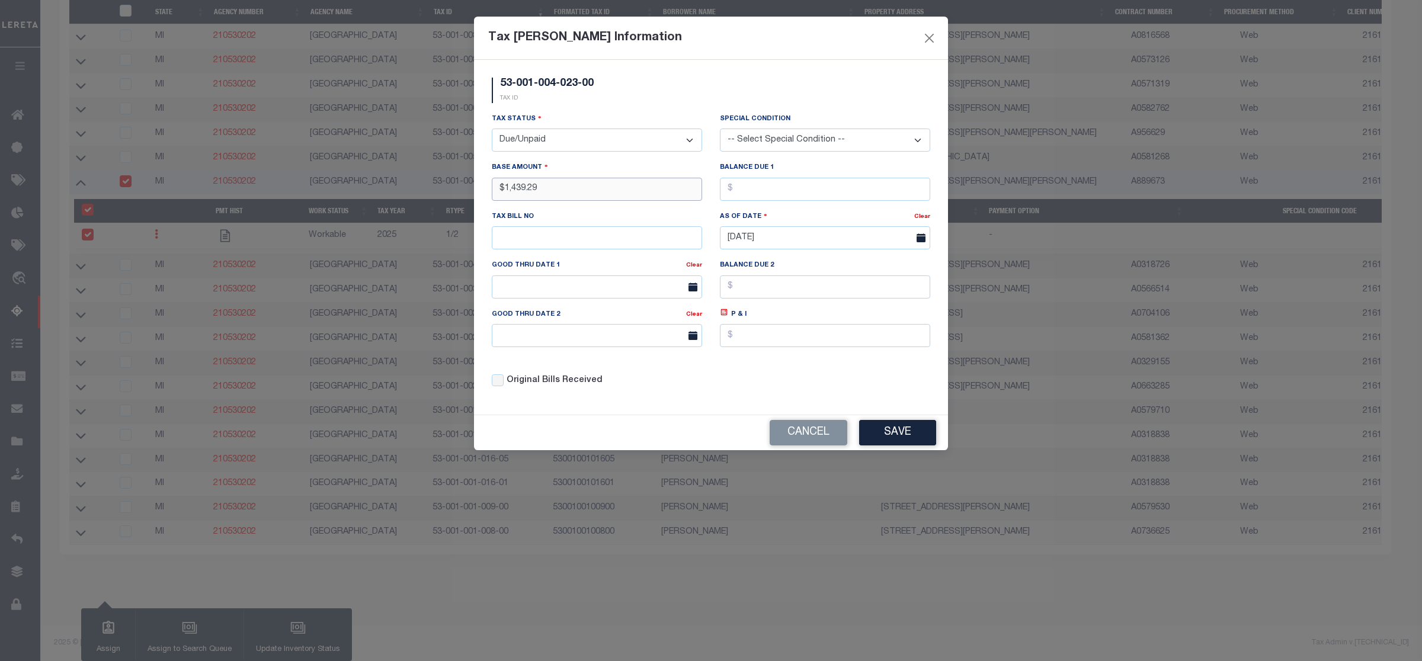
type input "$1,439.29"
click at [882, 436] on button "Save" at bounding box center [897, 432] width 77 height 25
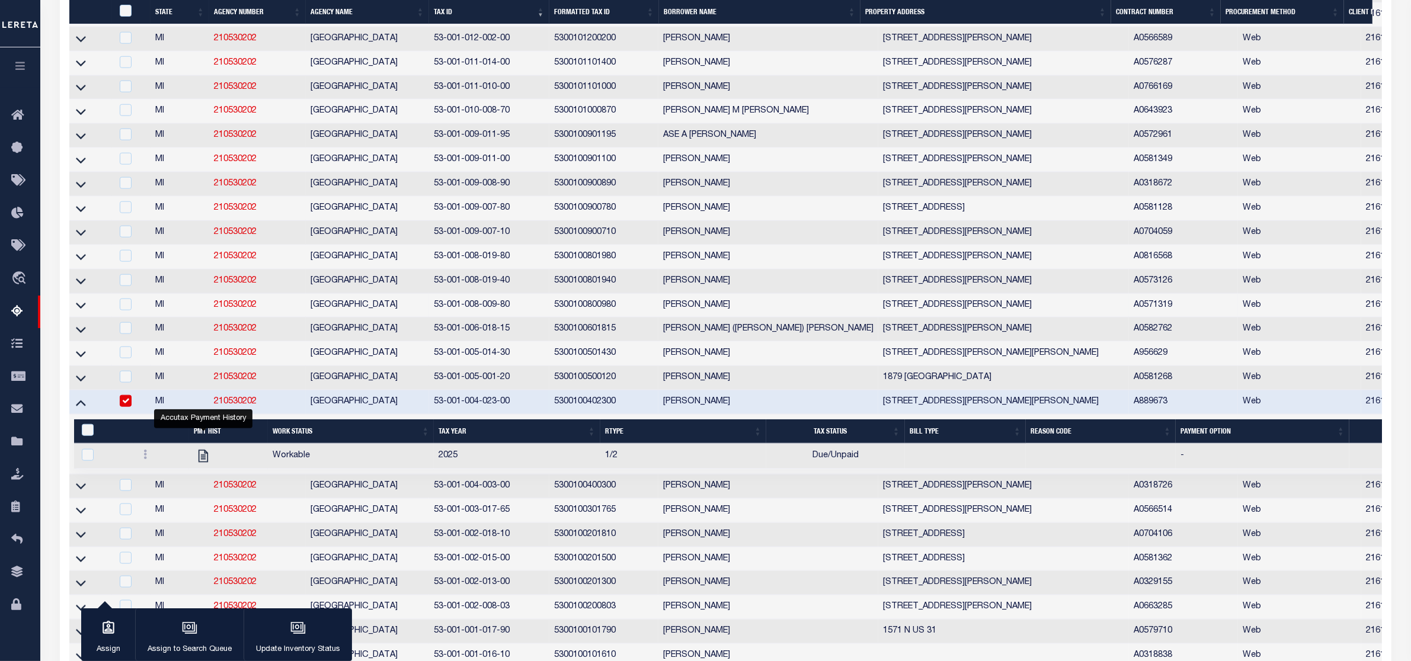
scroll to position [1756, 0]
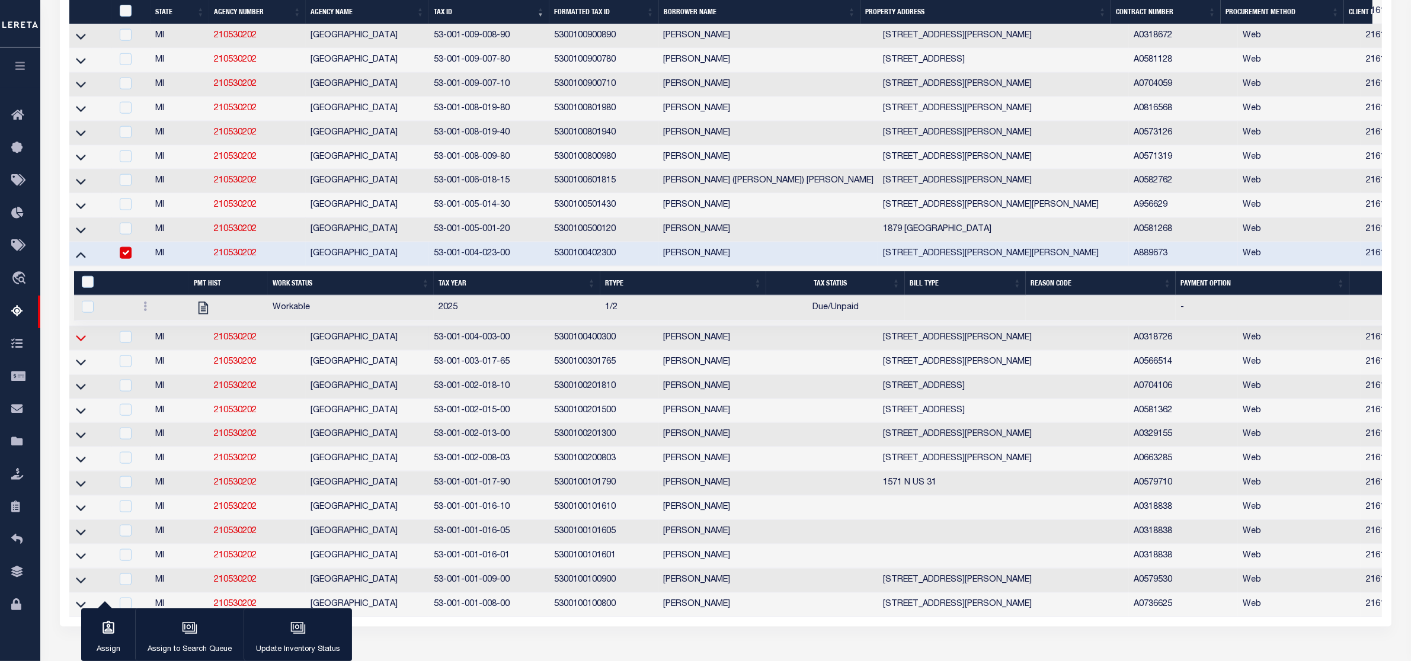
click at [80, 344] on icon at bounding box center [81, 338] width 10 height 12
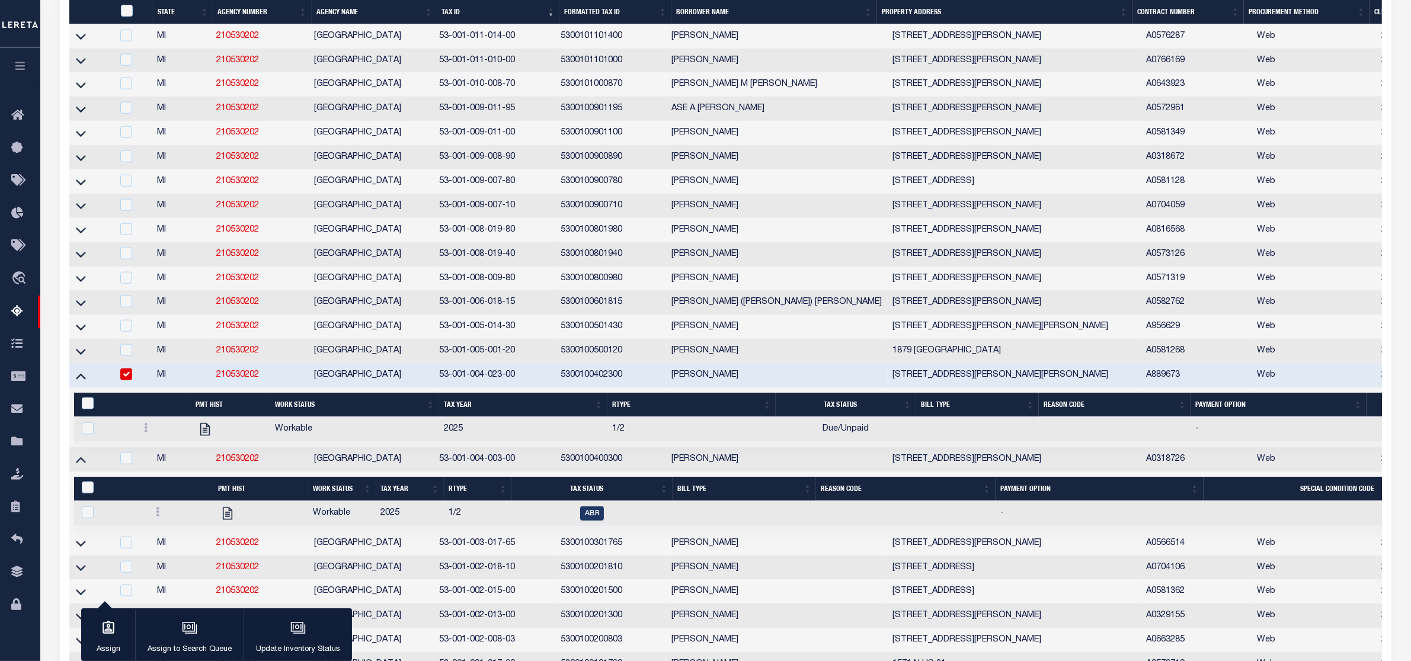
scroll to position [1708, 0]
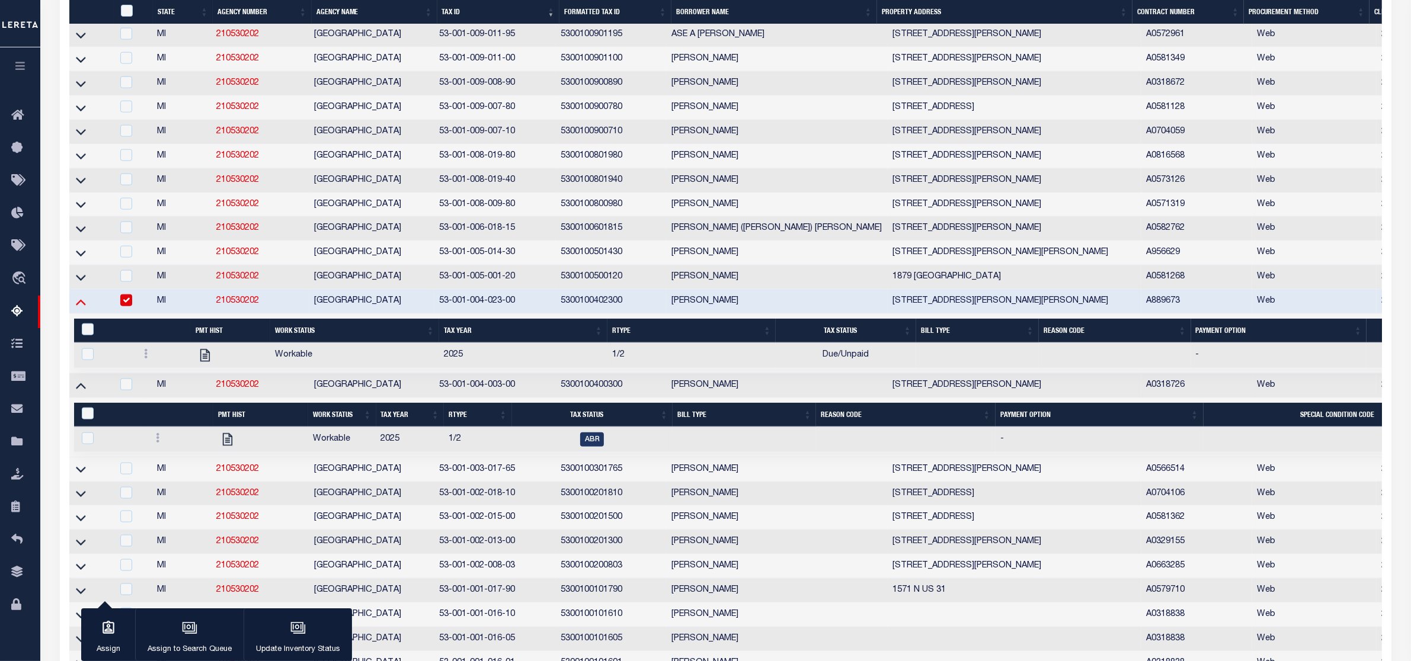
click at [79, 306] on icon at bounding box center [81, 303] width 10 height 6
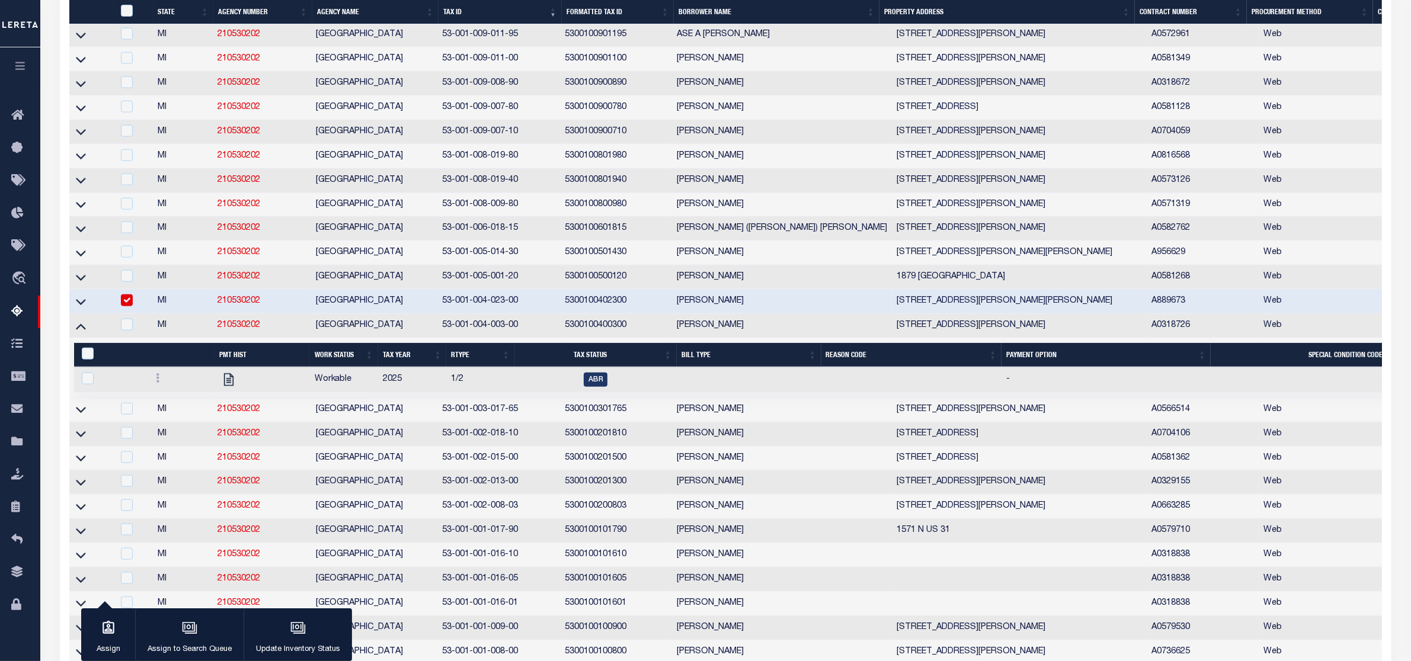
scroll to position [1660, 0]
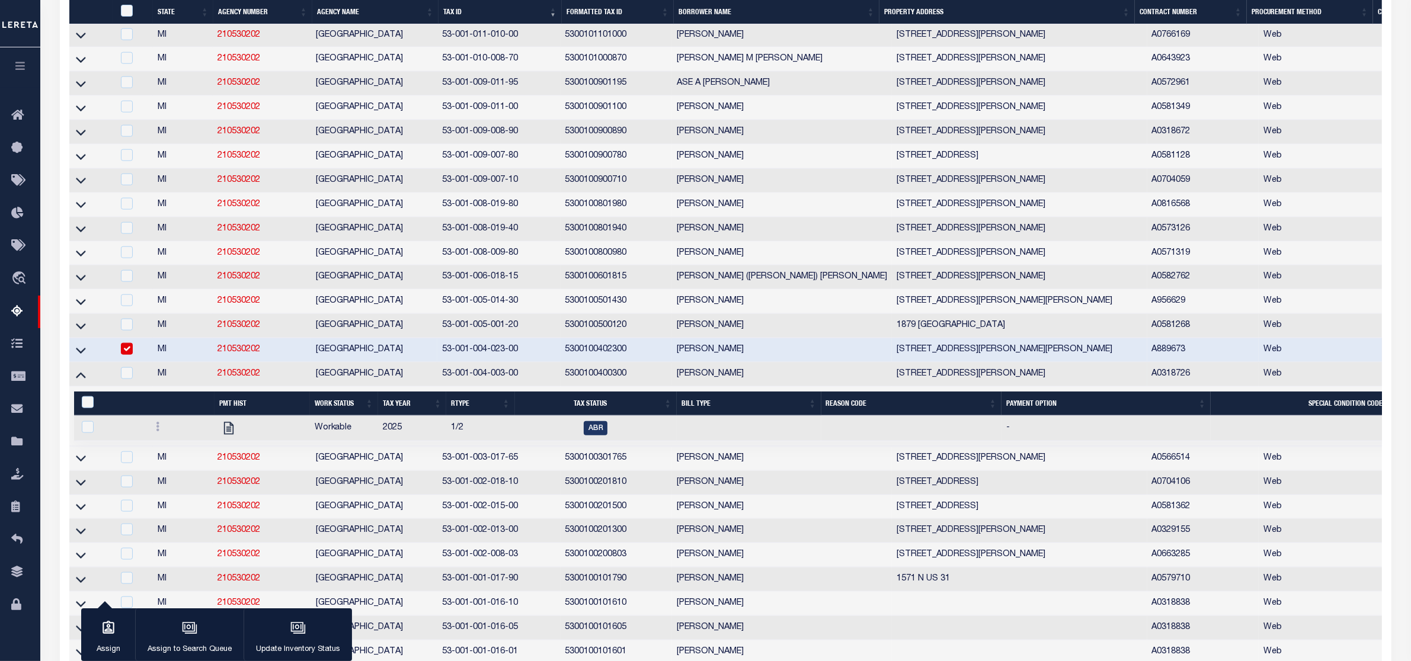
click at [129, 355] on input "checkbox" at bounding box center [127, 349] width 12 height 12
checkbox input "false"
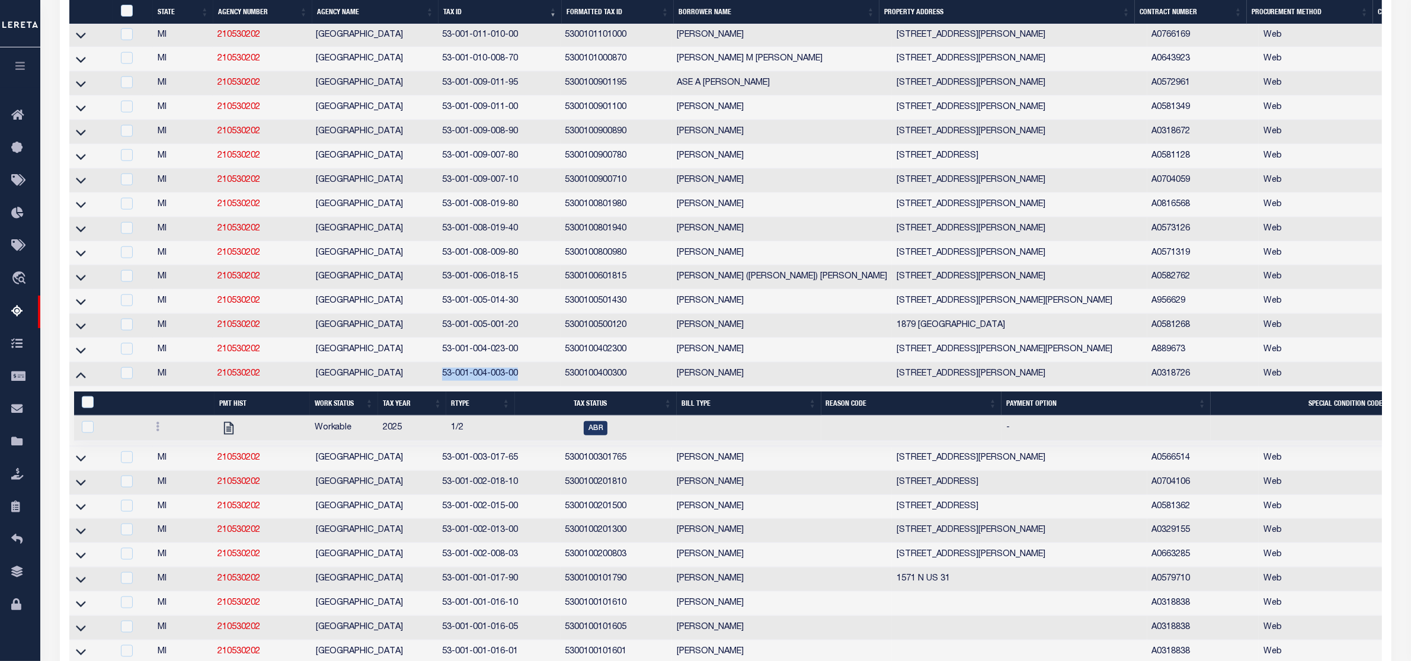
drag, startPoint x: 443, startPoint y: 436, endPoint x: 529, endPoint y: 434, distance: 86.5
click at [529, 387] on td "53-001-004-003-00" at bounding box center [498, 375] width 123 height 24
checkbox input "true"
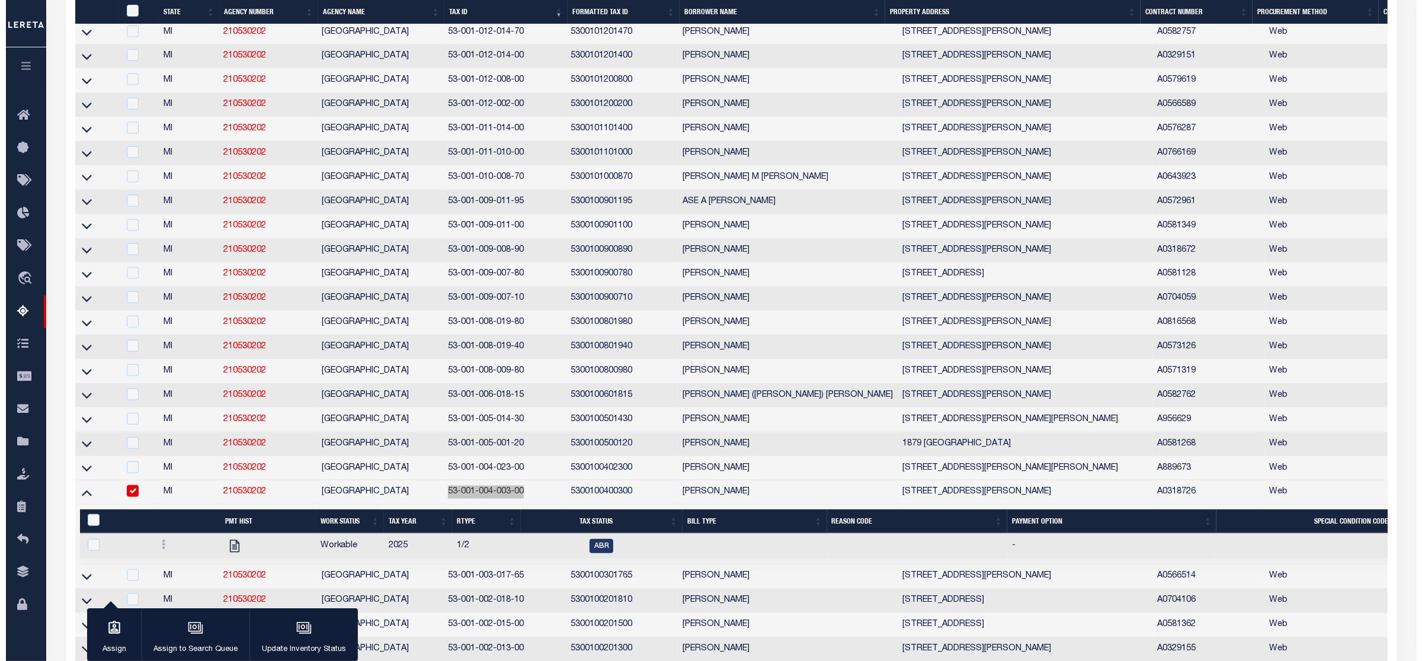
scroll to position [1688, 0]
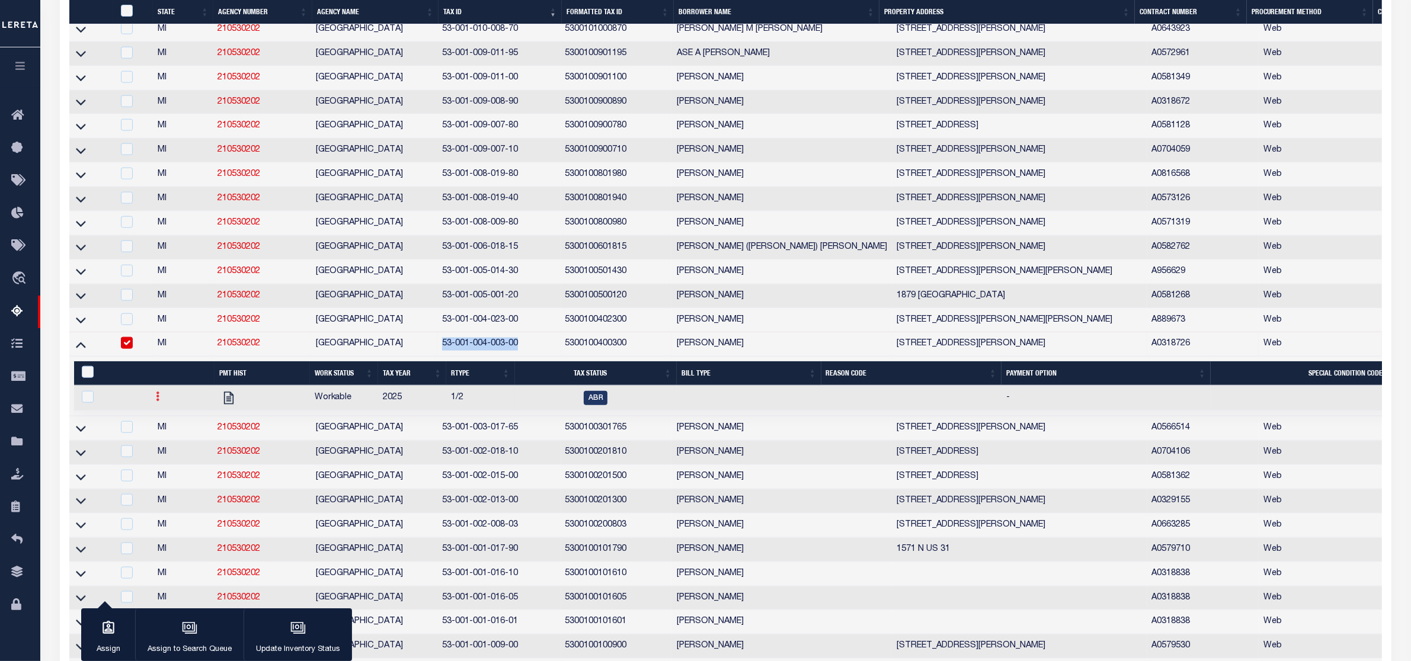
click at [157, 401] on icon at bounding box center [158, 396] width 4 height 9
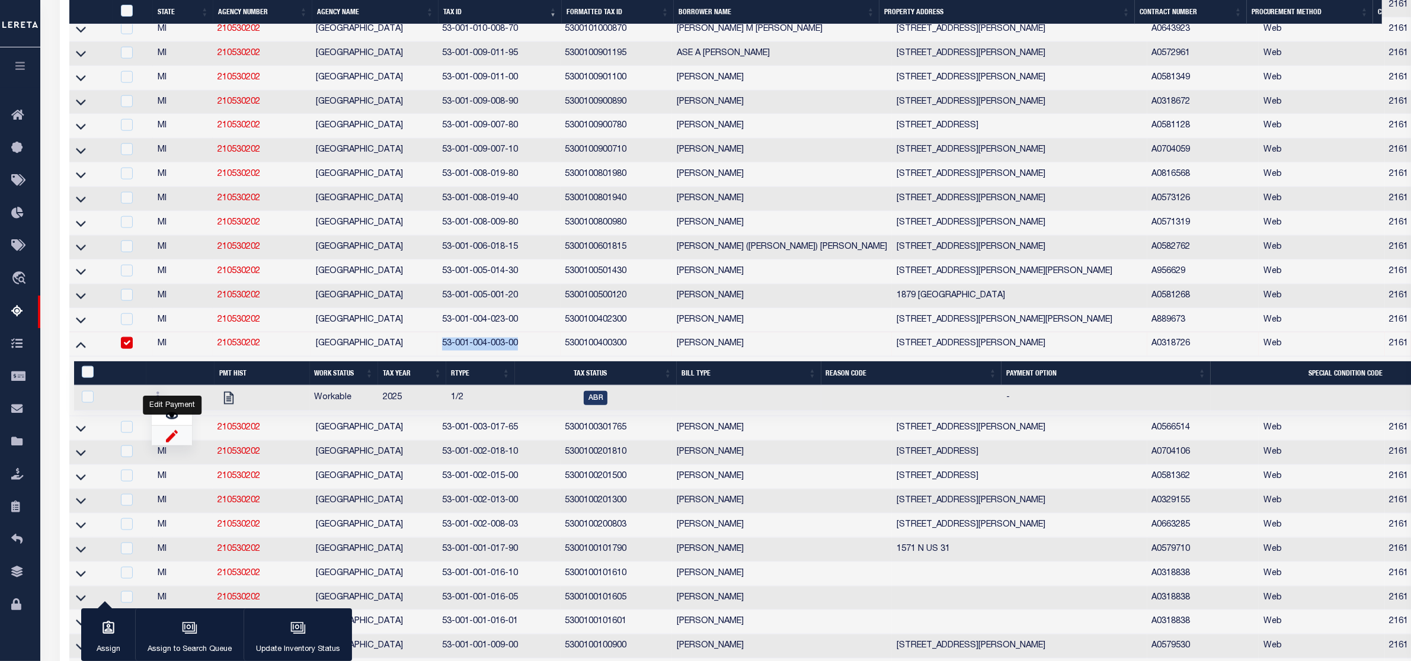
click at [171, 442] on img "" at bounding box center [172, 436] width 12 height 12
checkbox input "true"
select select
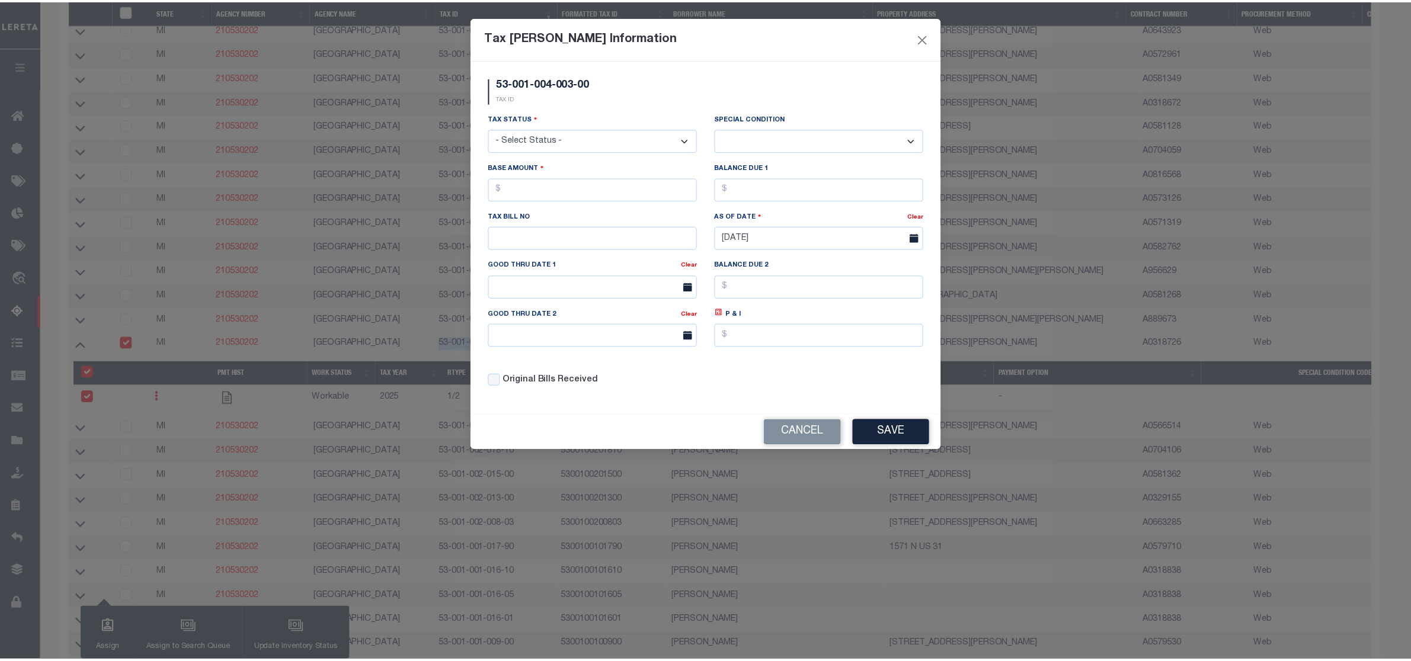
scroll to position [1101, 0]
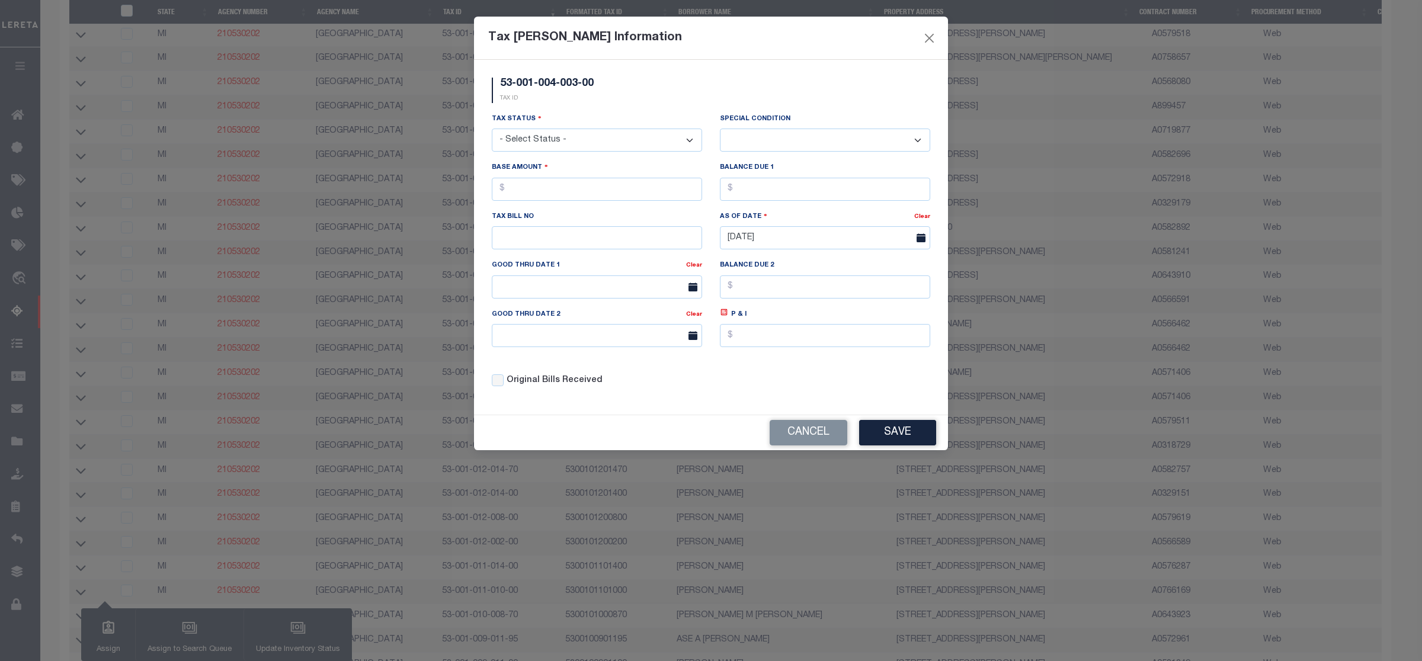
click at [565, 137] on select "- Select Status - Open Due/Unpaid Paid Incomplete No Tax Due Internal Refund Pr…" at bounding box center [597, 140] width 210 height 23
select select "DUE"
click at [492, 130] on select "- Select Status - Open Due/Unpaid Paid Incomplete No Tax Due Internal Refund Pr…" at bounding box center [597, 140] width 210 height 23
select select "0"
click at [529, 187] on input "text" at bounding box center [597, 189] width 210 height 23
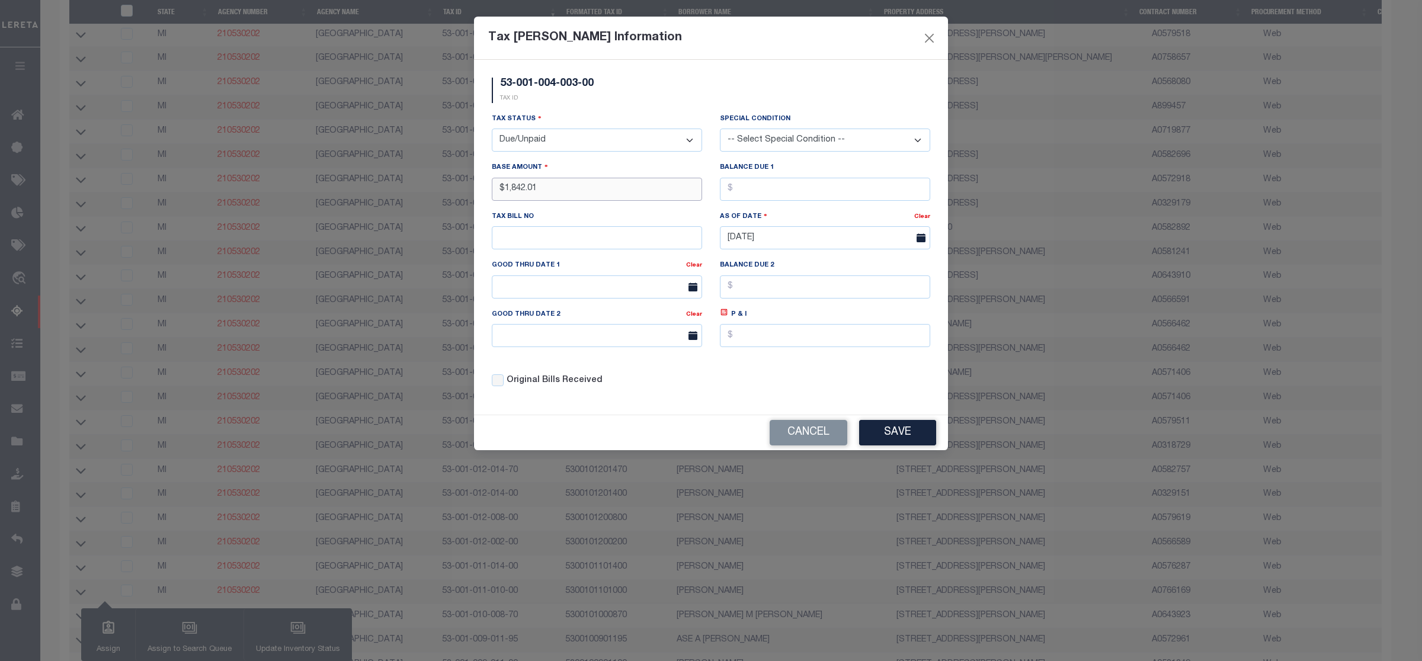
type input "$1,842.01"
click at [913, 437] on button "Save" at bounding box center [897, 432] width 77 height 25
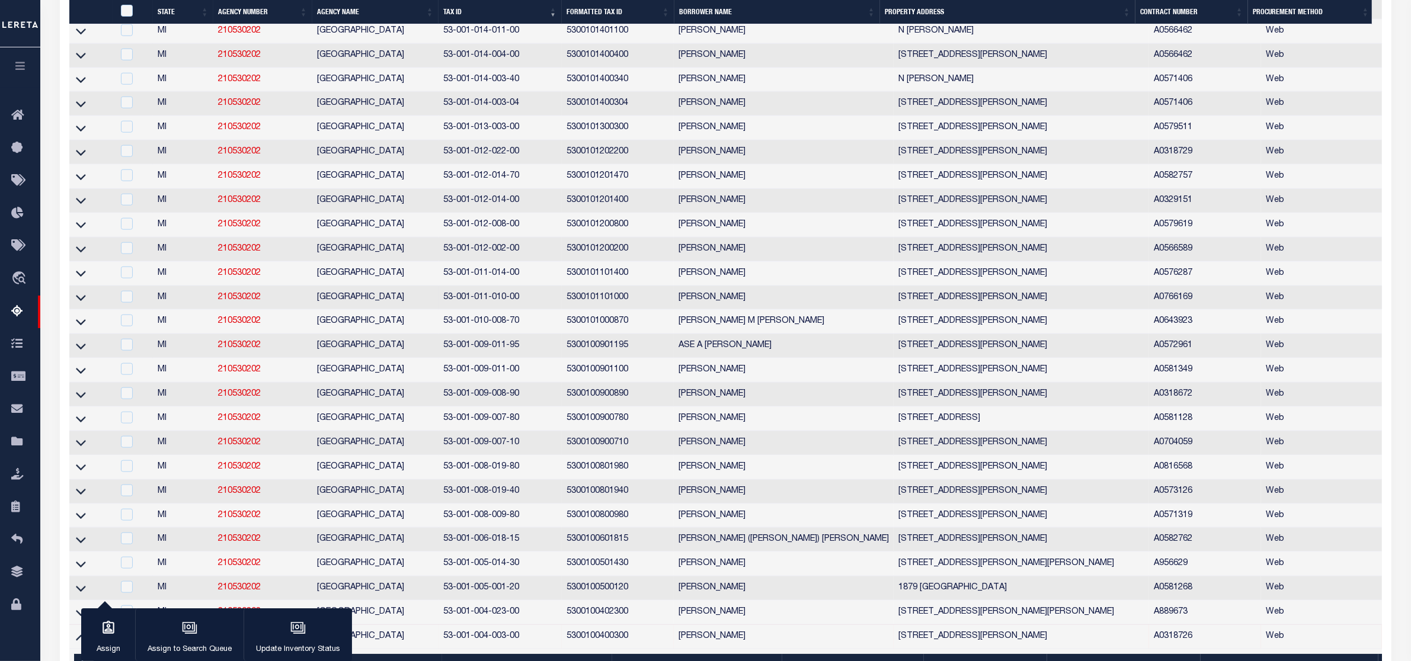
scroll to position [1620, 0]
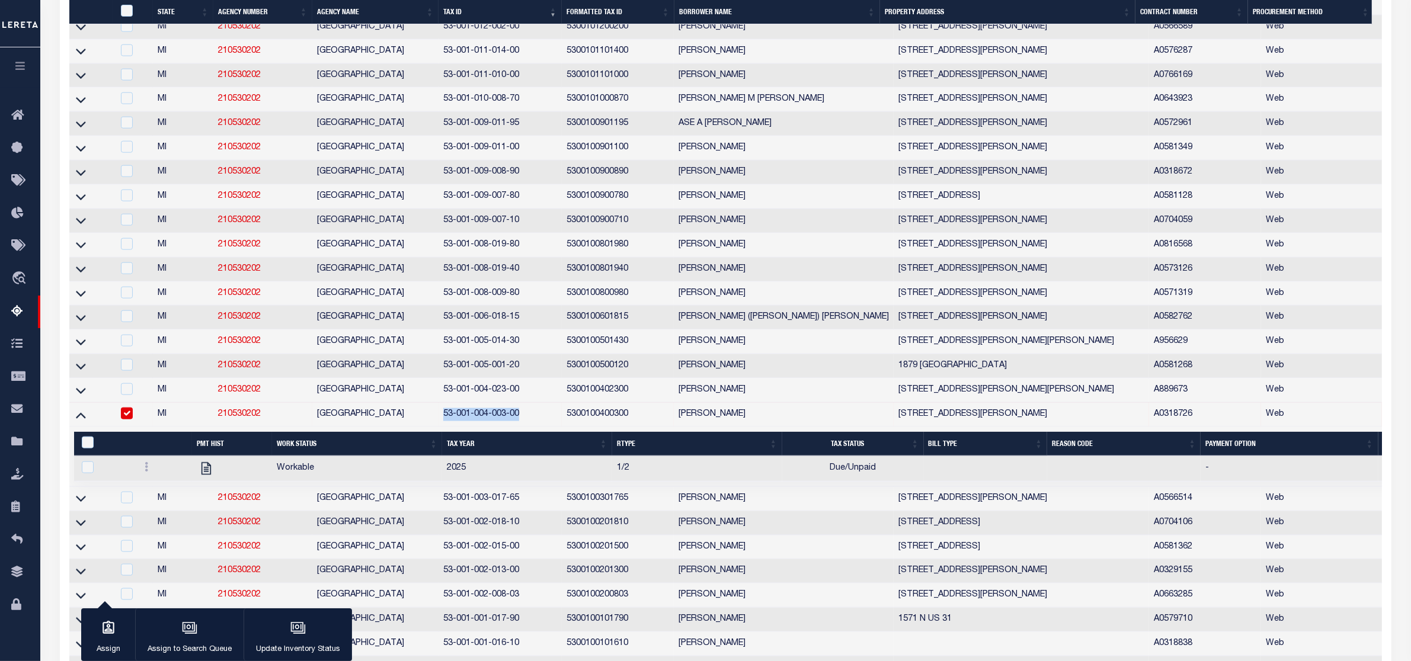
drag, startPoint x: 443, startPoint y: 472, endPoint x: 529, endPoint y: 474, distance: 85.4
click at [529, 427] on td "53-001-004-003-00" at bounding box center [500, 415] width 123 height 24
checkbox input "false"
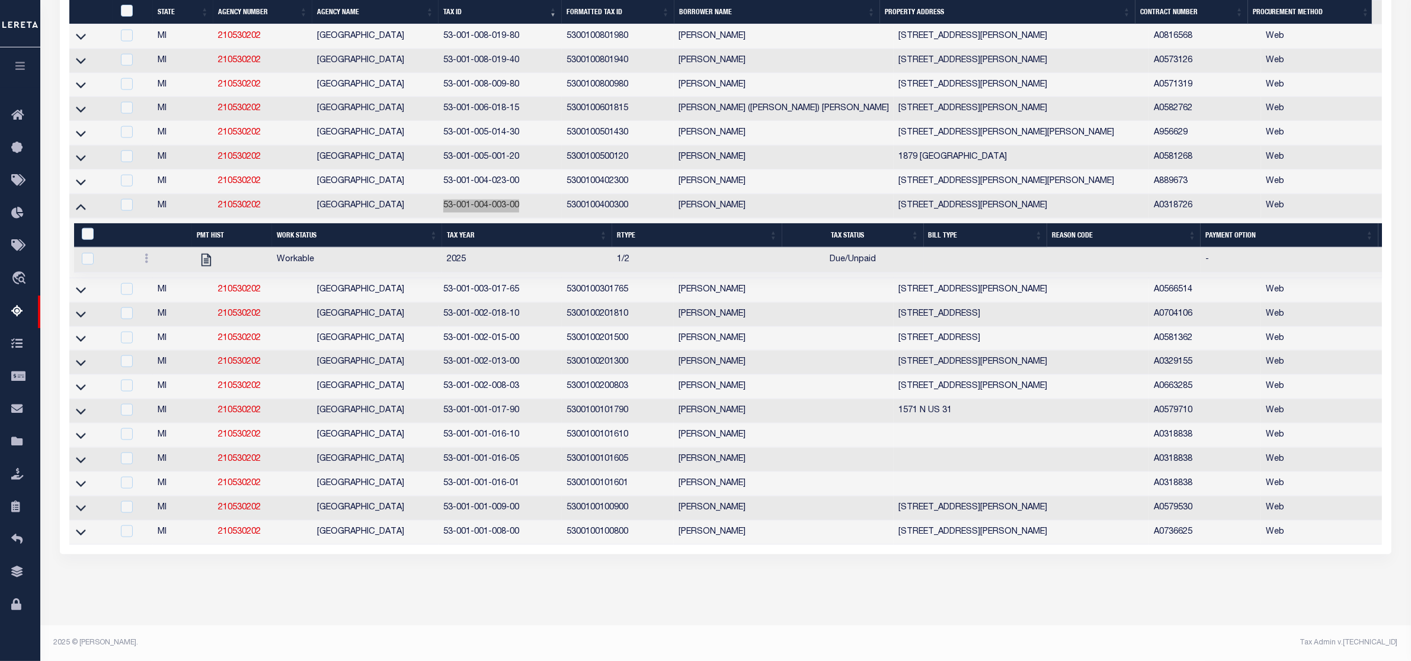
scroll to position [1904, 0]
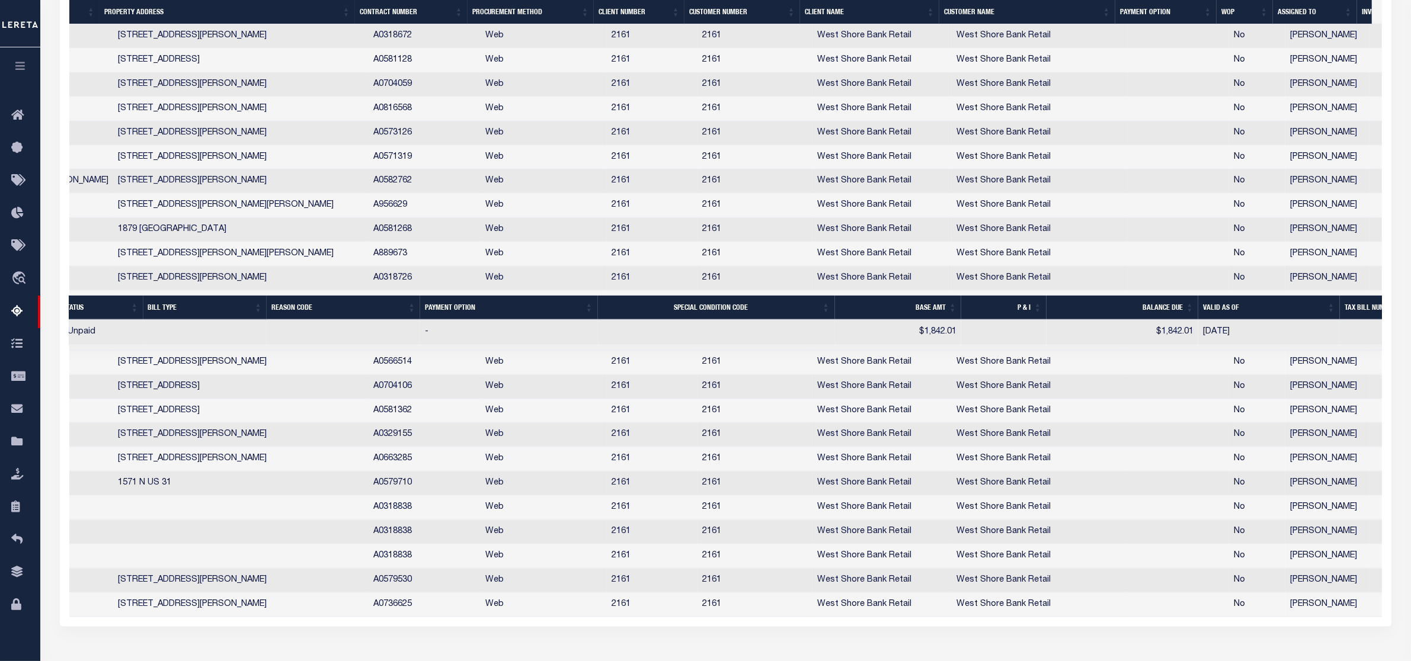
scroll to position [0, 581]
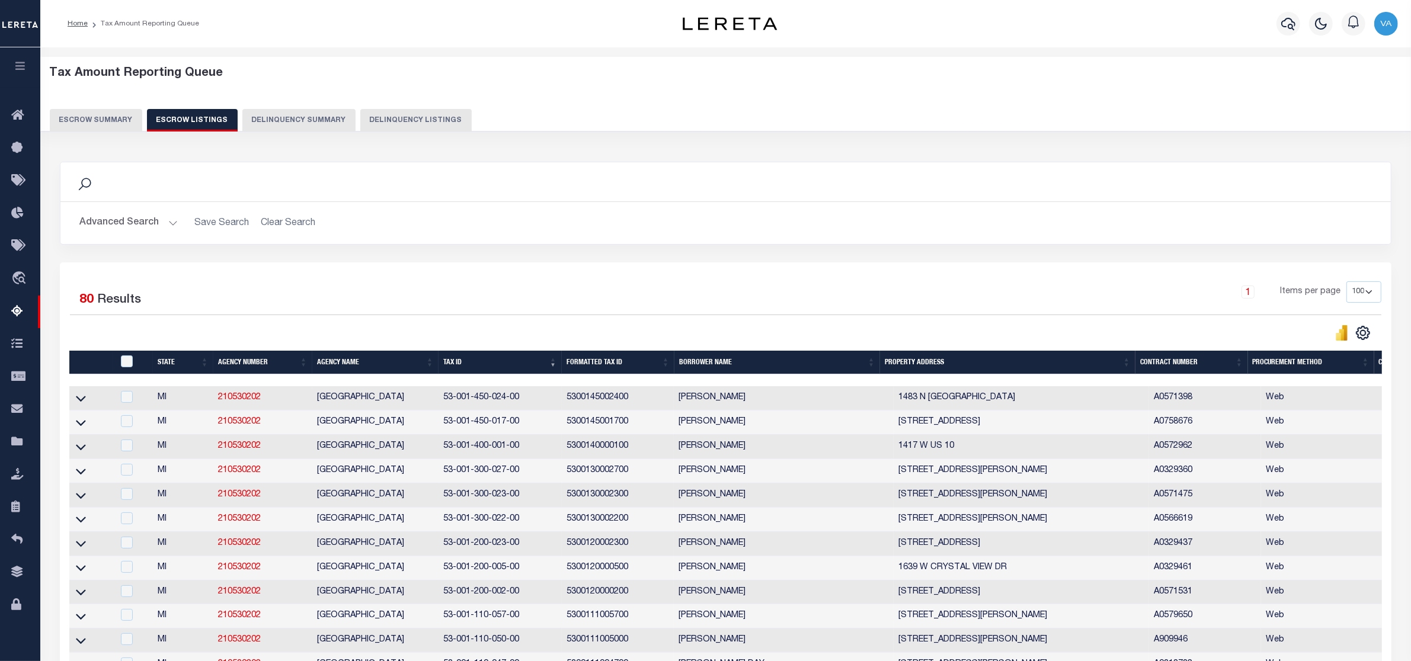
click at [80, 119] on button "Escrow Summary" at bounding box center [96, 120] width 92 height 23
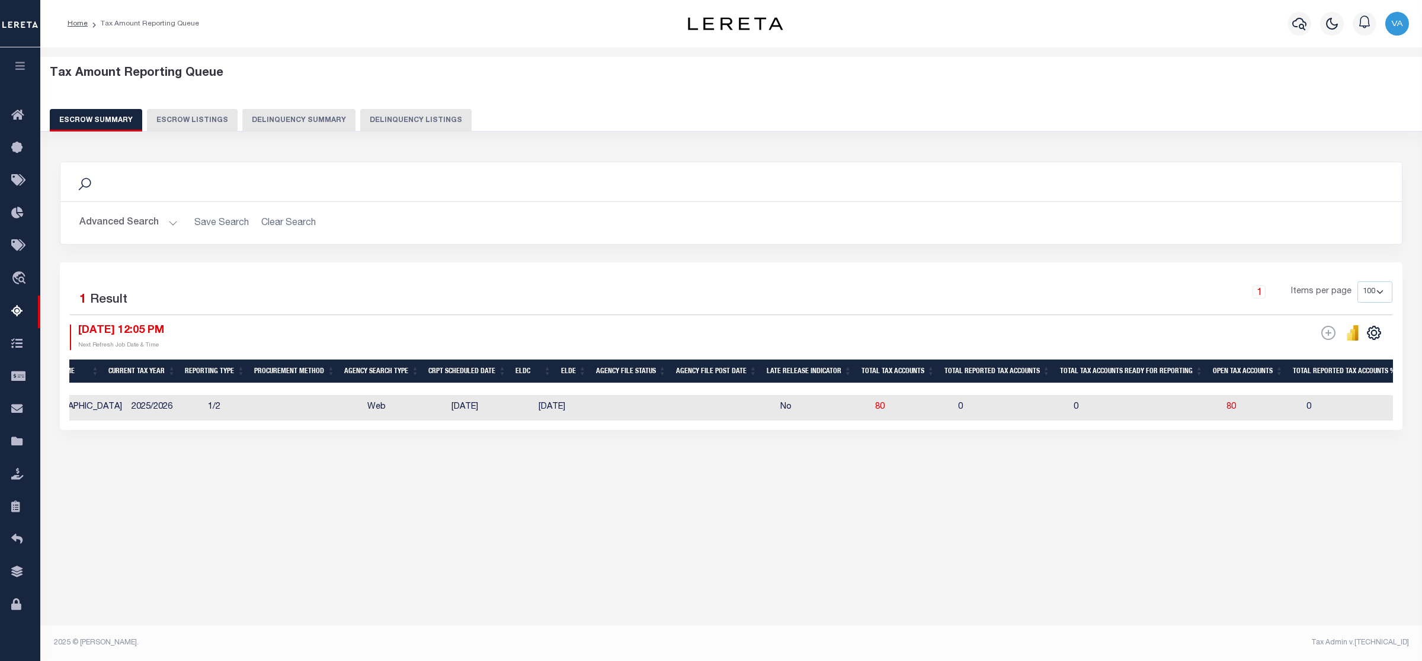
click at [50, 109] on button "Escrow Summary" at bounding box center [96, 120] width 92 height 23
click at [1227, 407] on span "80" at bounding box center [1231, 407] width 9 height 8
select select "100"
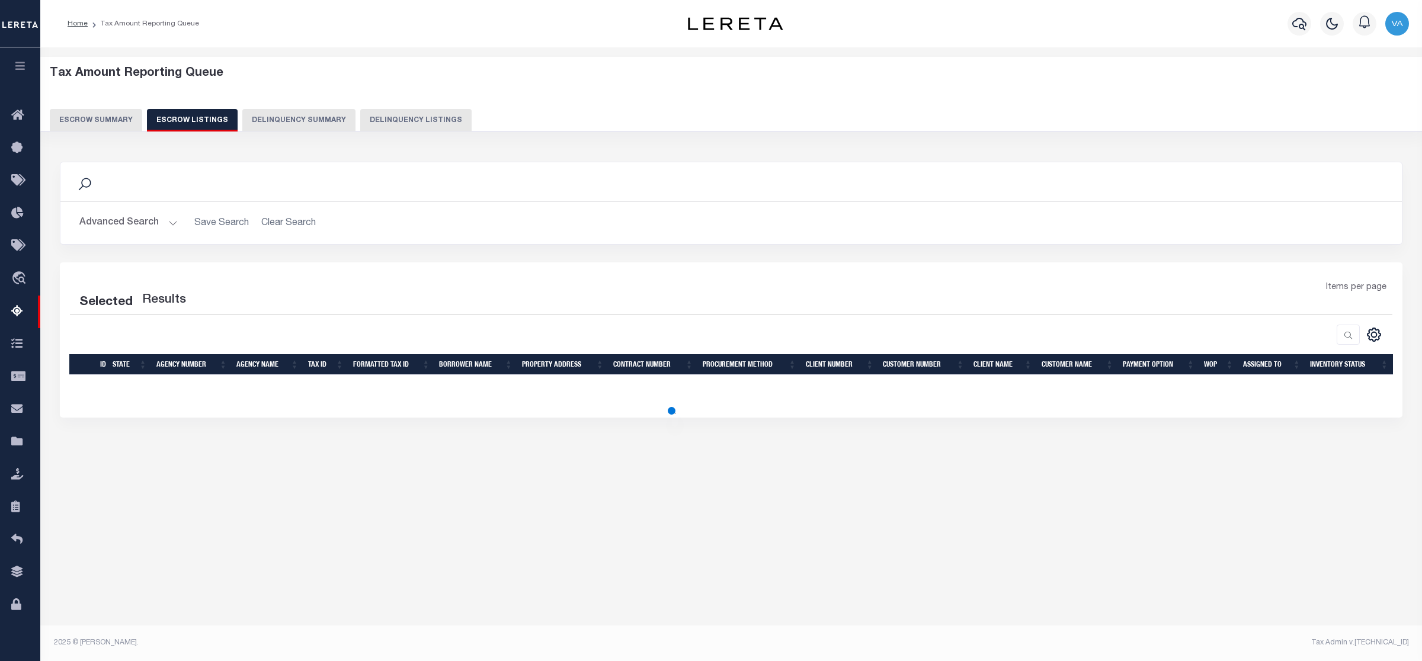
select select "100"
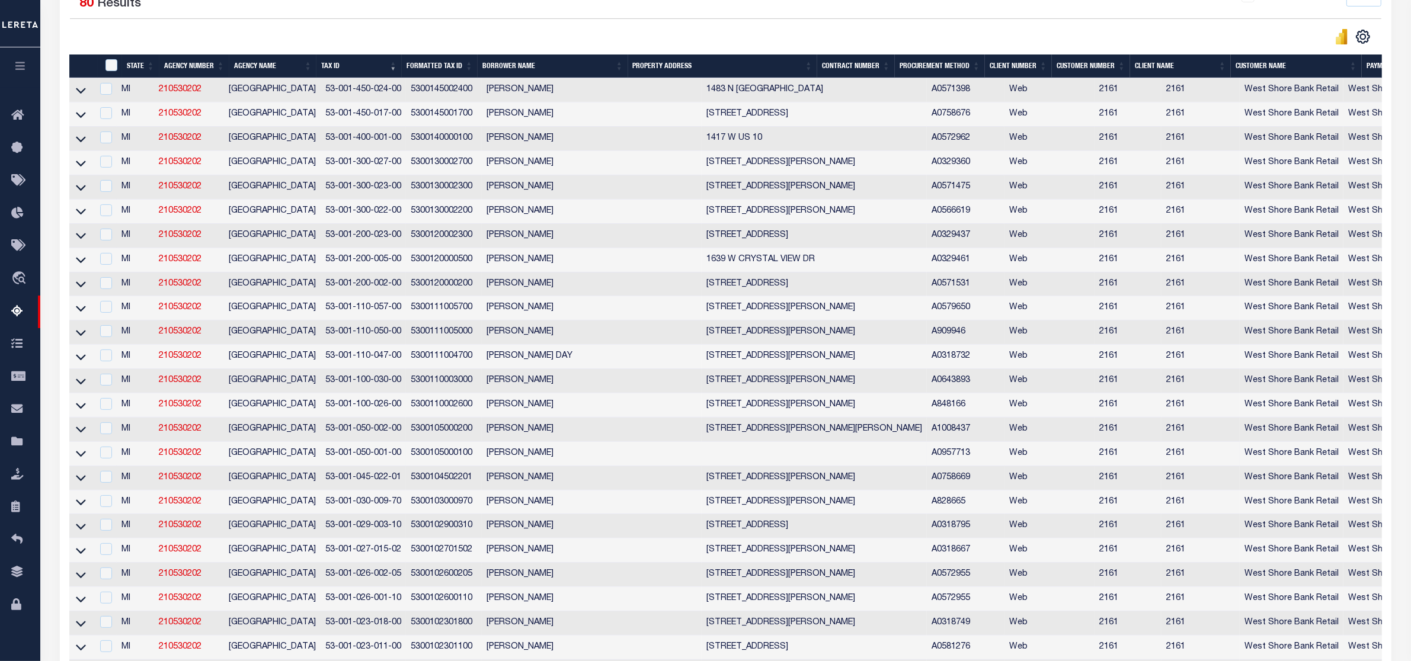
scroll to position [148, 0]
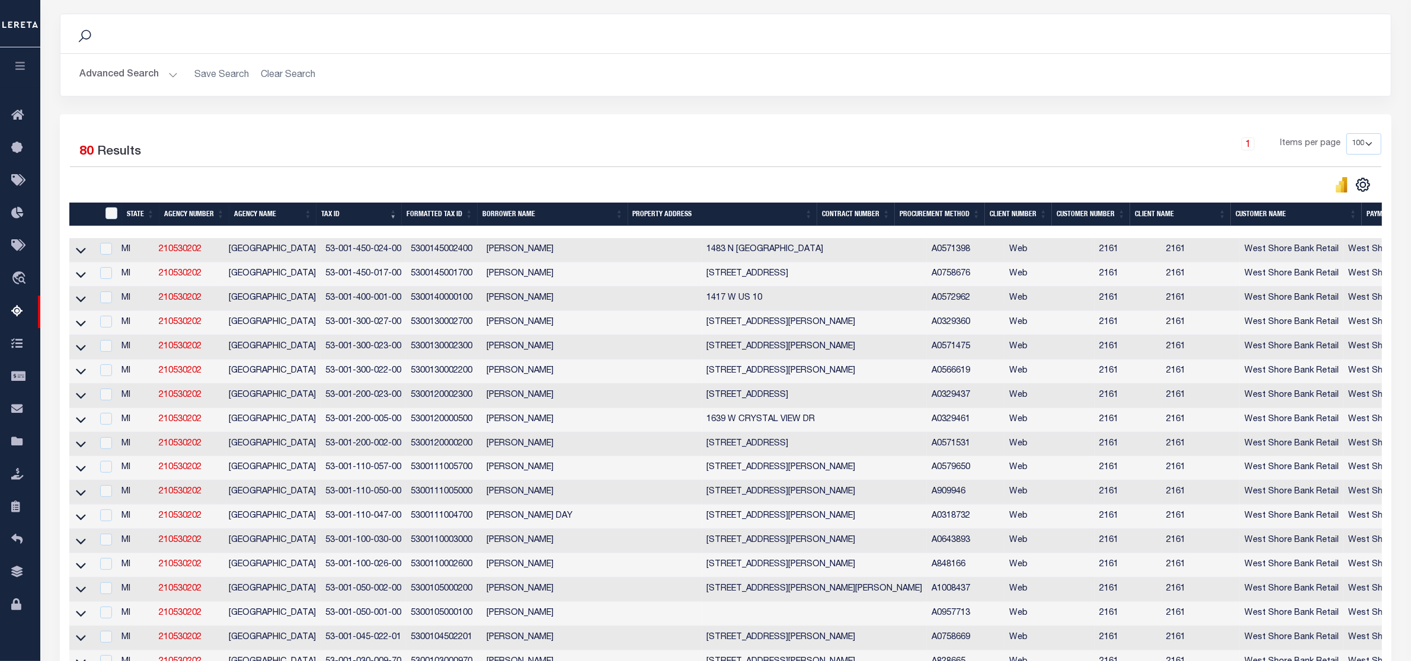
click at [1240, 408] on td "West Shore Bank Retail" at bounding box center [1292, 396] width 104 height 24
checkbox input "true"
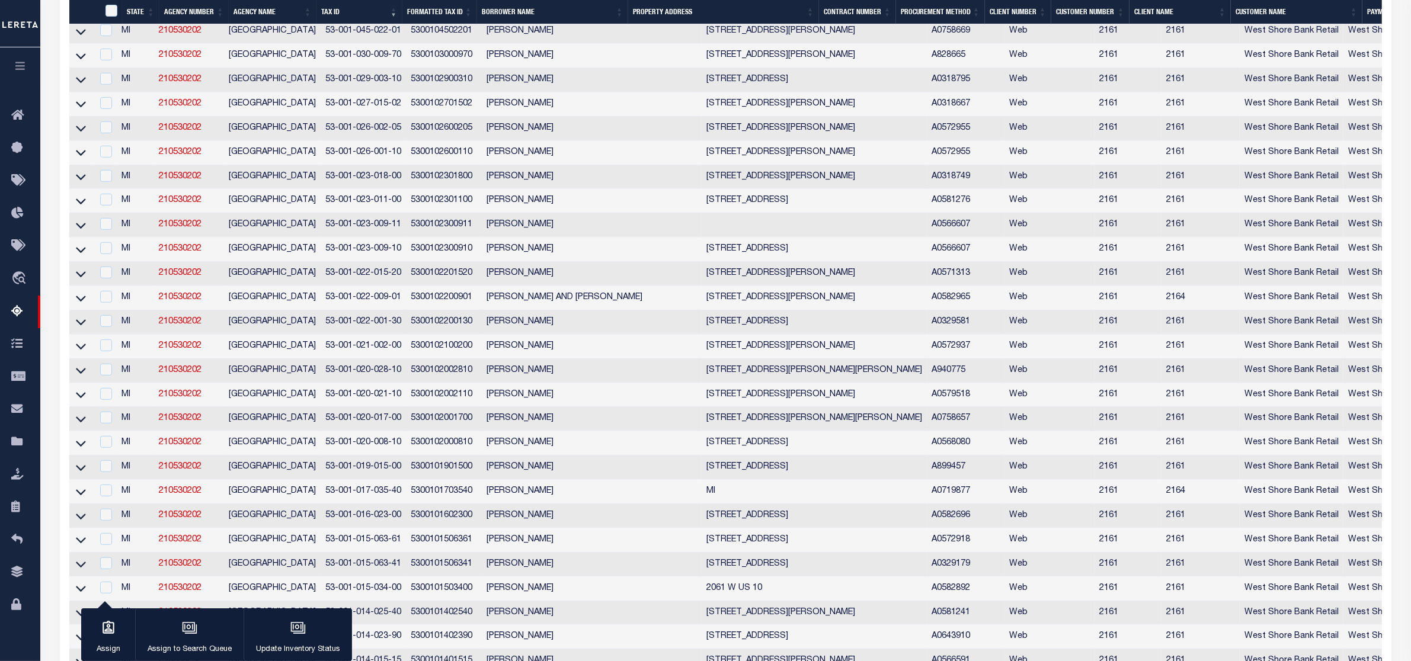
scroll to position [519, 0]
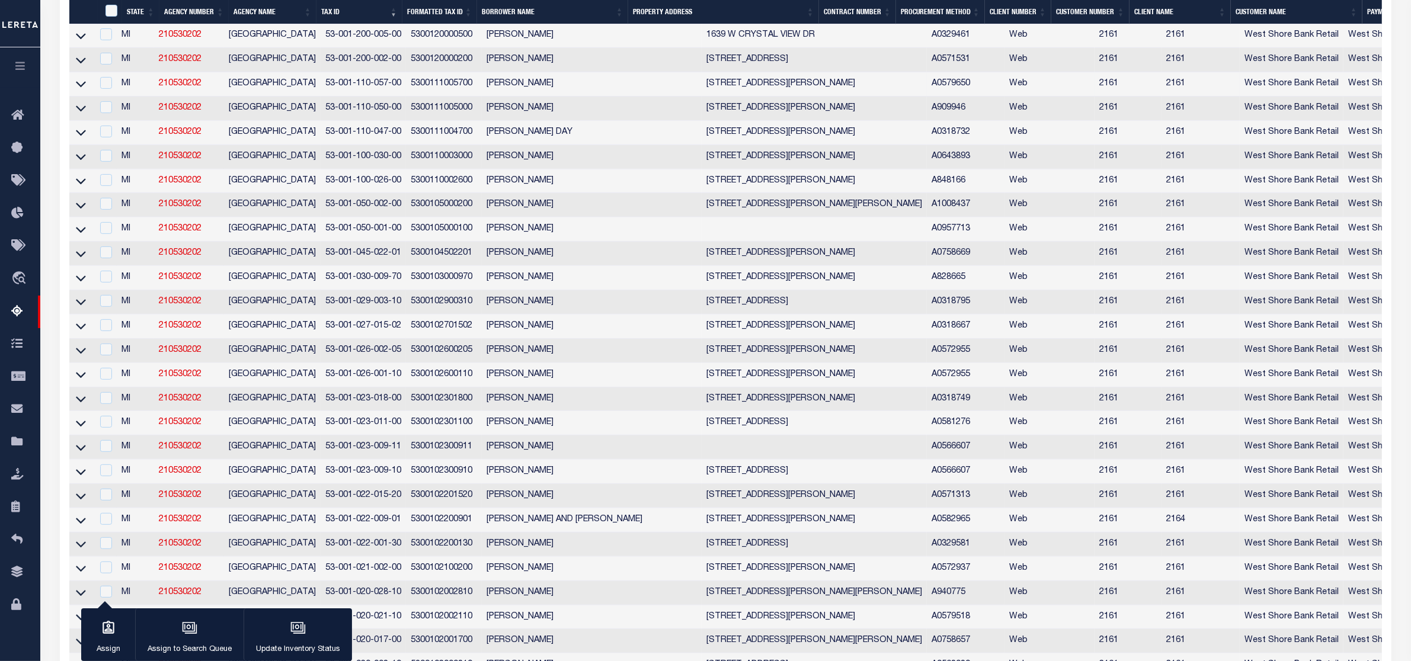
click at [1004, 97] on td "Web" at bounding box center [1049, 84] width 90 height 24
checkbox input "true"
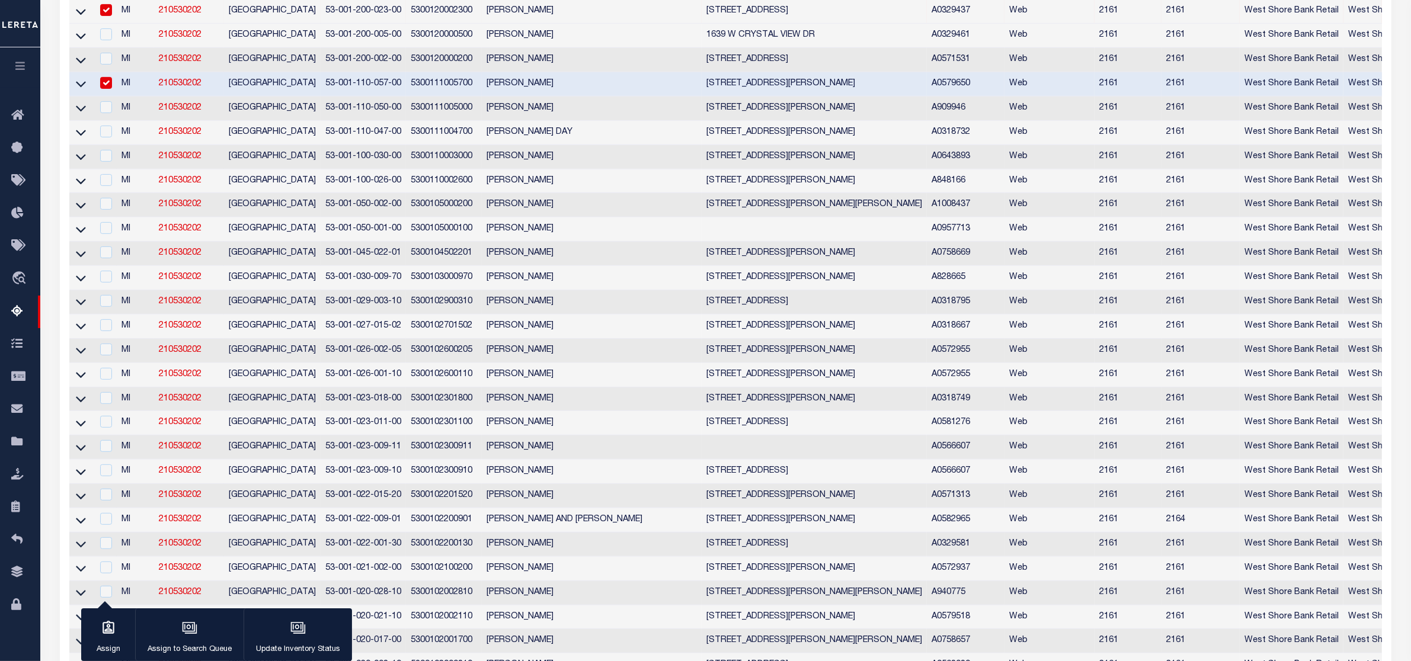
scroll to position [148, 0]
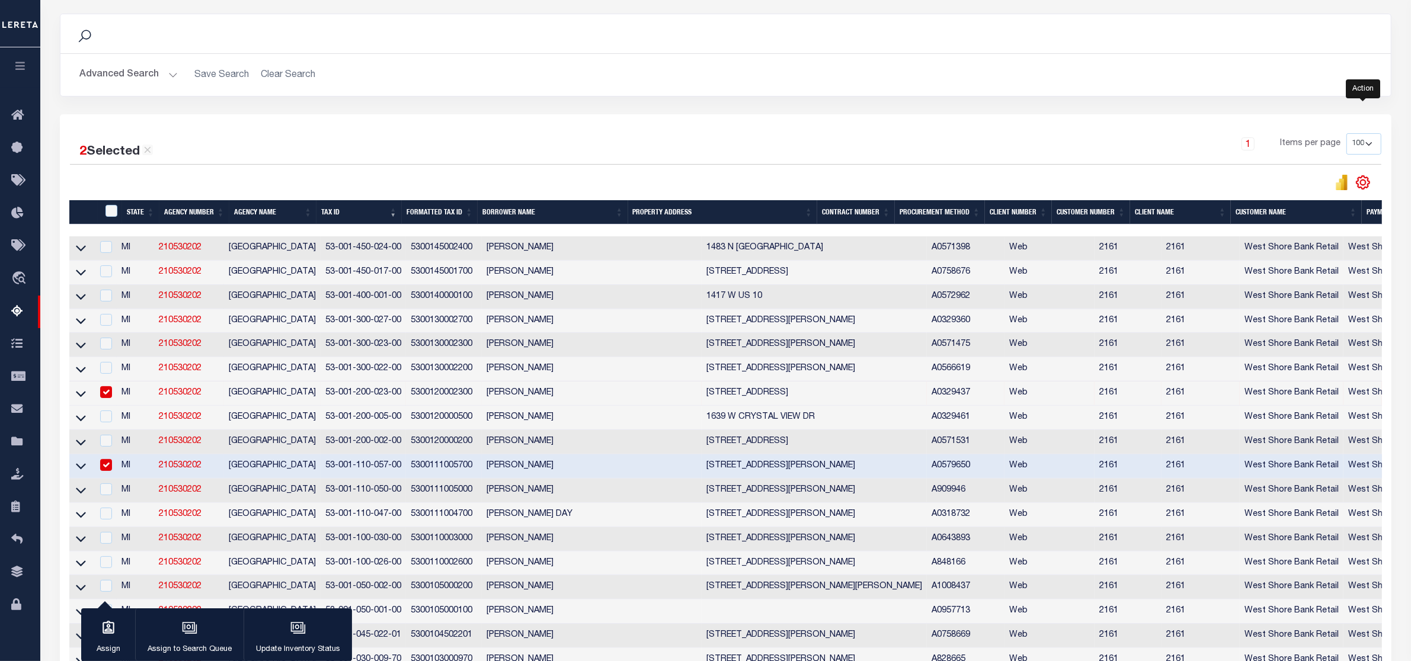
click at [1357, 183] on icon "" at bounding box center [1362, 182] width 13 height 13
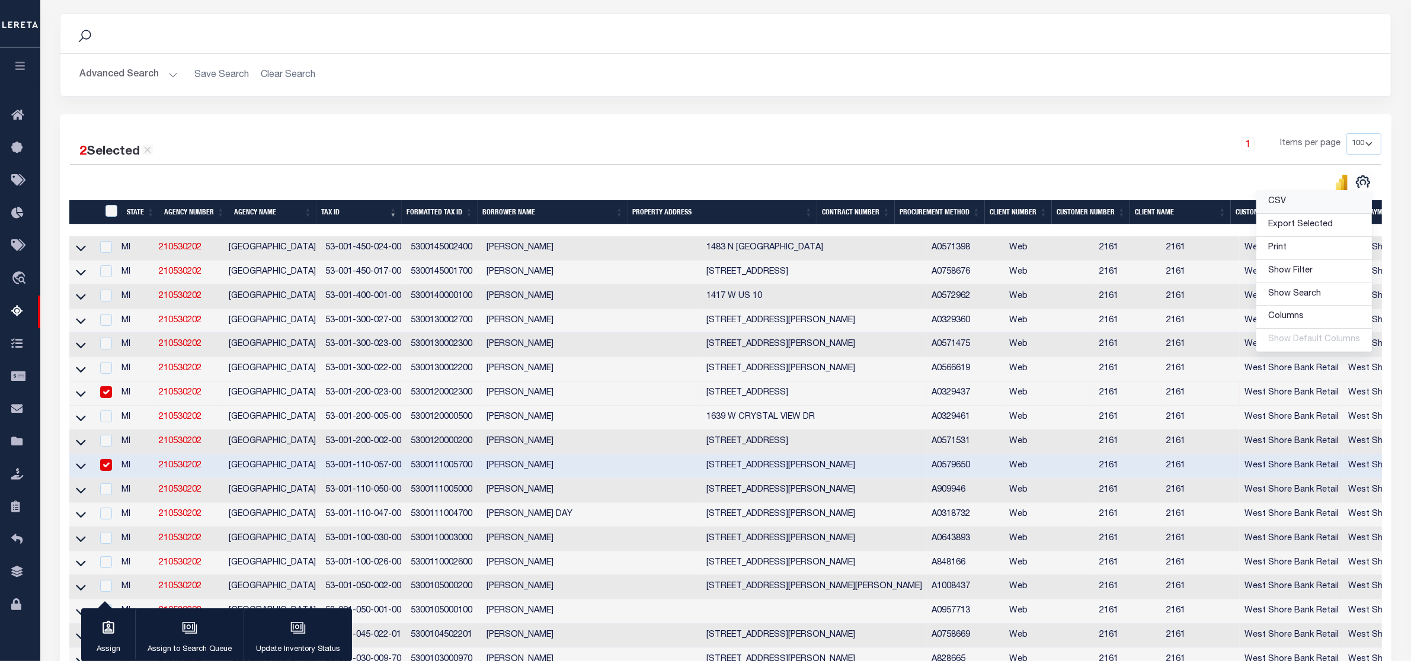
click at [1284, 200] on span "CSV" at bounding box center [1277, 201] width 18 height 8
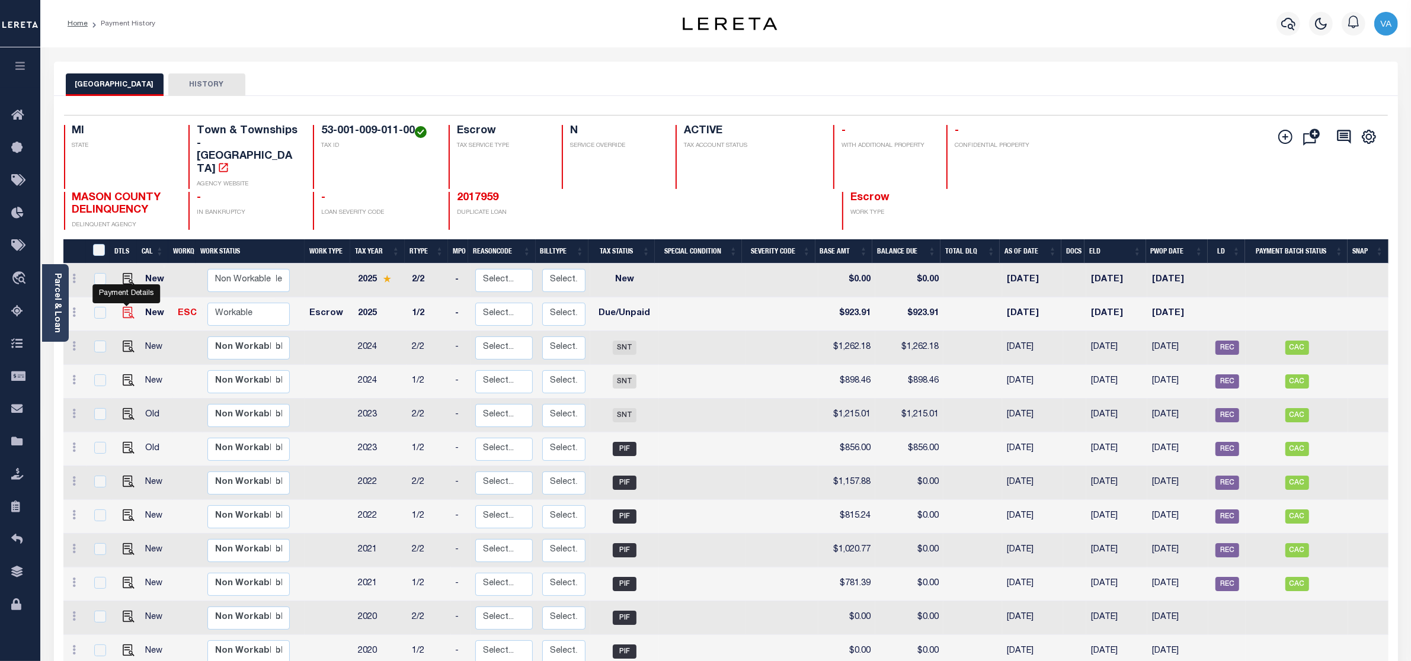
click at [123, 307] on img "" at bounding box center [129, 313] width 12 height 12
checkbox input "true"
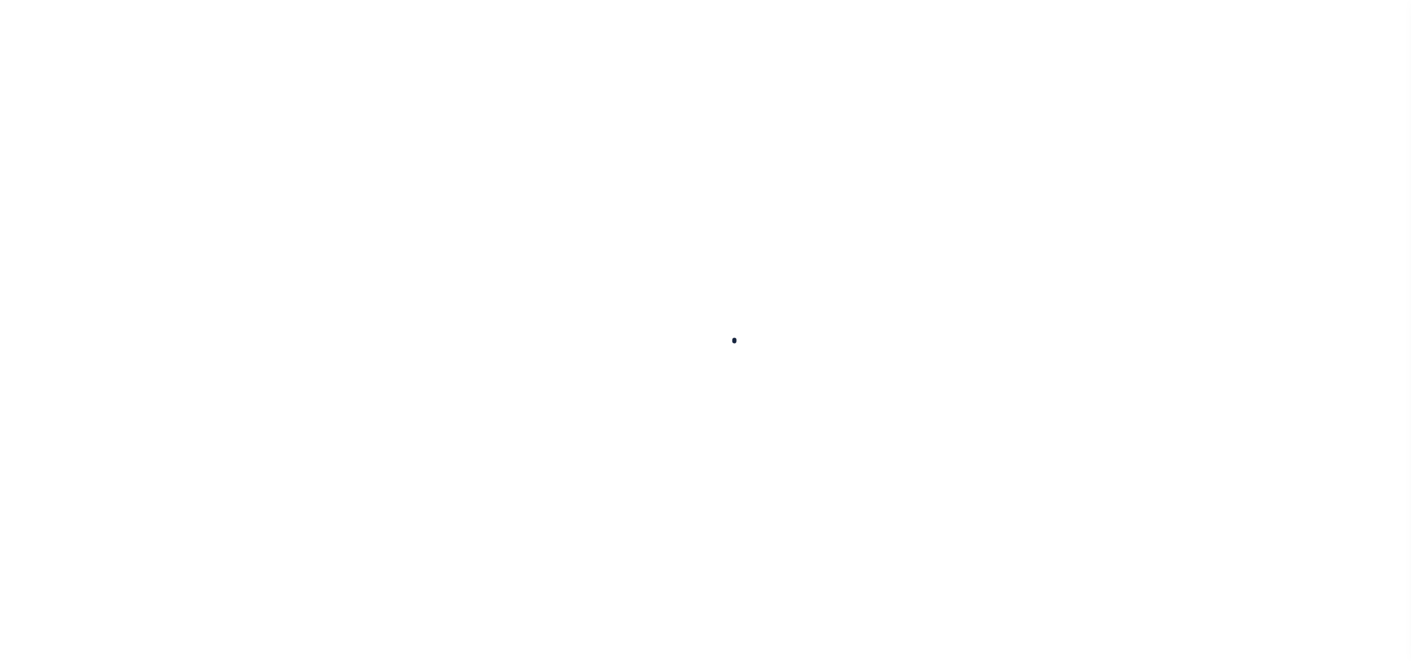
checkbox input "false"
type input "[DATE]"
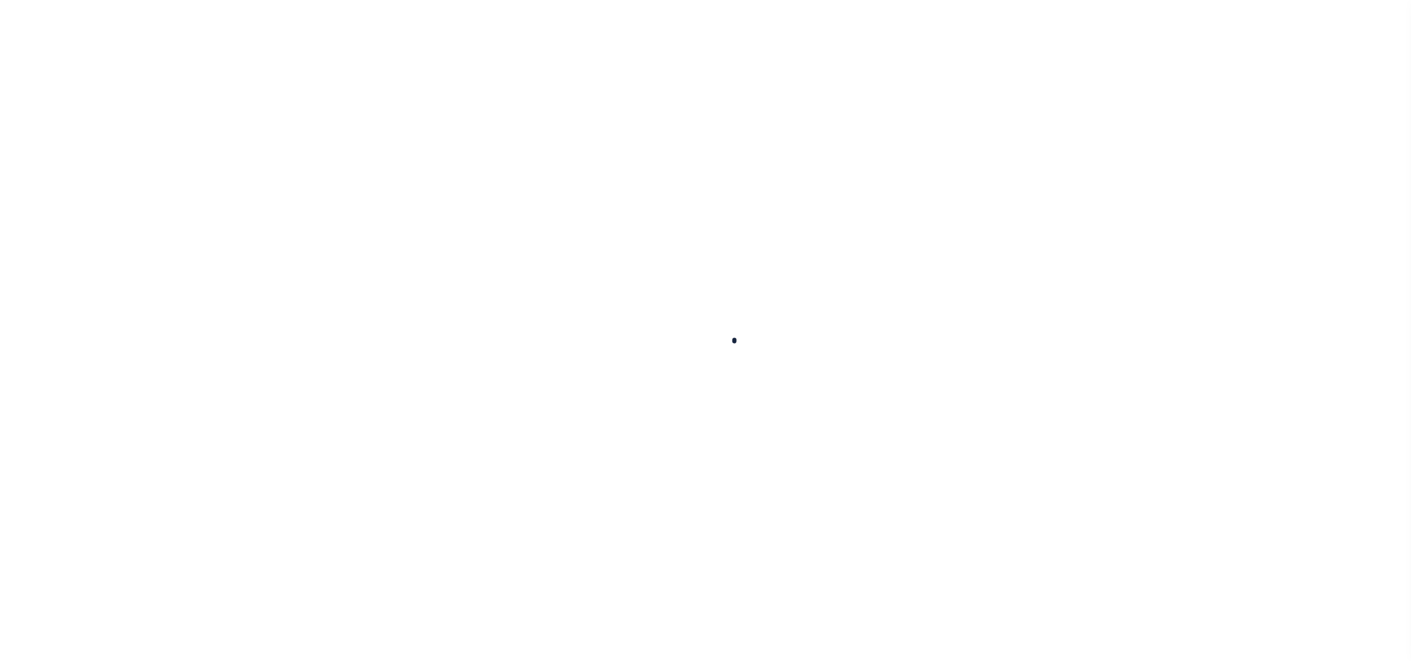
select select "DUE"
type input "$923.91"
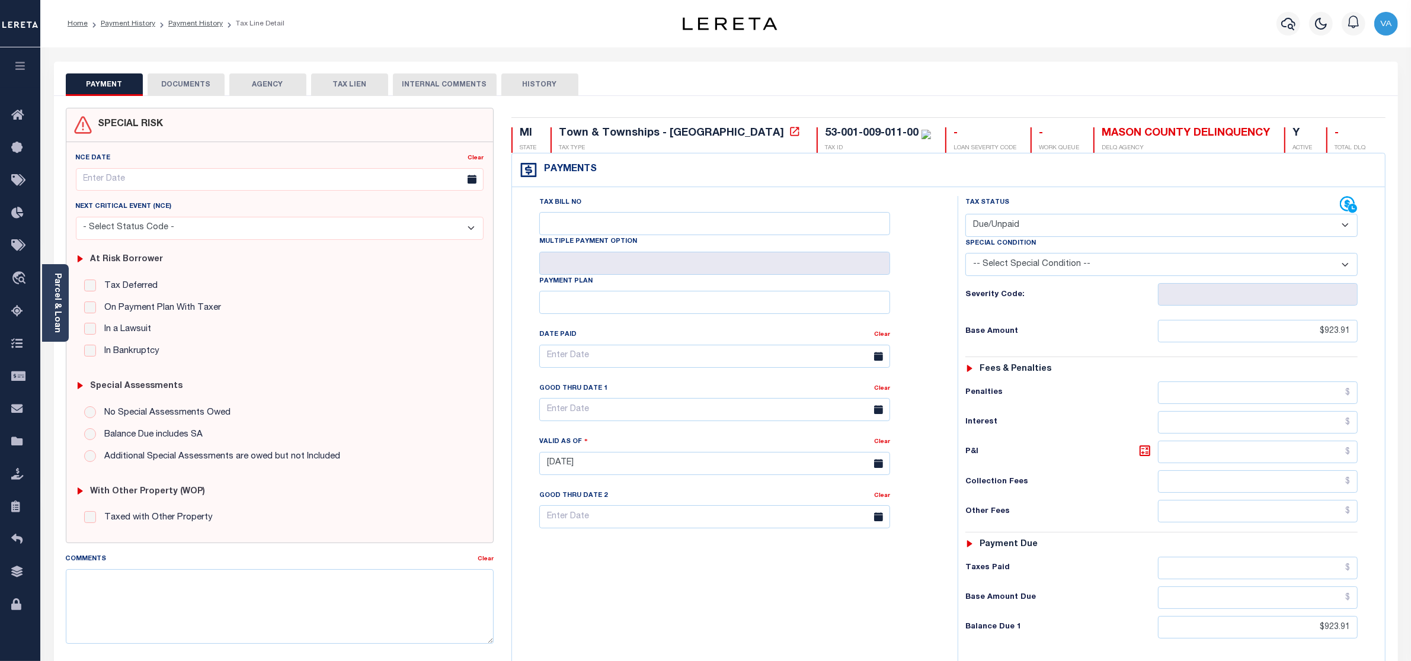
click at [203, 84] on button "DOCUMENTS" at bounding box center [186, 84] width 77 height 23
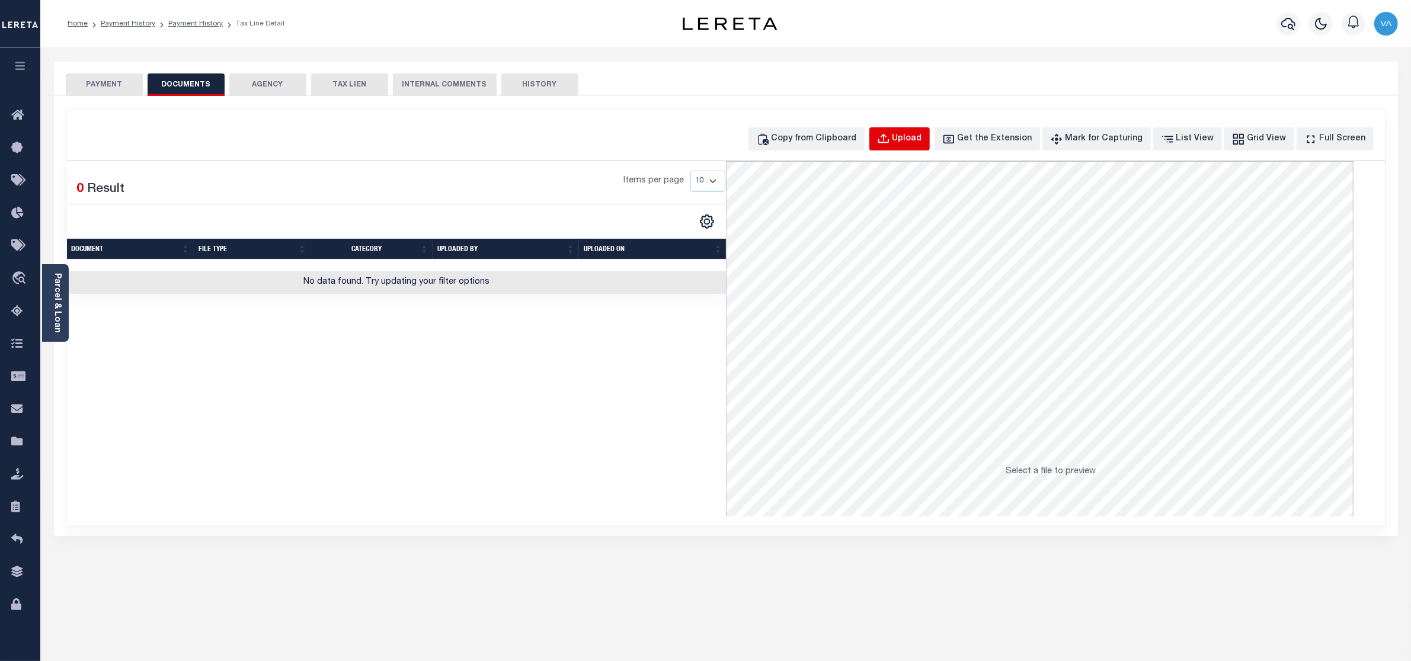
click at [922, 133] on div "Upload" at bounding box center [907, 139] width 30 height 13
select select "POP"
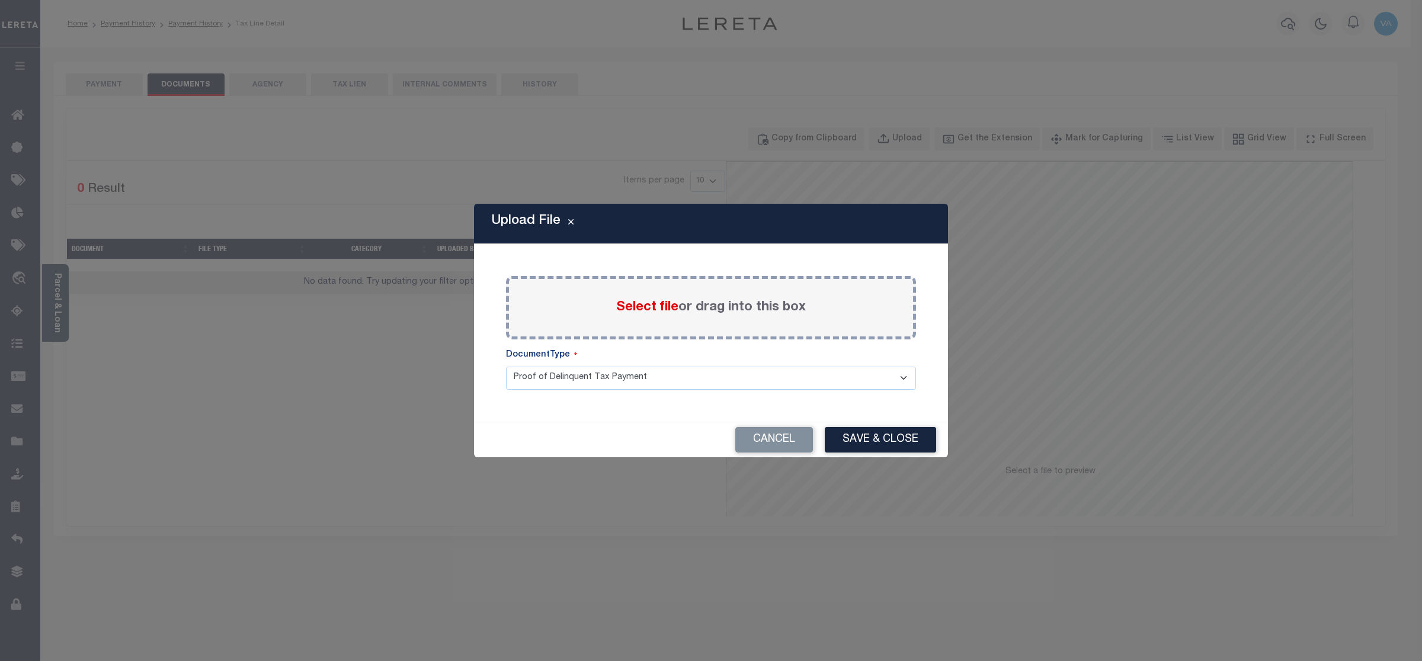
click at [638, 306] on span "Select file" at bounding box center [647, 307] width 62 height 13
click at [0, 0] on input "Select file or drag into this box" at bounding box center [0, 0] width 0 height 0
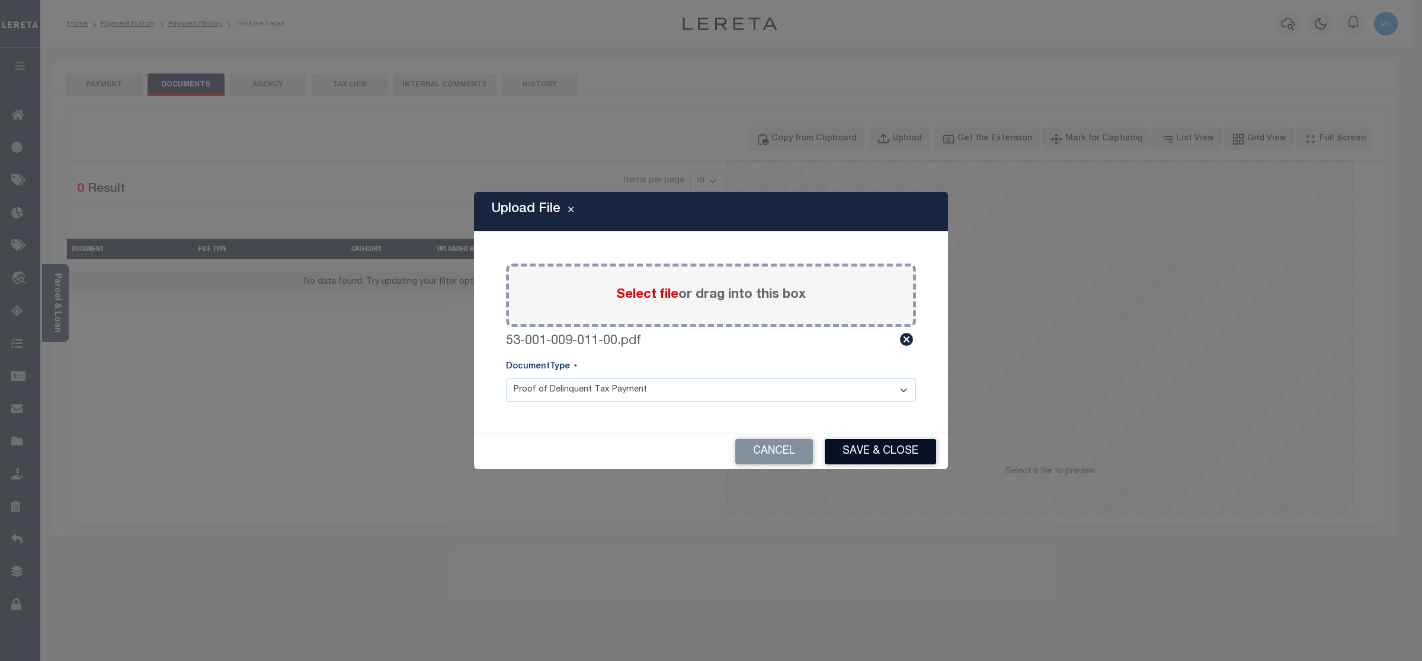
click at [888, 449] on button "Save & Close" at bounding box center [880, 451] width 111 height 25
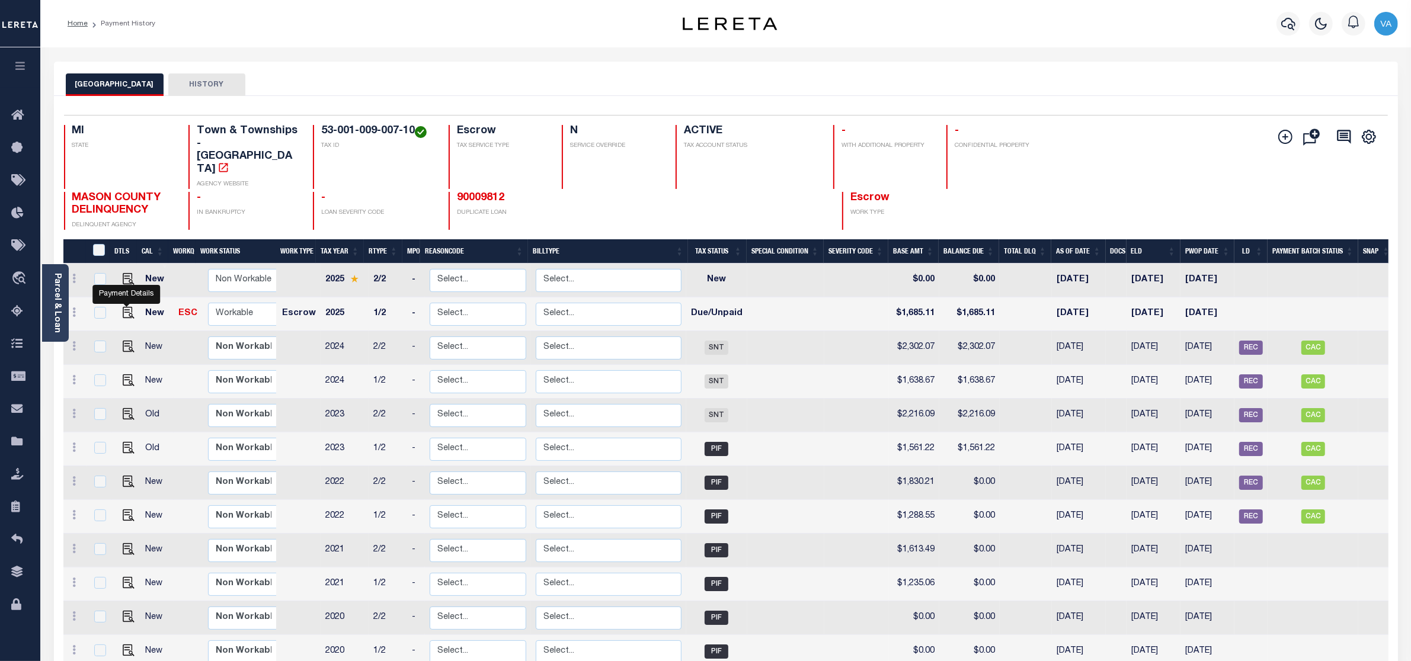
drag, startPoint x: 126, startPoint y: 288, endPoint x: 179, endPoint y: 267, distance: 56.7
click at [179, 267] on td at bounding box center [189, 281] width 30 height 34
checkbox input "true"
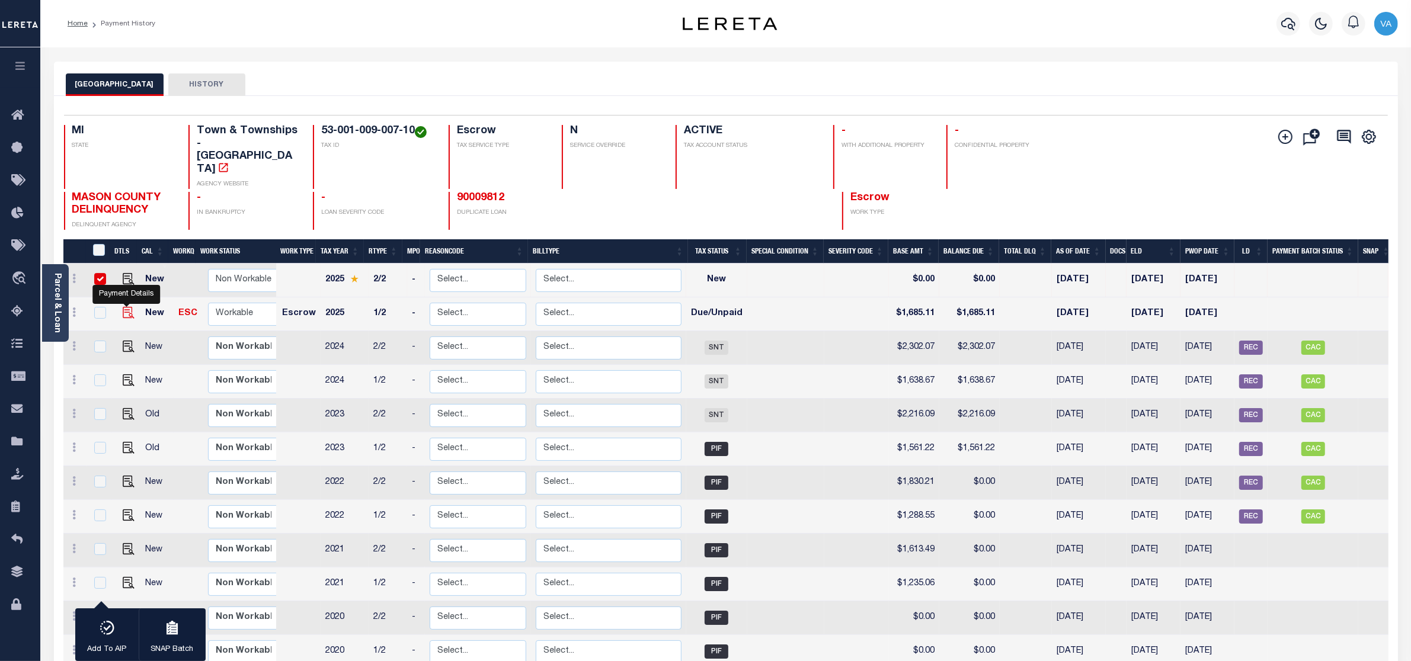
click at [126, 307] on img "" at bounding box center [129, 313] width 12 height 12
checkbox input "true"
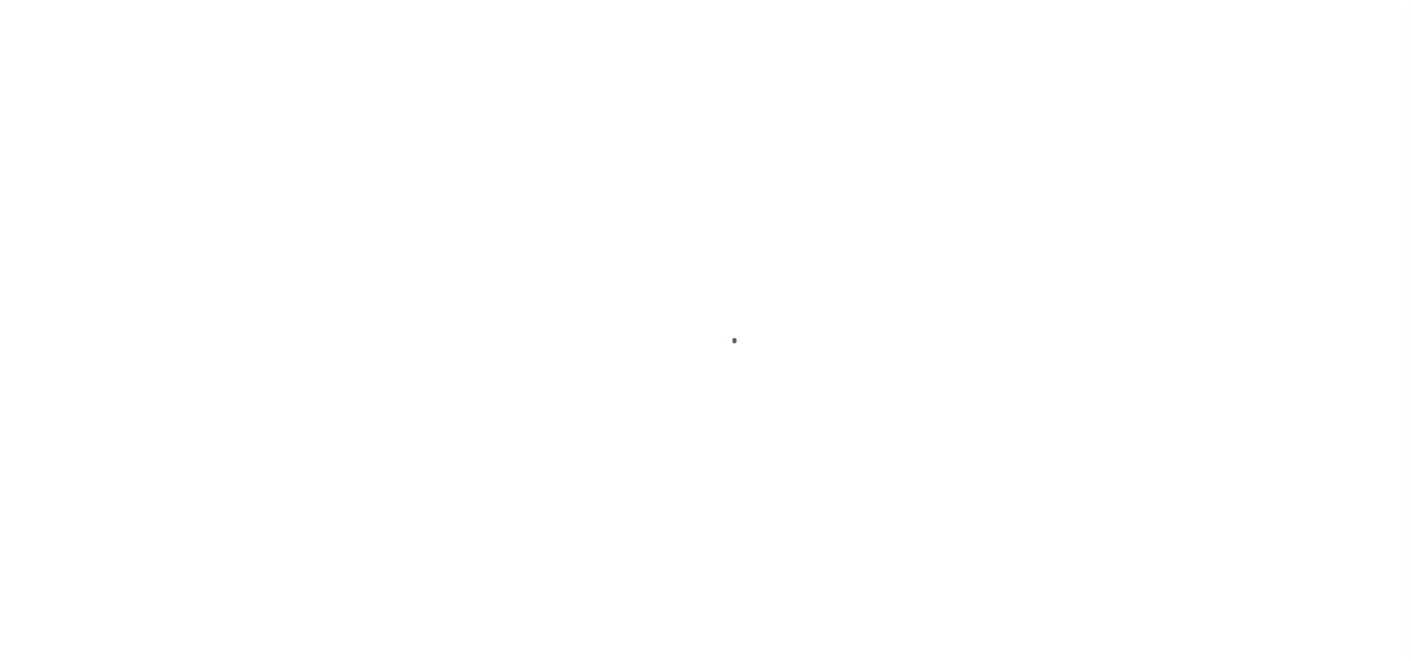
select select "DUE"
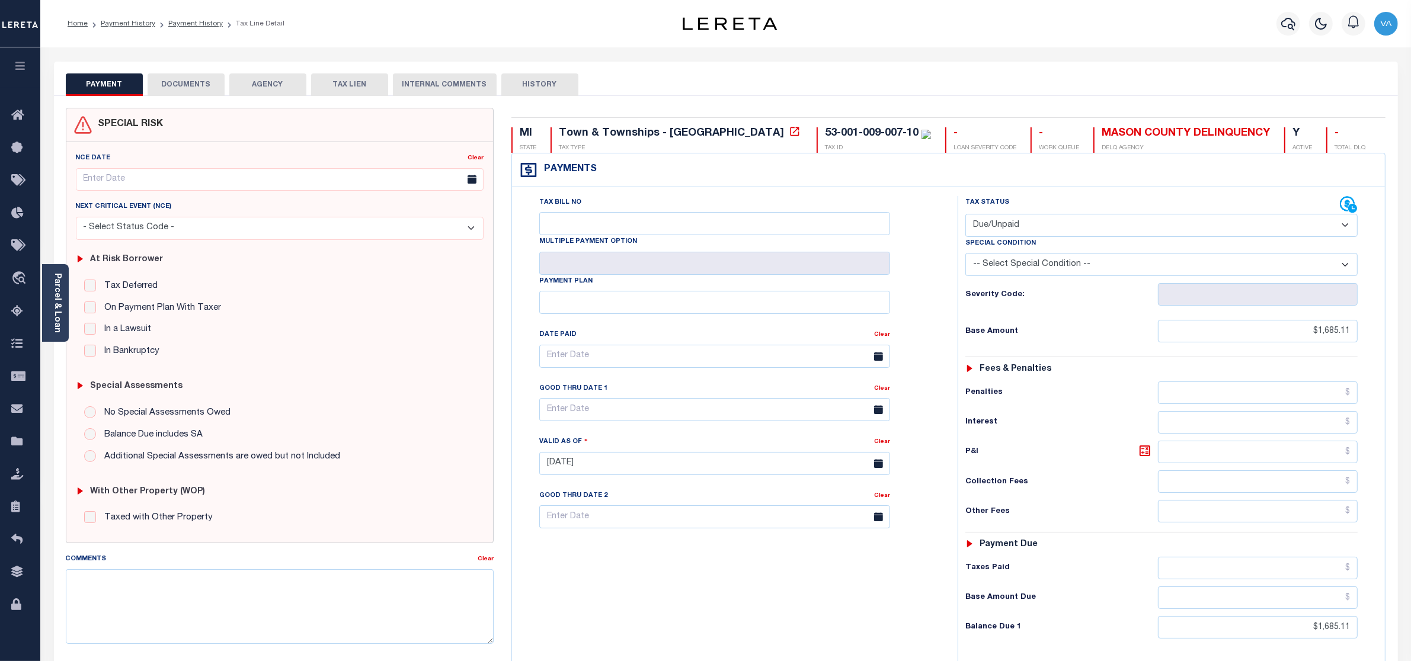
click at [187, 92] on button "DOCUMENTS" at bounding box center [186, 84] width 77 height 23
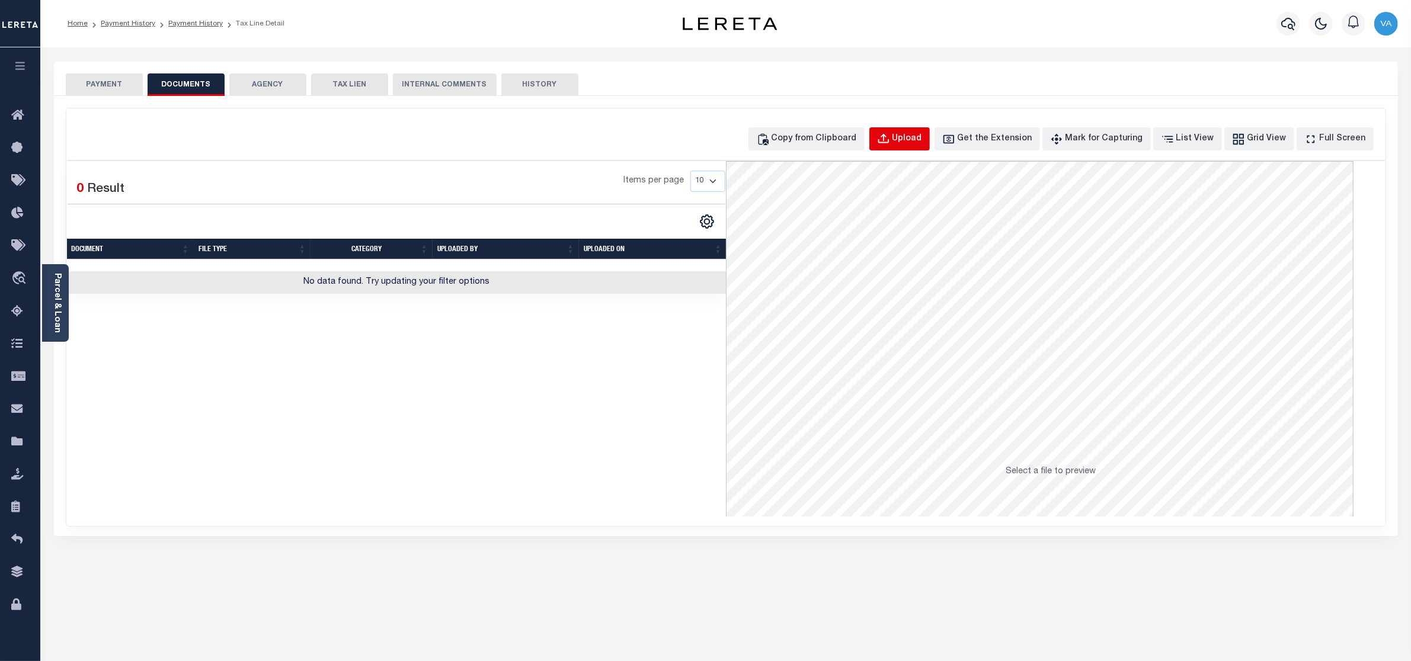
click at [920, 143] on div "Upload" at bounding box center [907, 139] width 30 height 13
select select "POP"
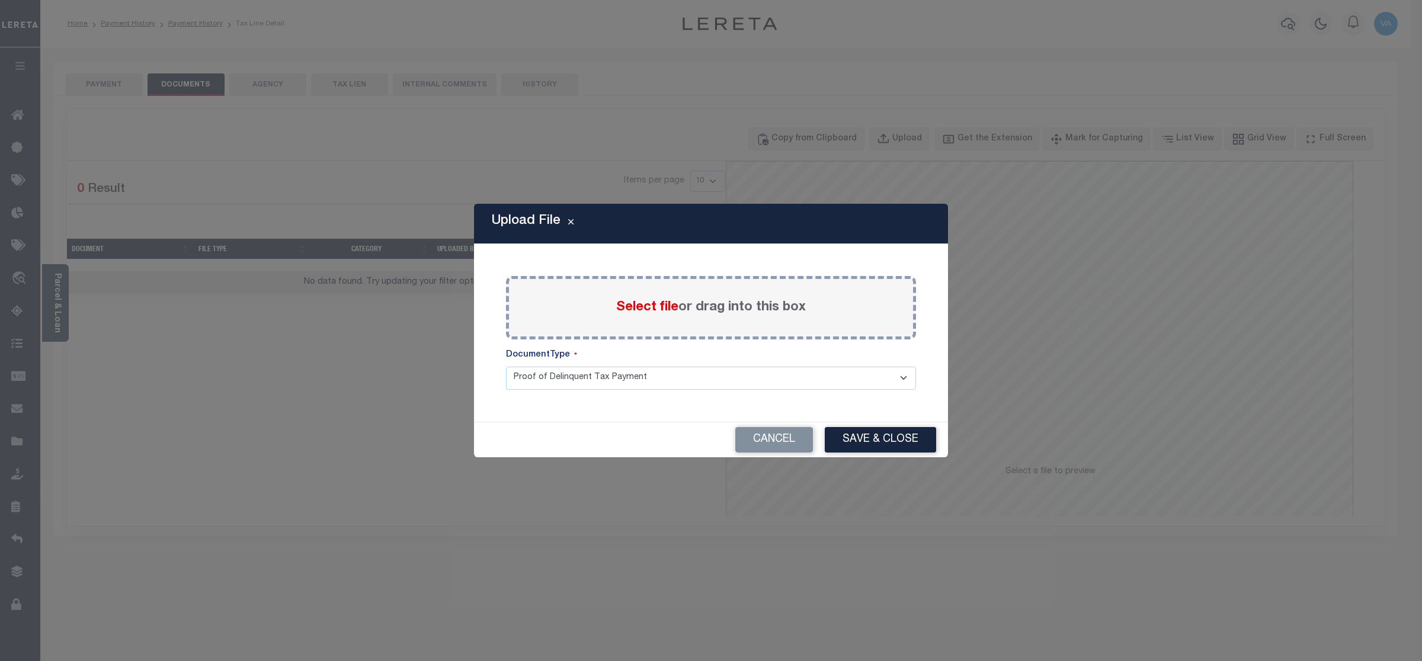
click at [644, 308] on span "Select file" at bounding box center [647, 307] width 62 height 13
click at [0, 0] on input "Select file or drag into this box" at bounding box center [0, 0] width 0 height 0
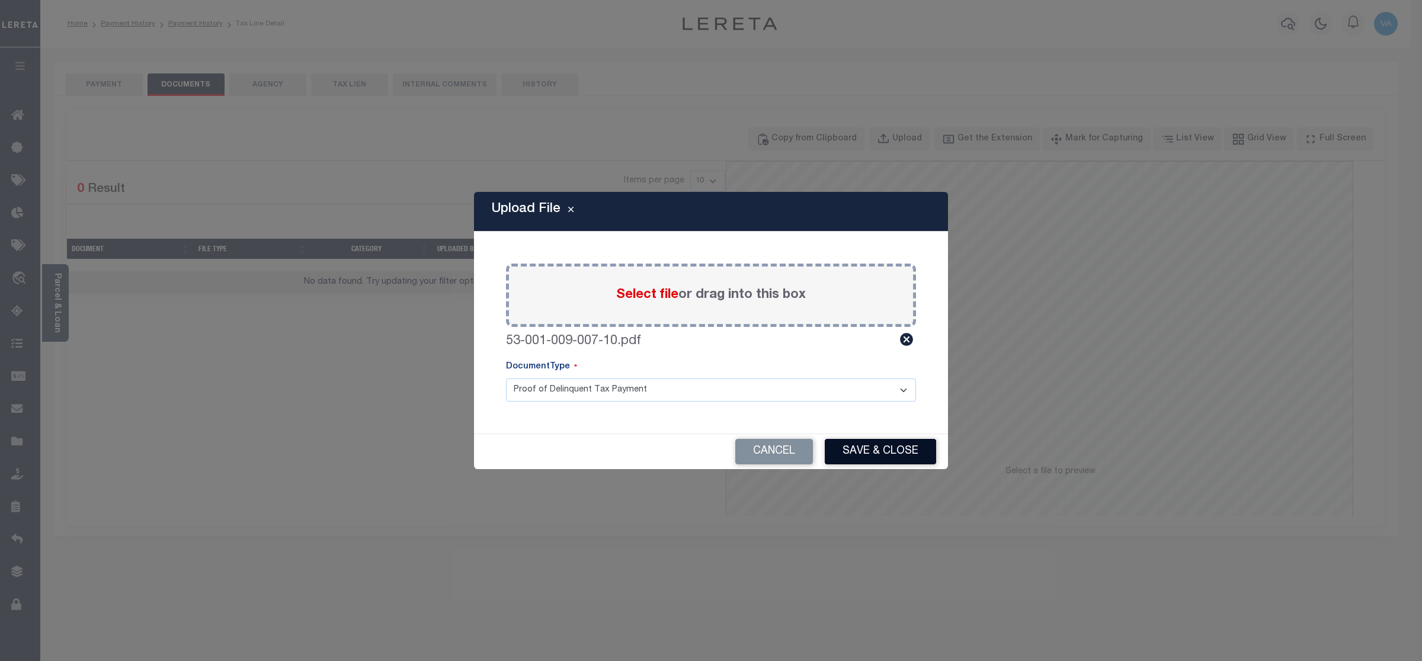
click at [884, 451] on button "Save & Close" at bounding box center [880, 451] width 111 height 25
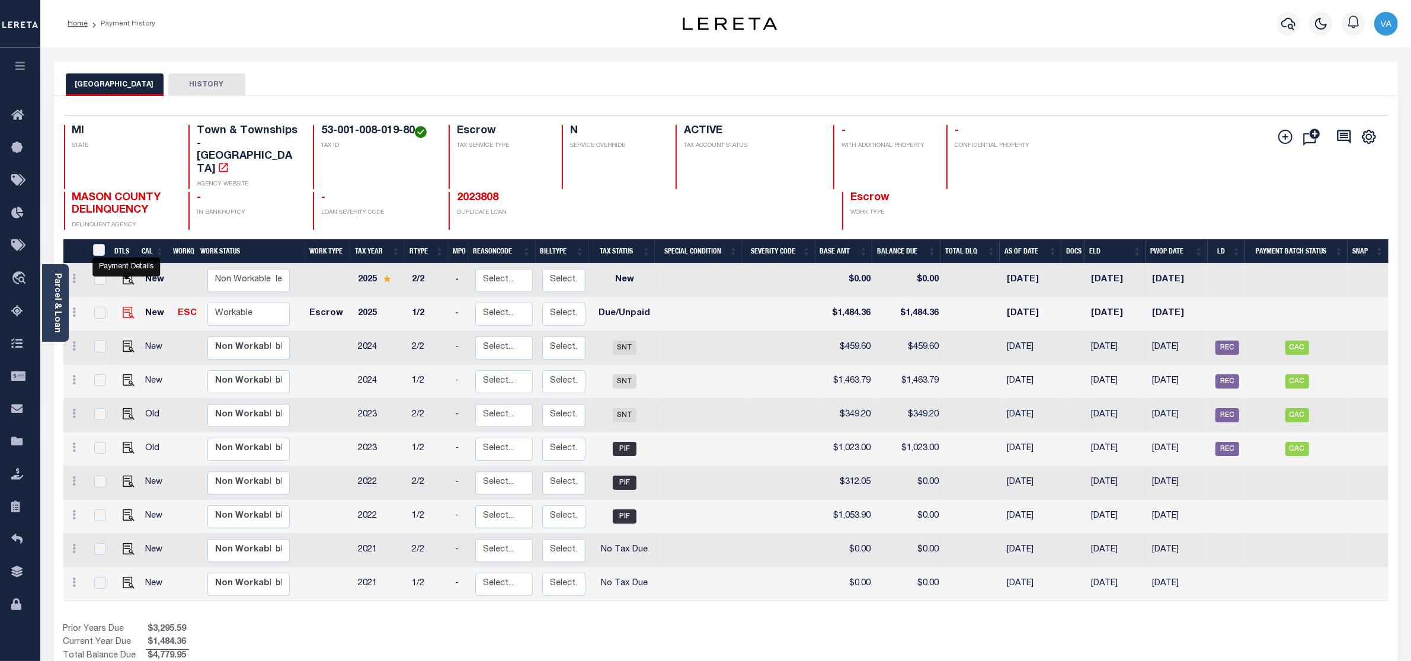
click at [129, 307] on img "" at bounding box center [129, 313] width 12 height 12
checkbox input "true"
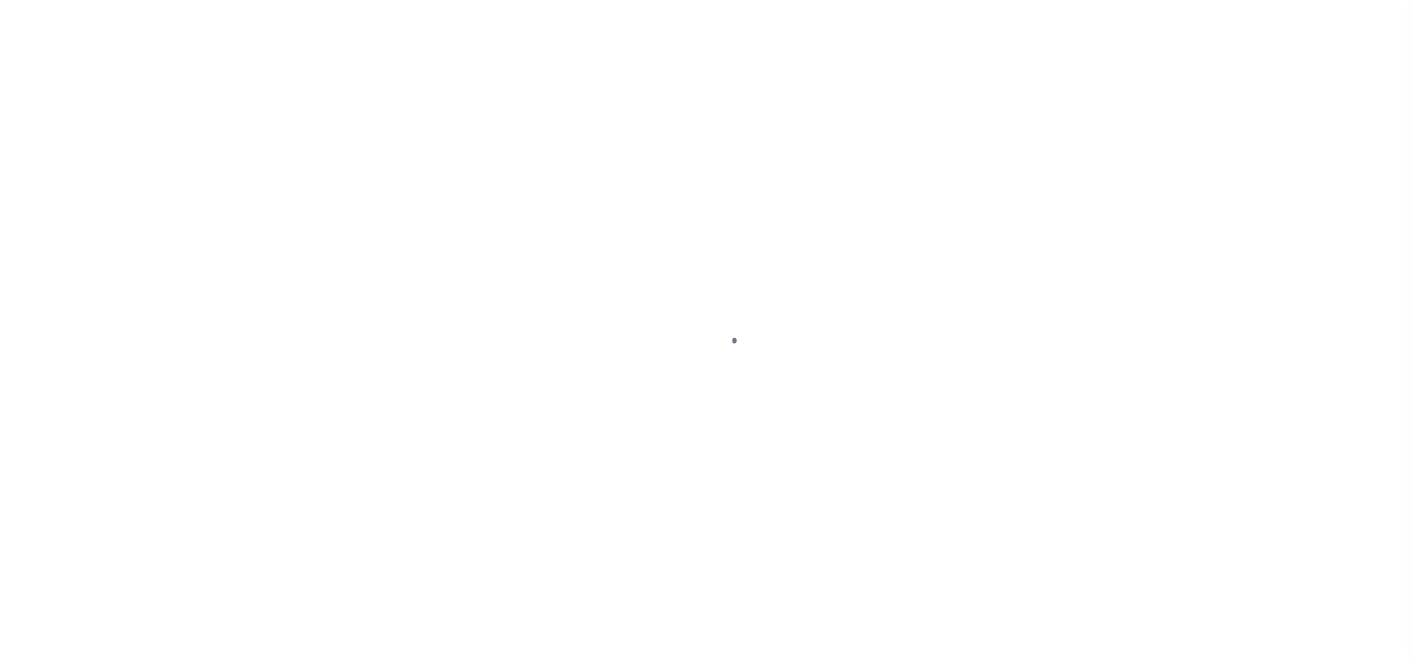
select select "DUE"
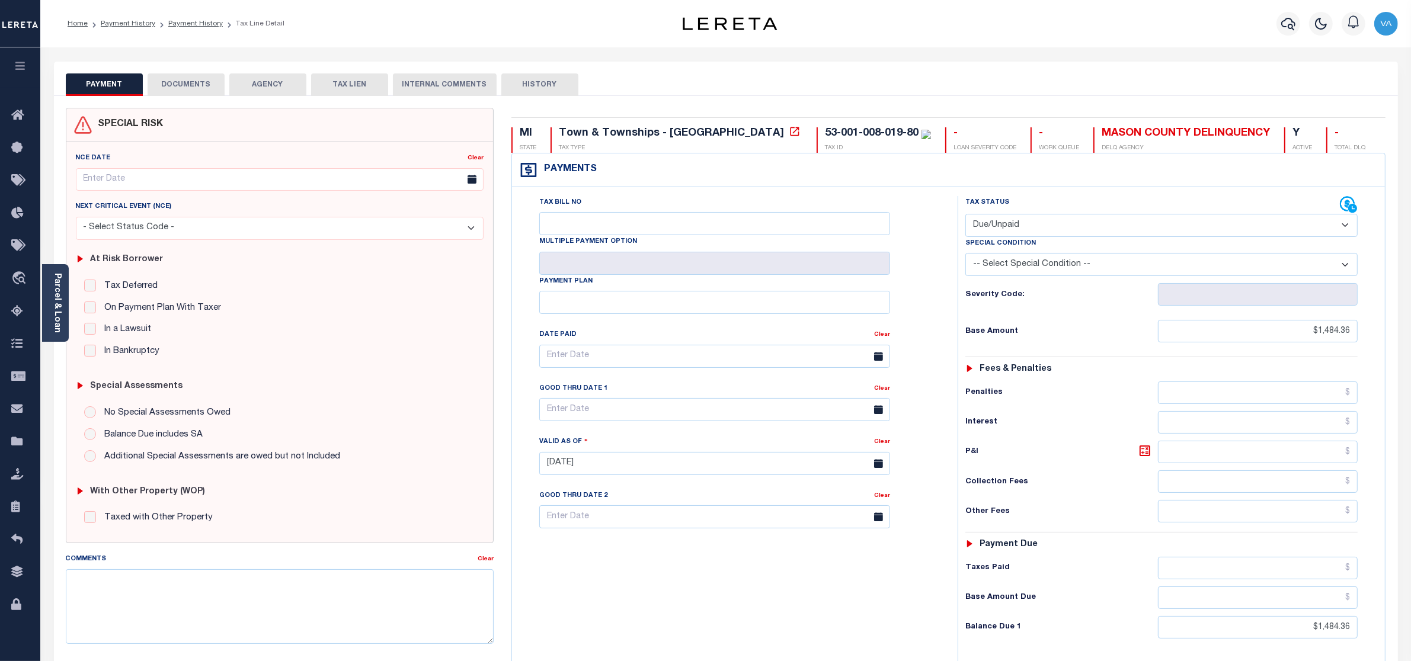
click at [203, 84] on button "DOCUMENTS" at bounding box center [186, 84] width 77 height 23
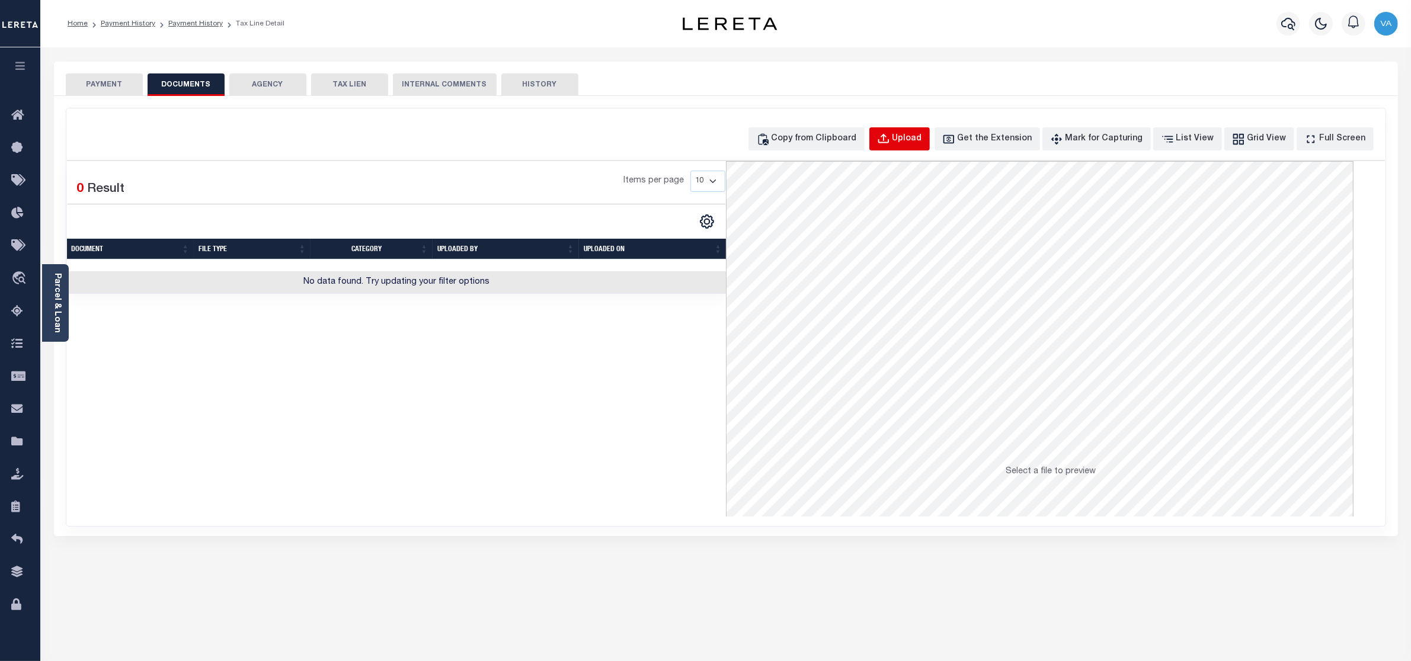
click at [922, 134] on div "Upload" at bounding box center [907, 139] width 30 height 13
select select "POP"
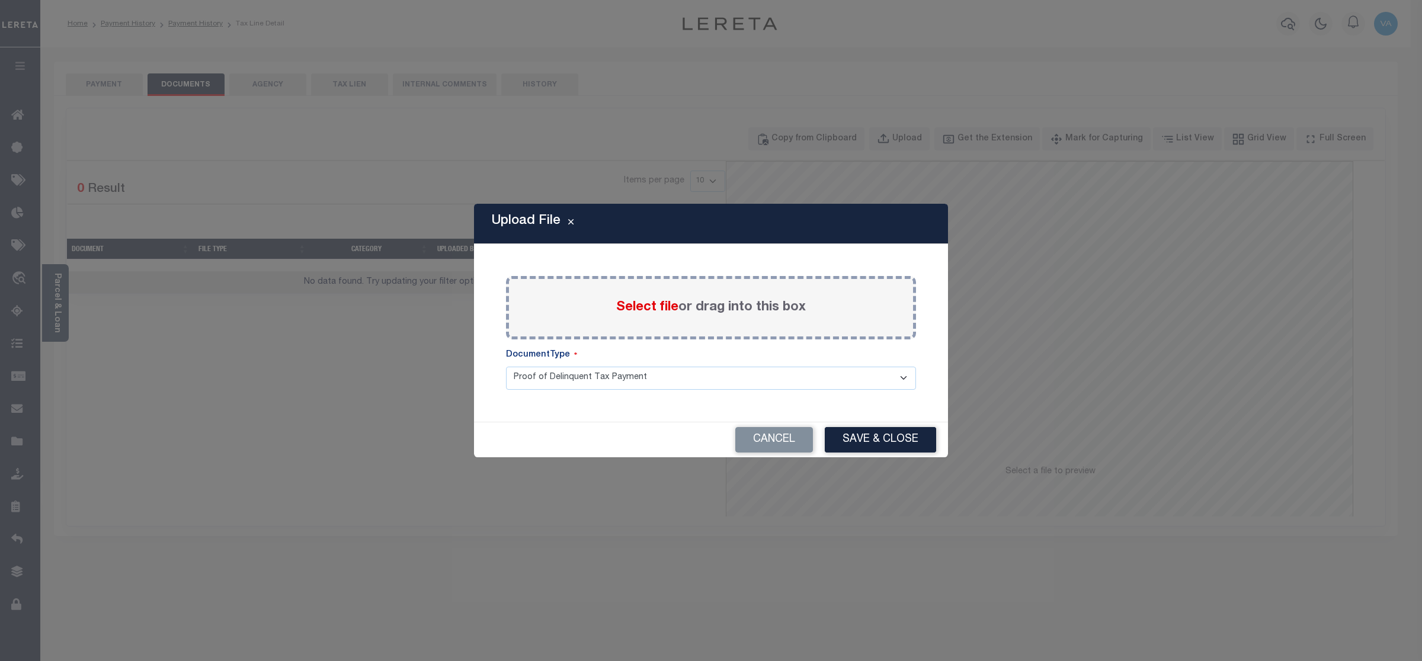
click at [645, 307] on span "Select file" at bounding box center [647, 307] width 62 height 13
click at [0, 0] on input "Select file or drag into this box" at bounding box center [0, 0] width 0 height 0
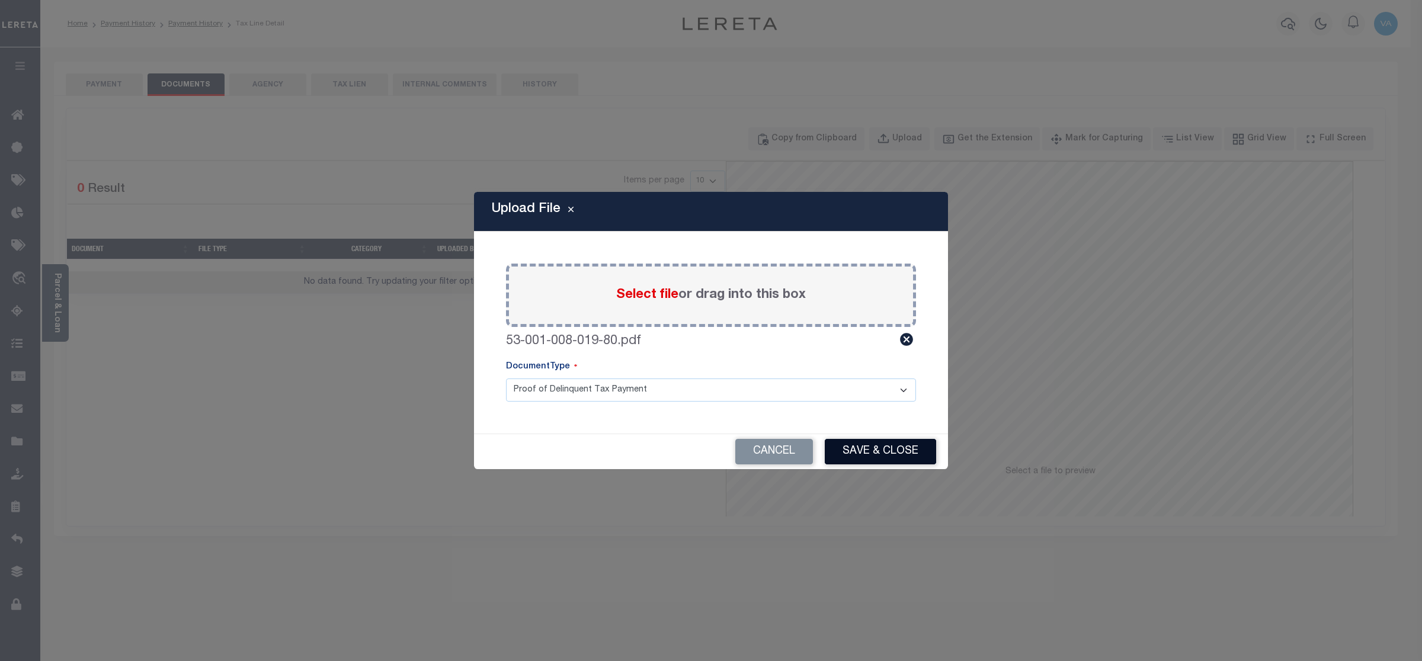
click at [892, 448] on button "Save & Close" at bounding box center [880, 451] width 111 height 25
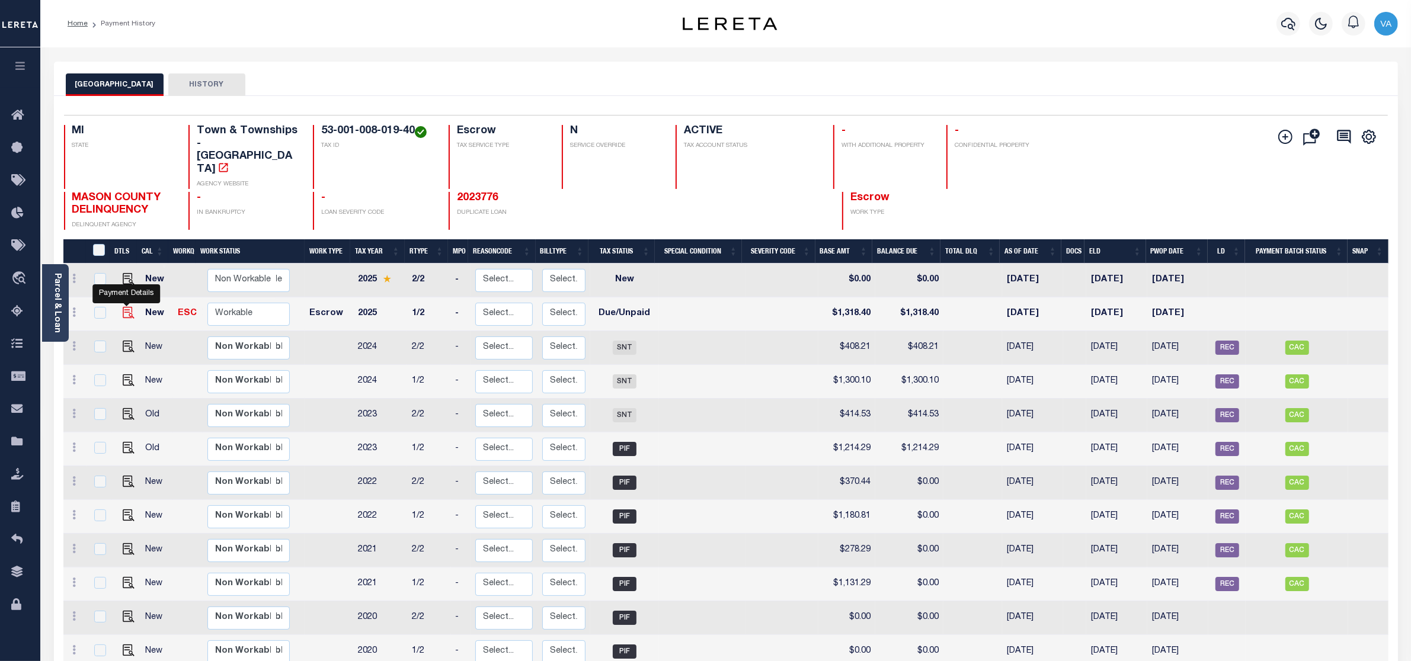
click at [124, 307] on img "" at bounding box center [129, 313] width 12 height 12
checkbox input "true"
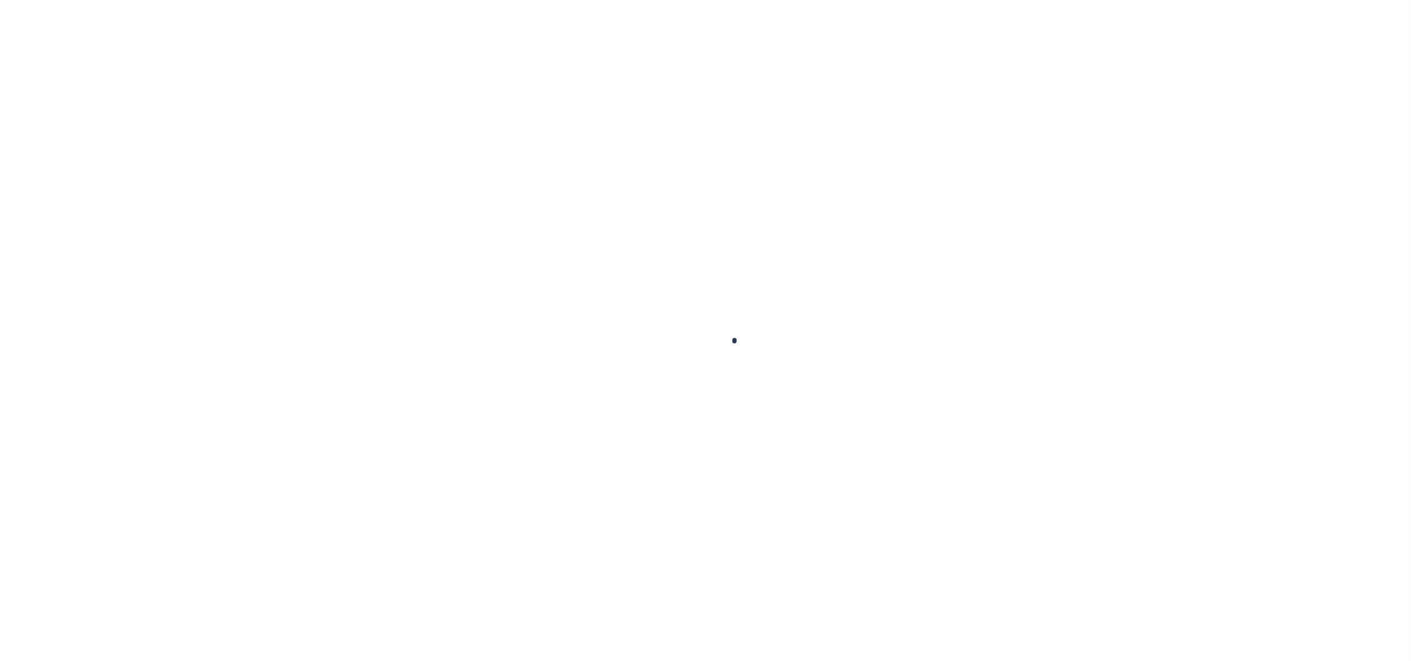
checkbox input "false"
type input "[DATE]"
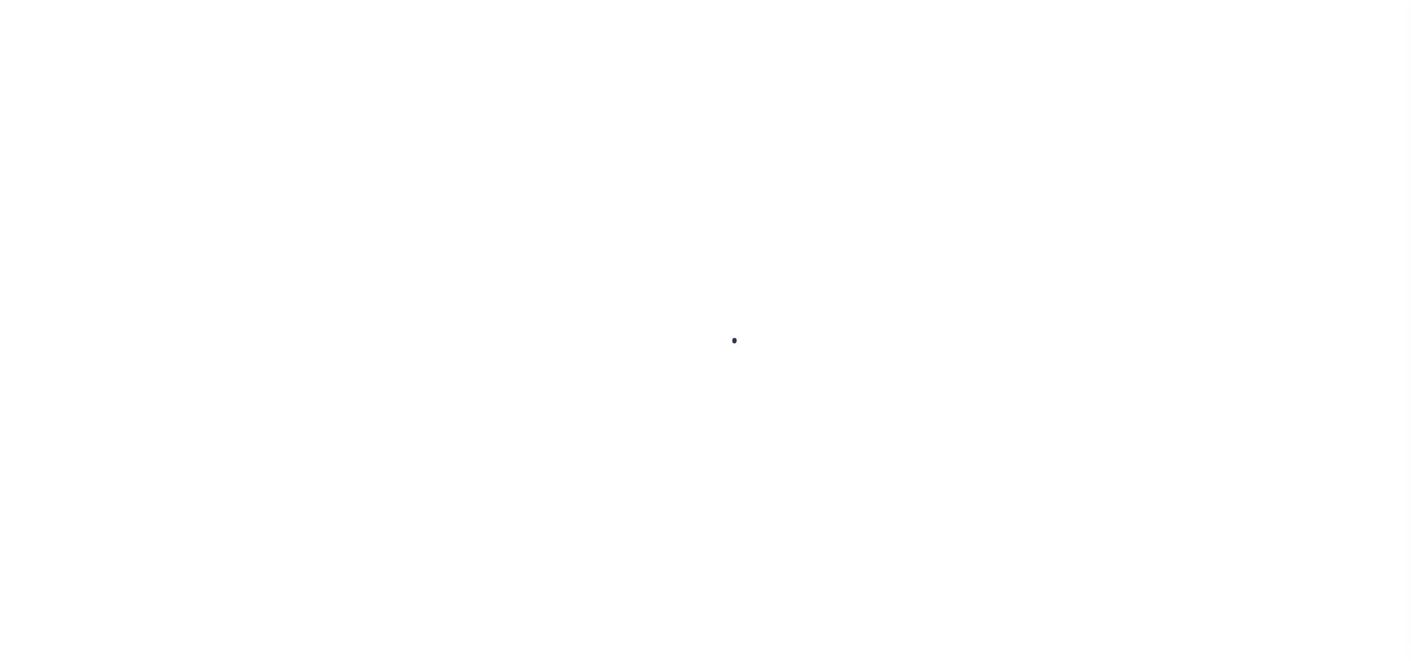
select select "DUE"
type input "$1,318.4"
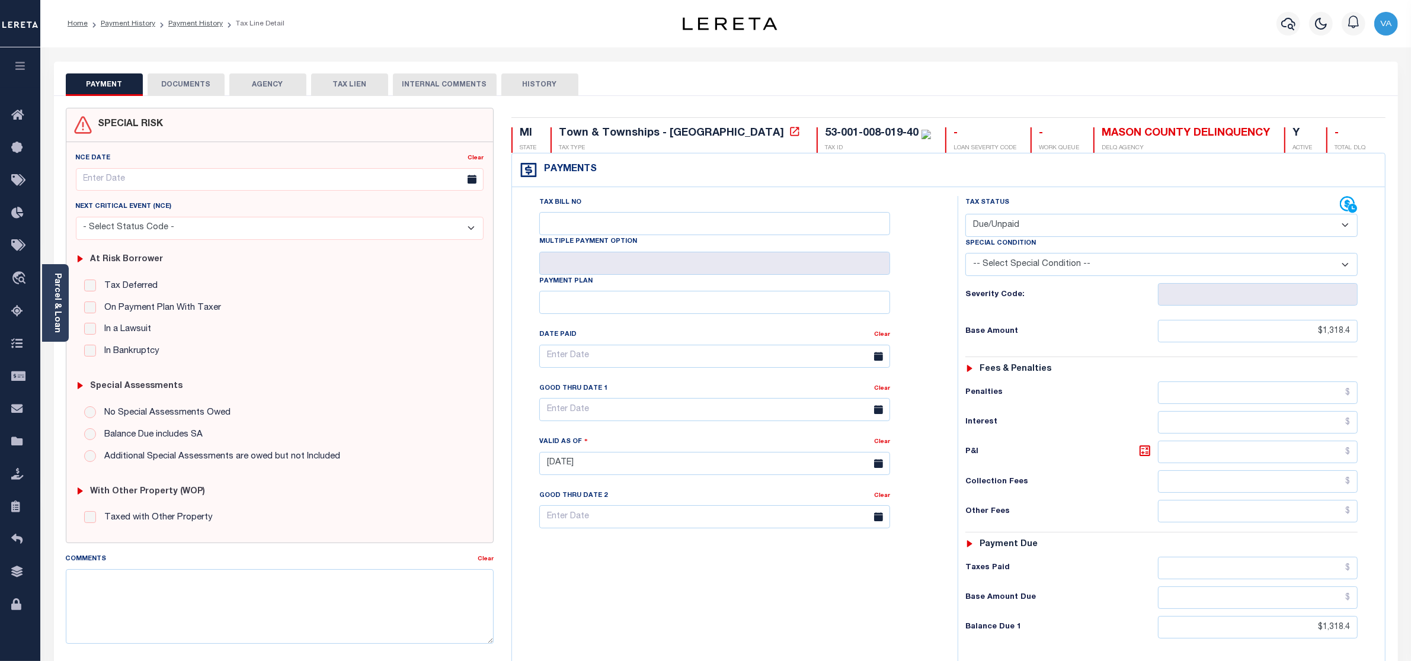
click at [194, 81] on button "DOCUMENTS" at bounding box center [186, 84] width 77 height 23
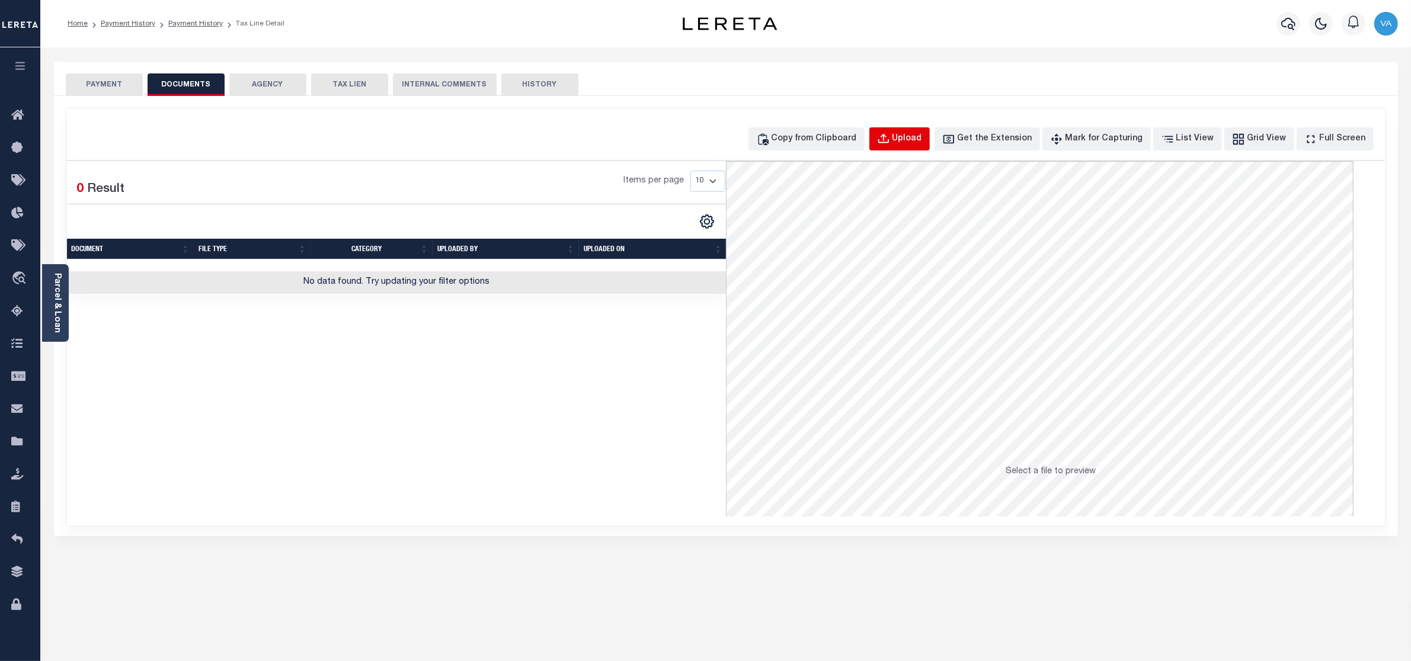
click at [920, 133] on div "Upload" at bounding box center [907, 139] width 30 height 13
select select "POP"
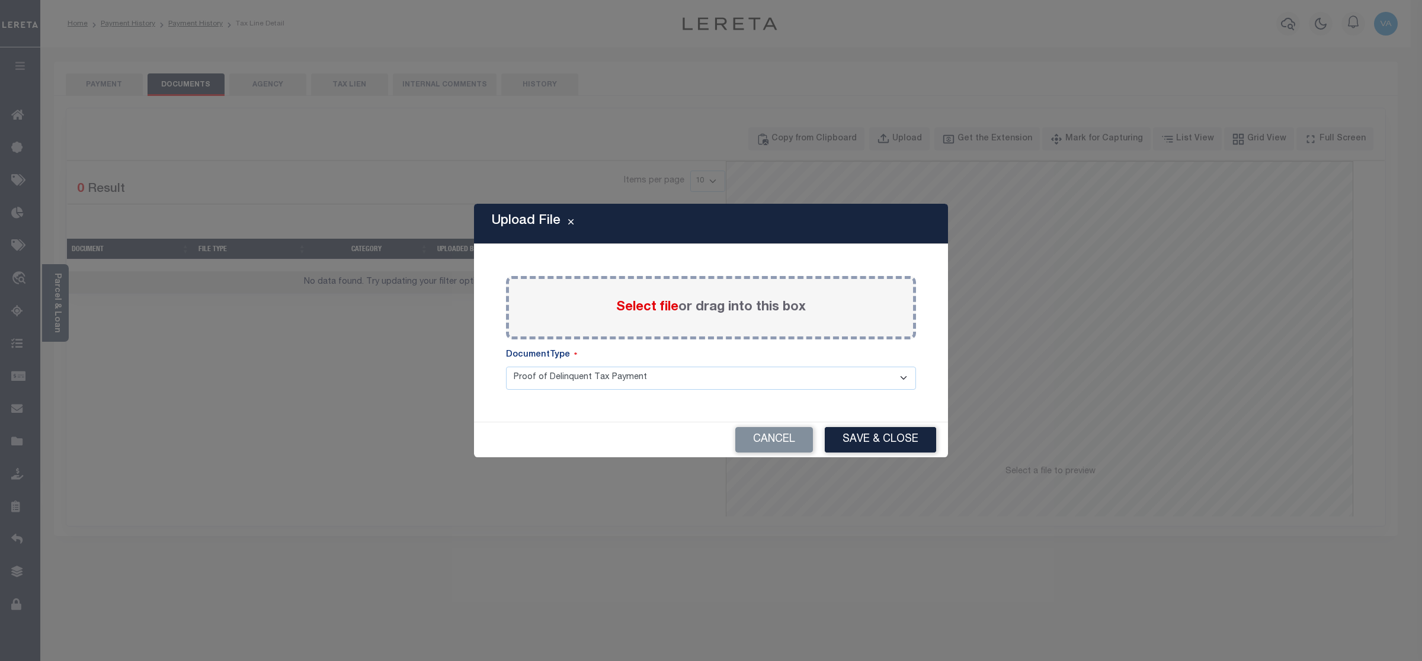
click at [652, 303] on span "Select file" at bounding box center [647, 307] width 62 height 13
click at [0, 0] on input "Select file or drag into this box" at bounding box center [0, 0] width 0 height 0
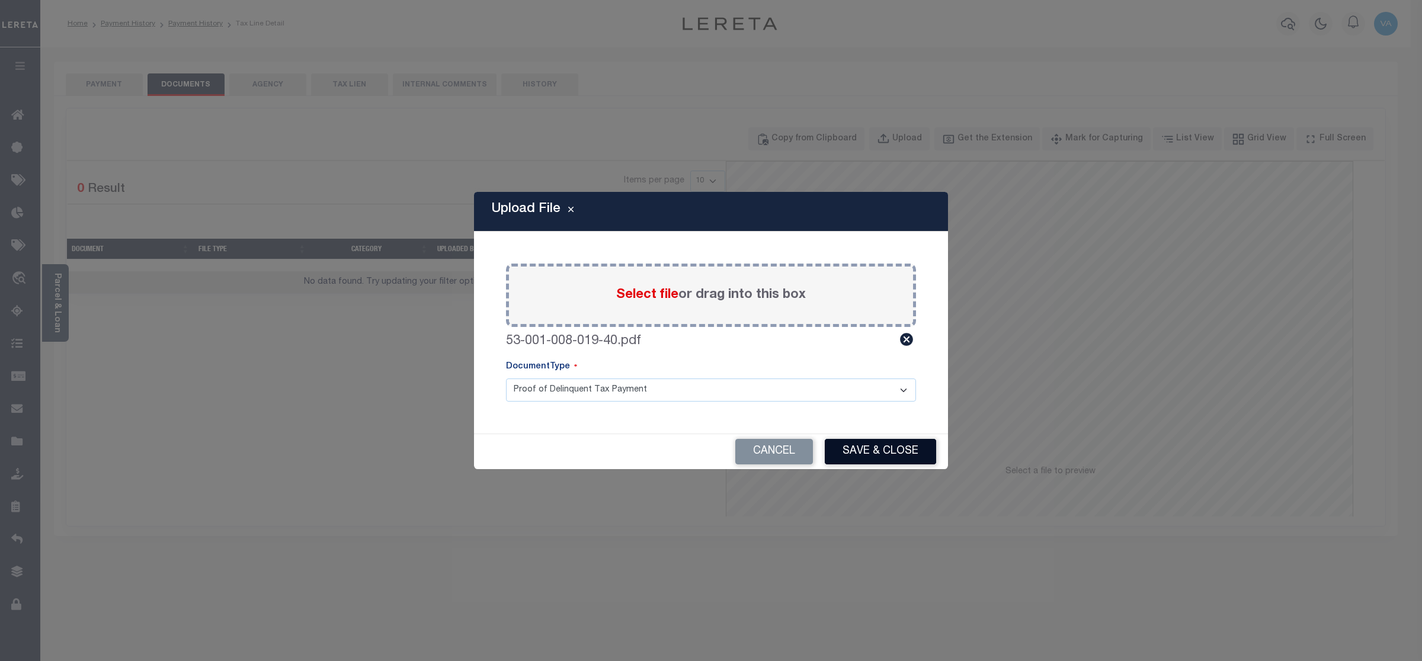
click at [902, 458] on button "Save & Close" at bounding box center [880, 451] width 111 height 25
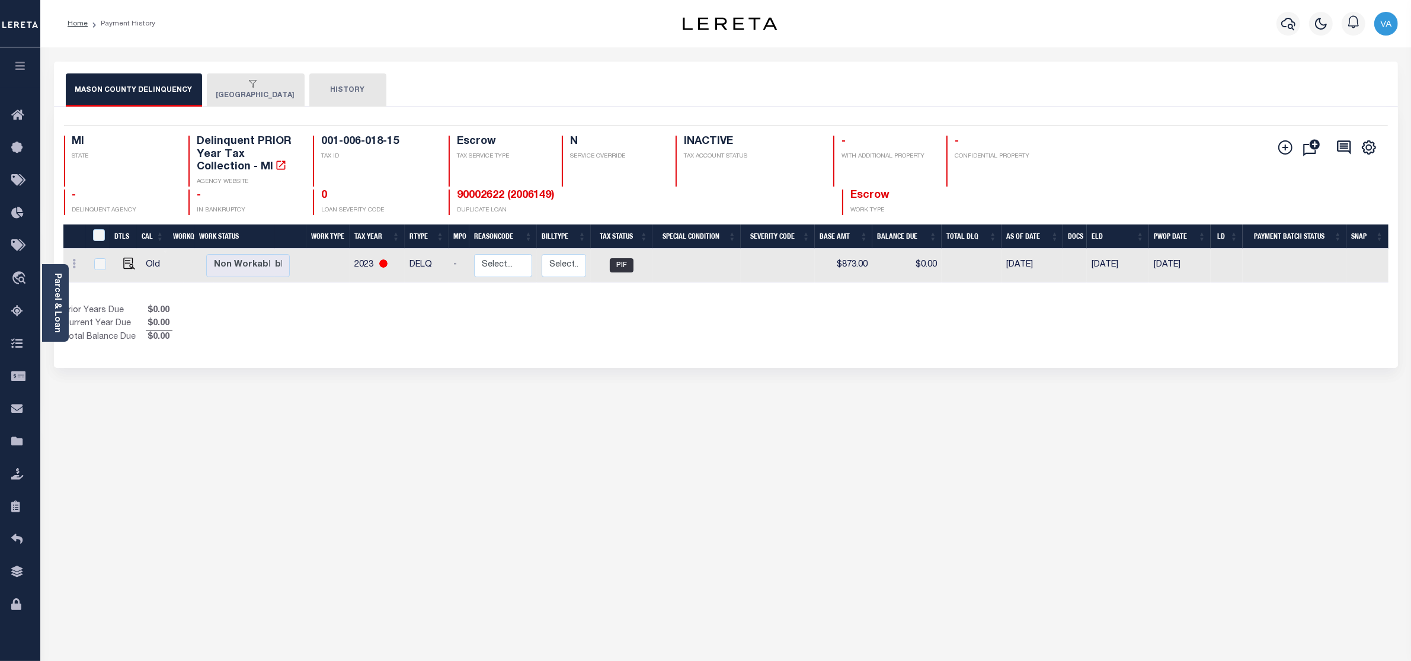
click at [257, 95] on button "AMBER TOWNSHIP" at bounding box center [256, 89] width 98 height 33
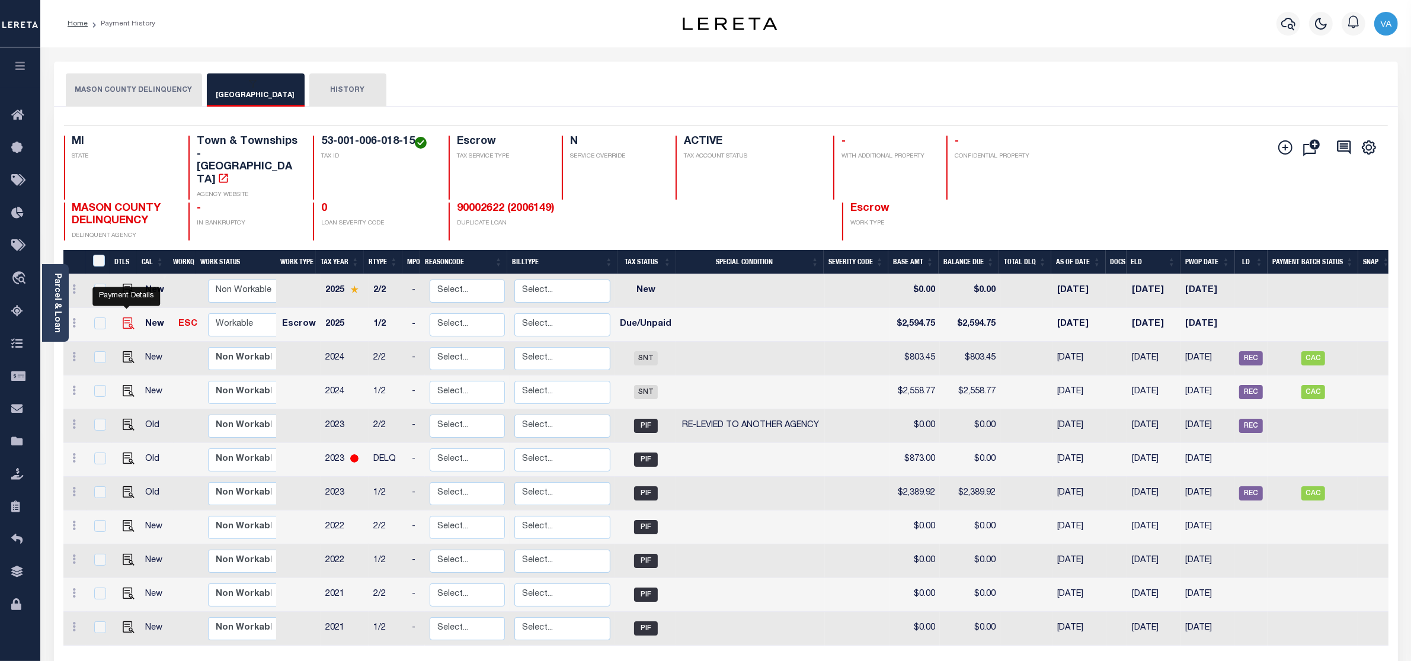
click at [123, 318] on img "" at bounding box center [129, 324] width 12 height 12
checkbox input "true"
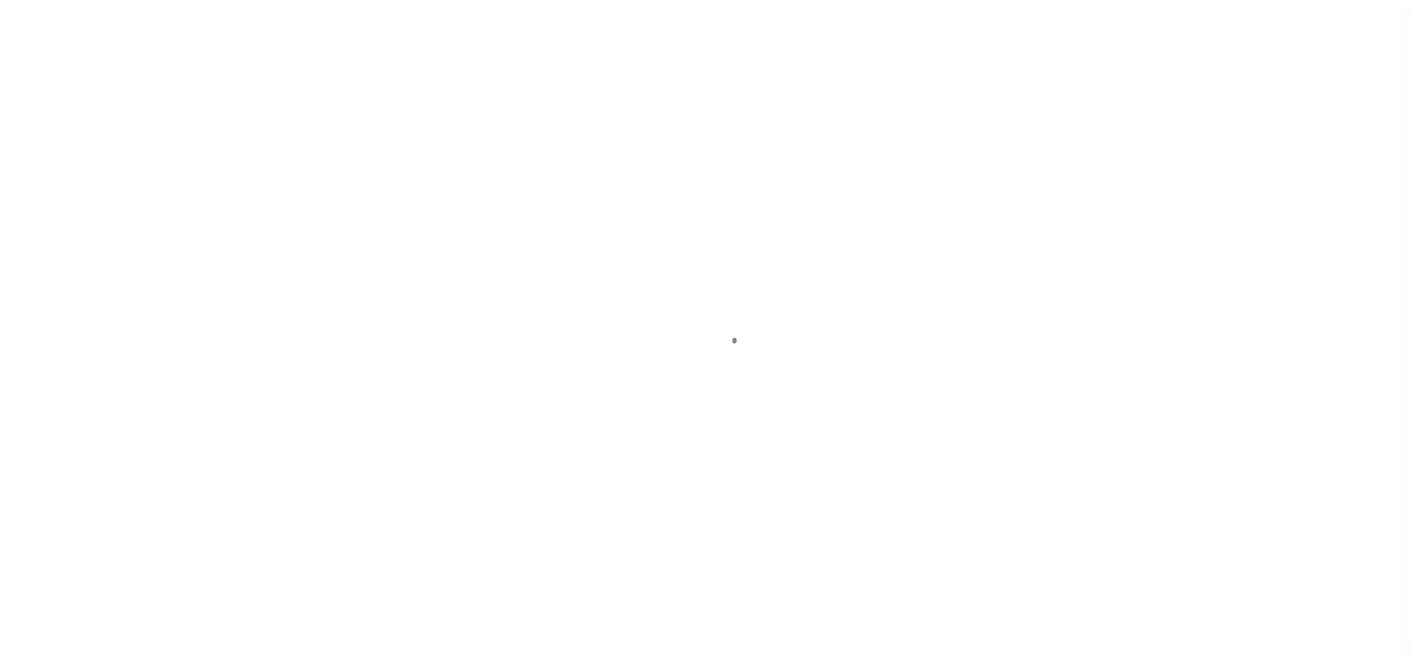
select select "DUE"
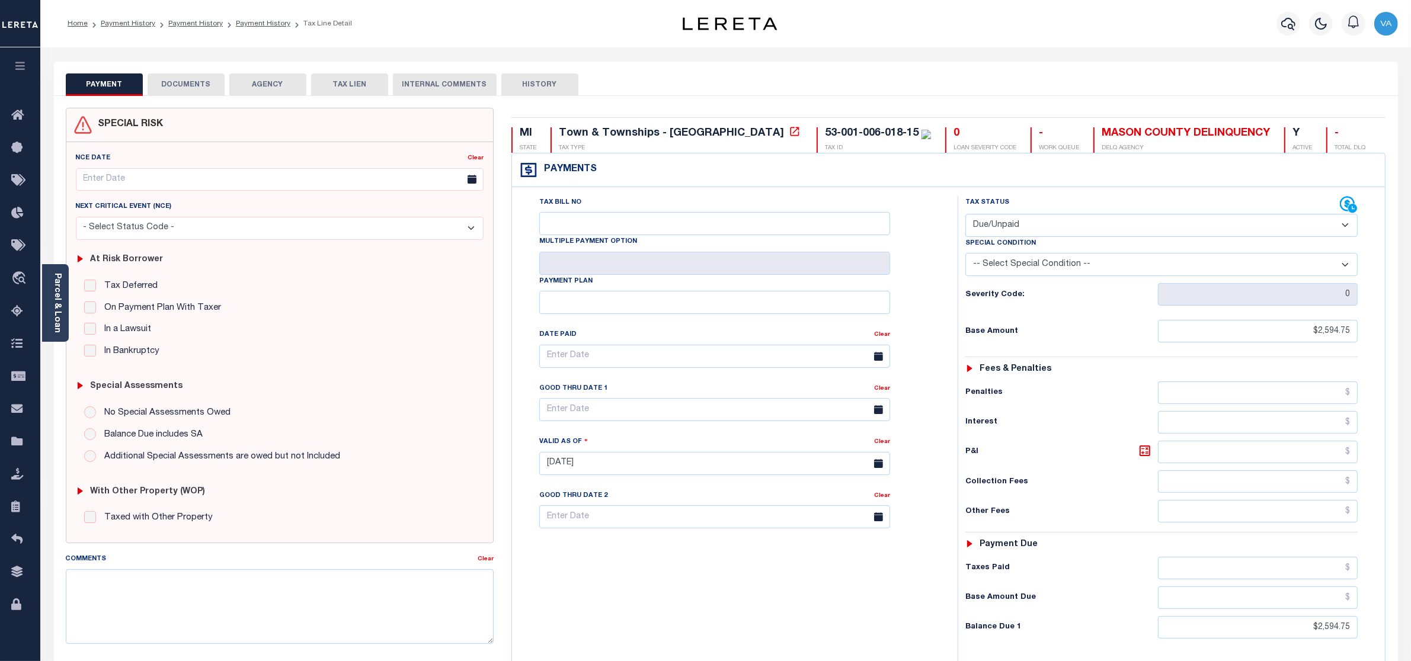
click at [194, 79] on button "DOCUMENTS" at bounding box center [186, 84] width 77 height 23
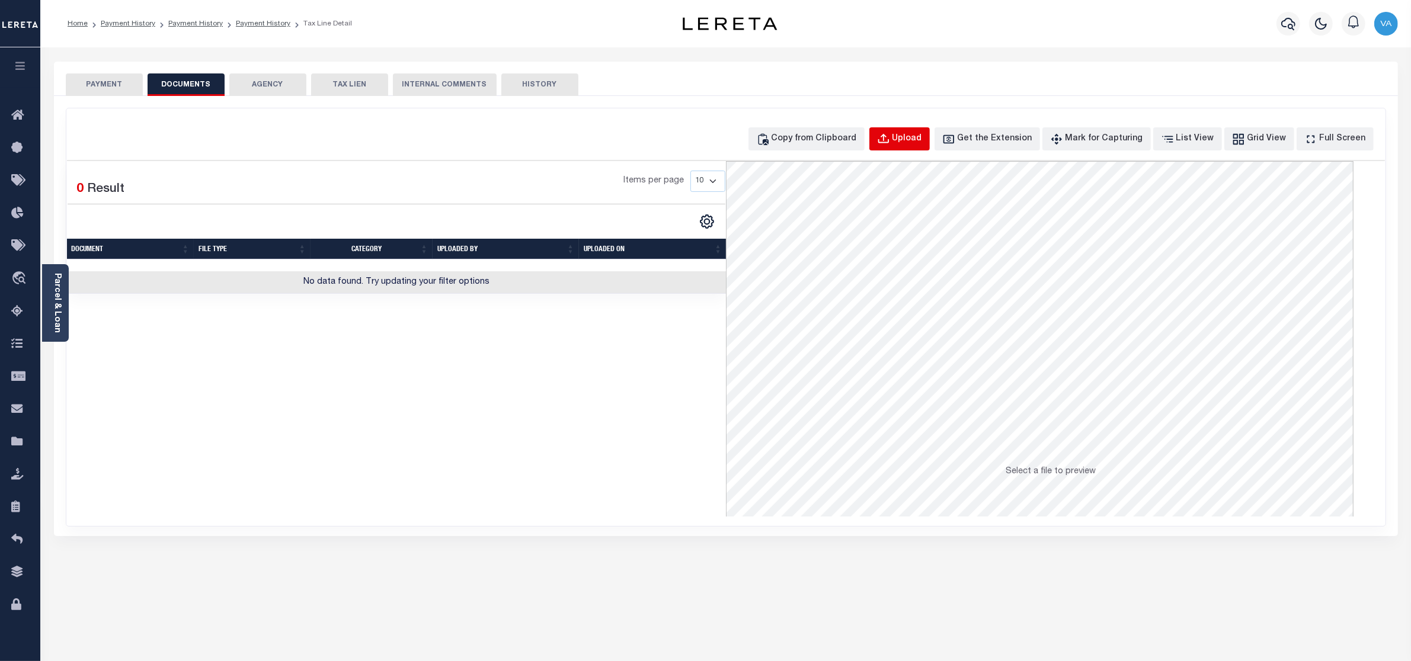
click at [916, 135] on div "Upload" at bounding box center [907, 139] width 30 height 13
select select "POP"
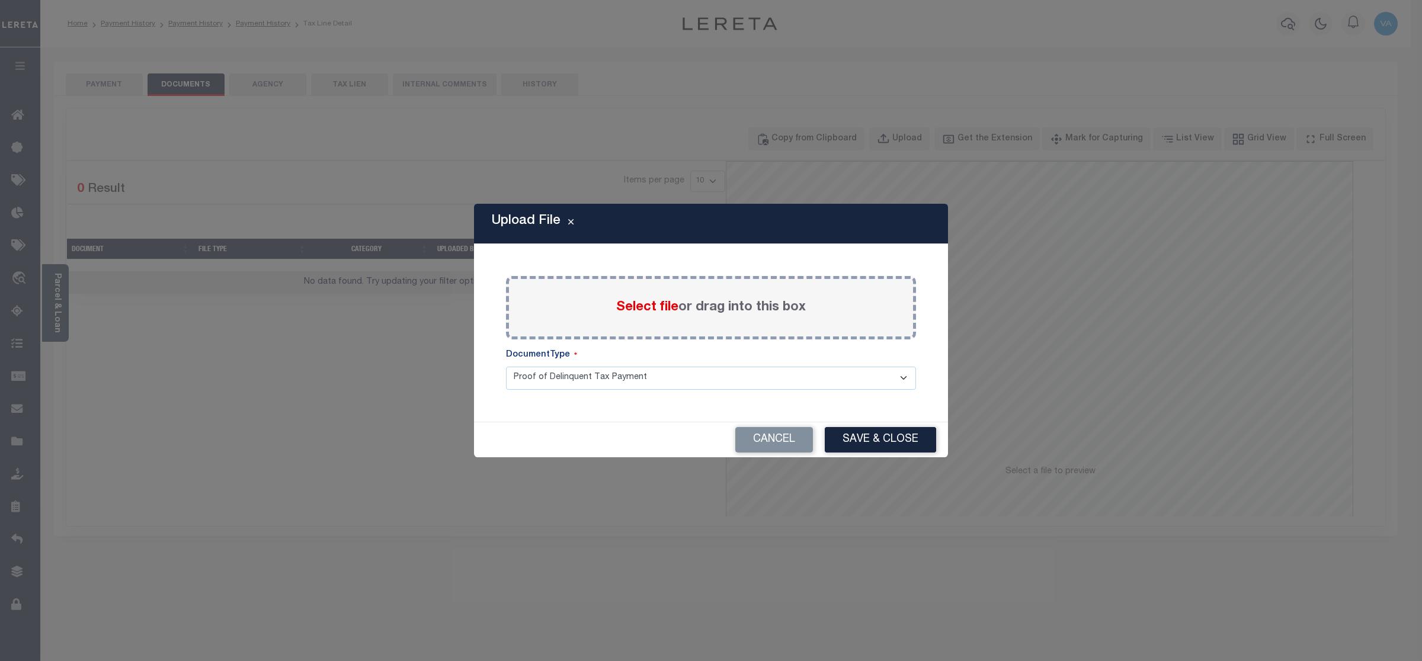
click at [655, 310] on span "Select file" at bounding box center [647, 307] width 62 height 13
click at [0, 0] on input "Select file or drag into this box" at bounding box center [0, 0] width 0 height 0
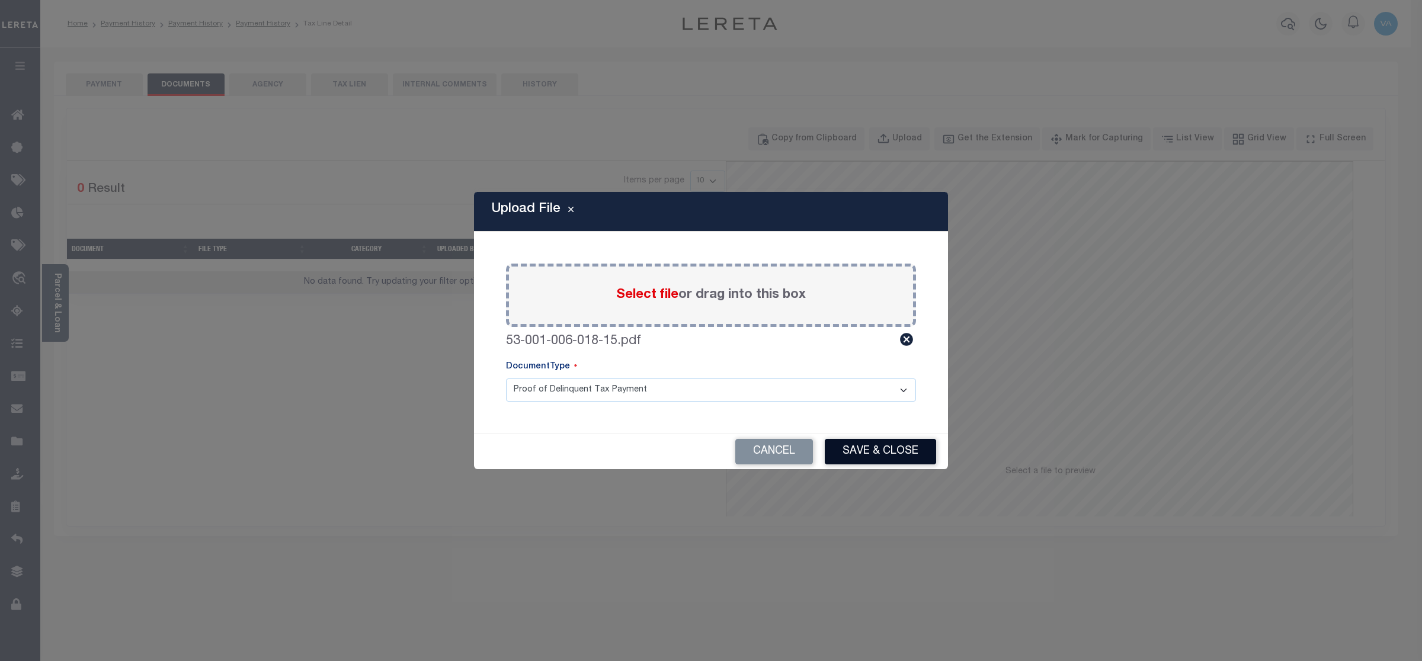
click at [871, 455] on button "Save & Close" at bounding box center [880, 451] width 111 height 25
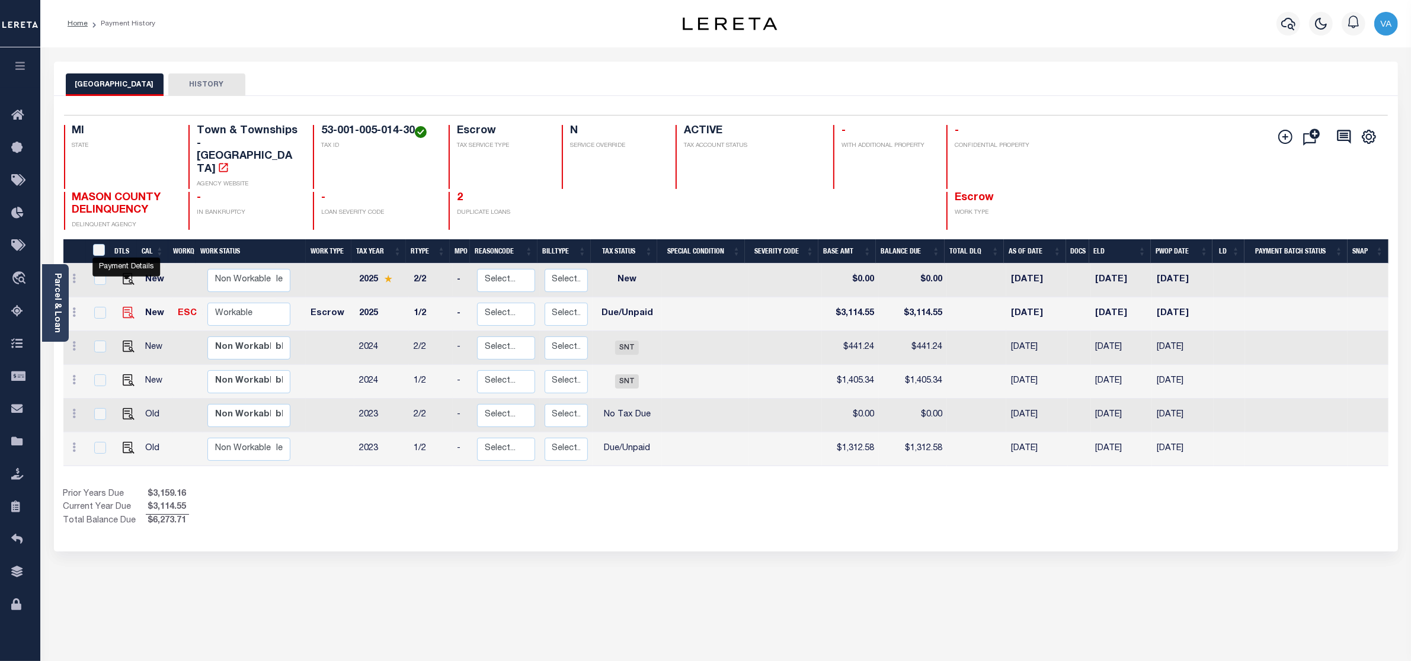
click at [124, 307] on img "" at bounding box center [129, 313] width 12 height 12
checkbox input "true"
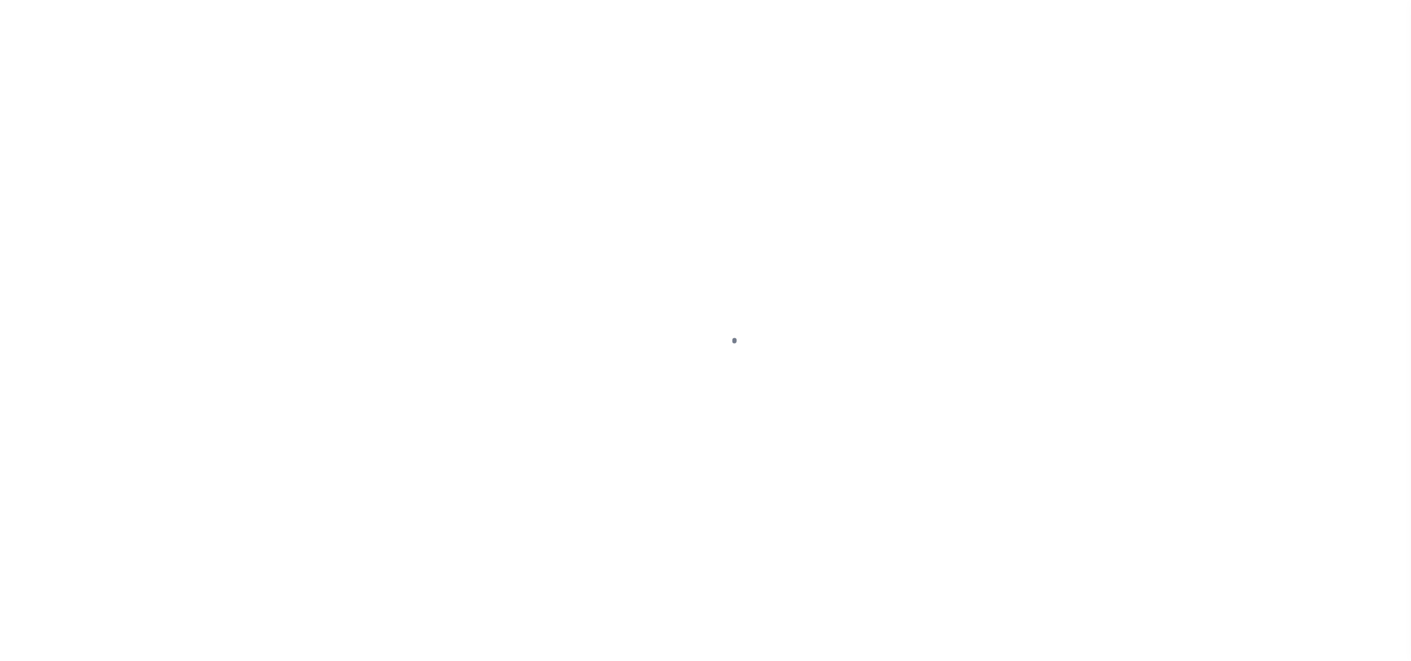
select select "DUE"
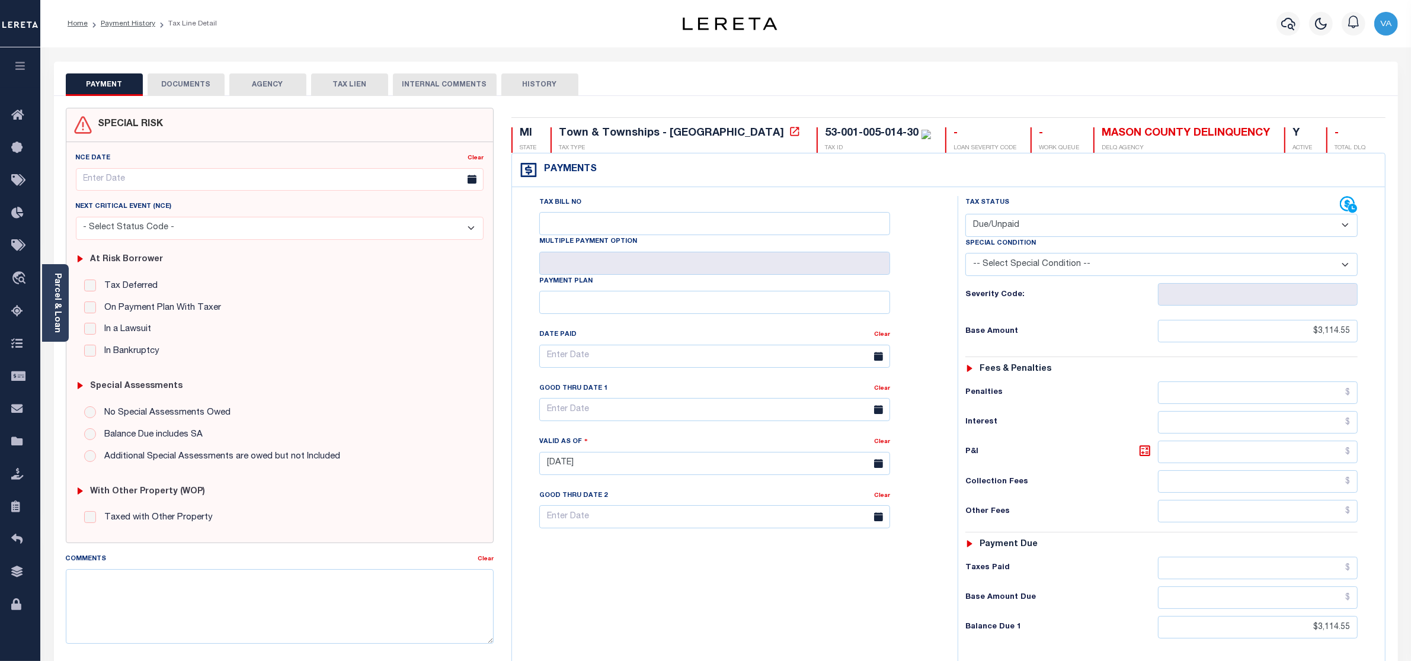
click at [194, 82] on button "DOCUMENTS" at bounding box center [186, 84] width 77 height 23
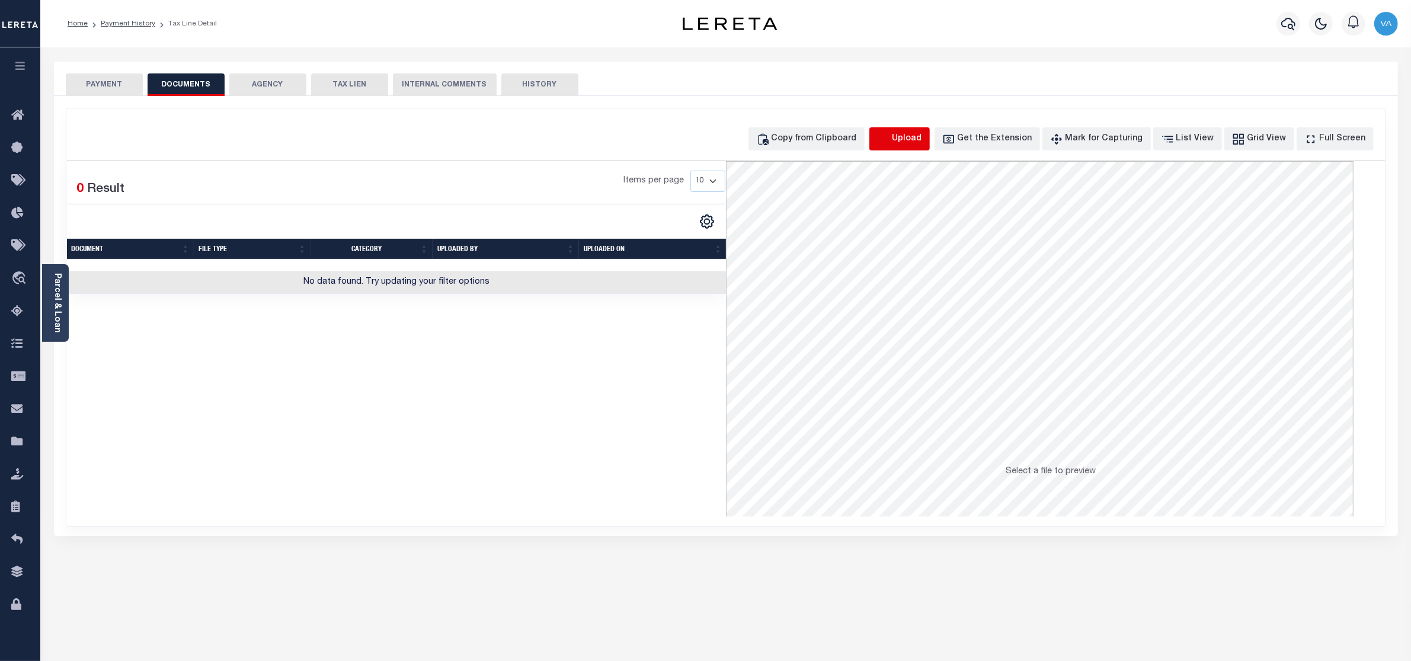
click at [890, 133] on icon "button" at bounding box center [883, 139] width 13 height 13
select select "POP"
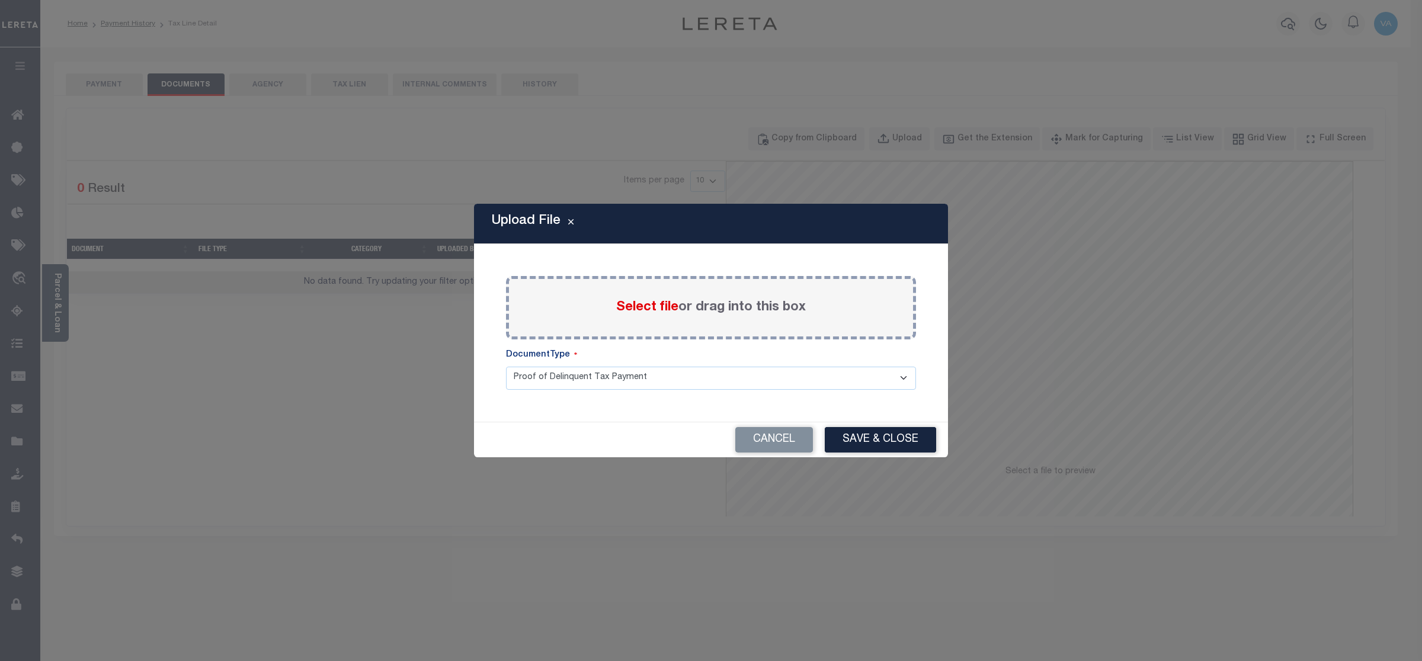
click at [634, 307] on span "Select file" at bounding box center [647, 307] width 62 height 13
click at [0, 0] on input "Select file or drag into this box" at bounding box center [0, 0] width 0 height 0
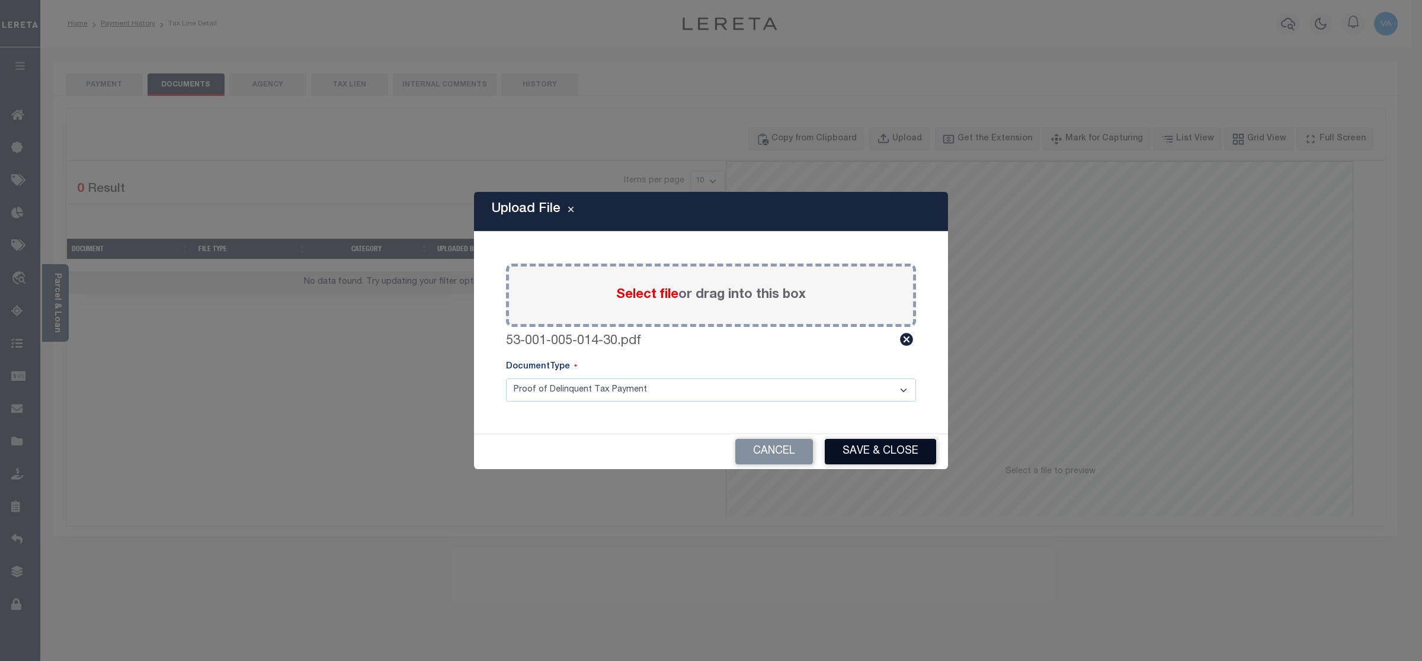
click at [913, 457] on button "Save & Close" at bounding box center [880, 451] width 111 height 25
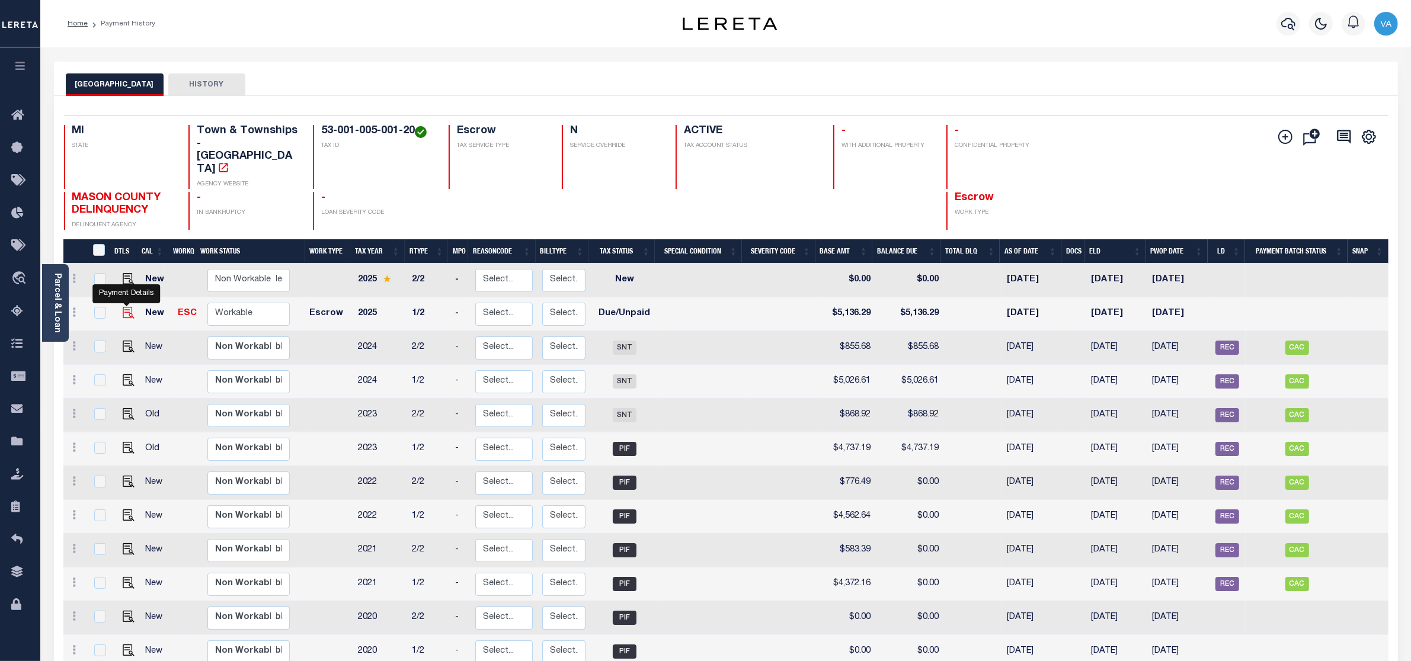
click at [130, 307] on img "" at bounding box center [129, 313] width 12 height 12
checkbox input "true"
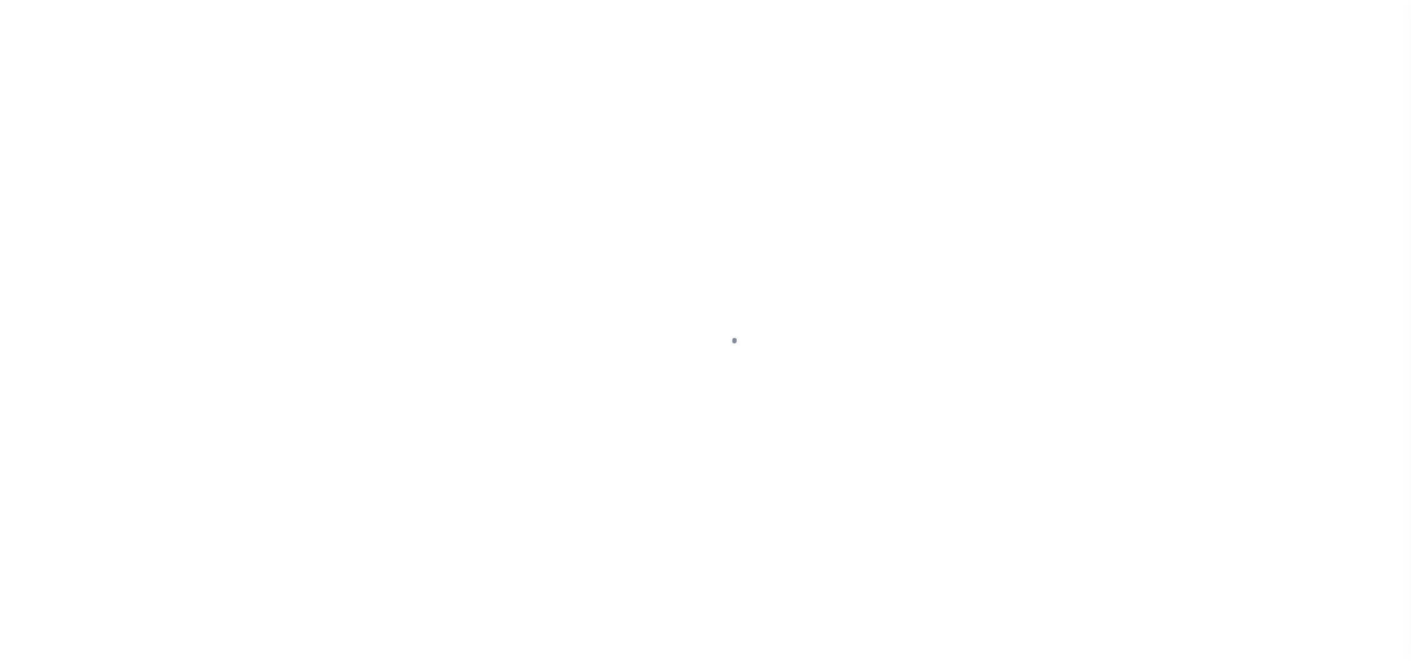
select select "DUE"
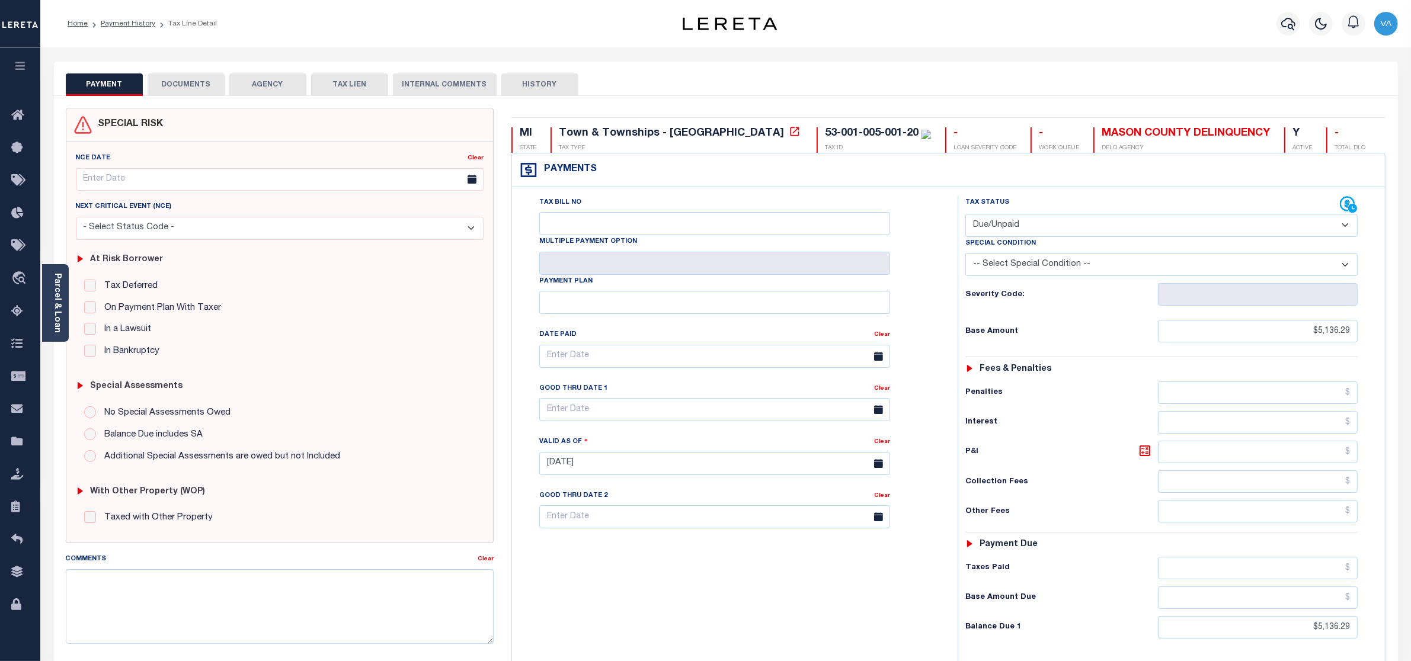
click at [203, 87] on button "DOCUMENTS" at bounding box center [186, 84] width 77 height 23
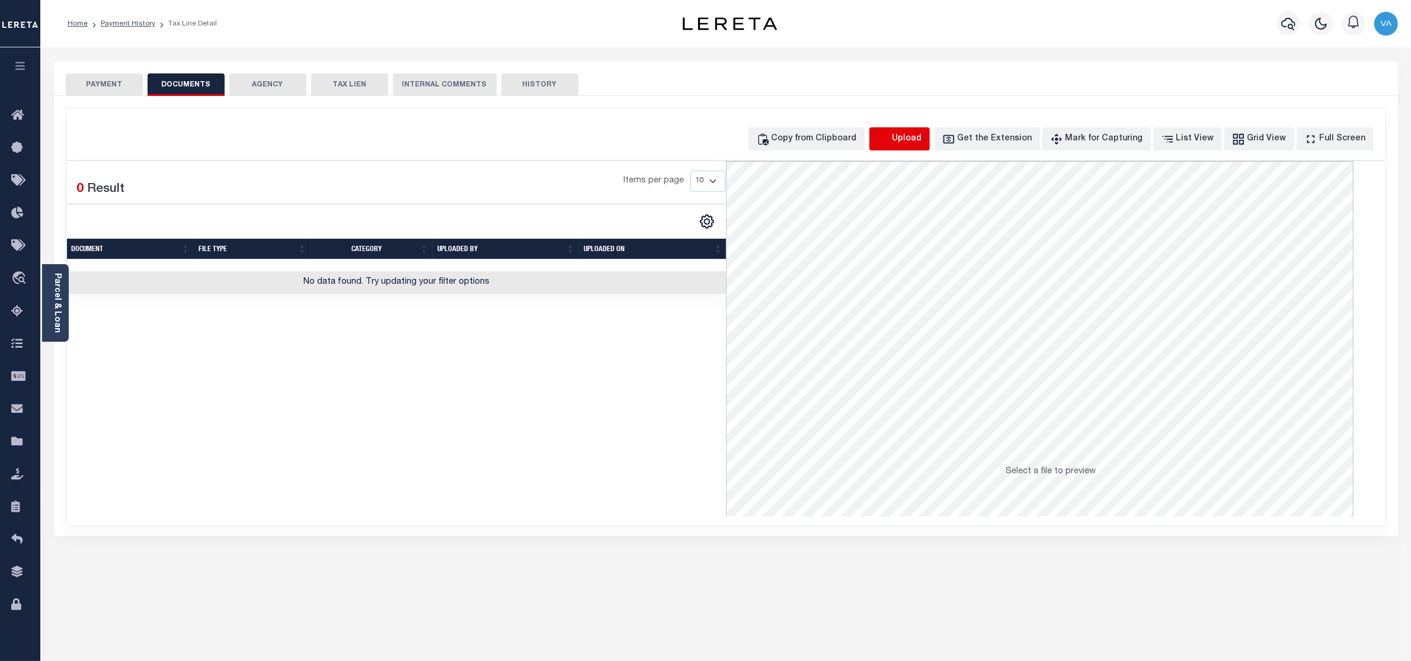
click at [890, 141] on icon "button" at bounding box center [883, 139] width 13 height 13
select select "POP"
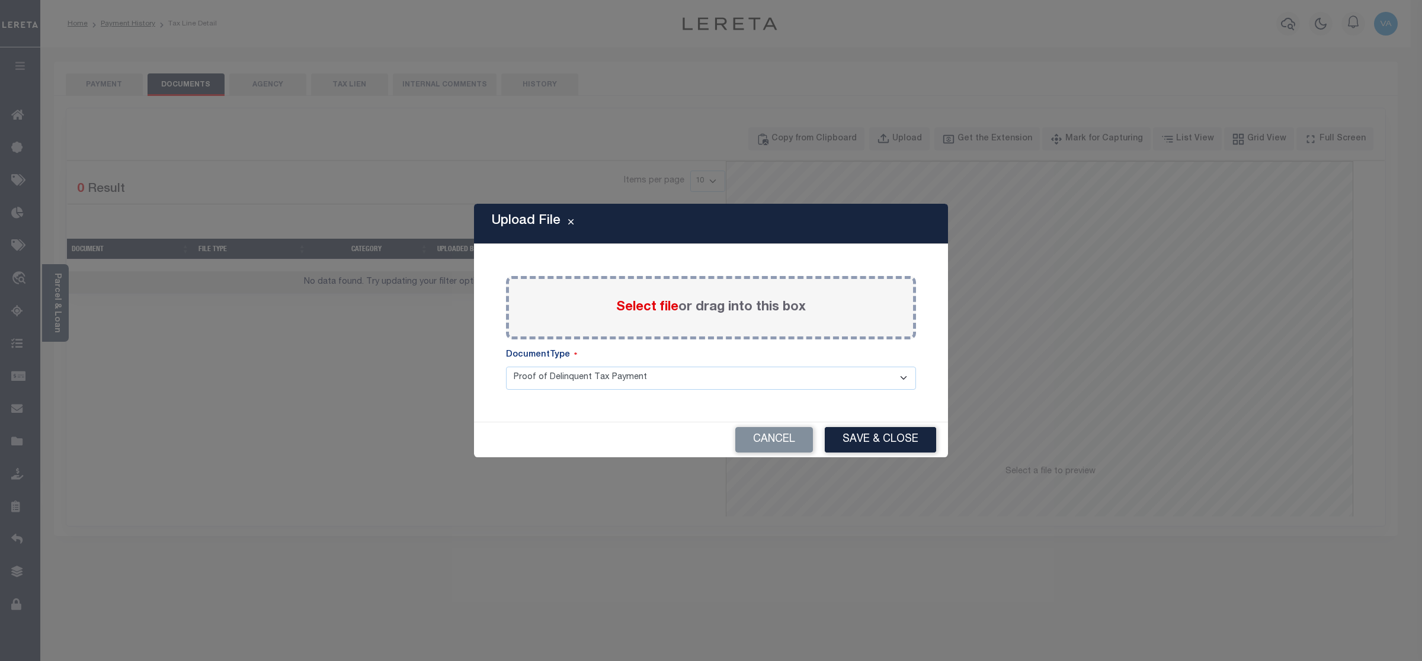
click at [629, 303] on span "Select file" at bounding box center [647, 307] width 62 height 13
click at [0, 0] on input "Select file or drag into this box" at bounding box center [0, 0] width 0 height 0
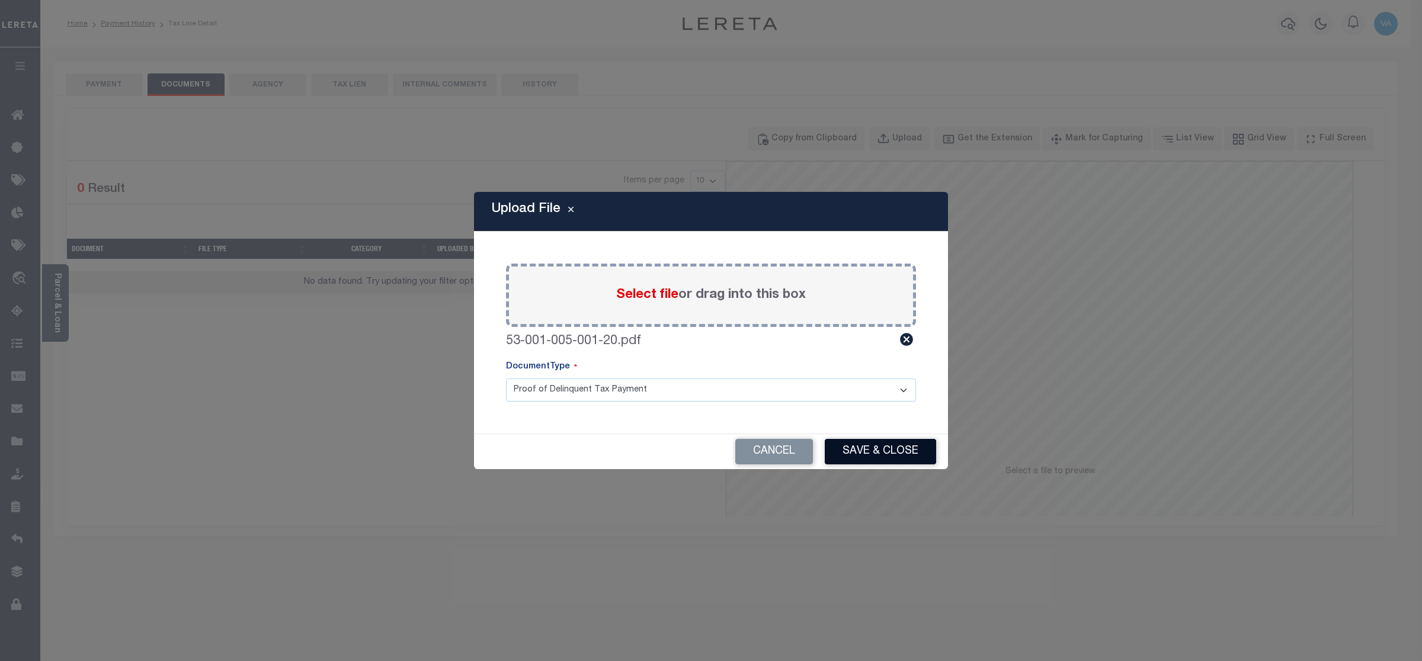
click at [871, 450] on button "Save & Close" at bounding box center [880, 451] width 111 height 25
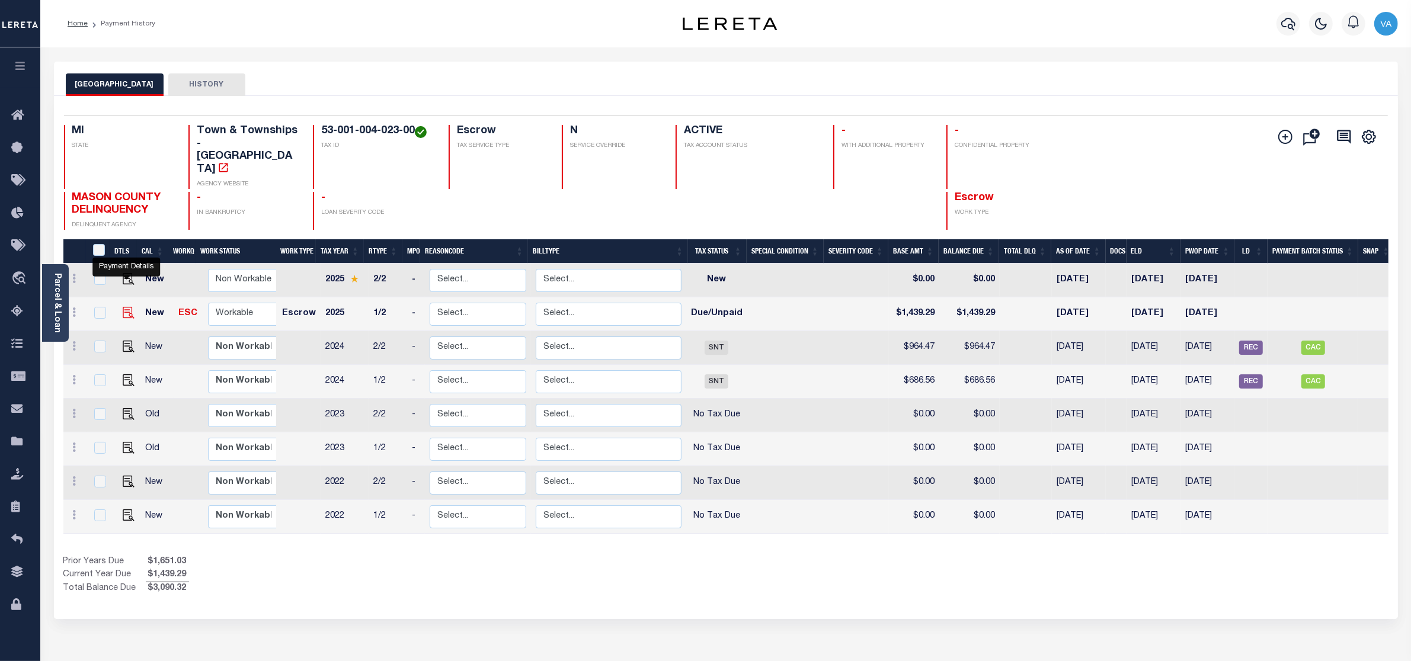
click at [124, 307] on img "" at bounding box center [129, 313] width 12 height 12
checkbox input "true"
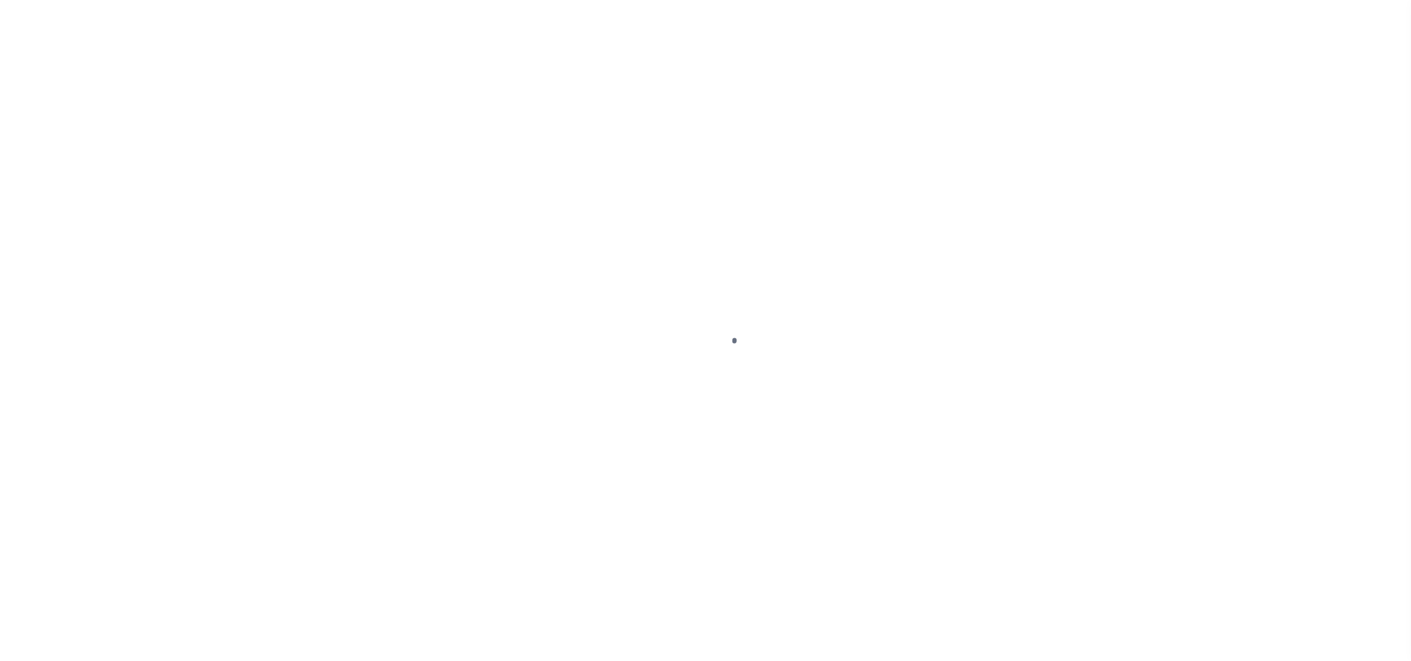
select select "DUE"
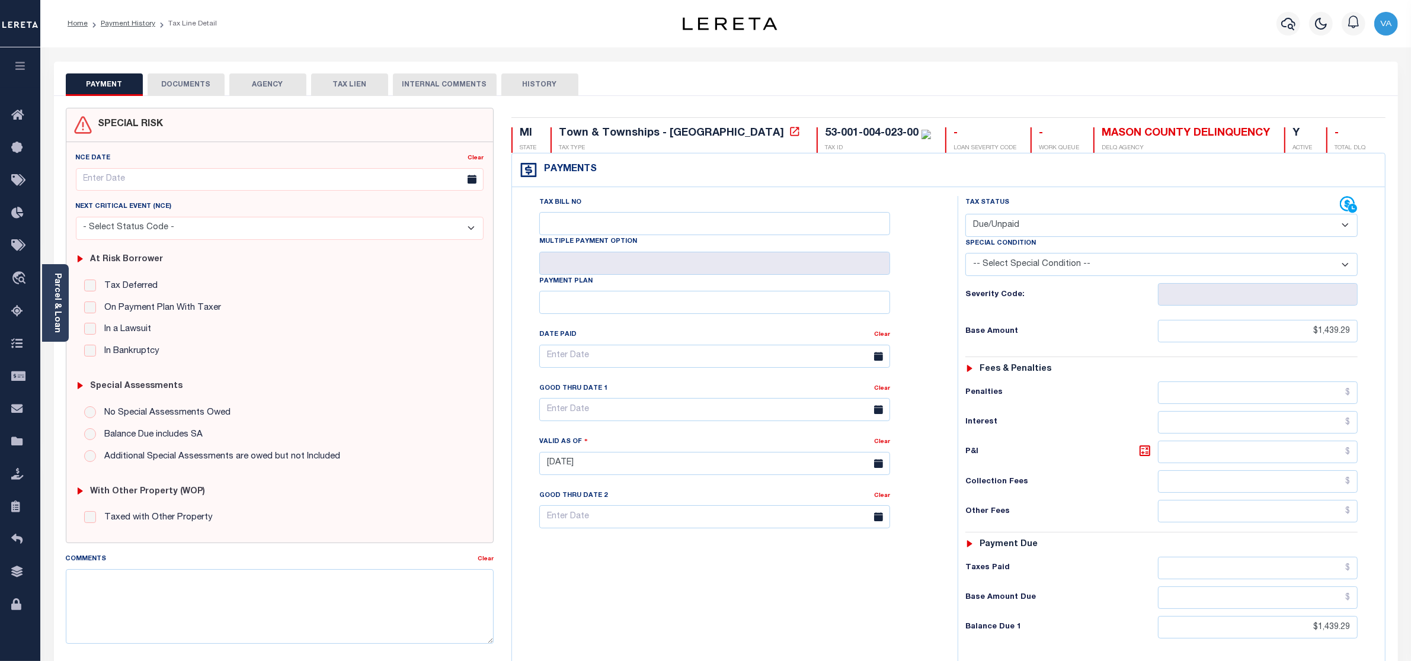
click at [207, 83] on button "DOCUMENTS" at bounding box center [186, 84] width 77 height 23
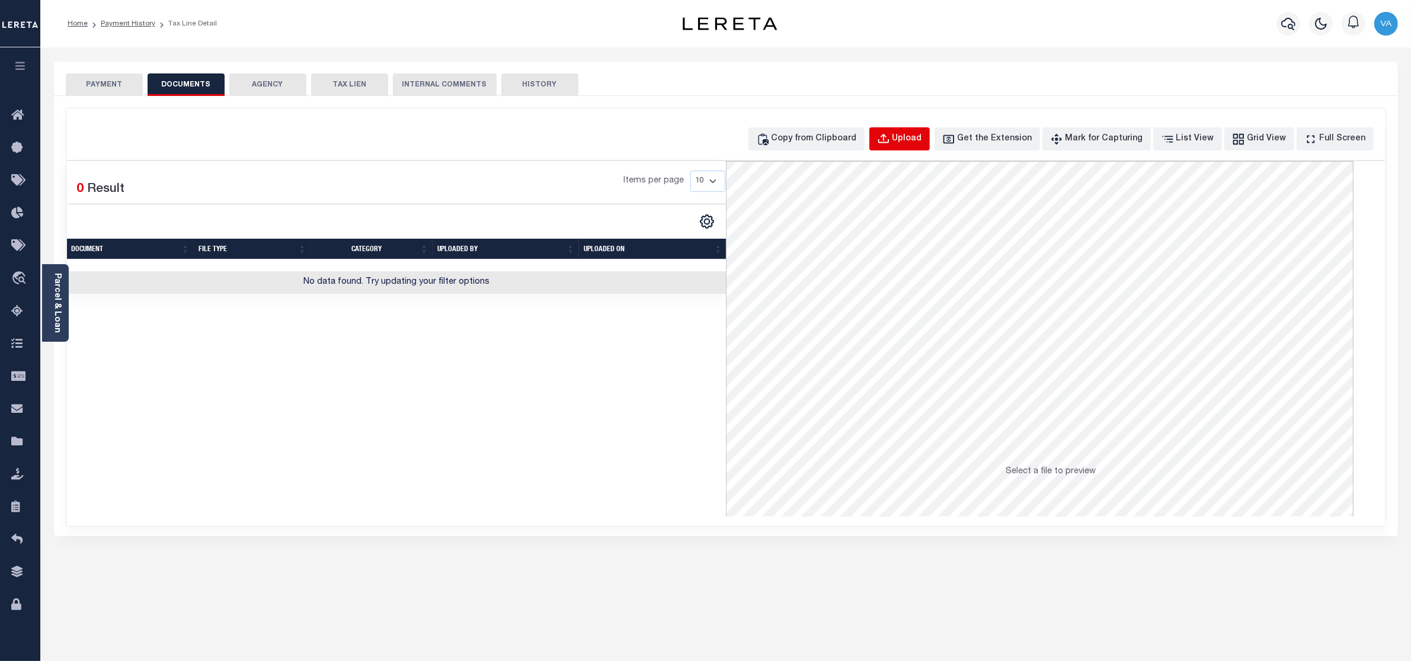
click at [913, 140] on button "Upload" at bounding box center [899, 138] width 60 height 23
select select "POP"
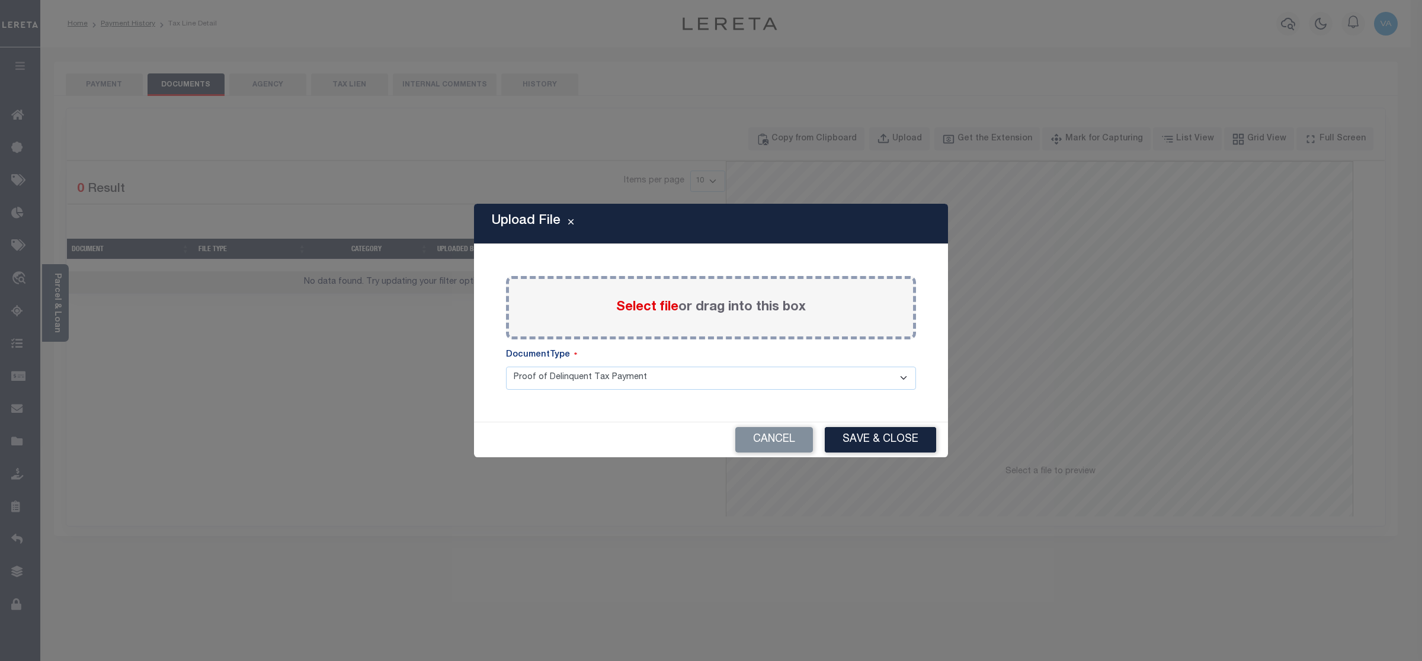
click at [662, 301] on span "Select file" at bounding box center [647, 307] width 62 height 13
click at [0, 0] on input "Select file or drag into this box" at bounding box center [0, 0] width 0 height 0
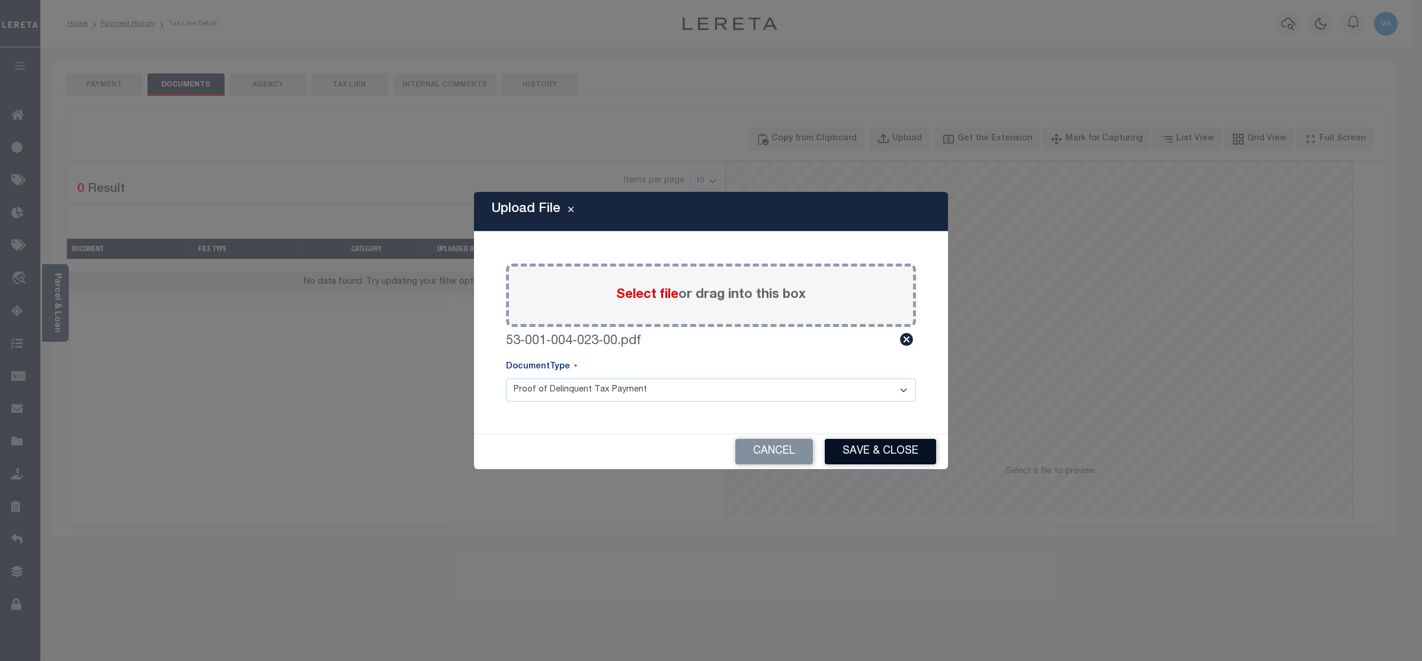
click at [887, 454] on button "Save & Close" at bounding box center [880, 451] width 111 height 25
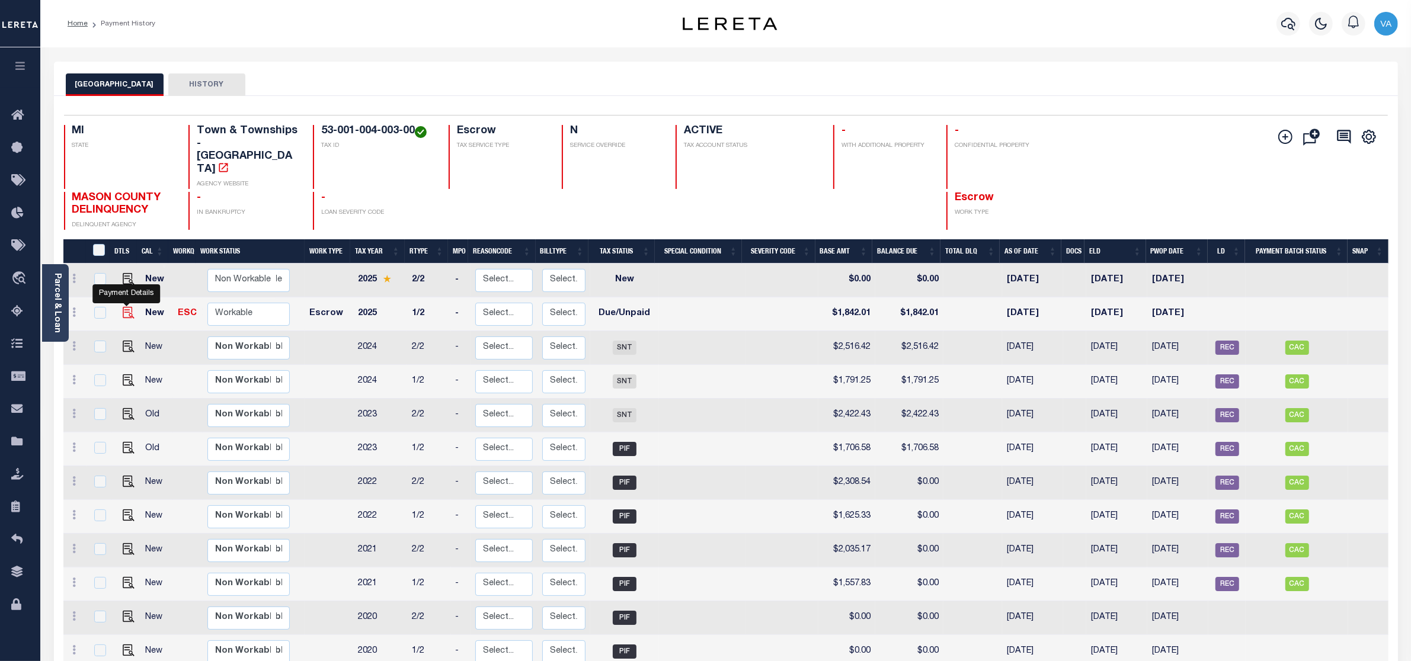
click at [132, 307] on img "" at bounding box center [129, 313] width 12 height 12
checkbox input "true"
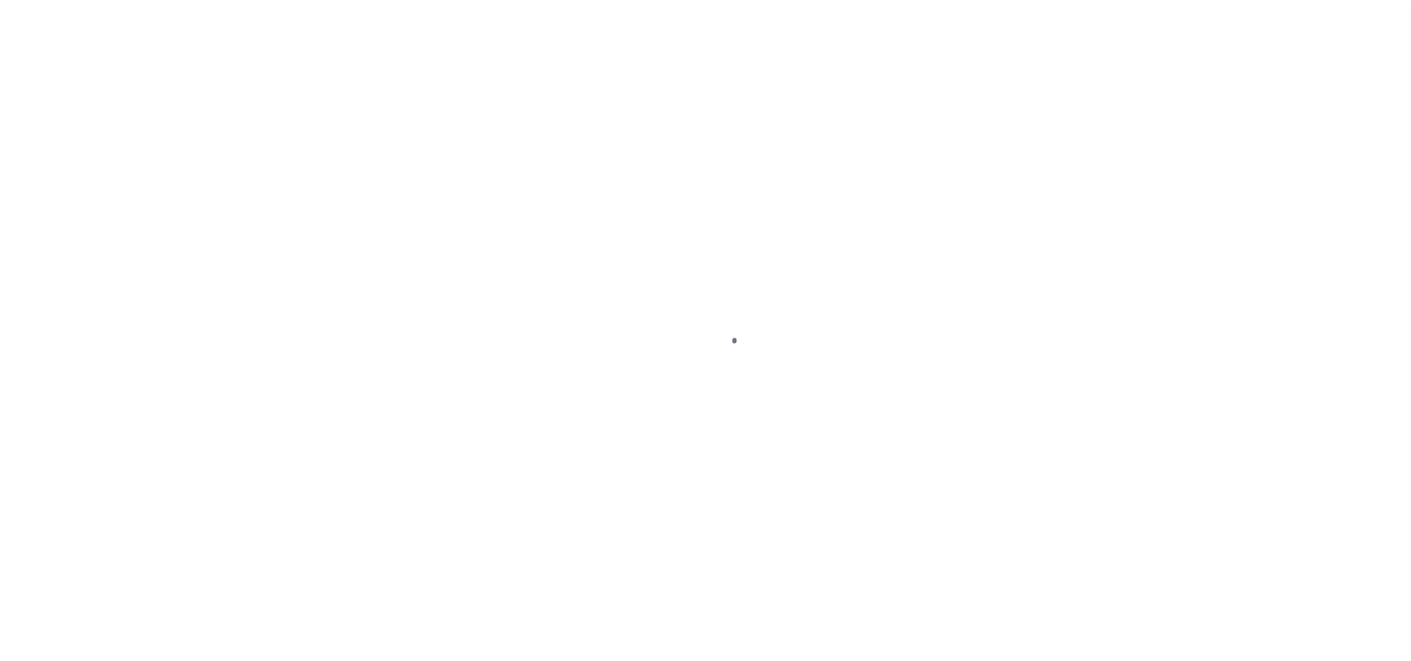
select select "DUE"
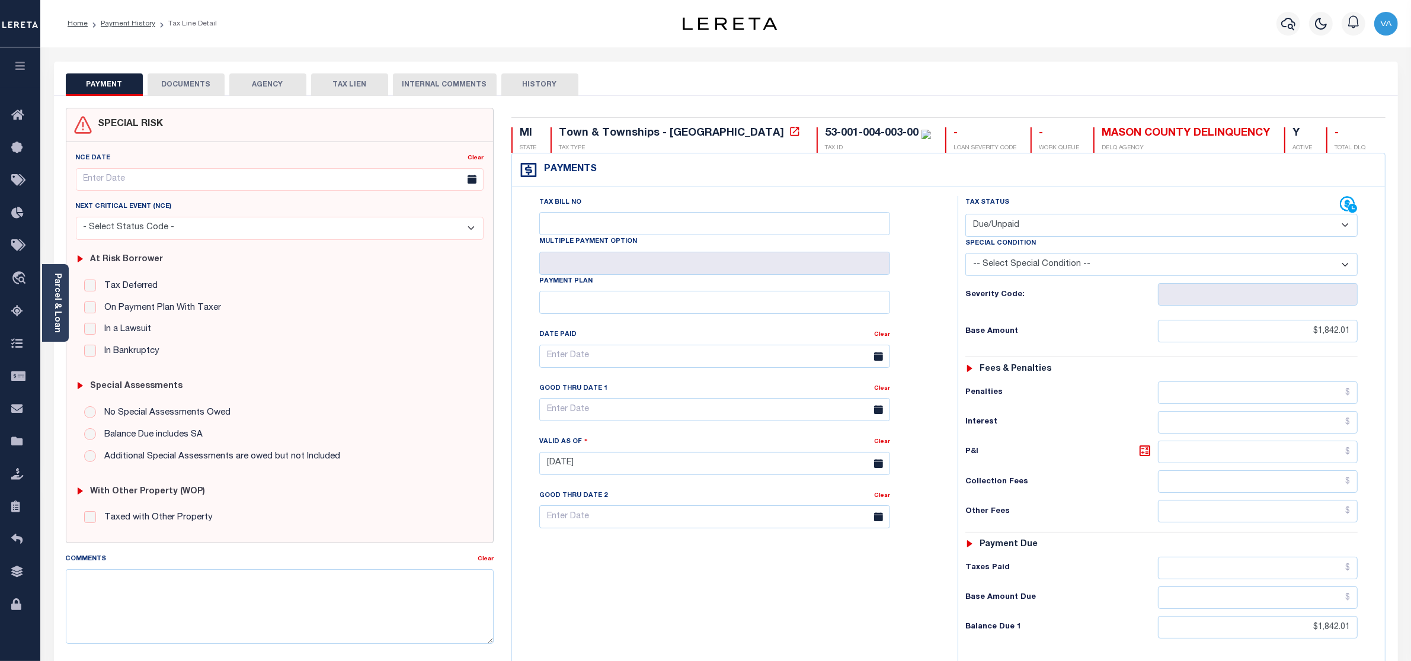
click at [185, 82] on button "DOCUMENTS" at bounding box center [186, 84] width 77 height 23
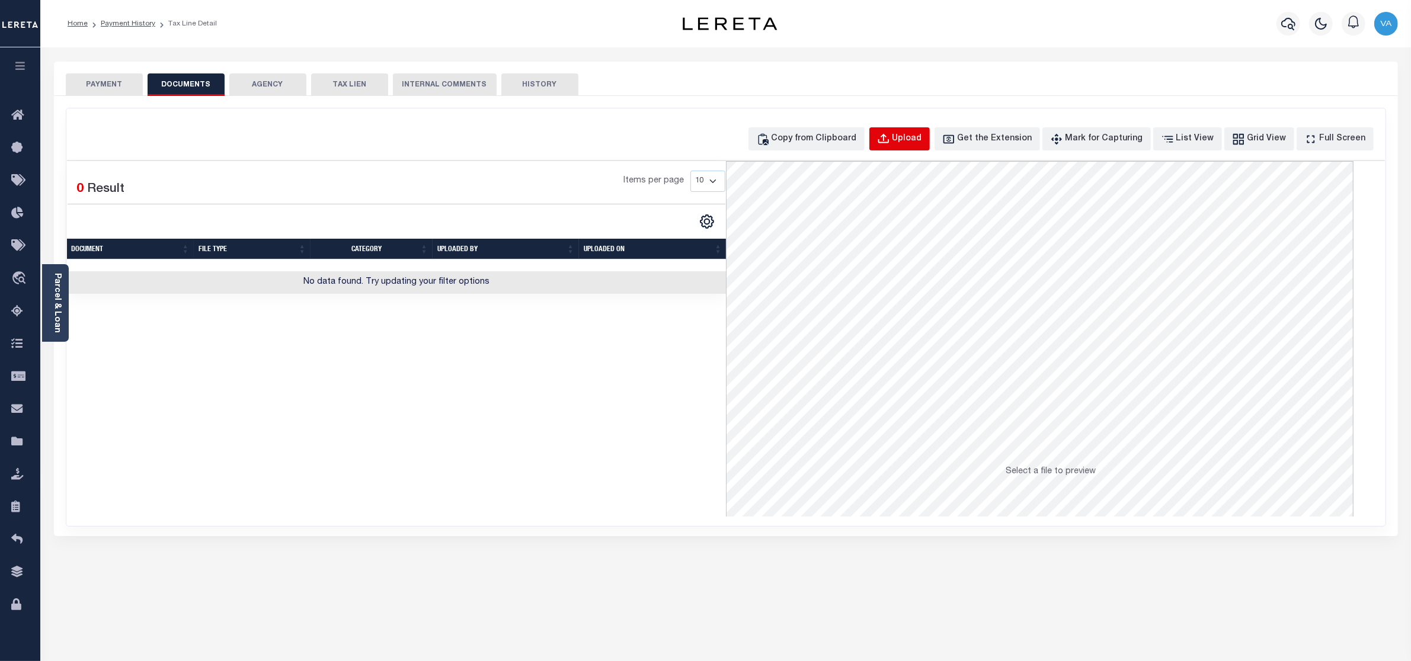
click at [922, 133] on div "Upload" at bounding box center [907, 139] width 30 height 13
select select "POP"
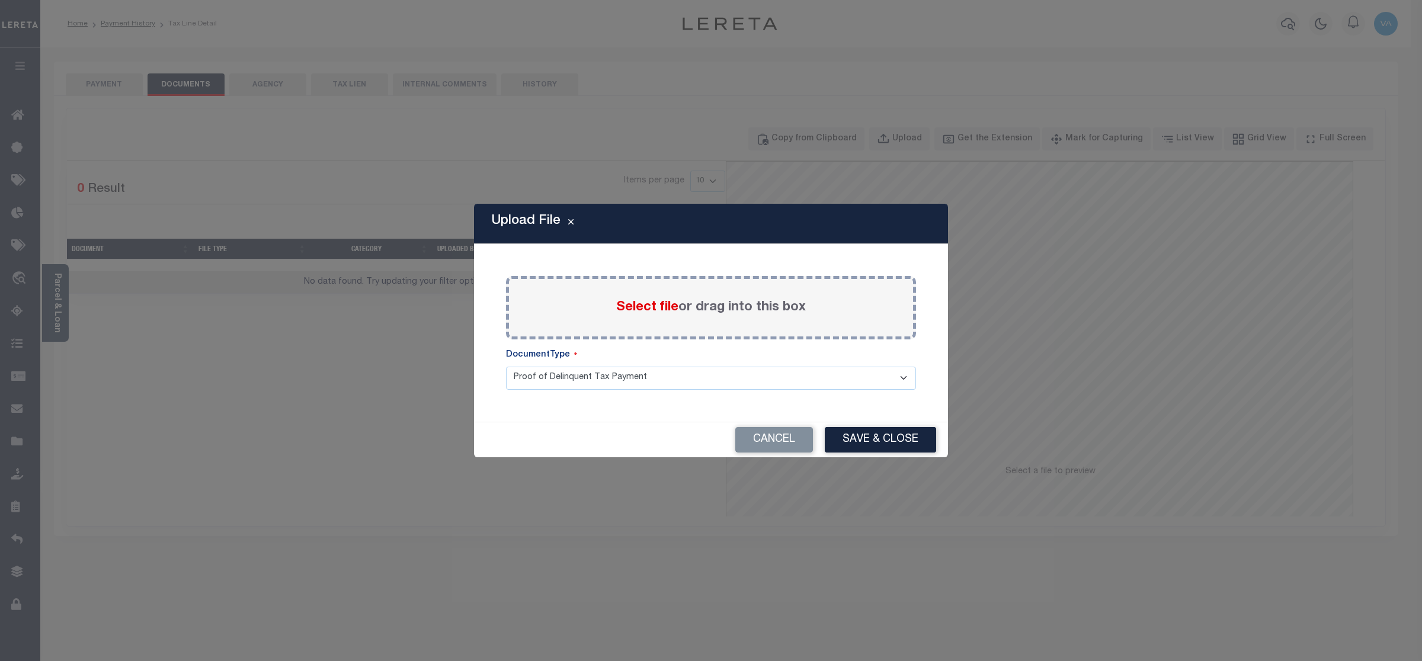
click at [660, 312] on span "Select file" at bounding box center [647, 307] width 62 height 13
click at [0, 0] on input "Select file or drag into this box" at bounding box center [0, 0] width 0 height 0
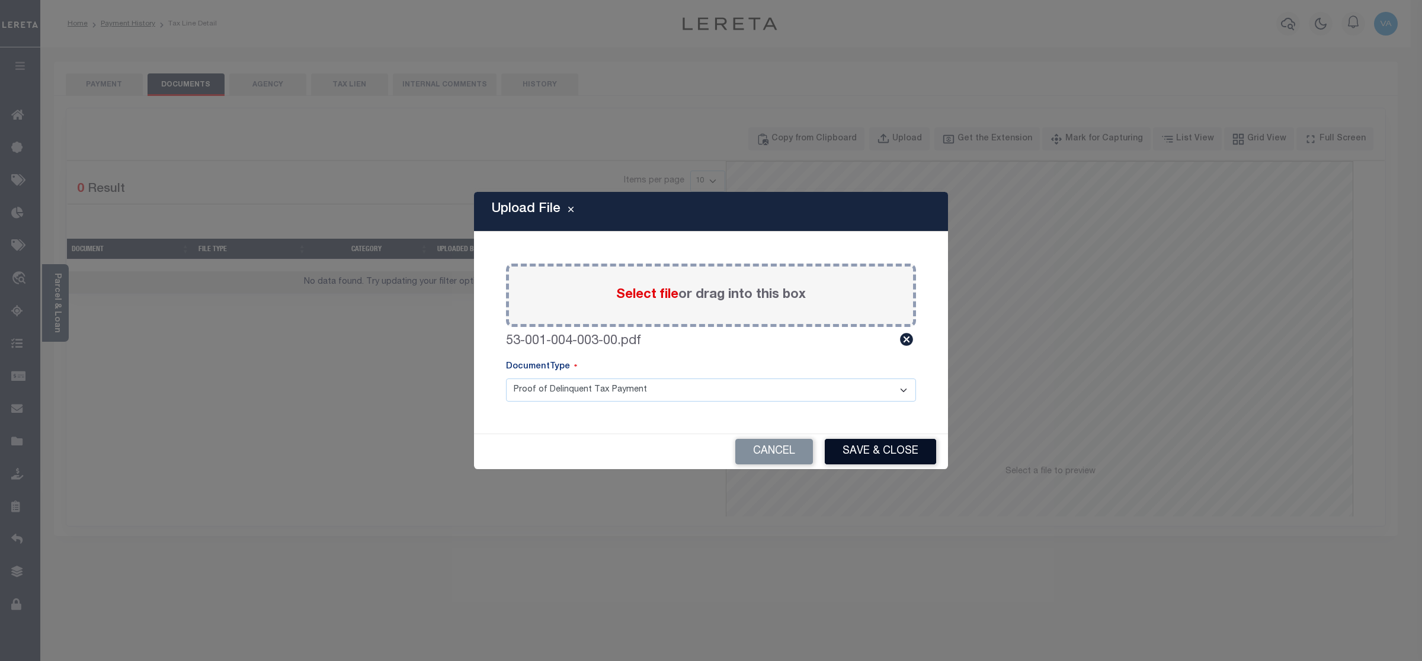
click at [856, 450] on button "Save & Close" at bounding box center [880, 451] width 111 height 25
